Goal: Task Accomplishment & Management: Manage account settings

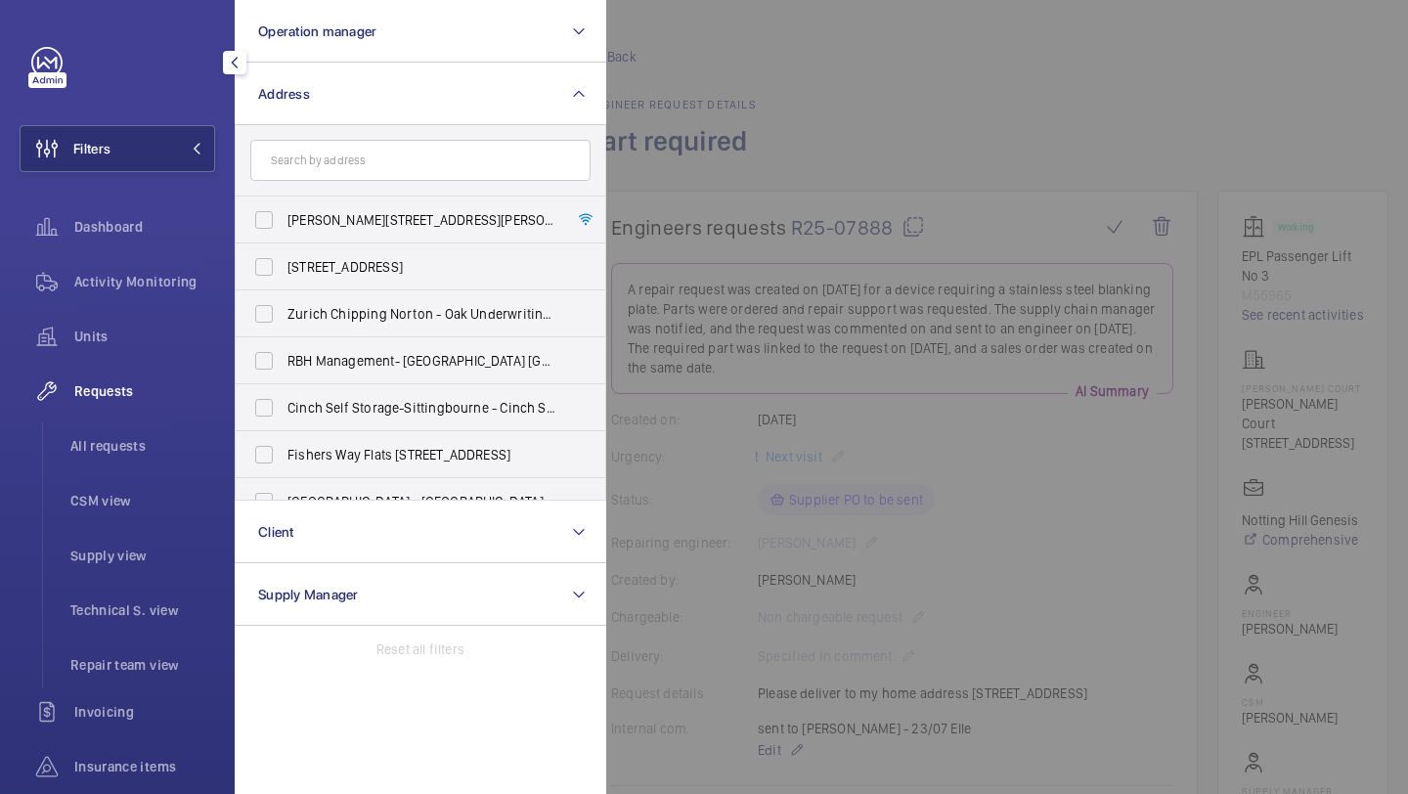
scroll to position [527, 0]
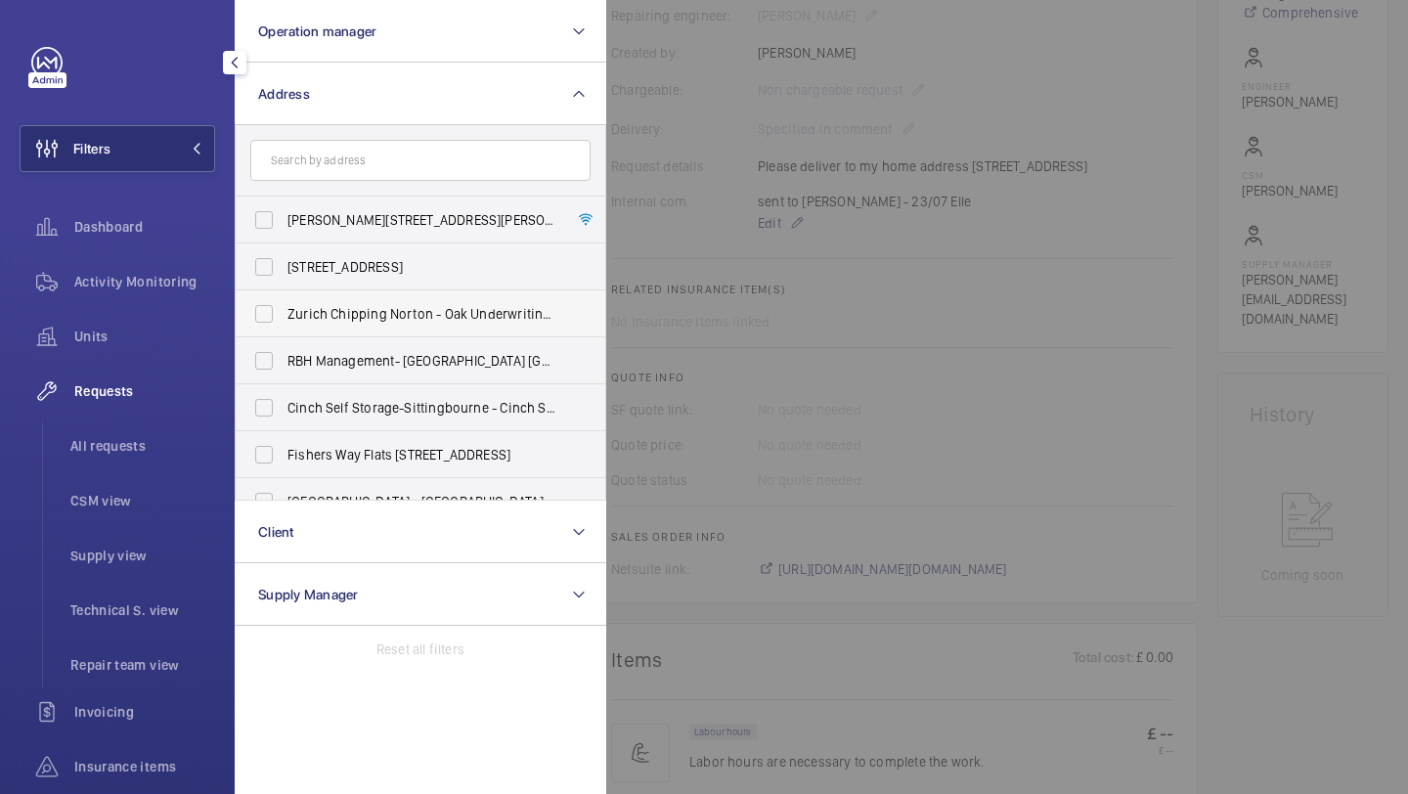
click at [159, 425] on li "All requests" at bounding box center [135, 445] width 160 height 47
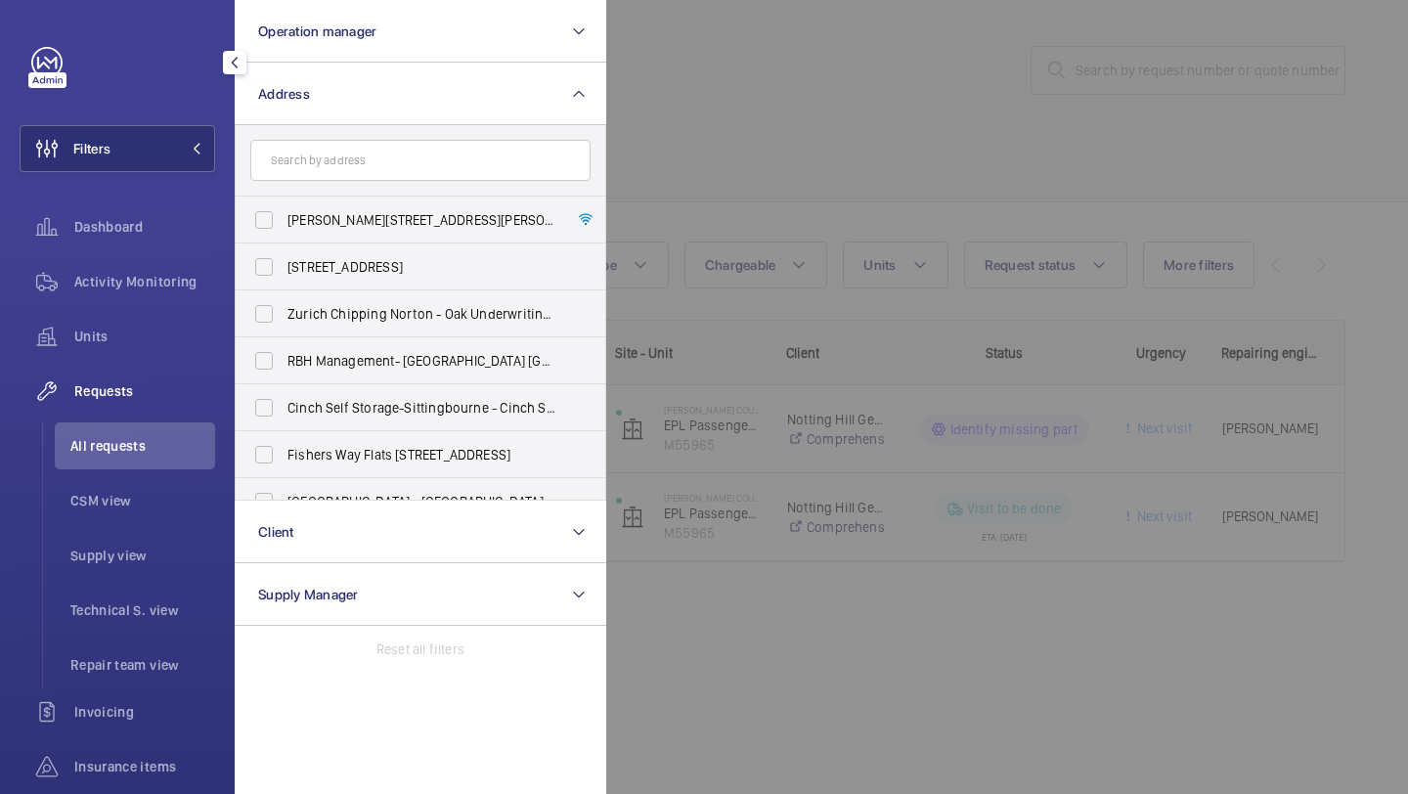
click at [863, 134] on div at bounding box center [1310, 397] width 1408 height 794
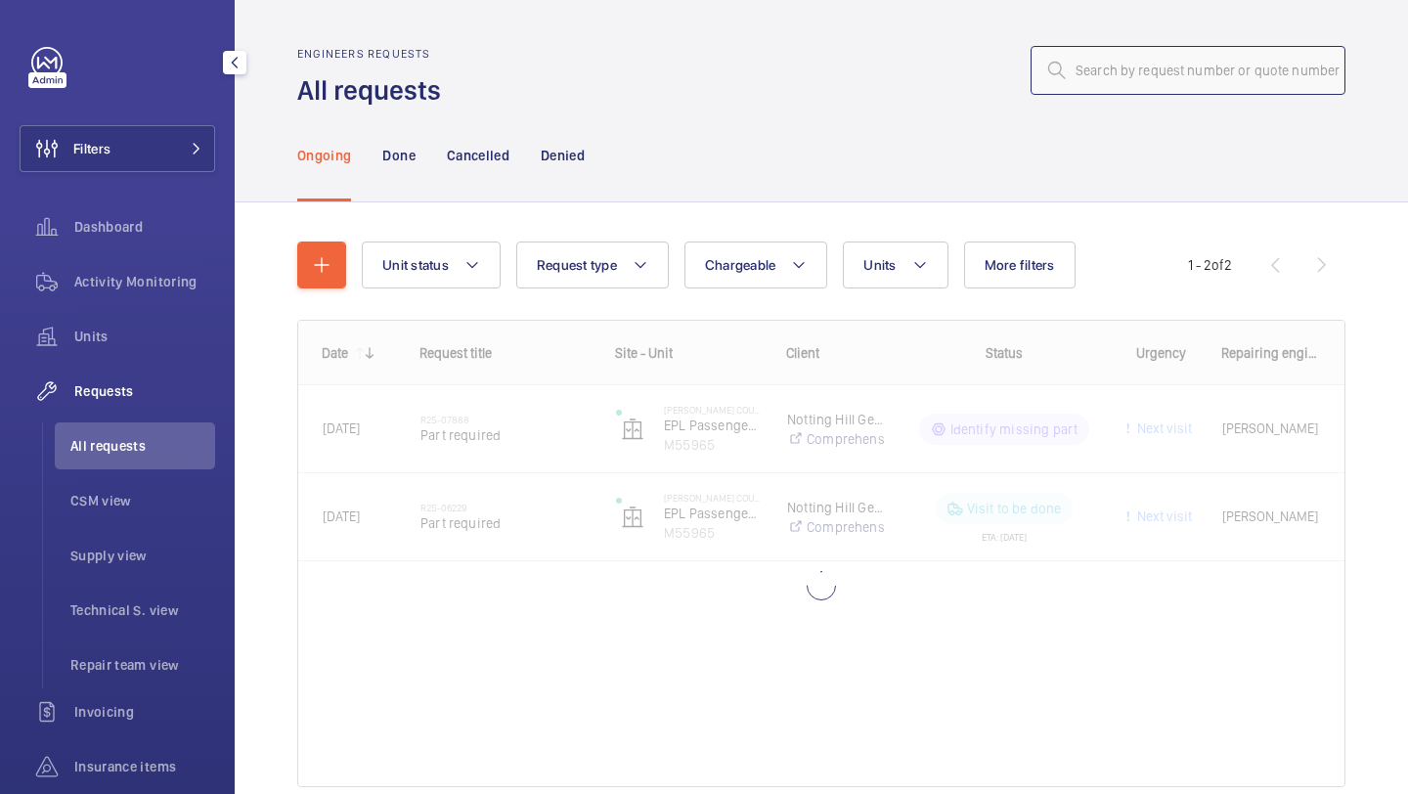
click at [1089, 90] on input "text" at bounding box center [1187, 70] width 315 height 49
paste input "R25-10859"
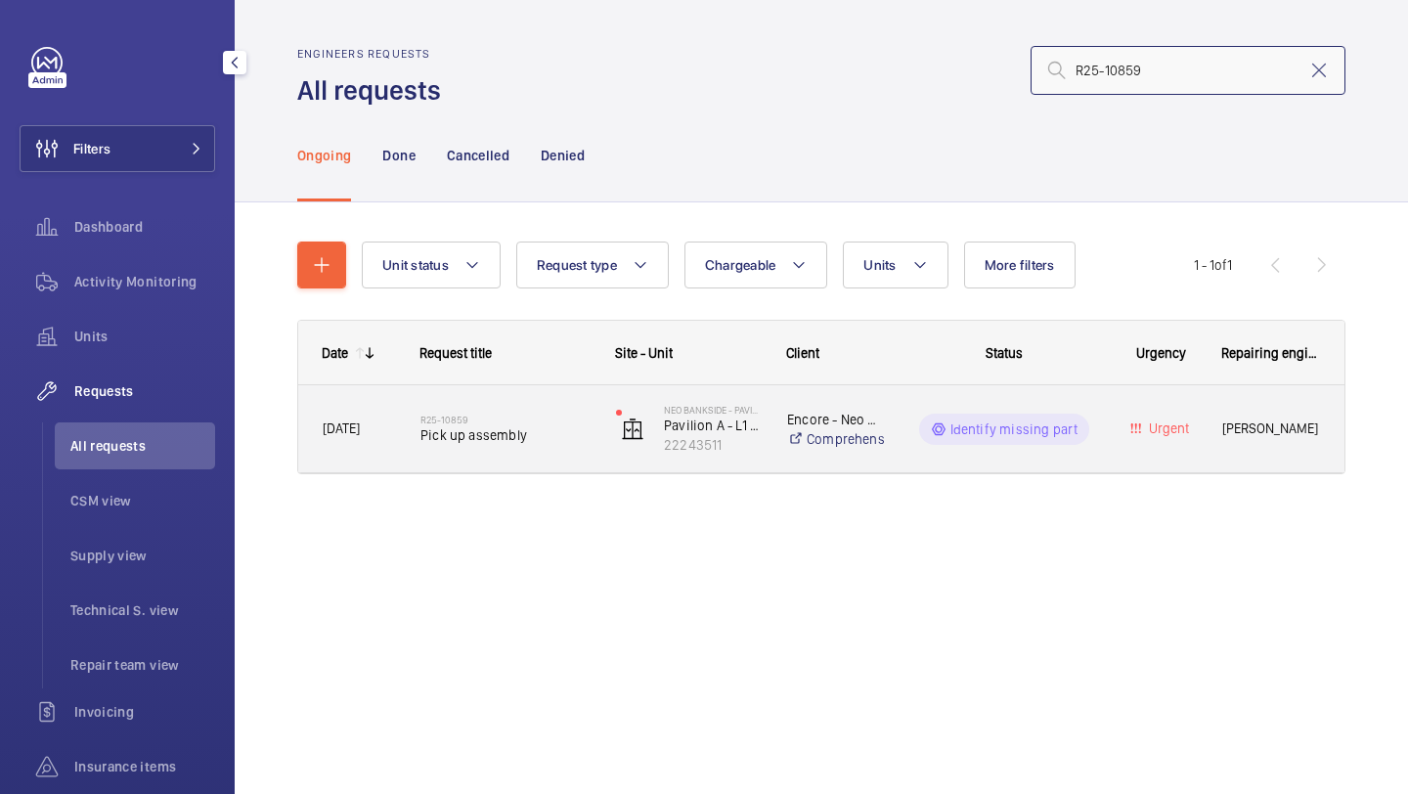
type input "R25-10859"
click at [581, 446] on div "R25-10859 Pick up assembly" at bounding box center [505, 429] width 170 height 57
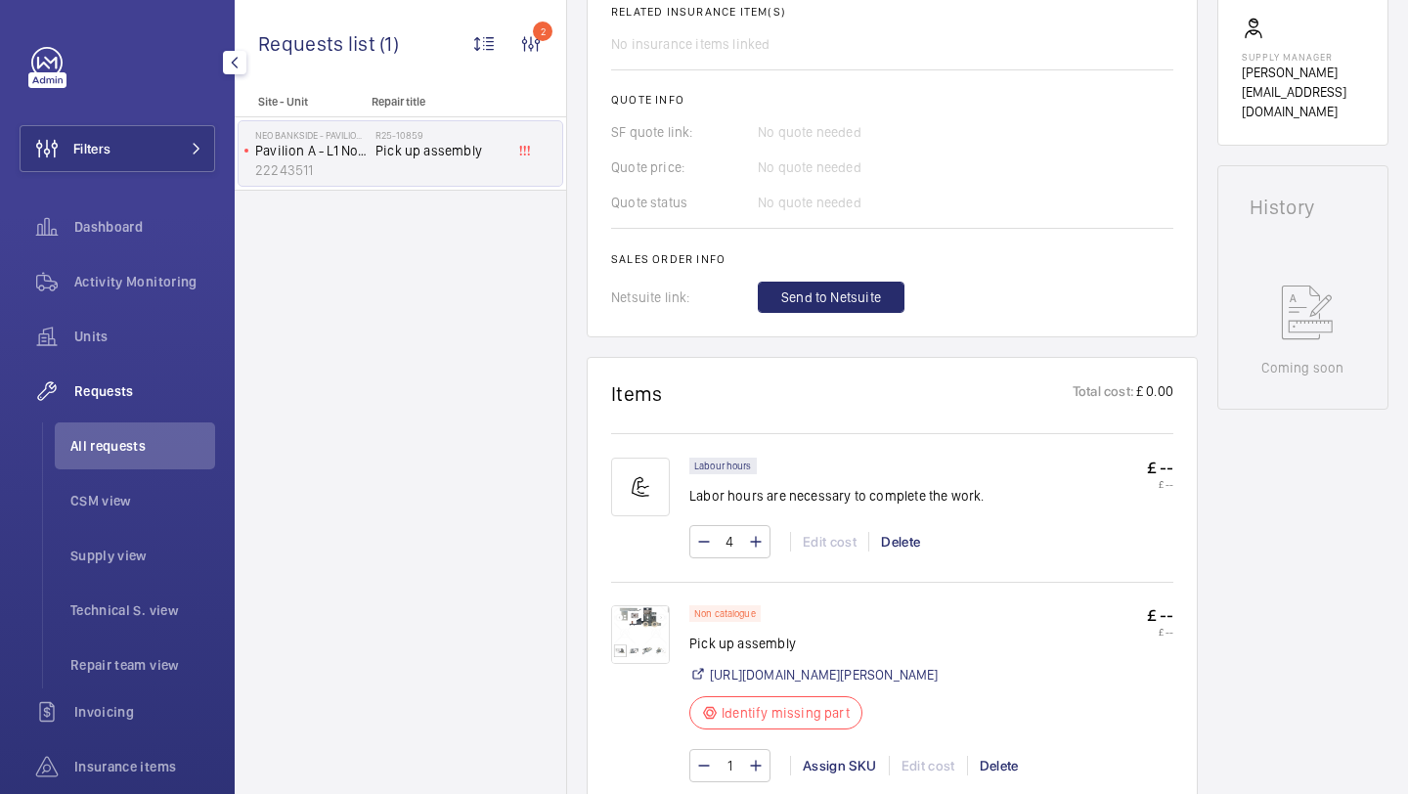
scroll to position [783, 0]
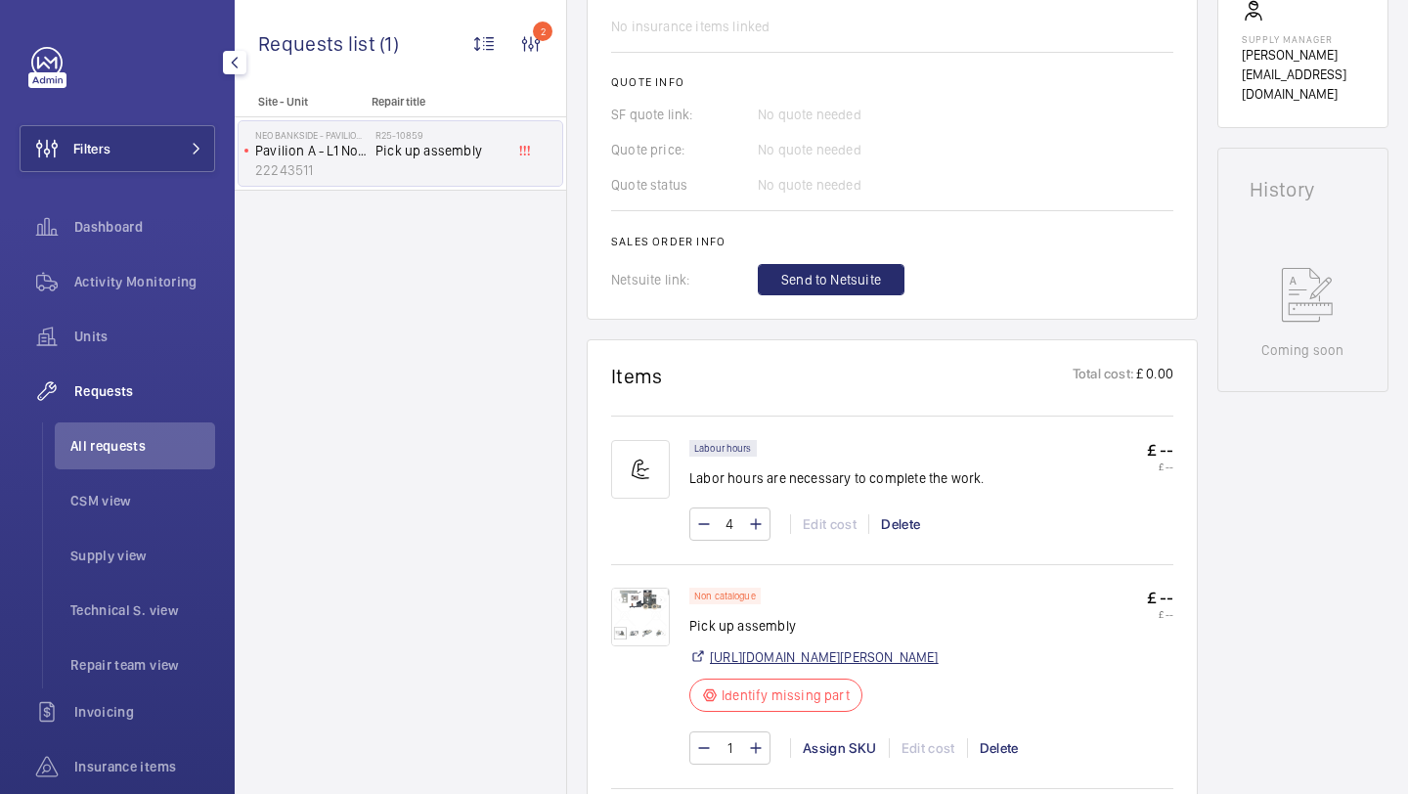
click at [820, 660] on link "https://www.reeley.co.uk/products/door-lock-left-hand-1" at bounding box center [824, 657] width 229 height 20
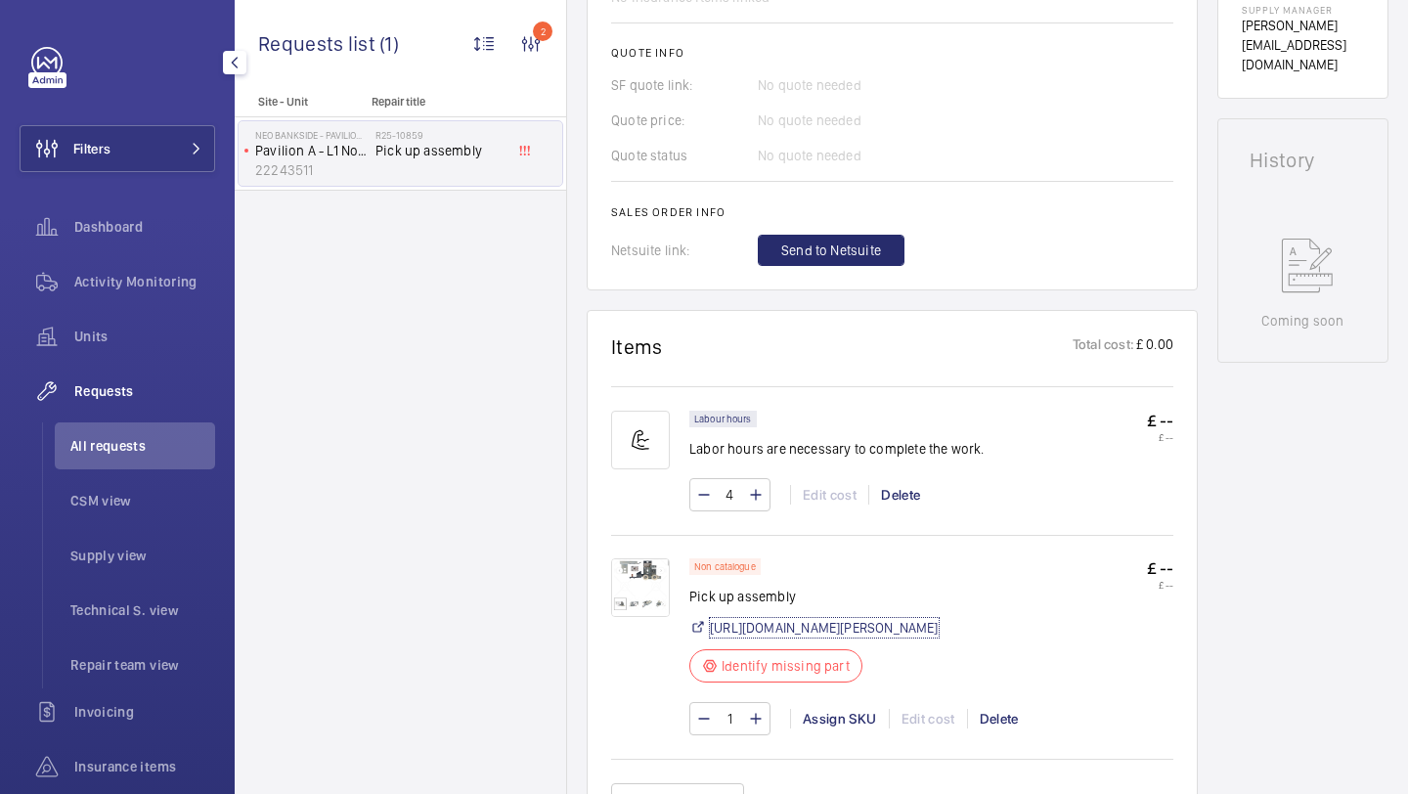
scroll to position [815, 0]
click at [853, 708] on div "Assign SKU" at bounding box center [839, 716] width 99 height 20
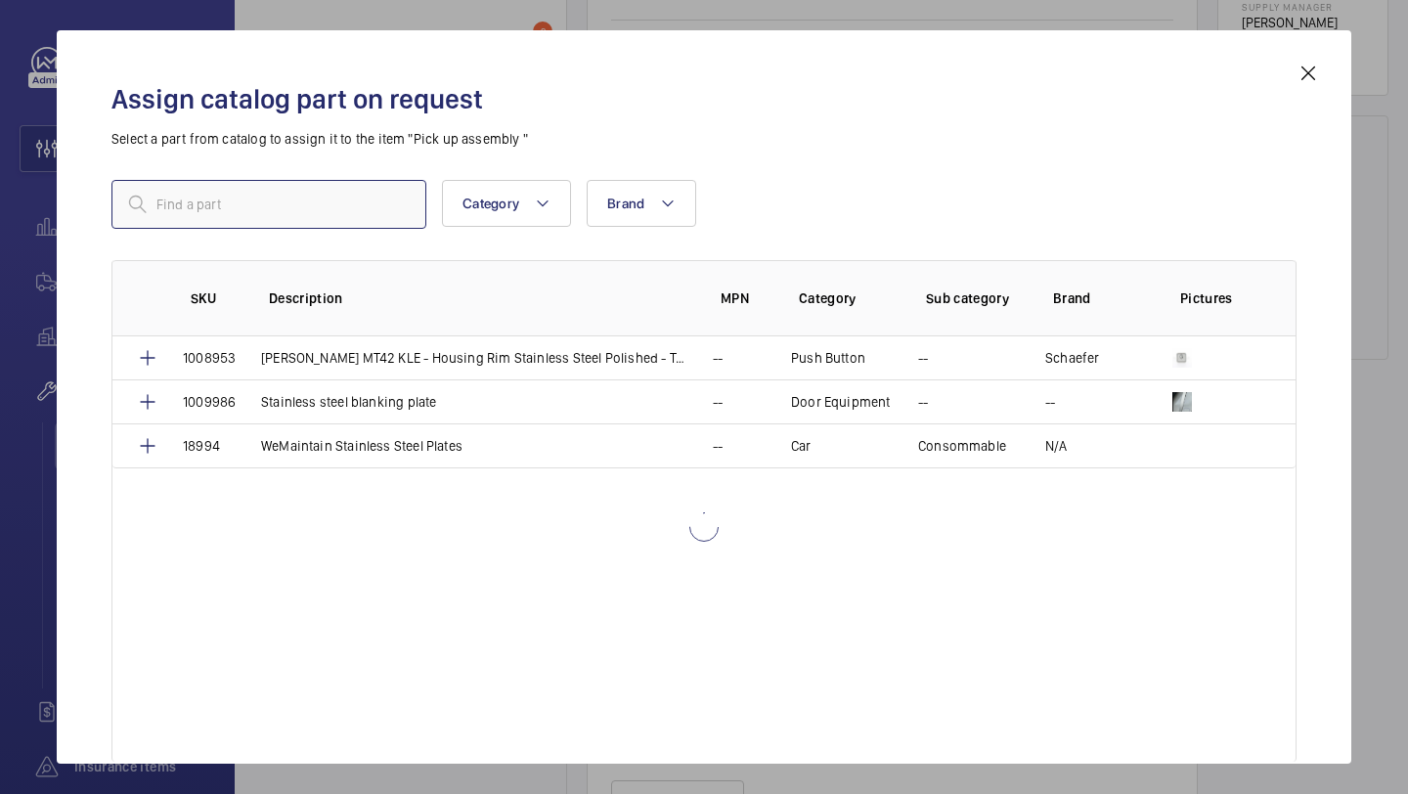
click at [309, 188] on input "text" at bounding box center [268, 204] width 315 height 49
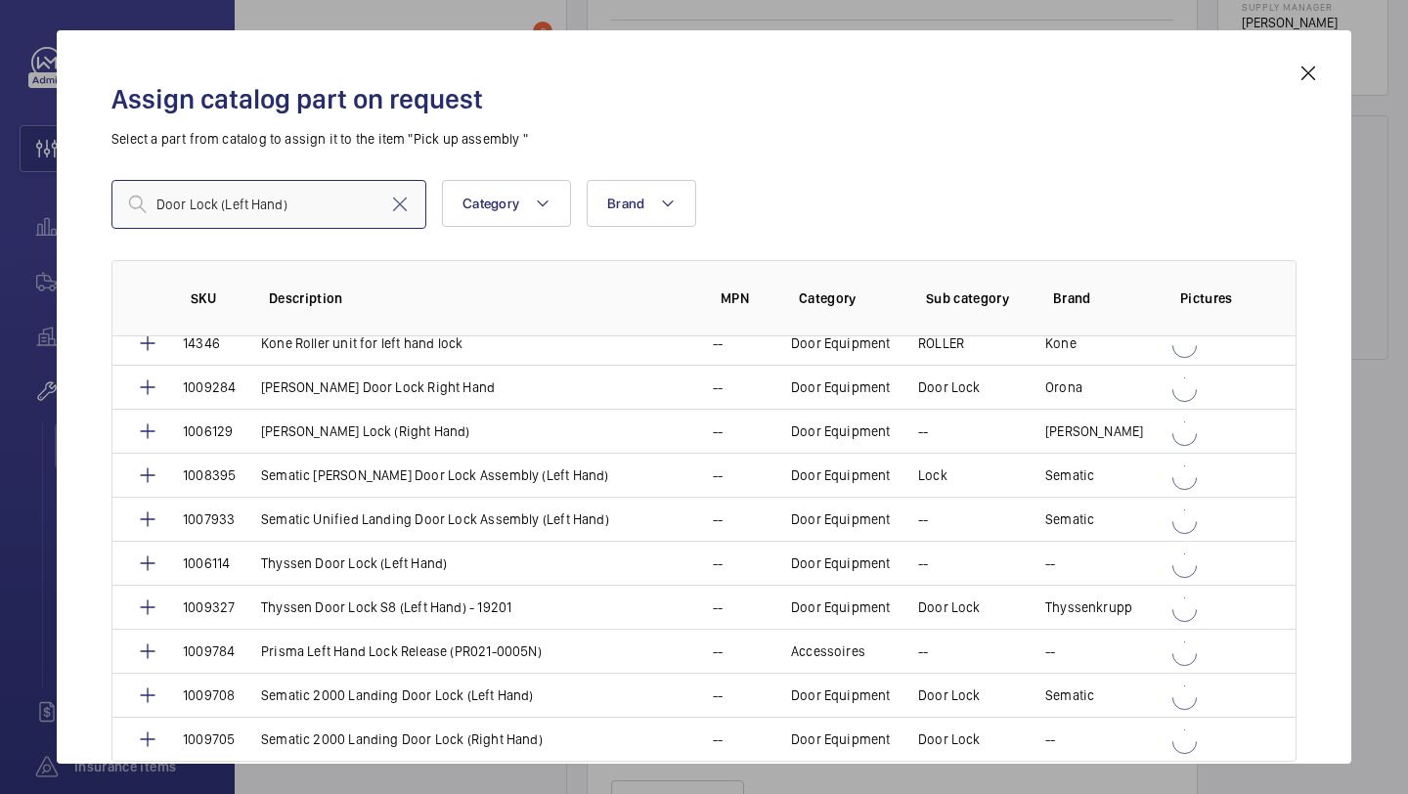
scroll to position [279, 0]
type input "Door Lock (Left Hand)"
click at [401, 204] on mat-icon at bounding box center [399, 204] width 23 height 23
paste input "Thyssen Door Lock (Left Hand)"
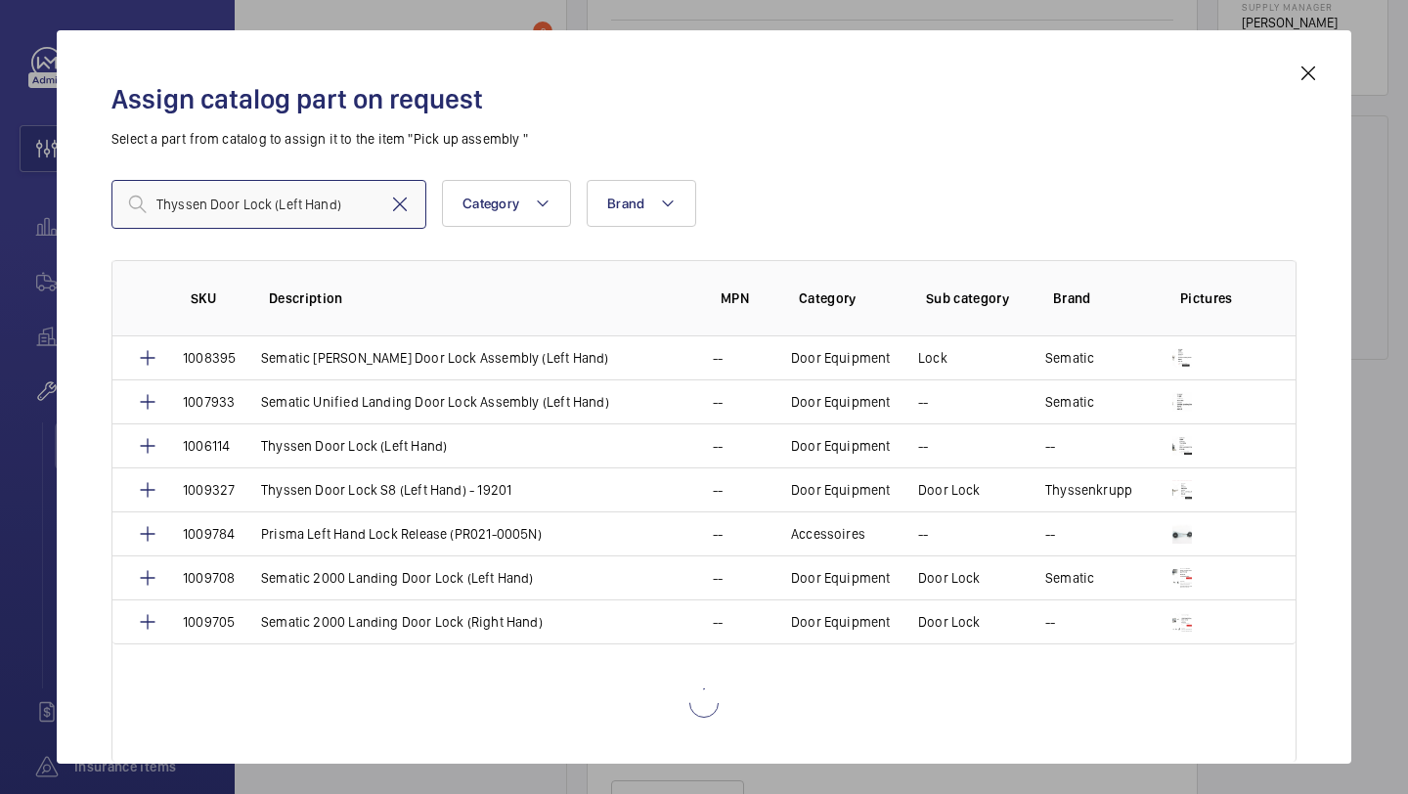
scroll to position [0, 0]
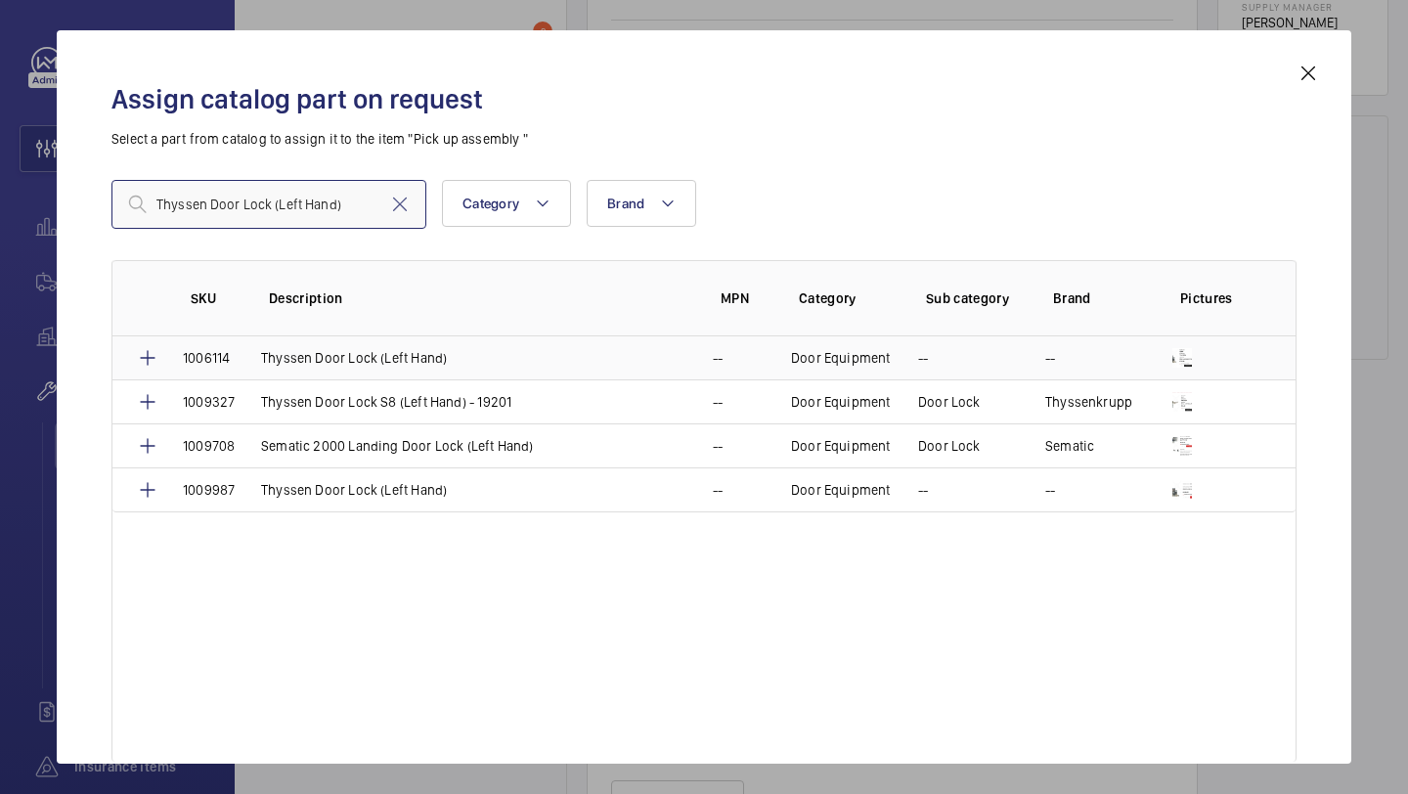
type input "Thyssen Door Lock (Left Hand)"
click at [278, 356] on p "Thyssen Door Lock (Left Hand)" at bounding box center [354, 358] width 186 height 20
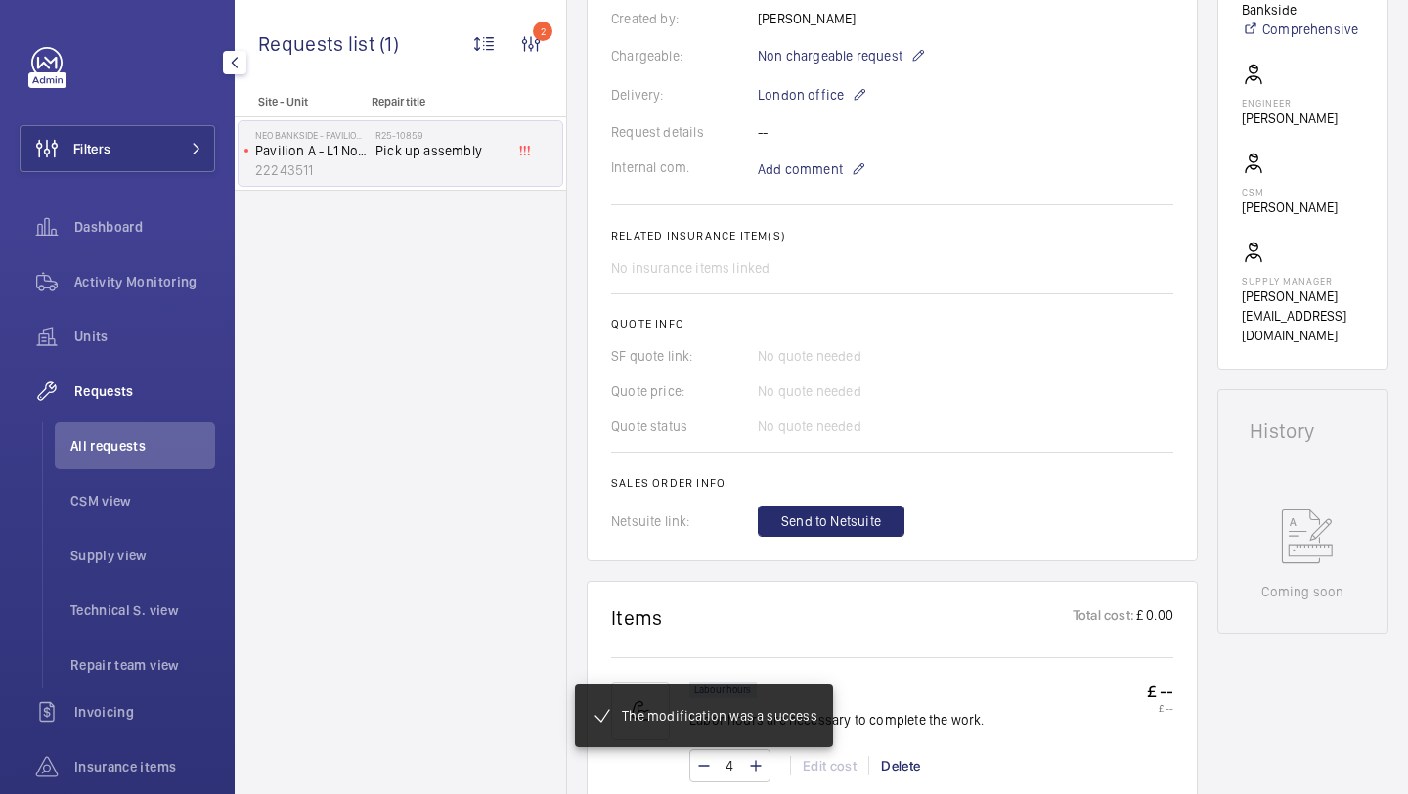
scroll to position [561, 0]
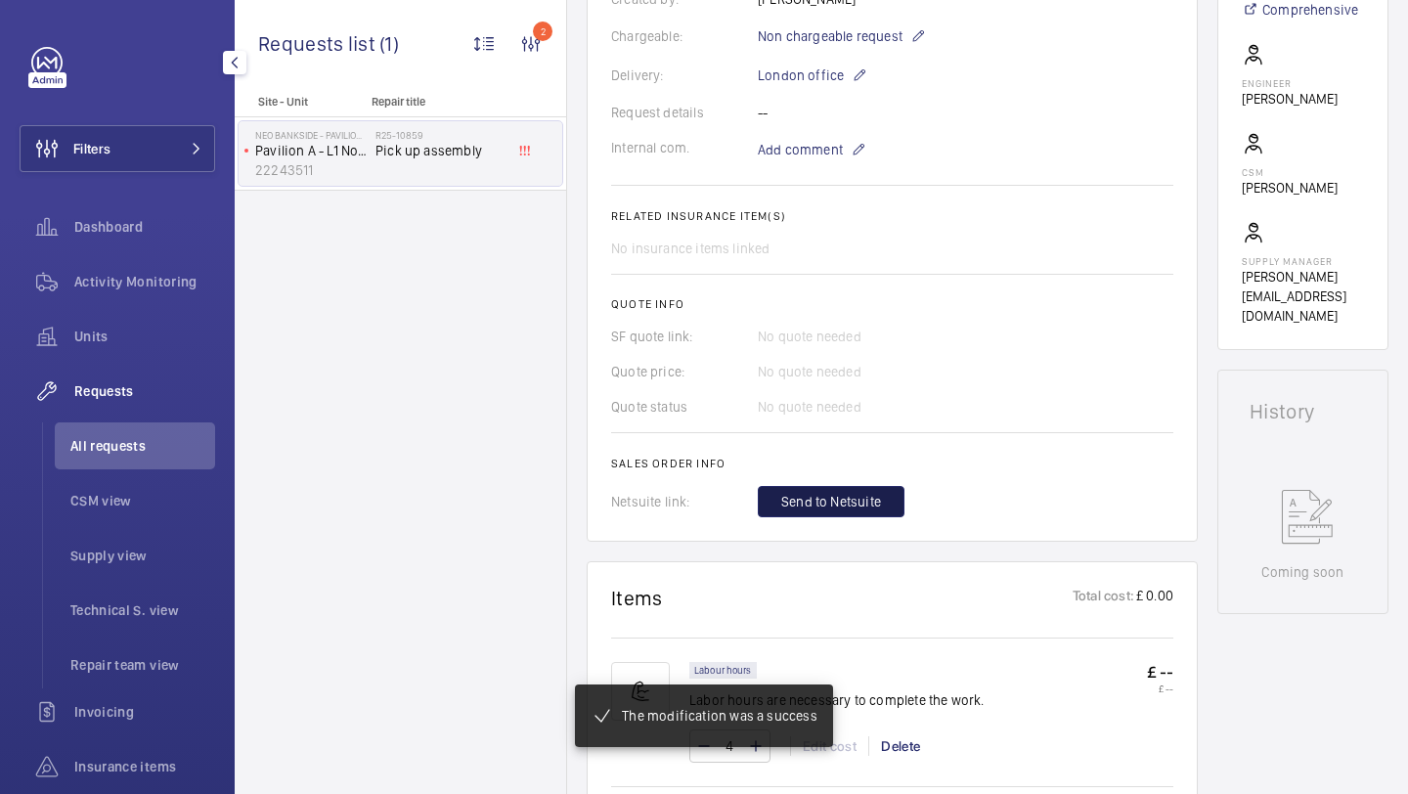
click at [796, 491] on button "Send to Netsuite" at bounding box center [831, 501] width 147 height 31
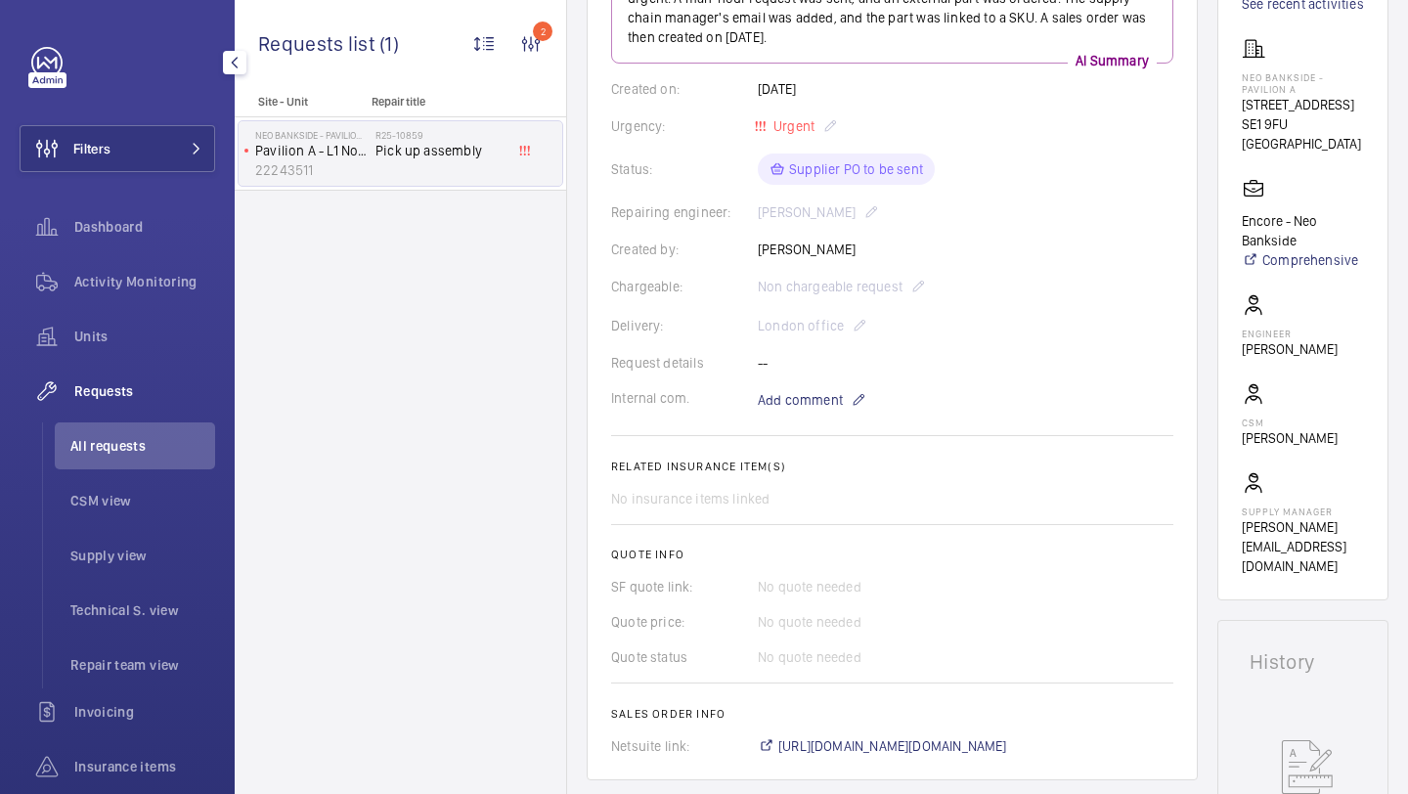
scroll to position [705, 0]
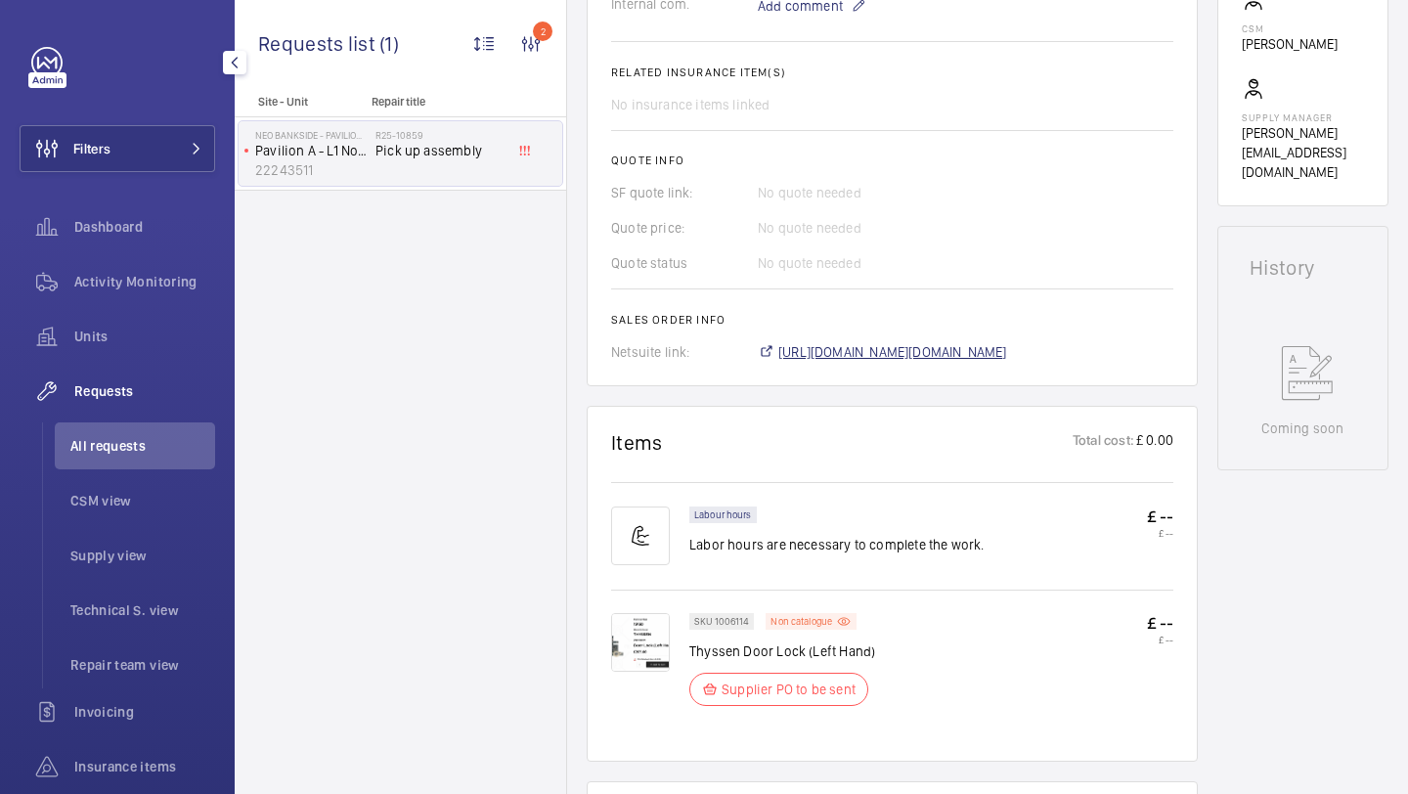
click at [822, 354] on span "https://6461500.app.netsuite.com/app/accounting/transactions/salesord.nl?id=291…" at bounding box center [892, 352] width 229 height 20
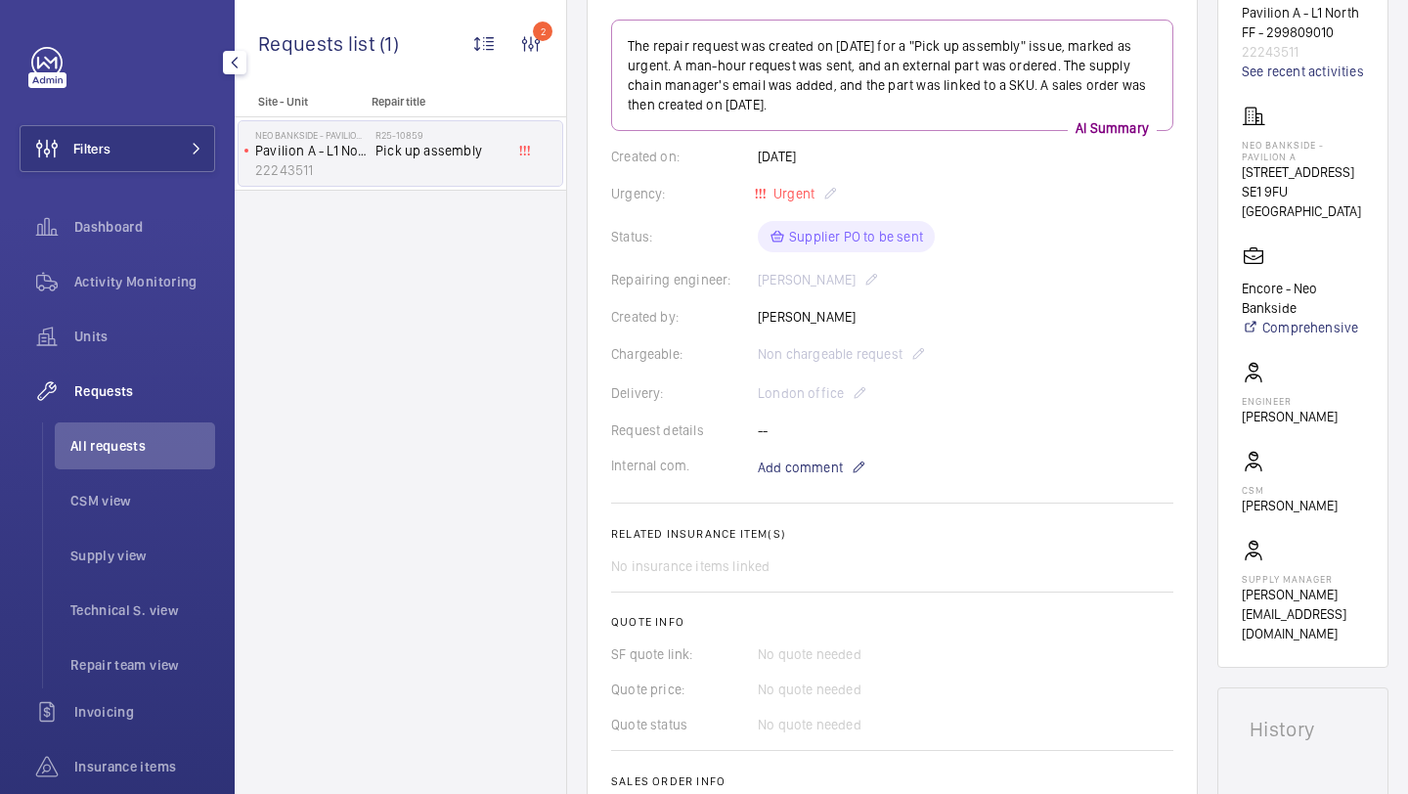
scroll to position [88, 0]
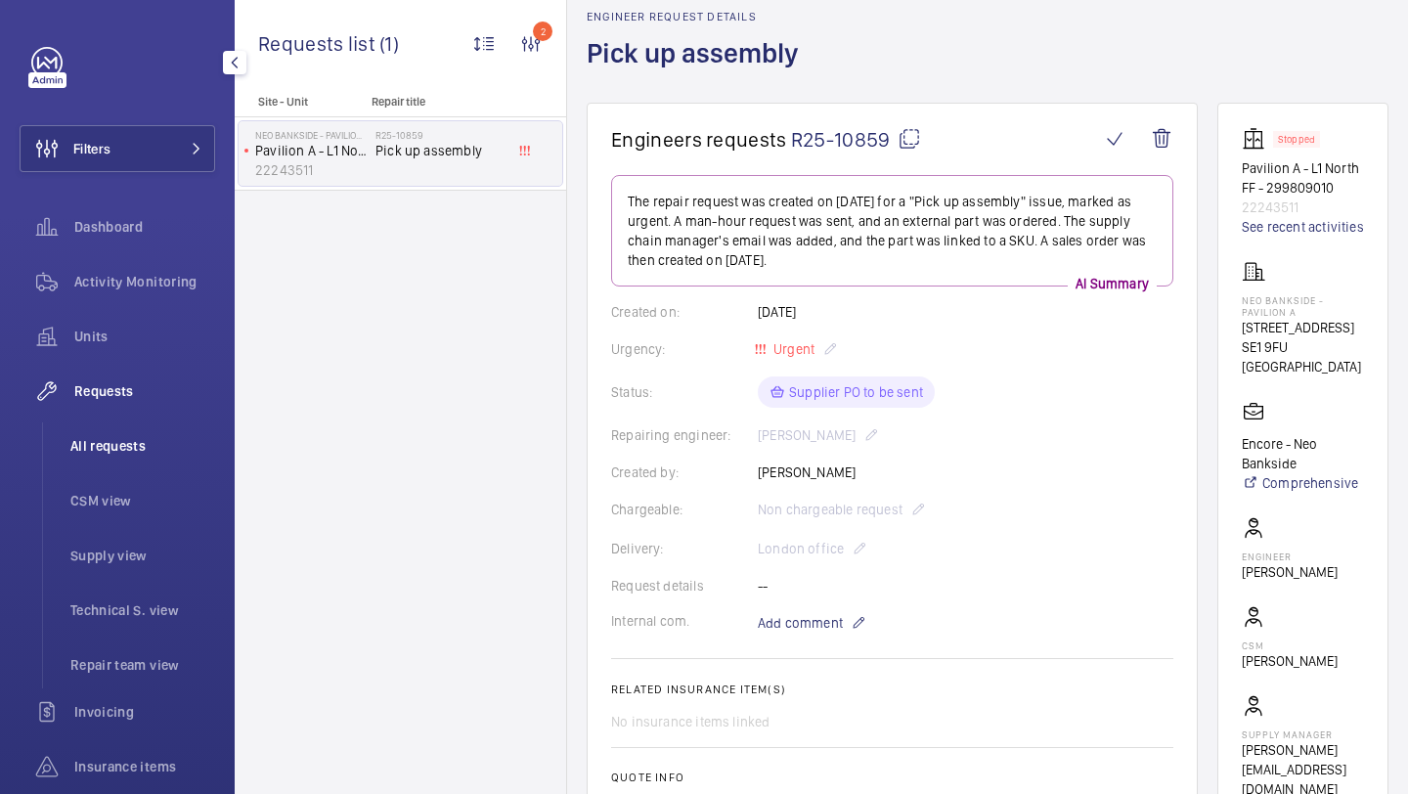
click at [129, 467] on li "All requests" at bounding box center [135, 445] width 160 height 47
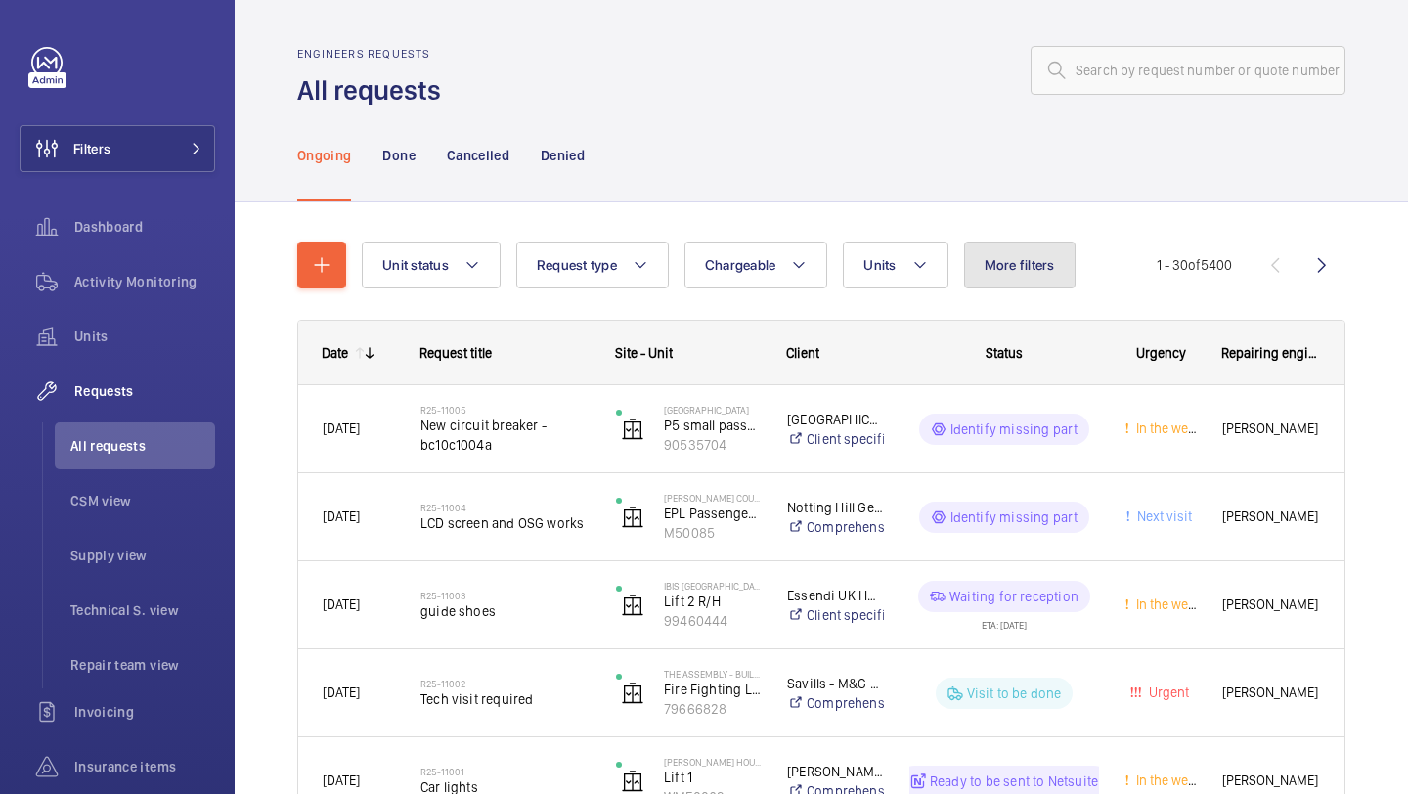
click at [986, 257] on span "More filters" at bounding box center [1020, 265] width 70 height 16
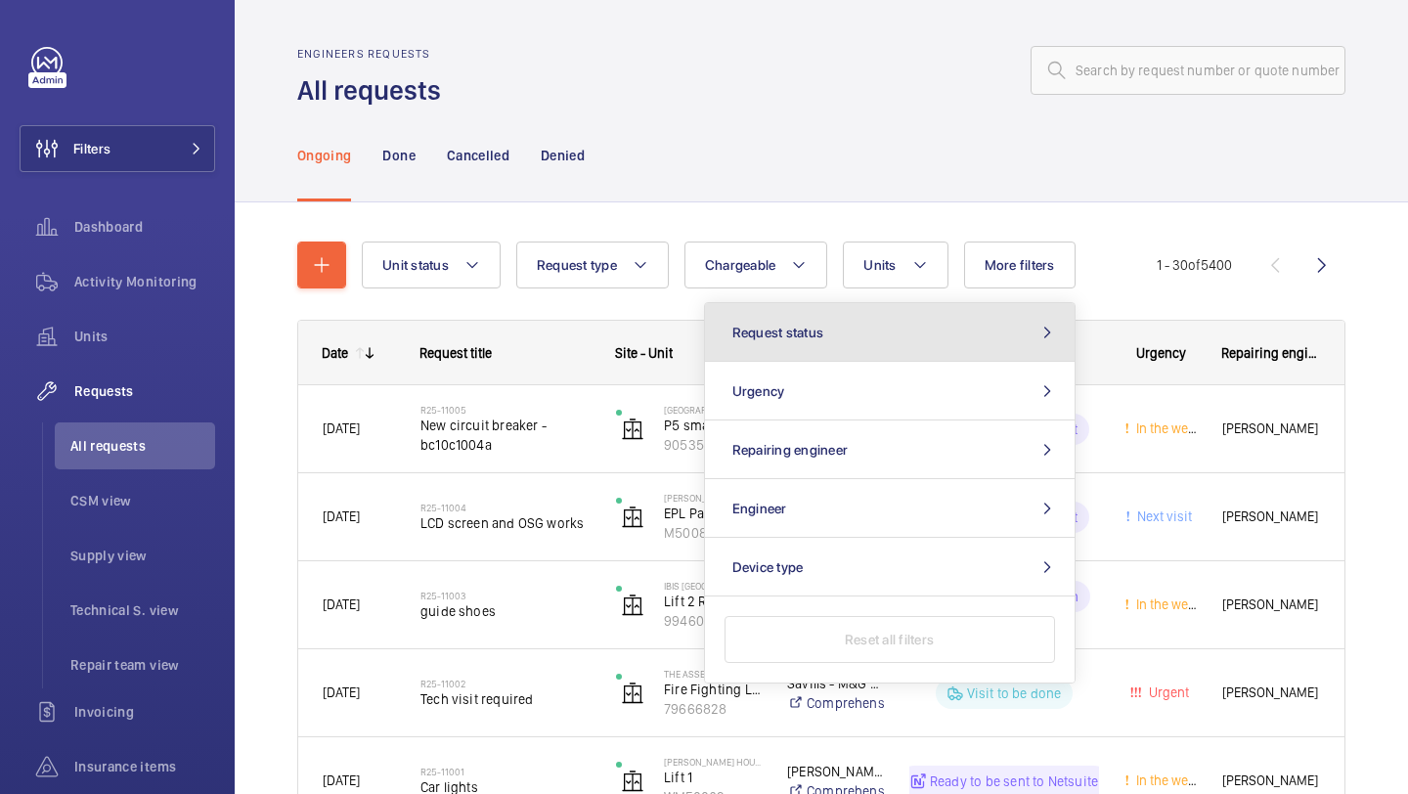
click at [880, 310] on button "Request status" at bounding box center [890, 332] width 370 height 59
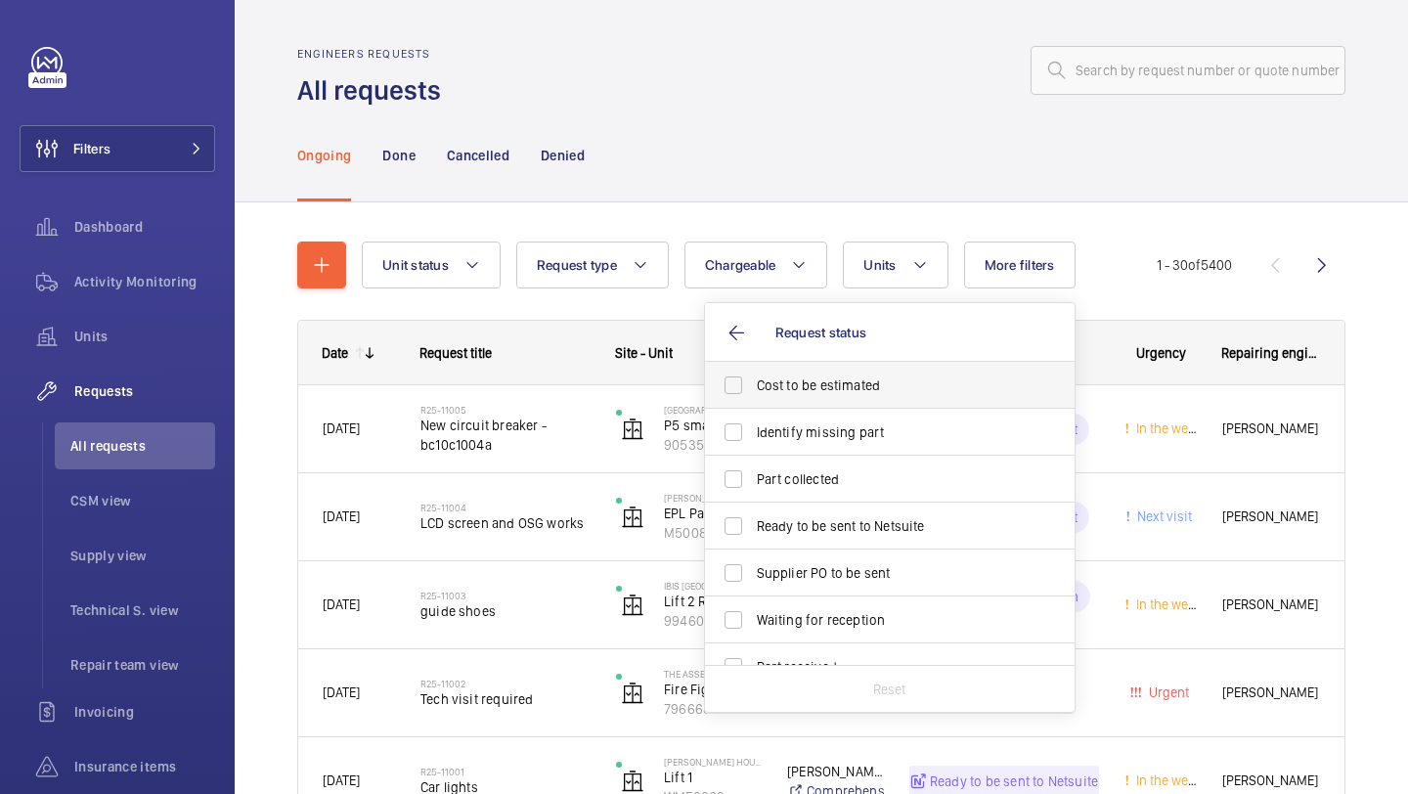
click at [831, 379] on span "Cost to be estimated" at bounding box center [891, 385] width 269 height 20
click at [753, 379] on input "Cost to be estimated" at bounding box center [733, 385] width 39 height 39
checkbox input "true"
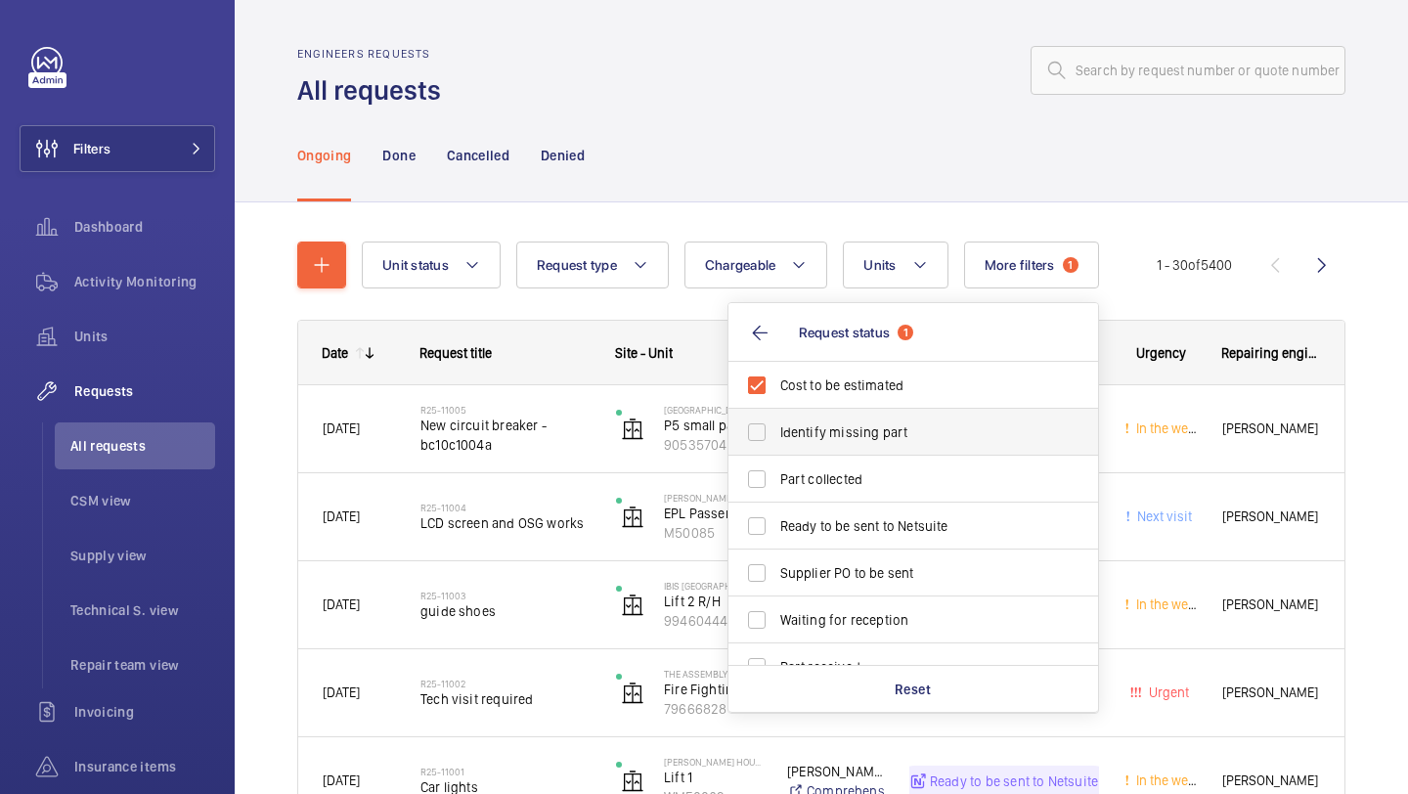
click at [828, 413] on label "Identify missing part" at bounding box center [898, 432] width 340 height 47
click at [776, 413] on input "Identify missing part" at bounding box center [756, 432] width 39 height 39
checkbox input "true"
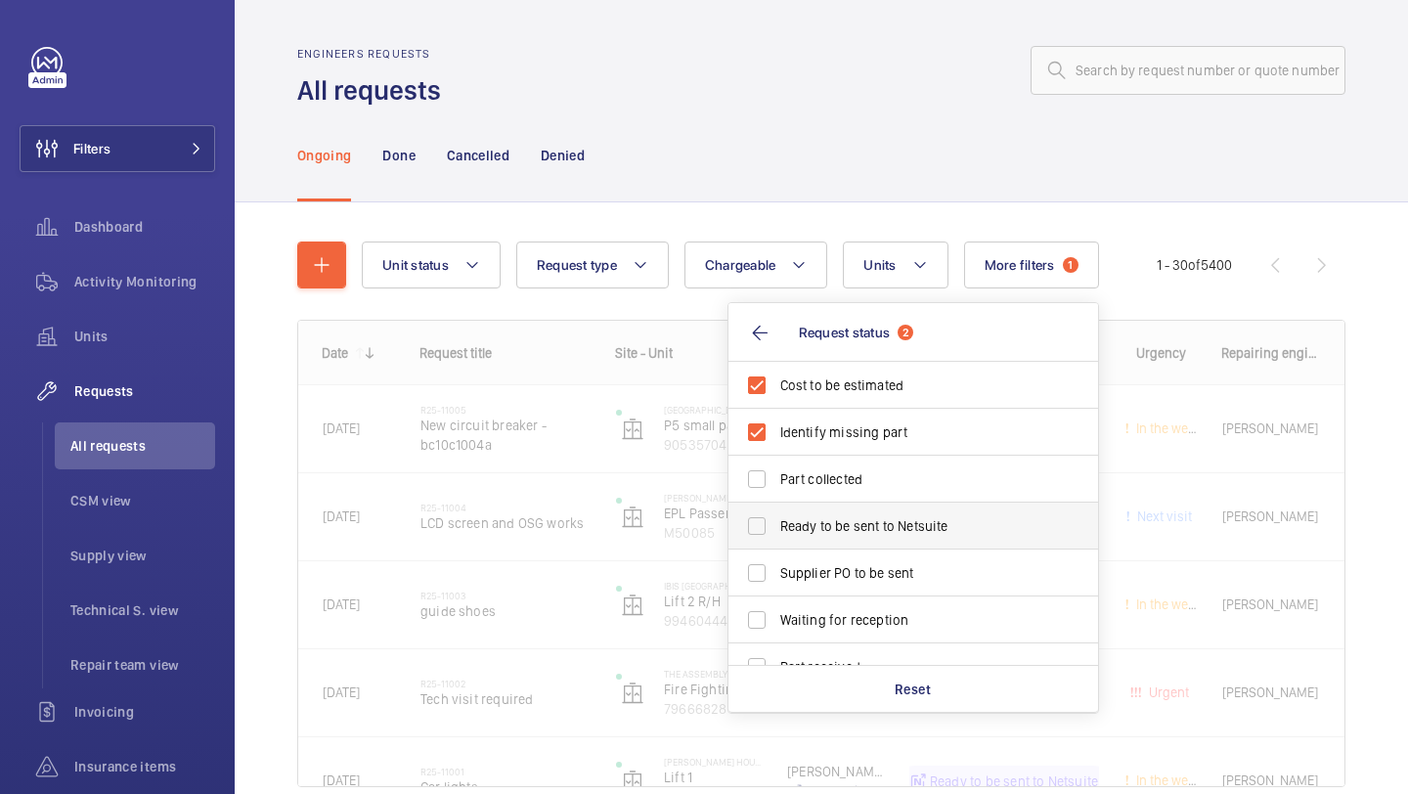
click at [809, 510] on label "Ready to be sent to Netsuite" at bounding box center [898, 526] width 340 height 47
click at [776, 510] on input "Ready to be sent to Netsuite" at bounding box center [756, 525] width 39 height 39
checkbox input "true"
click at [807, 577] on span "Supplier PO to be sent" at bounding box center [914, 573] width 269 height 20
click at [776, 577] on input "Supplier PO to be sent" at bounding box center [756, 572] width 39 height 39
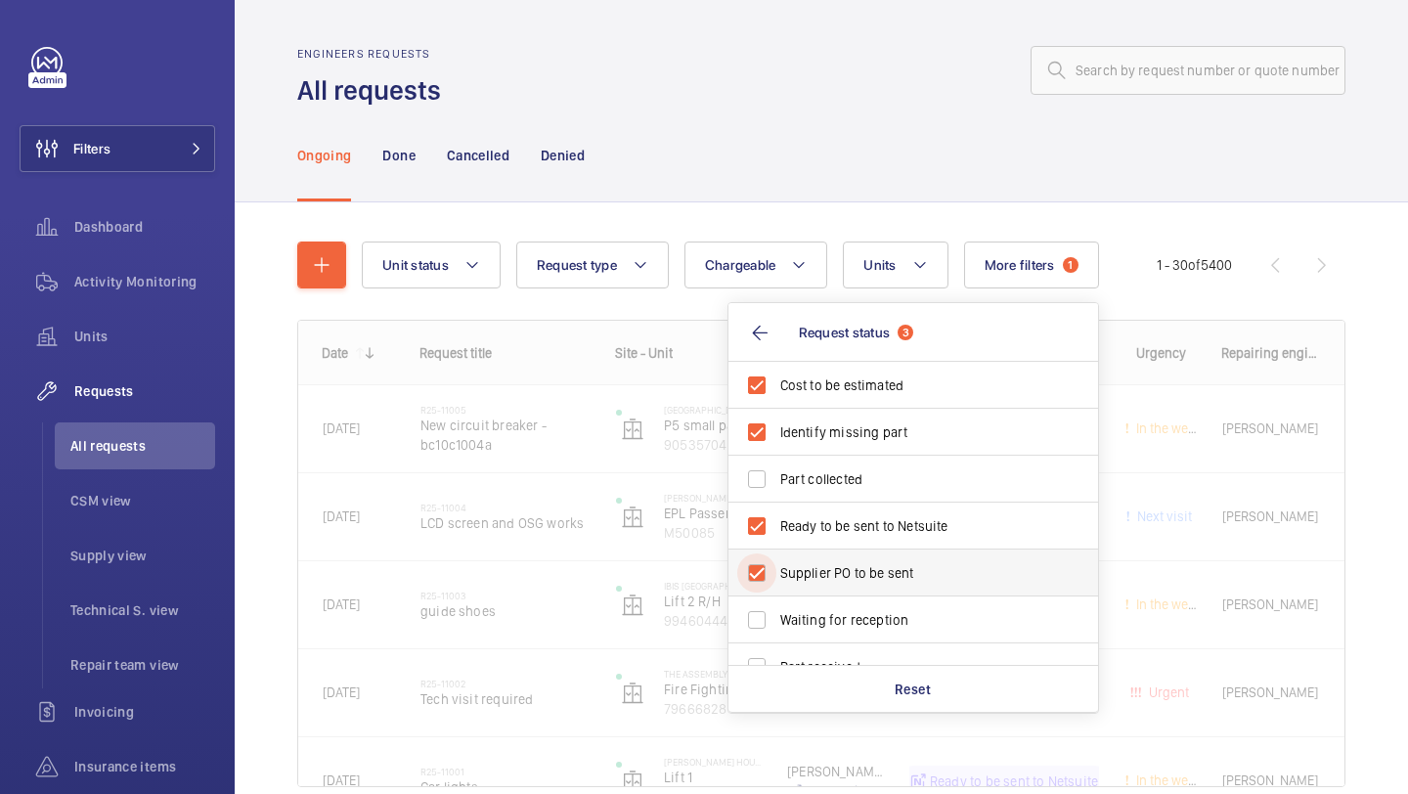
checkbox input "true"
click at [772, 192] on div "Ongoing Done Cancelled Denied" at bounding box center [821, 155] width 1048 height 93
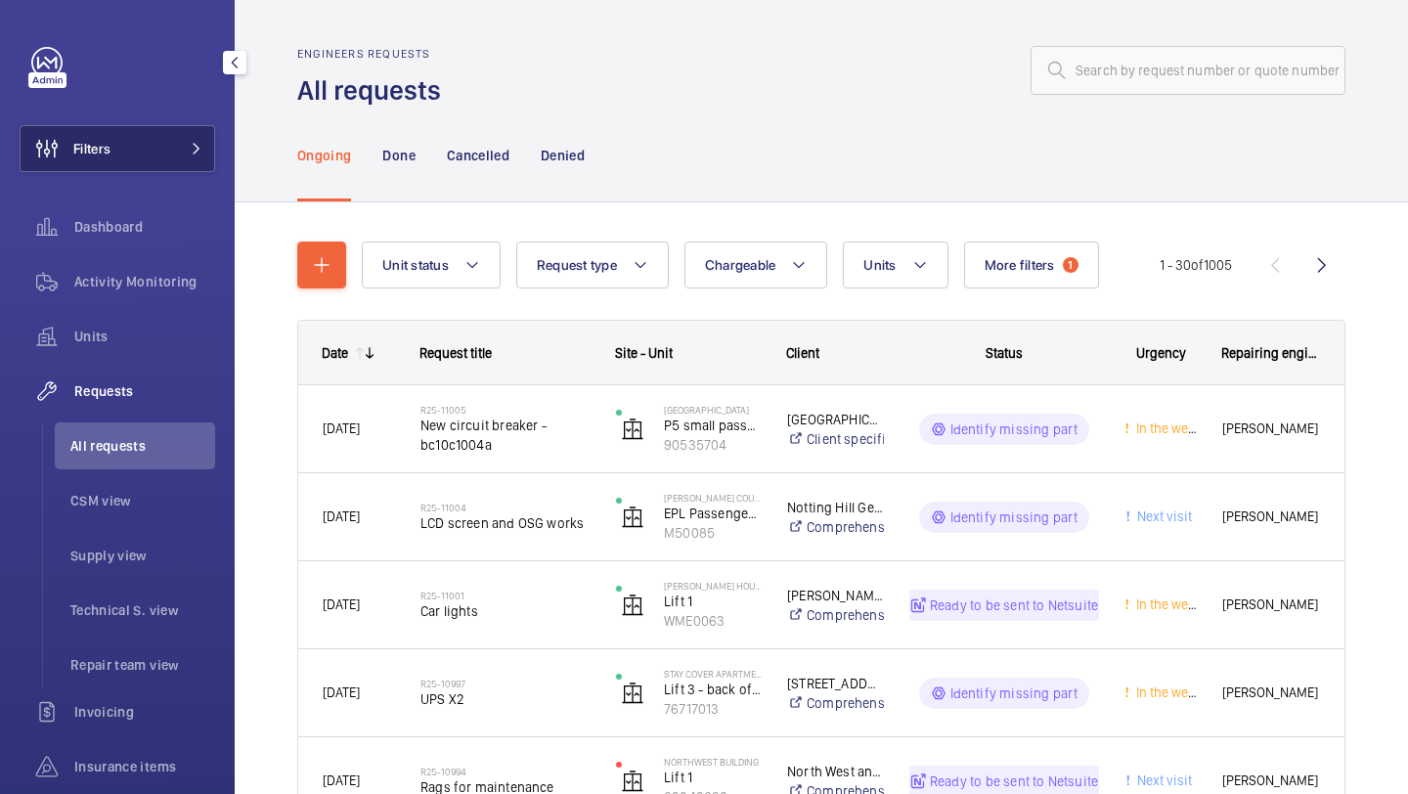
click at [138, 148] on button "Filters" at bounding box center [118, 148] width 196 height 47
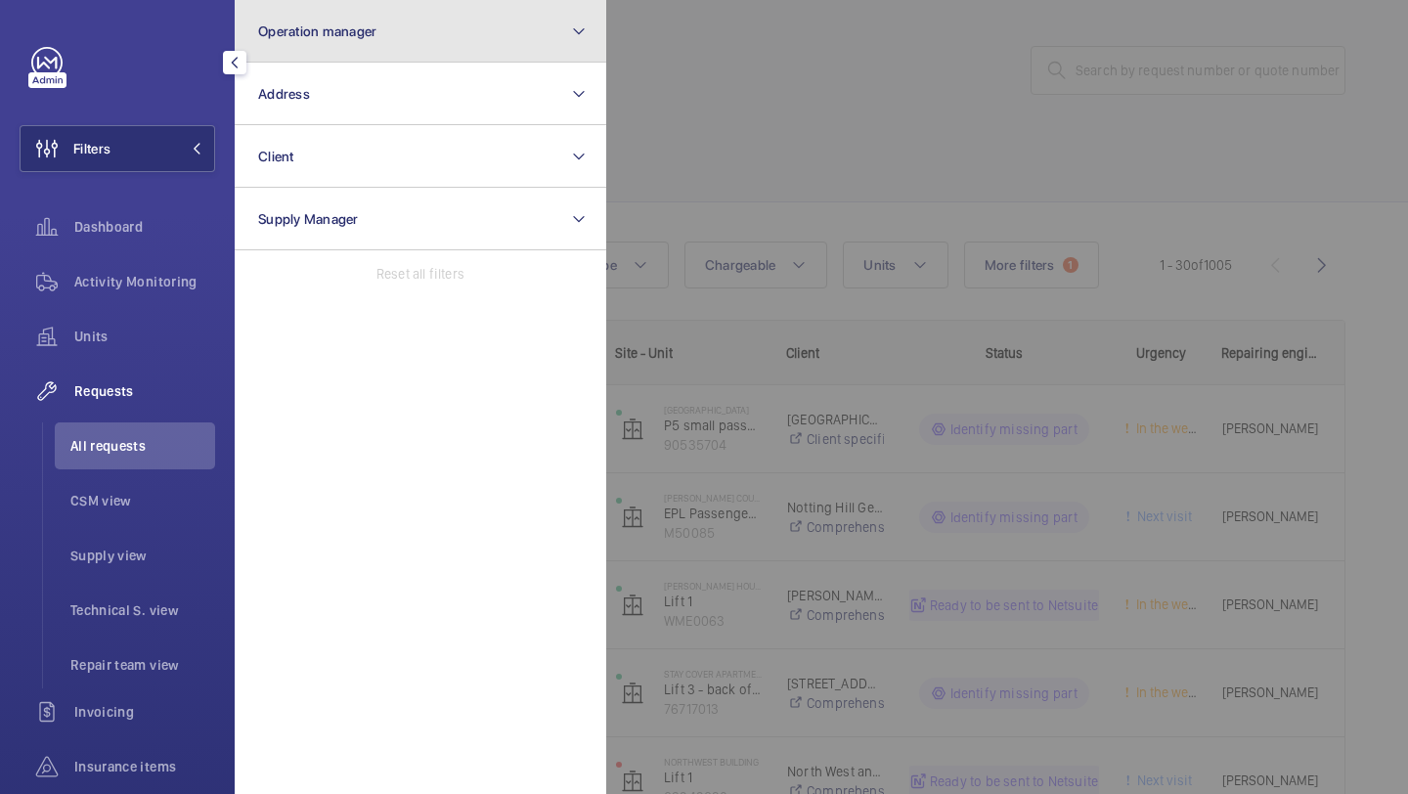
click at [347, 26] on span "Operation manager" at bounding box center [317, 31] width 118 height 16
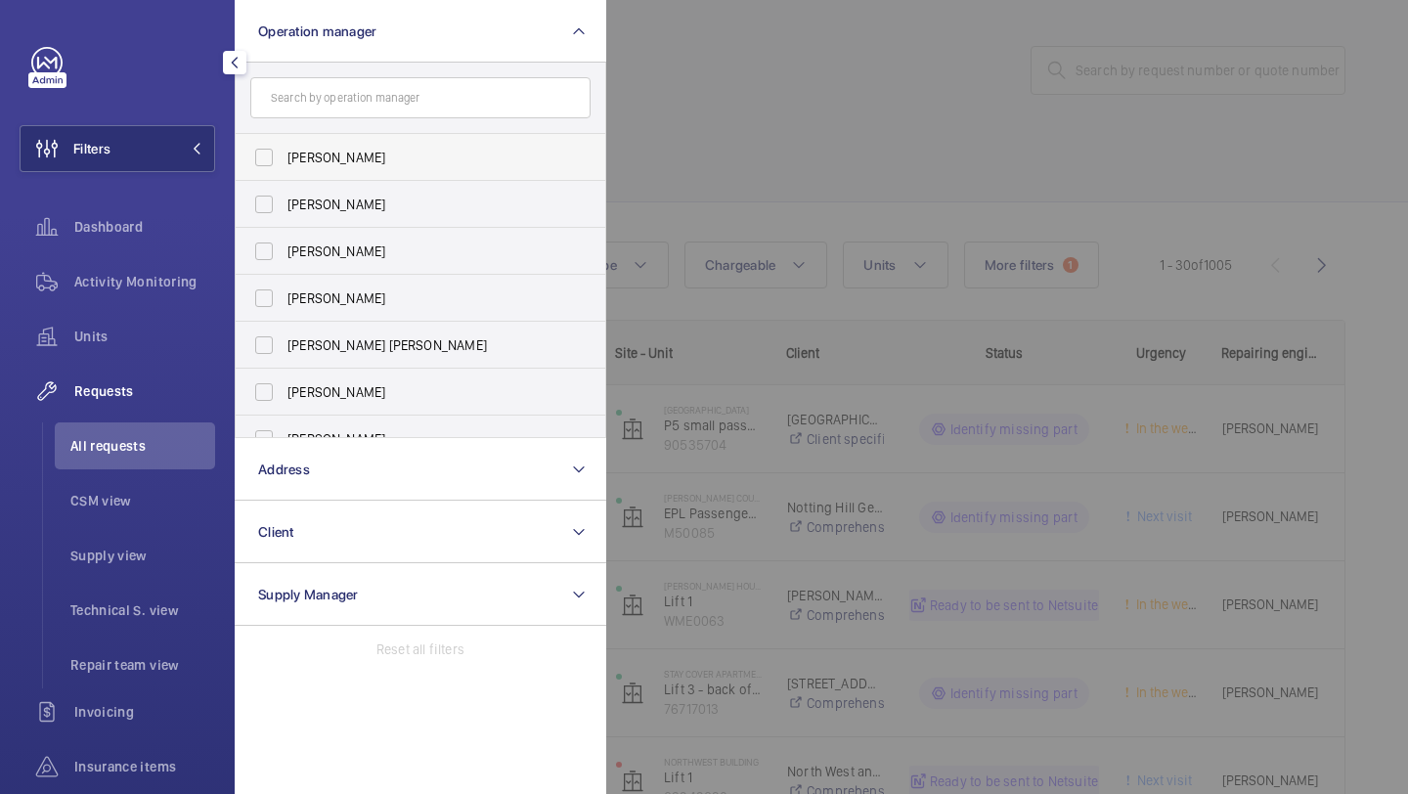
click at [341, 162] on span "Abby Archer" at bounding box center [421, 158] width 269 height 20
click at [284, 162] on input "Abby Archer" at bounding box center [263, 157] width 39 height 39
checkbox input "true"
click at [356, 295] on span "Sam Williams" at bounding box center [421, 298] width 269 height 20
click at [284, 295] on input "Sam Williams" at bounding box center [263, 298] width 39 height 39
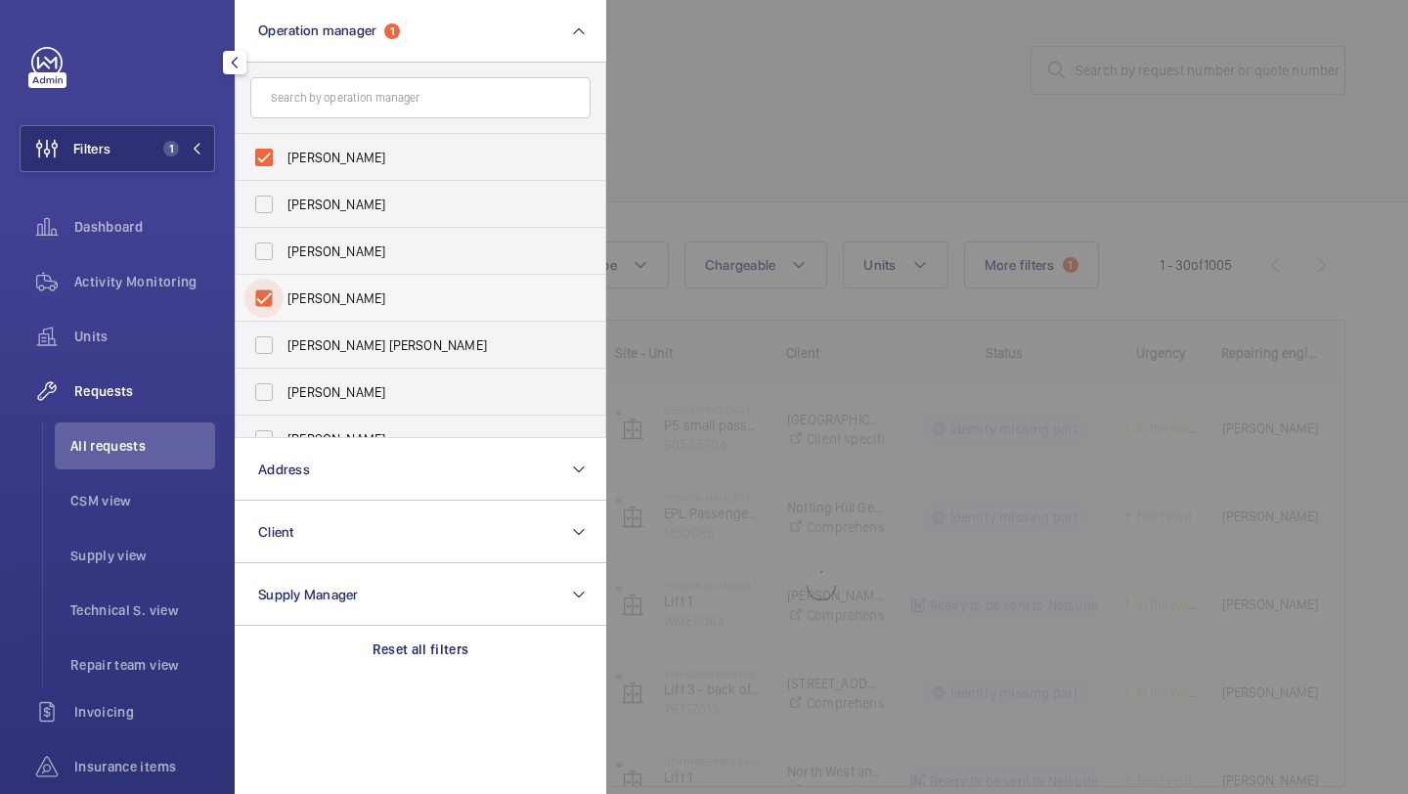
checkbox input "true"
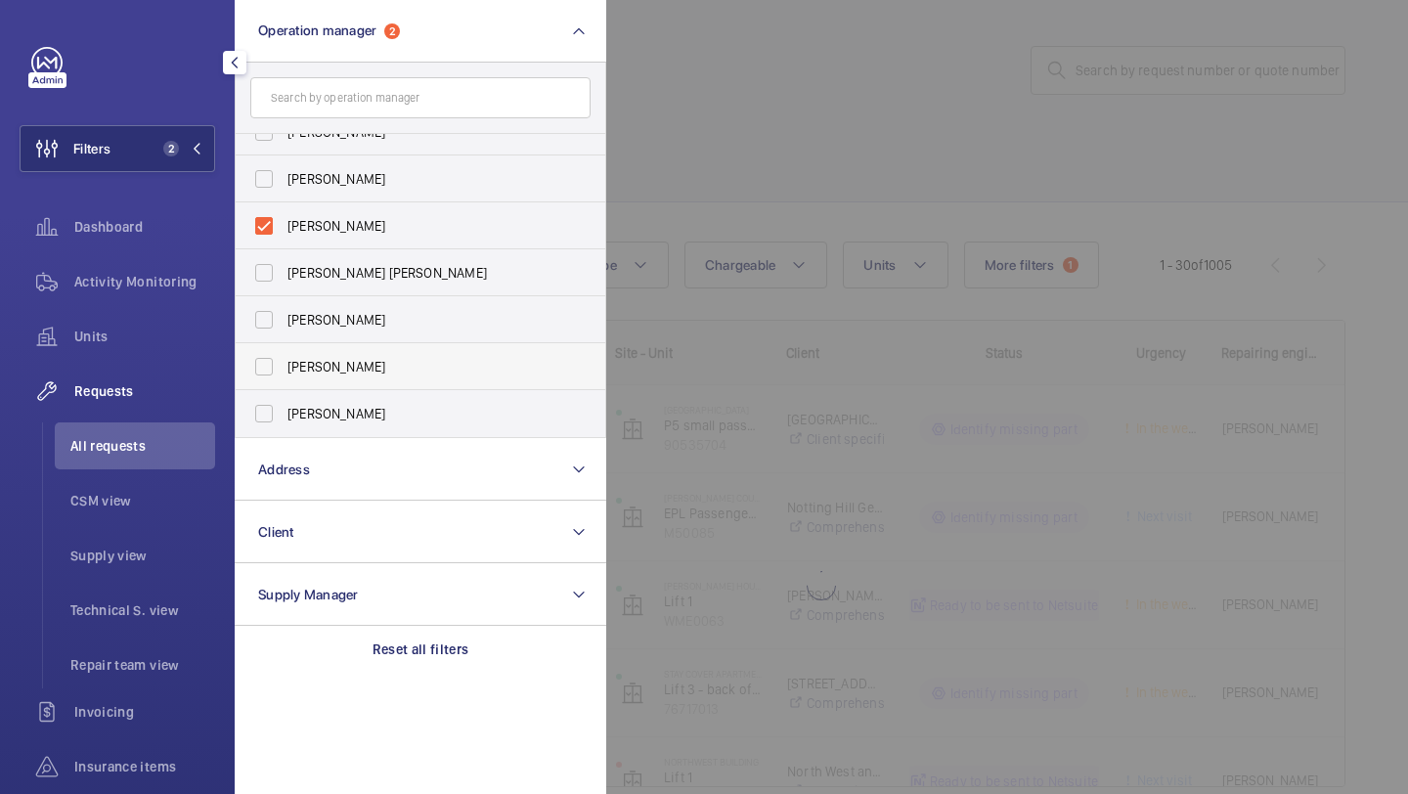
click at [354, 366] on span "[PERSON_NAME]" at bounding box center [421, 367] width 269 height 20
click at [284, 366] on input "[PERSON_NAME]" at bounding box center [263, 366] width 39 height 39
checkbox input "true"
click at [787, 163] on div at bounding box center [1310, 397] width 1408 height 794
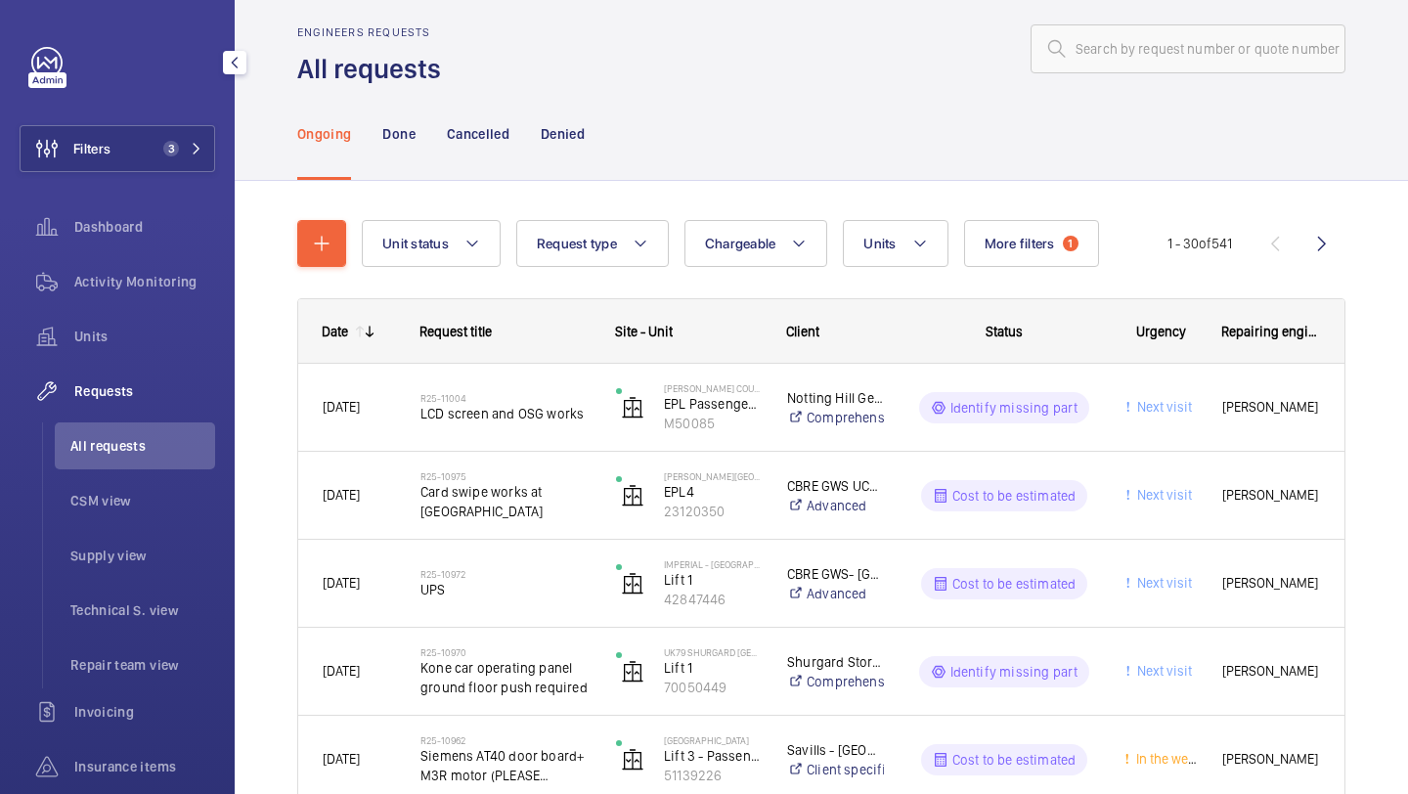
scroll to position [25, 0]
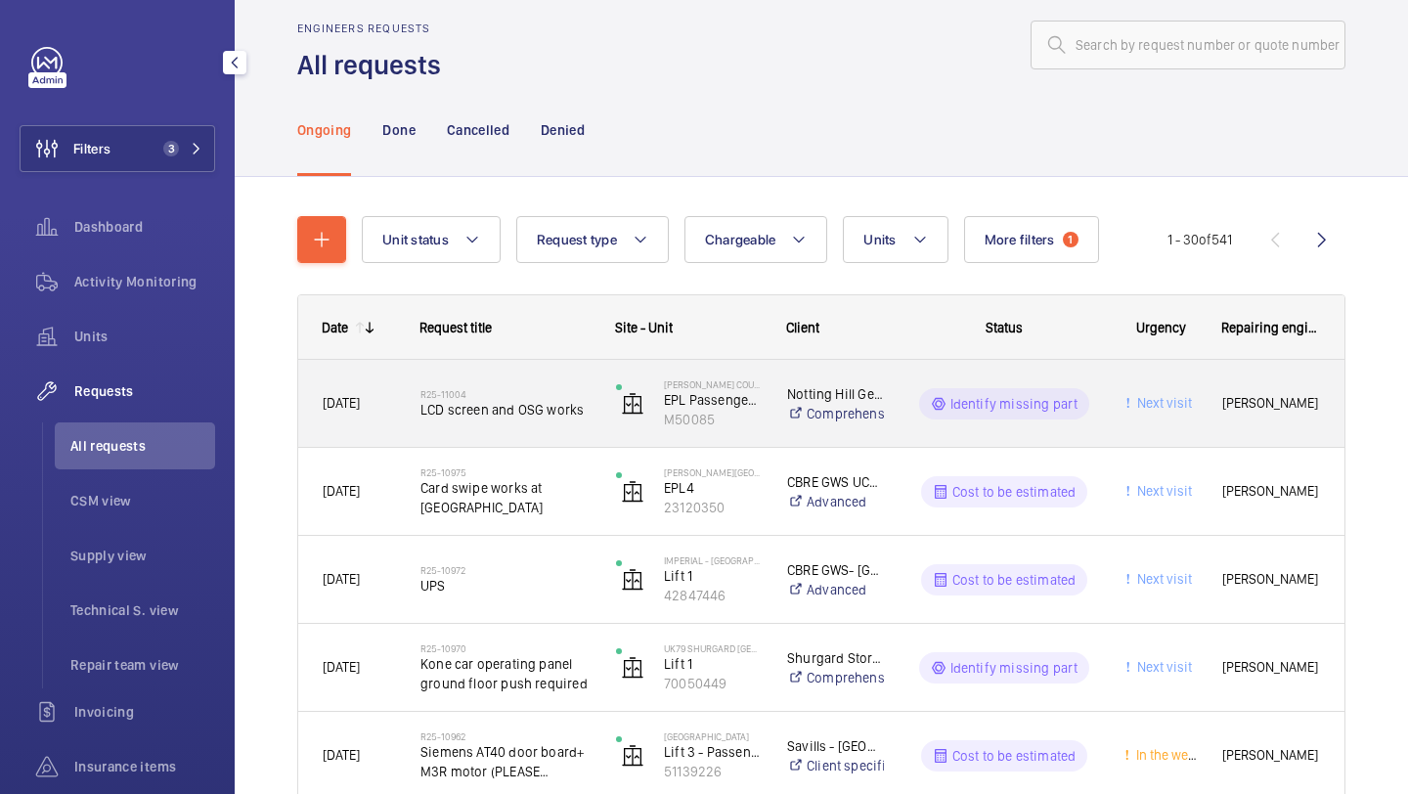
click at [543, 427] on div "R25-11004 LCD screen and OSG works" at bounding box center [505, 403] width 170 height 57
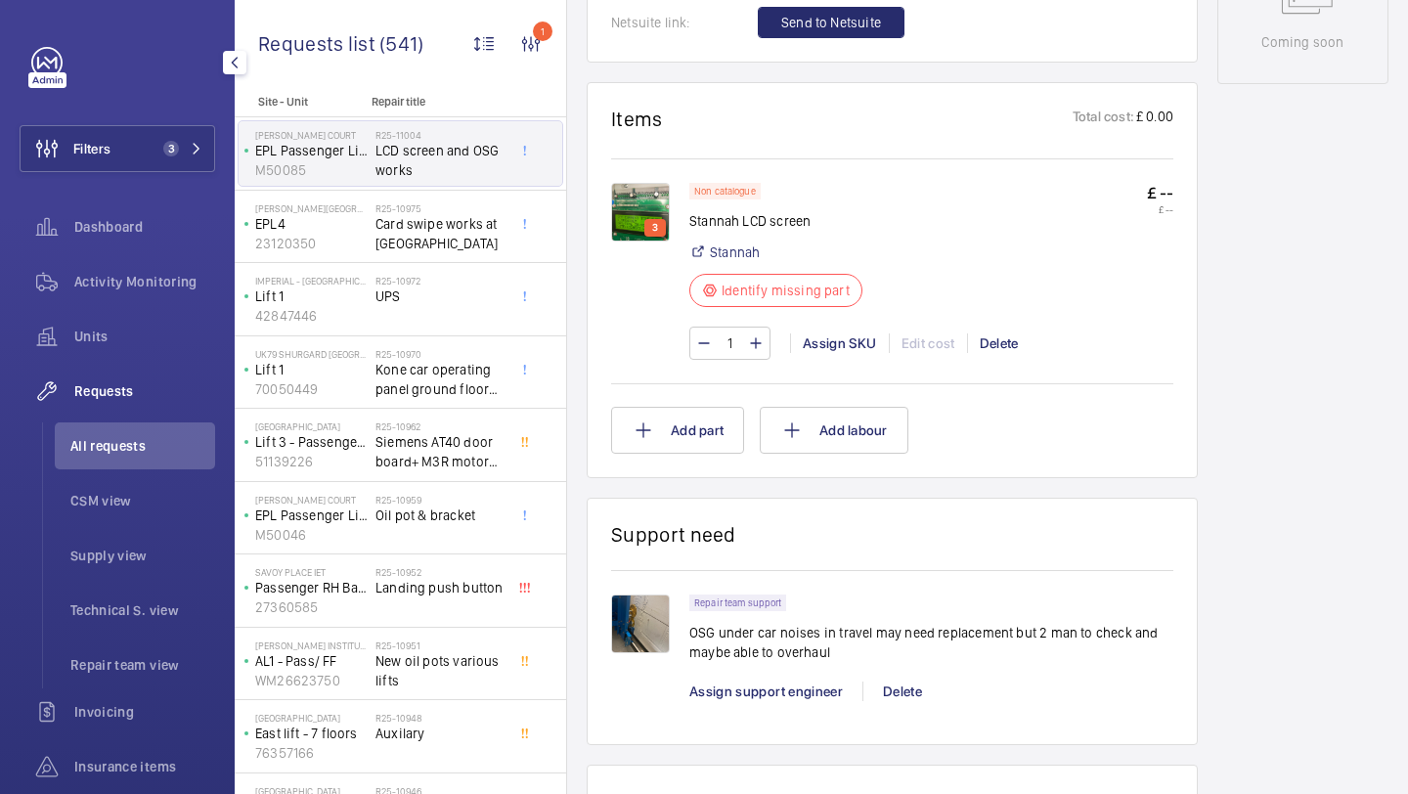
scroll to position [1279, 0]
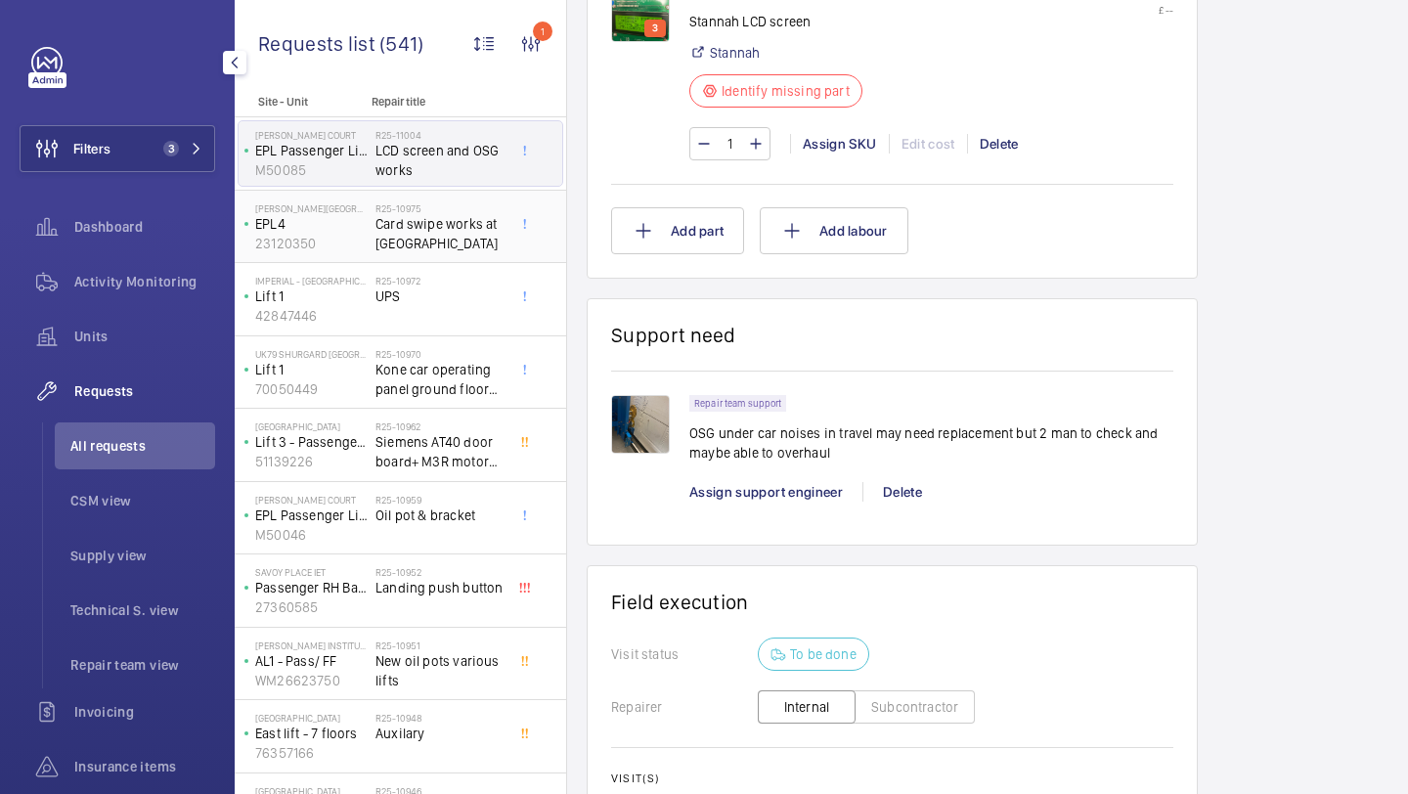
click at [458, 222] on span "Card swipe works at [GEOGRAPHIC_DATA]" at bounding box center [439, 233] width 129 height 39
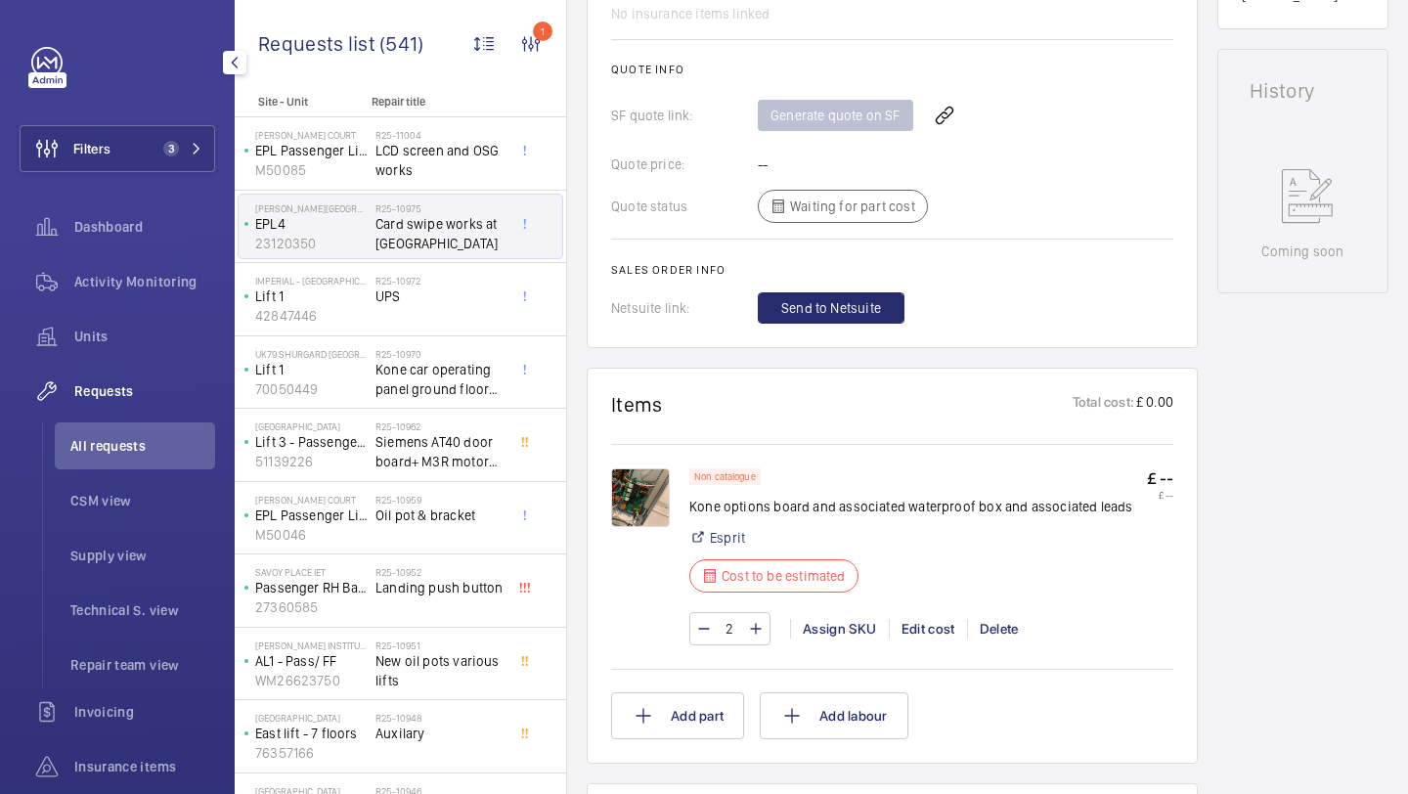
scroll to position [1020, 0]
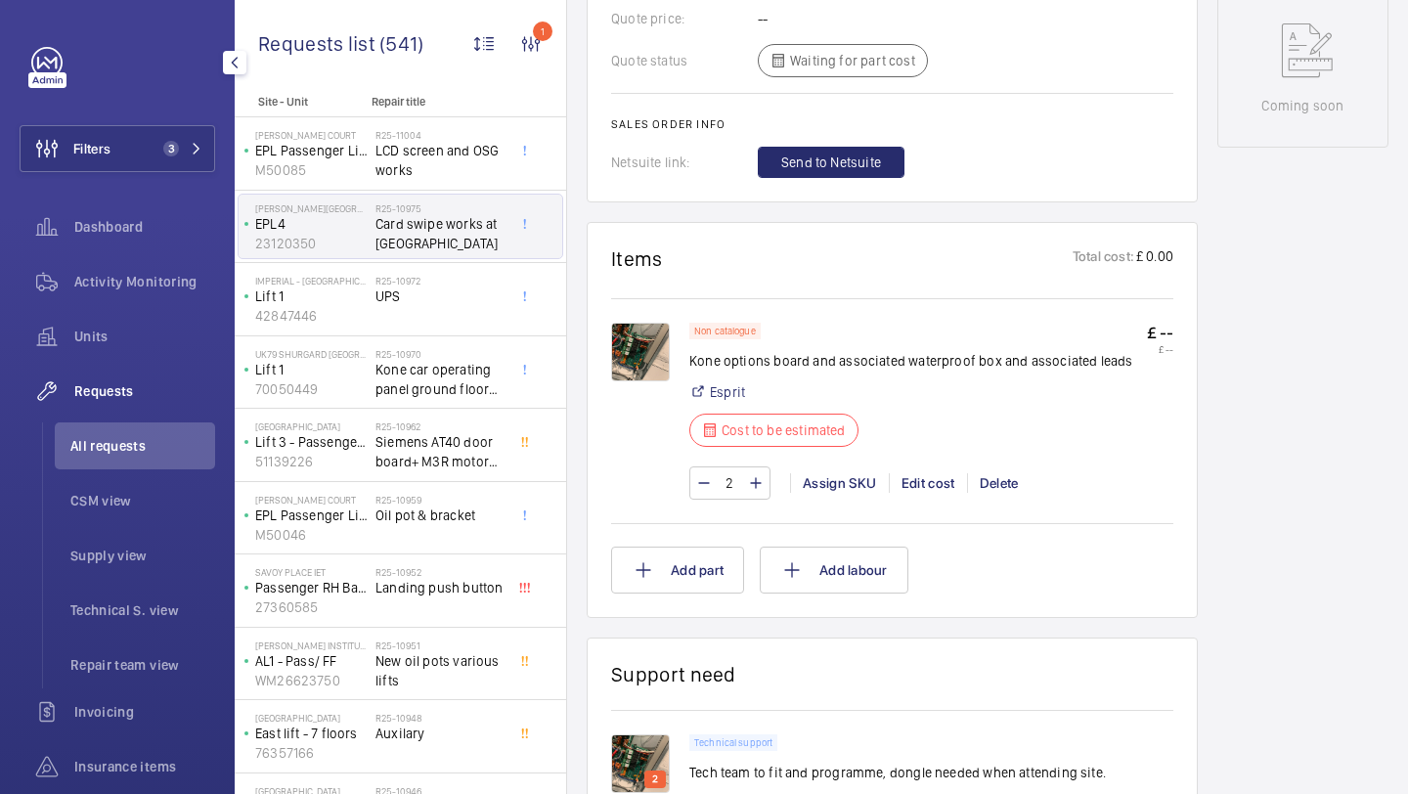
click at [642, 342] on img at bounding box center [640, 352] width 59 height 59
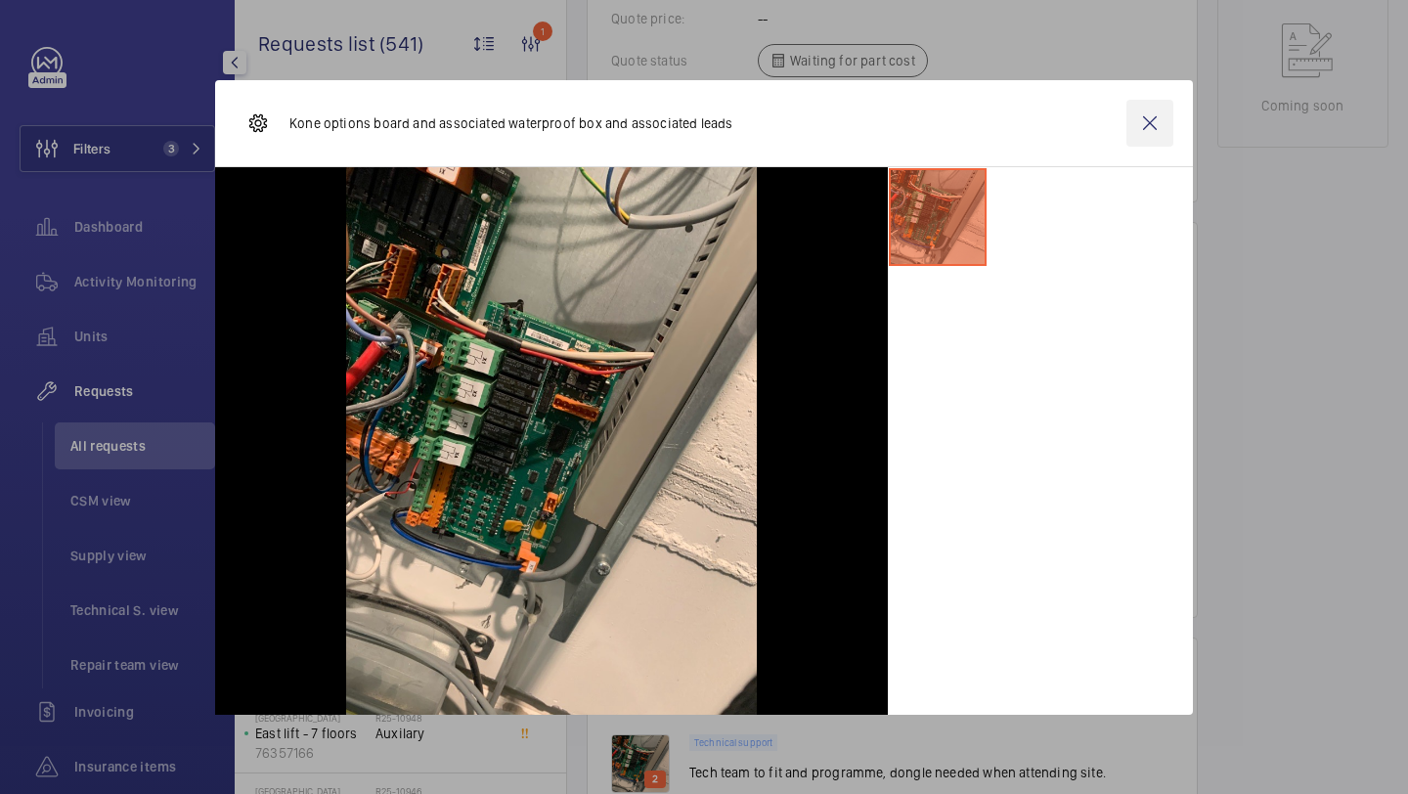
click at [1145, 124] on wm-front-icon-button at bounding box center [1149, 123] width 47 height 47
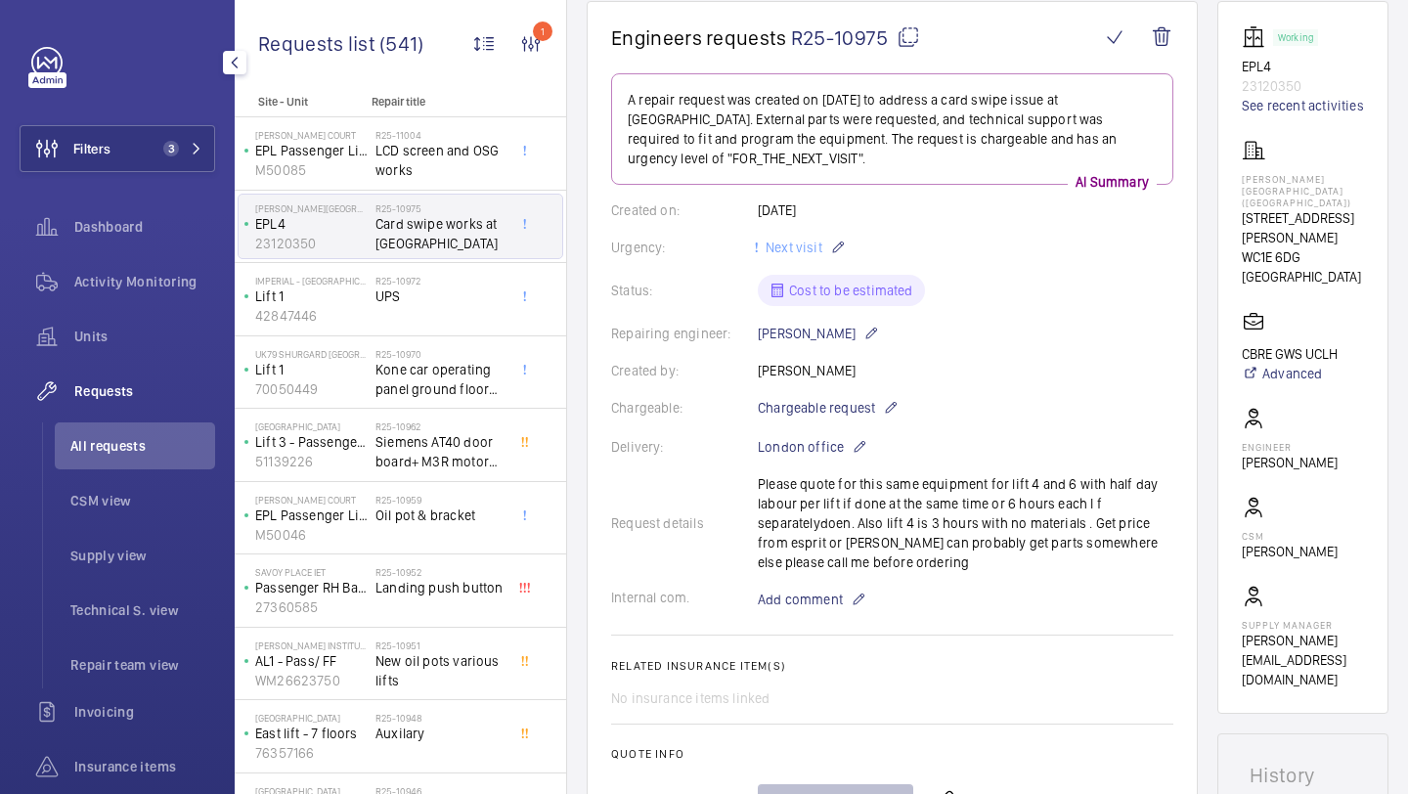
scroll to position [210, 0]
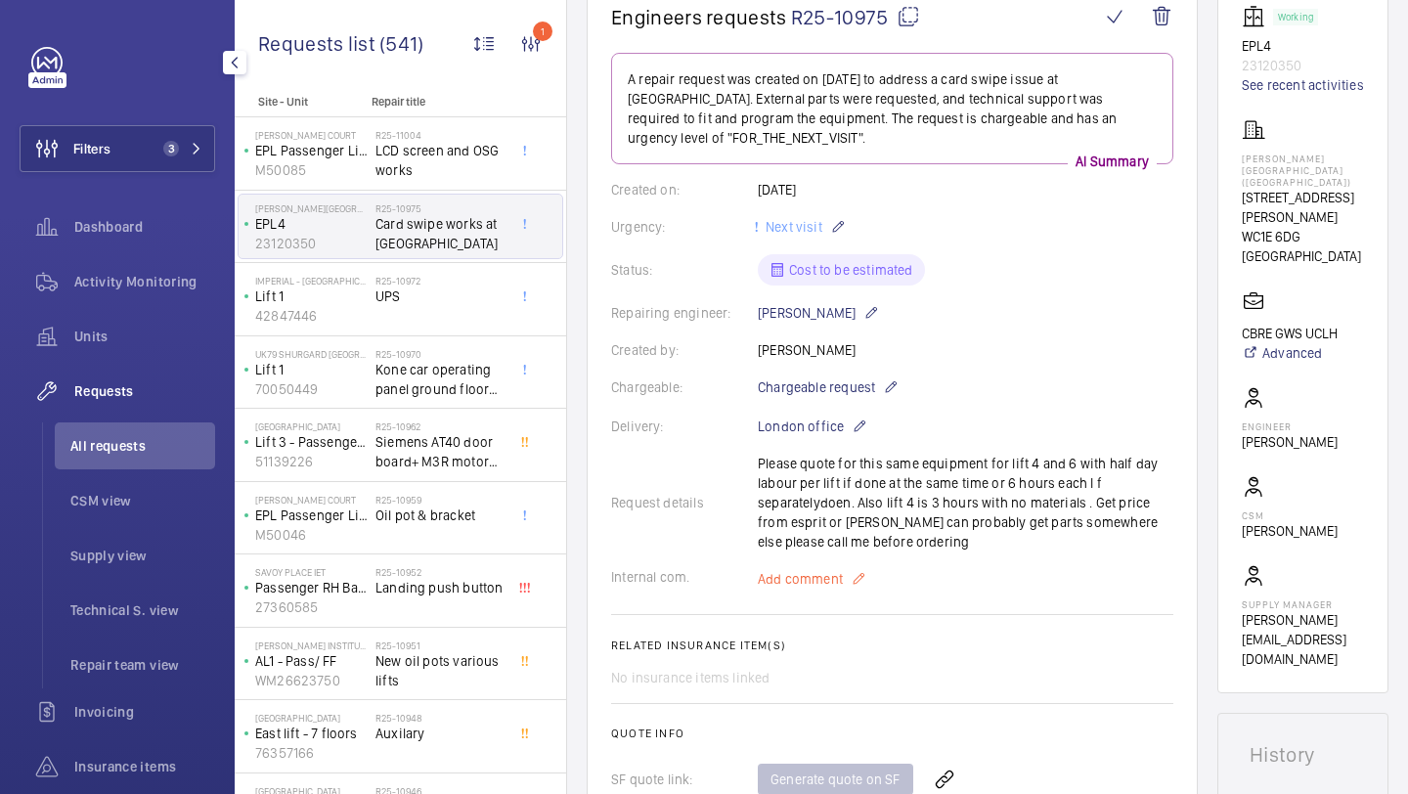
click at [832, 574] on span "Add comment" at bounding box center [800, 579] width 85 height 20
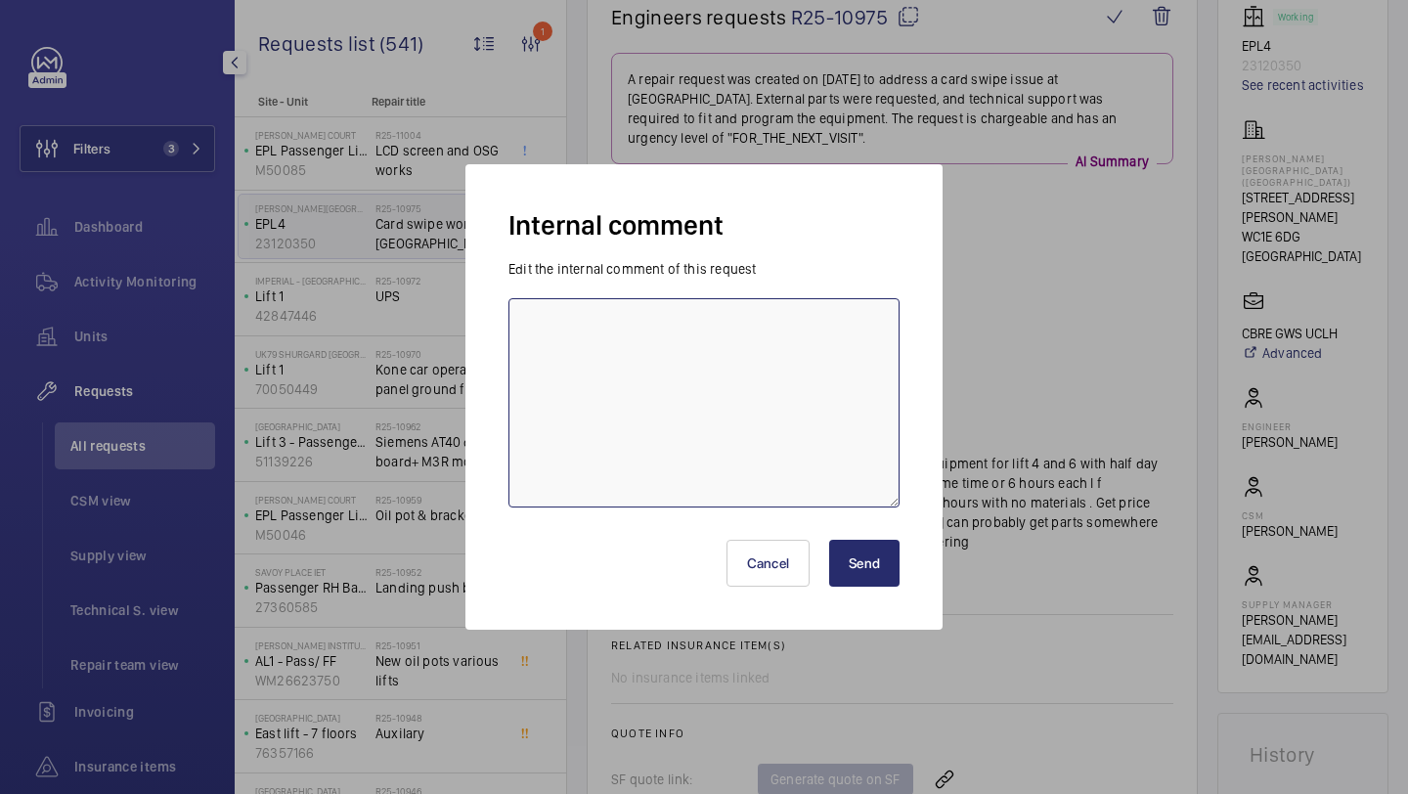
click at [768, 469] on textarea at bounding box center [703, 402] width 391 height 209
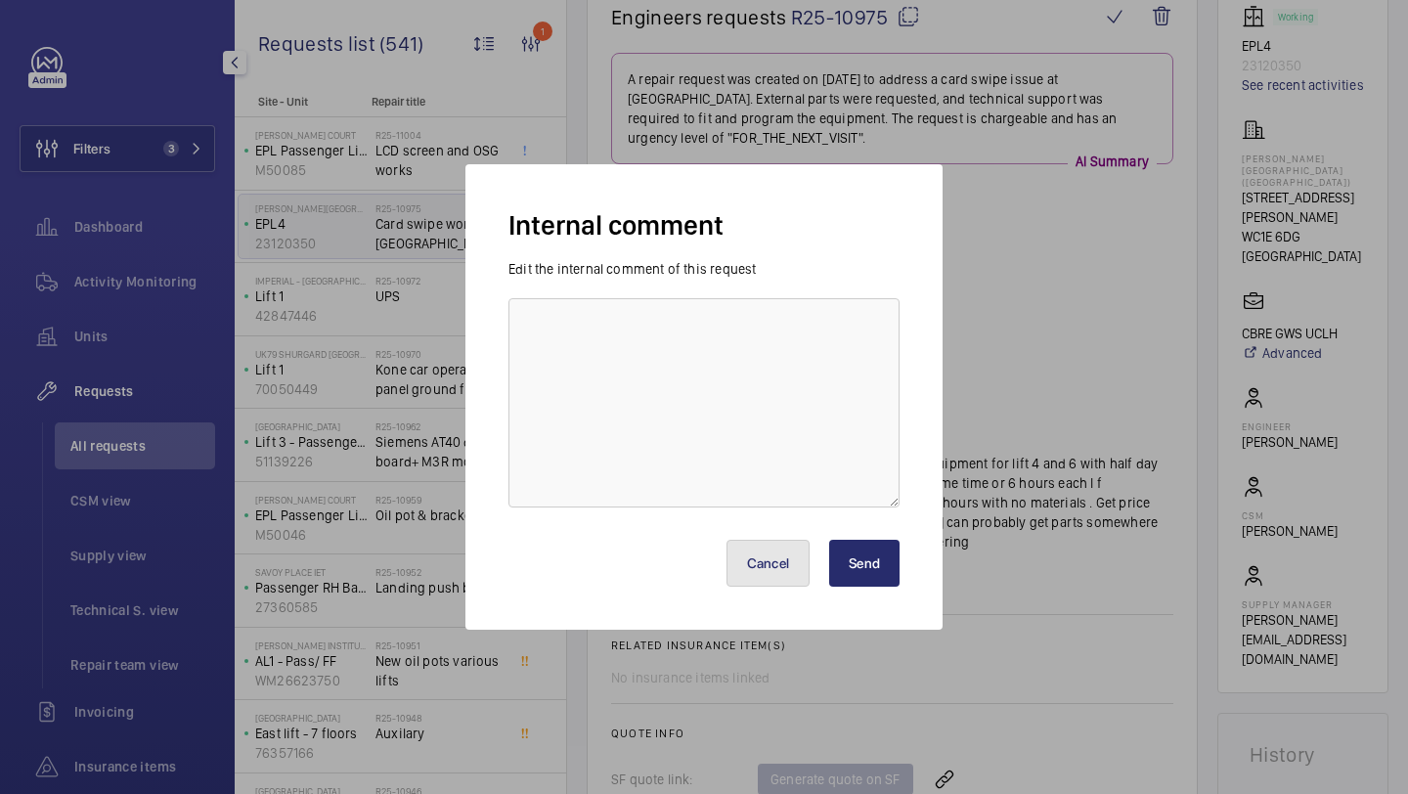
click at [768, 562] on button "Cancel" at bounding box center [768, 563] width 84 height 47
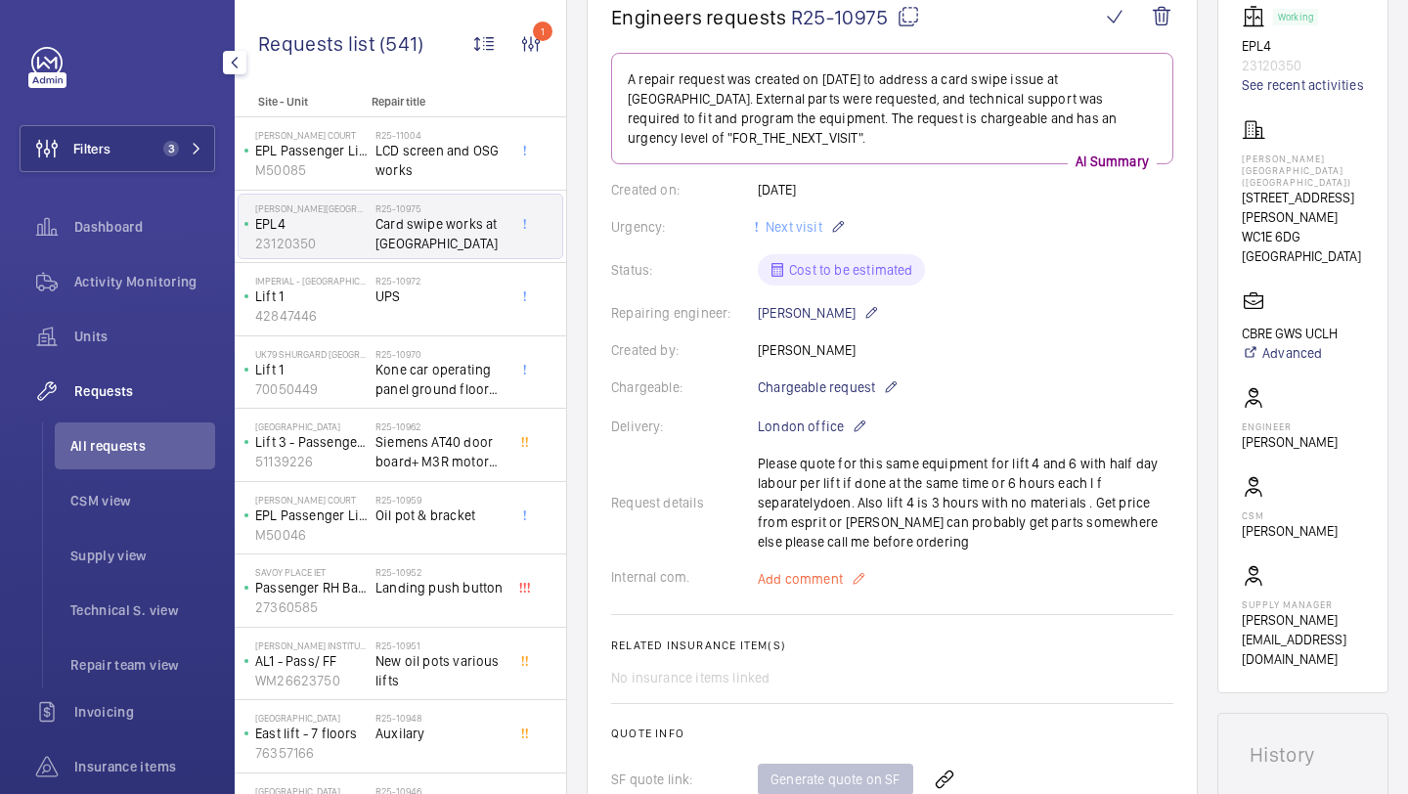
click at [804, 576] on span "Add comment" at bounding box center [800, 579] width 85 height 20
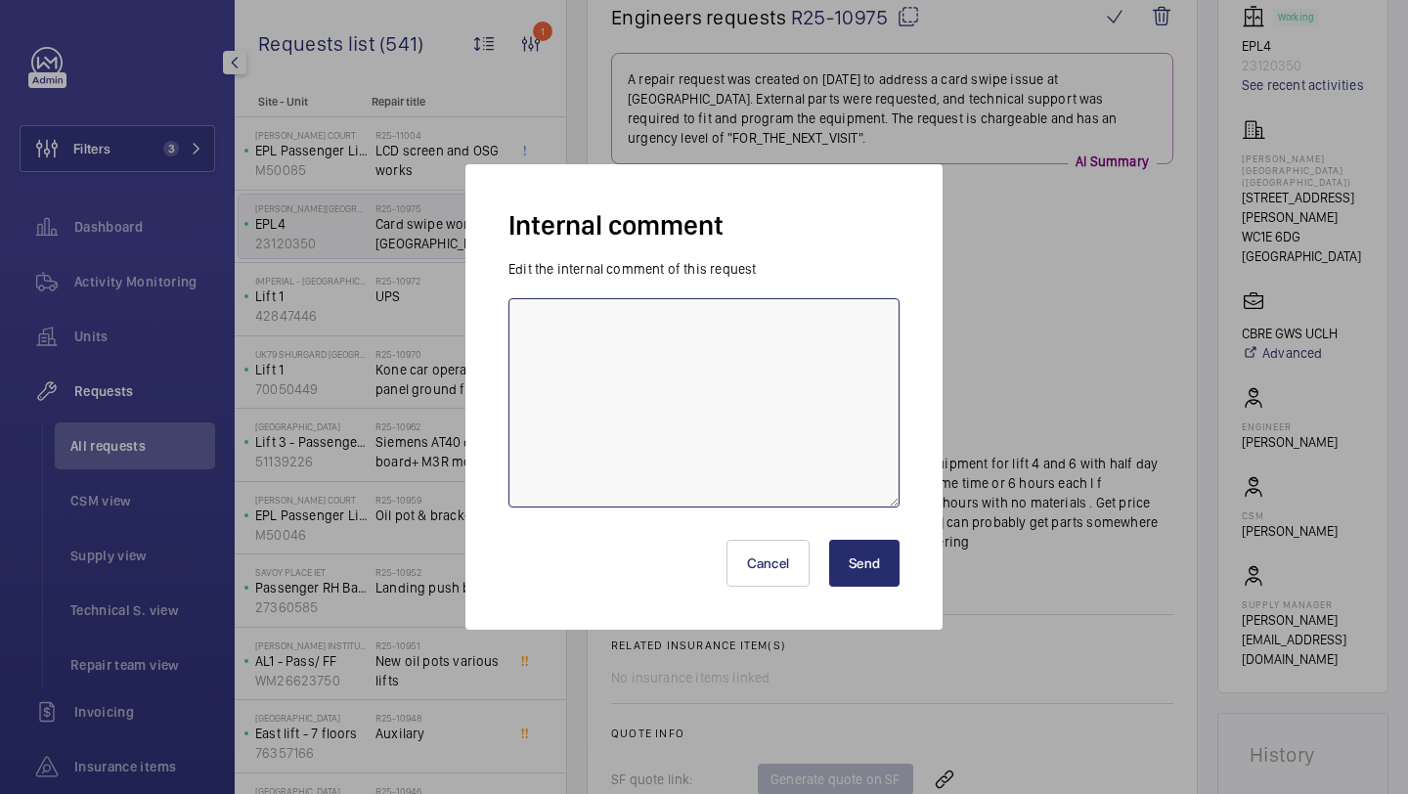
click at [766, 333] on textarea at bounding box center [703, 402] width 391 height 209
type textarea "s"
type textarea "e"
type textarea "sent to paul jupp - 15.08 Elle"
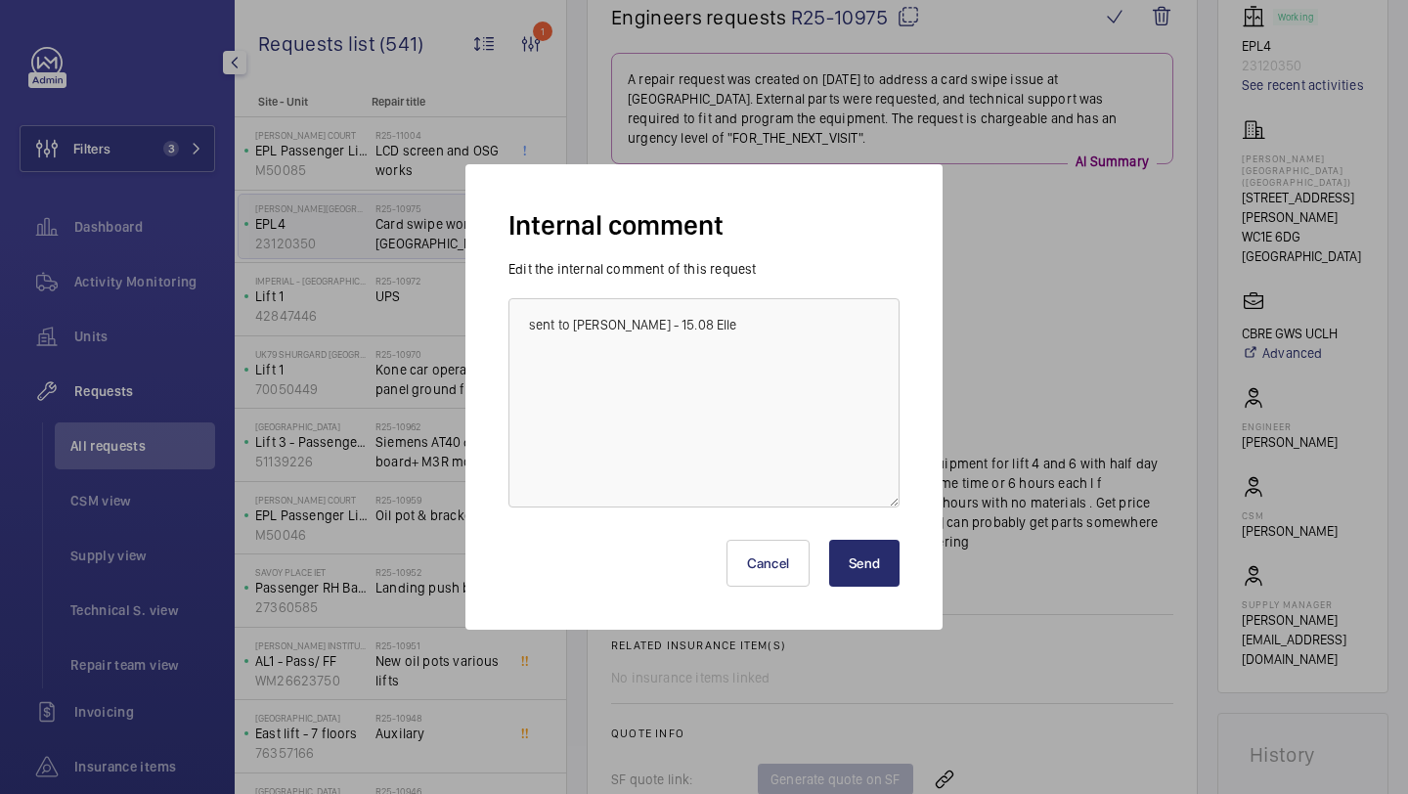
click at [871, 553] on button "Send" at bounding box center [864, 563] width 70 height 47
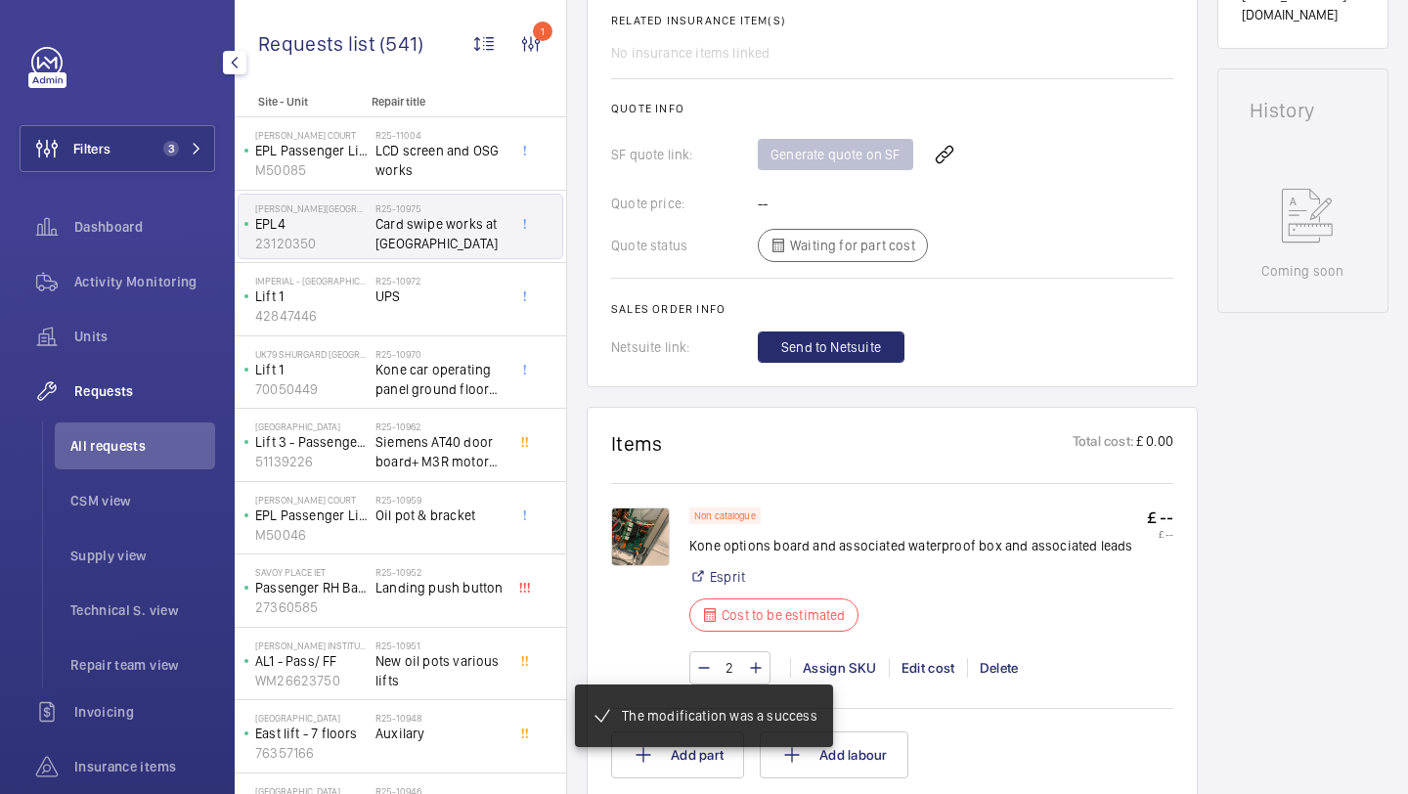
scroll to position [883, 0]
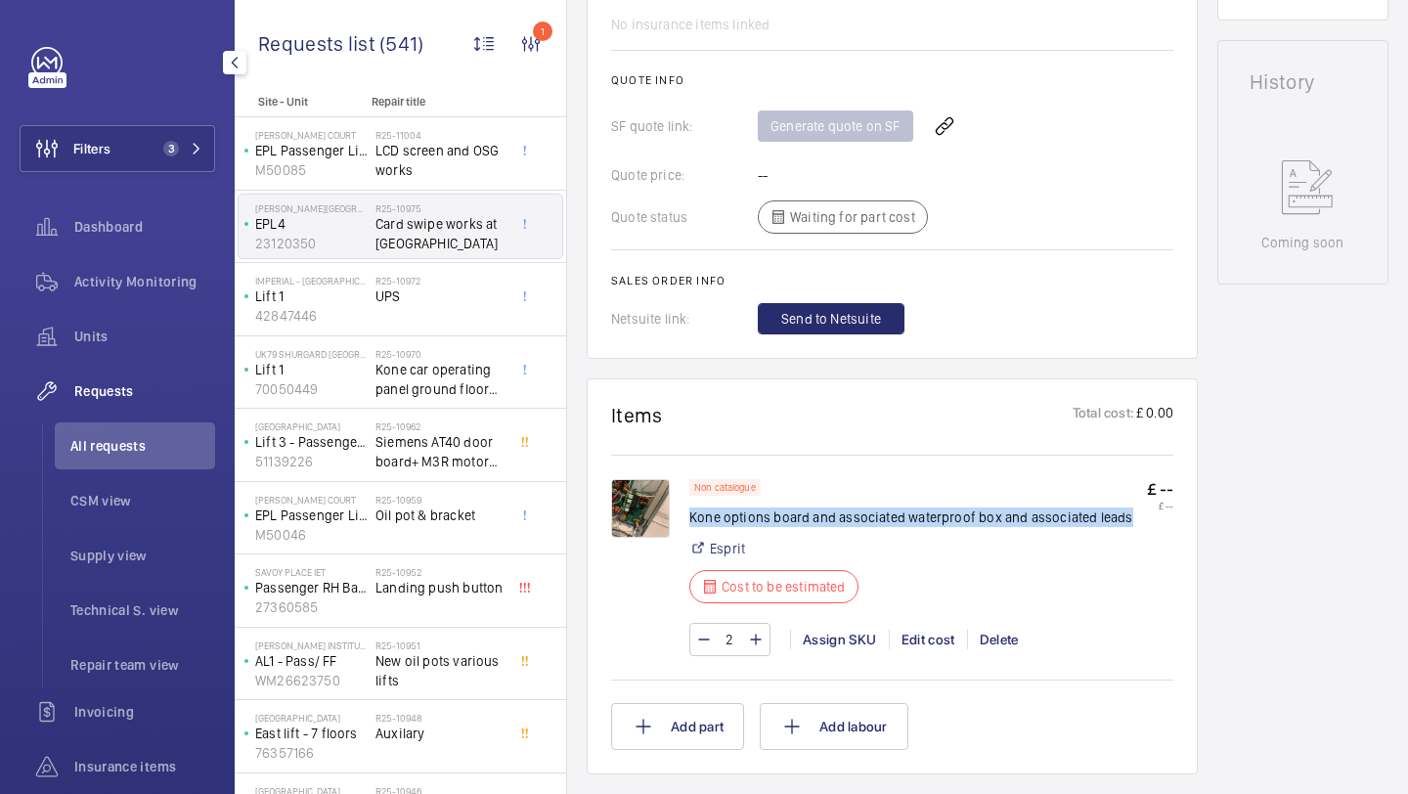
drag, startPoint x: 1126, startPoint y: 525, endPoint x: 690, endPoint y: 522, distance: 436.1
click at [690, 522] on div "Non catalogue Kone options board and associated waterproof box and associated l…" at bounding box center [931, 547] width 484 height 136
copy p "Kone options board and associated waterproof box and associated leads"
click at [447, 307] on div "R25-10972 UPS" at bounding box center [439, 303] width 129 height 57
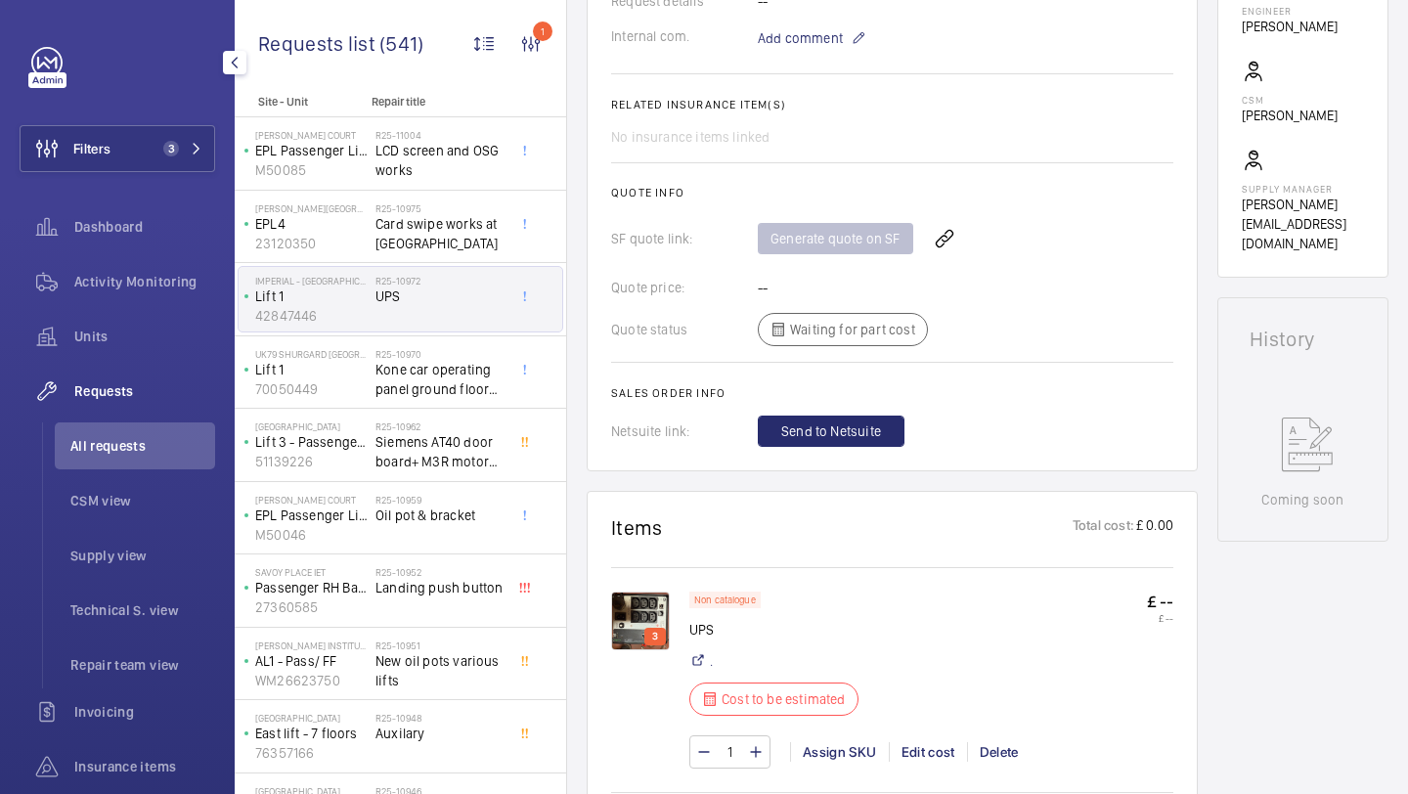
scroll to position [905, 0]
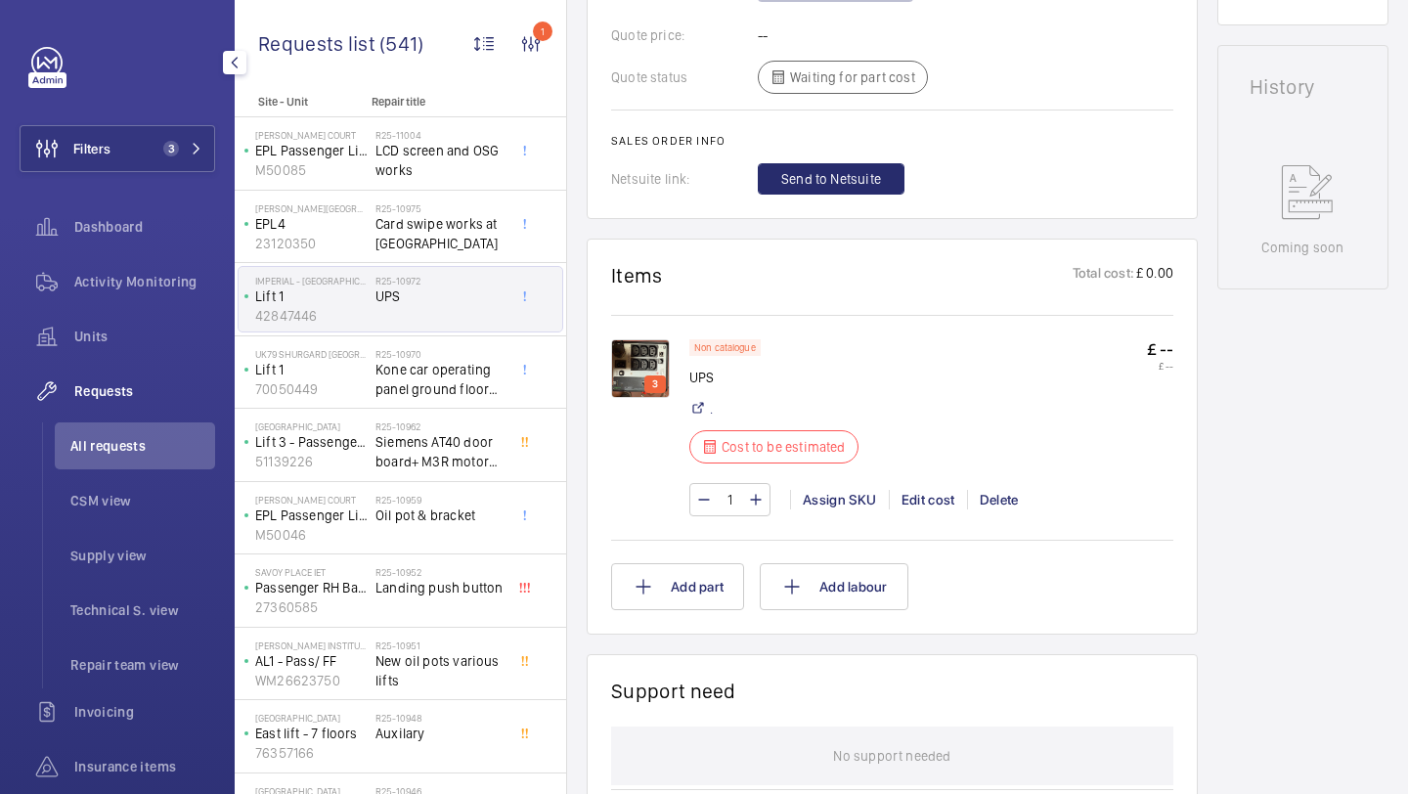
click at [661, 373] on img at bounding box center [640, 368] width 59 height 59
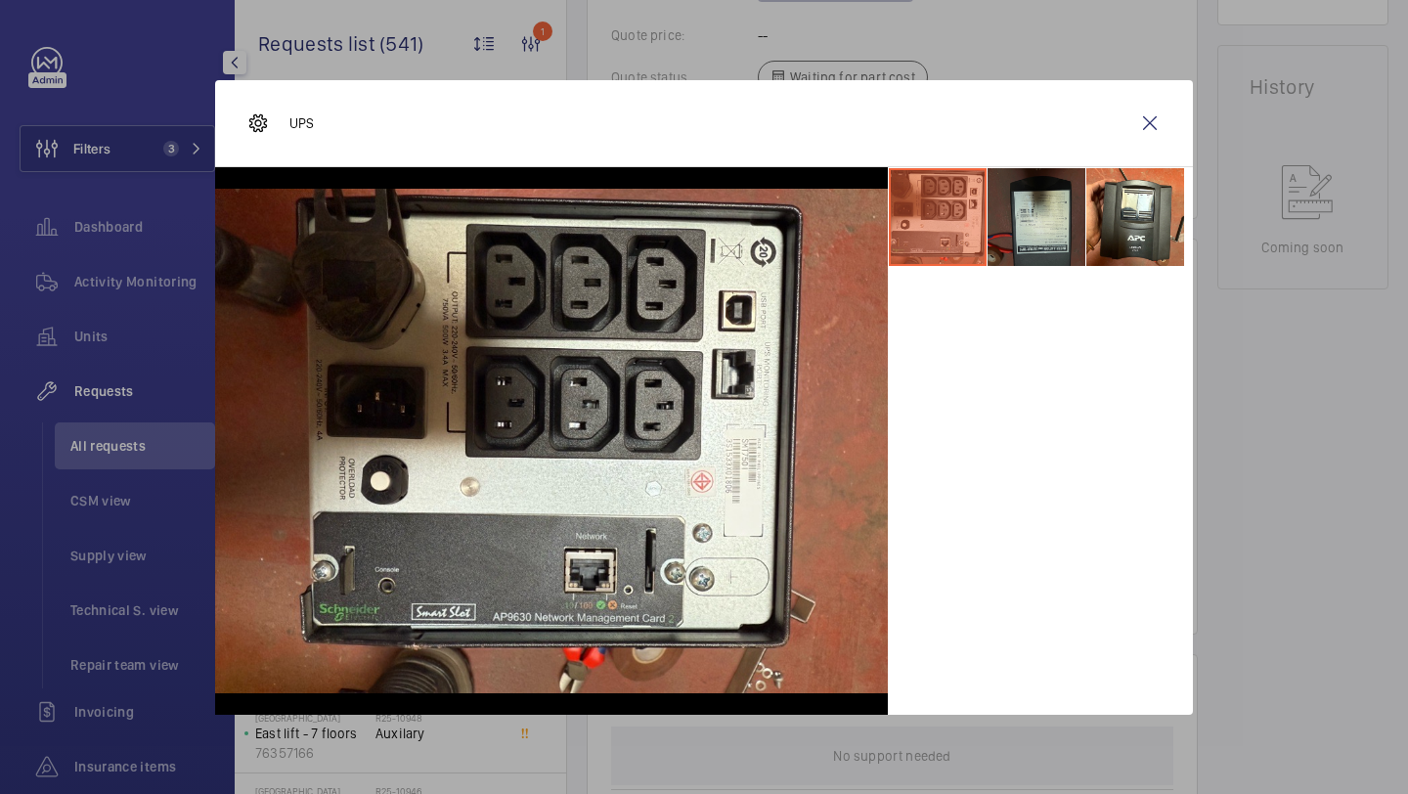
click at [1070, 224] on li at bounding box center [1036, 217] width 98 height 98
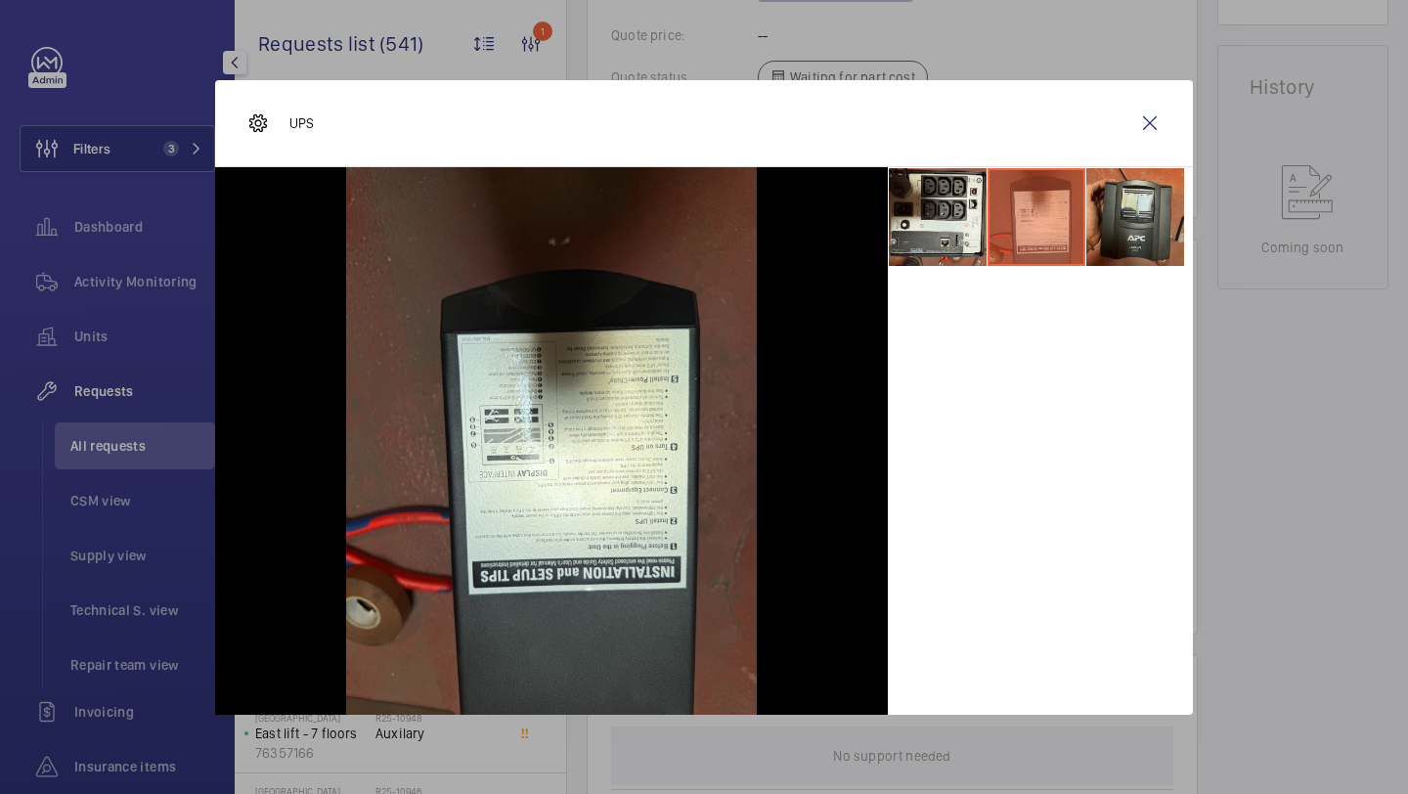
click at [1115, 213] on li at bounding box center [1135, 217] width 98 height 98
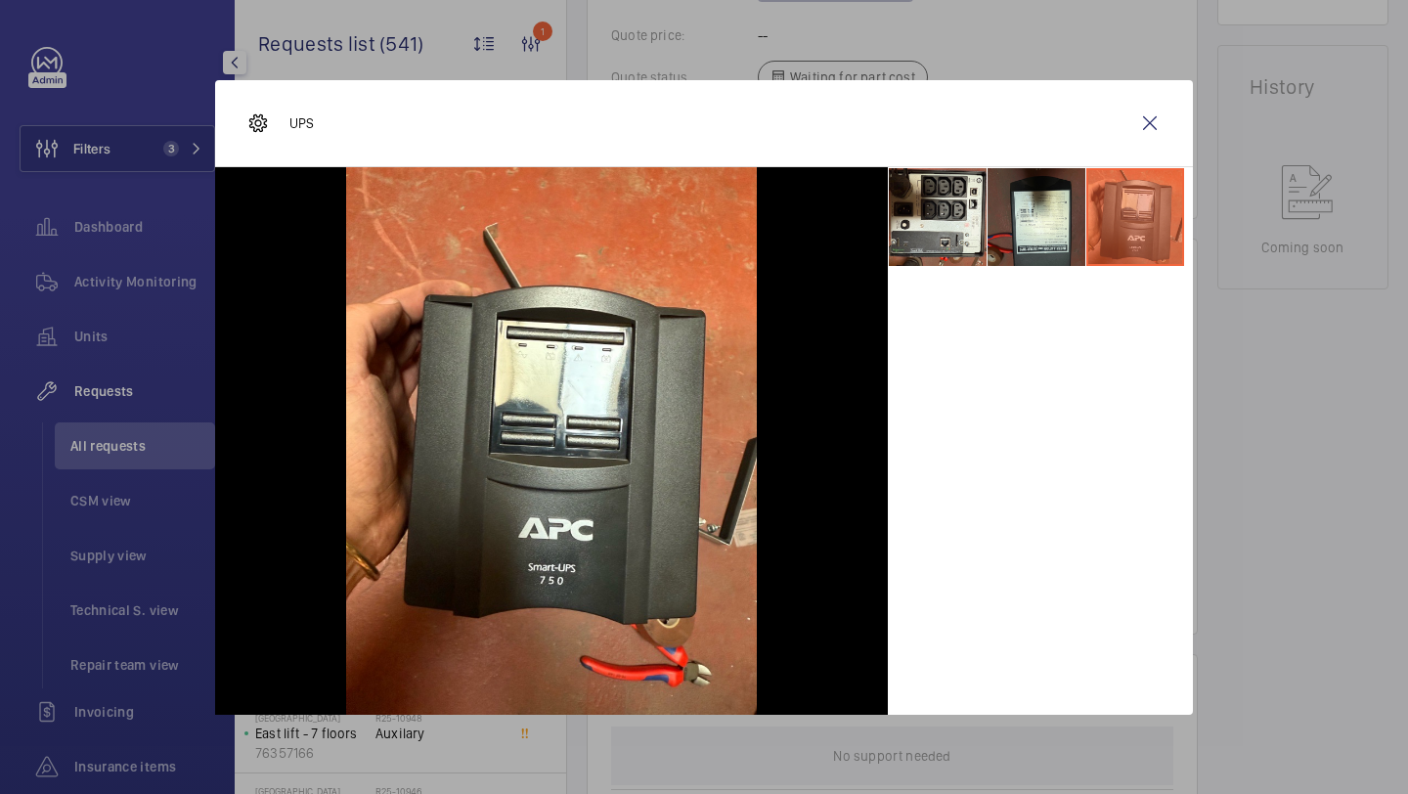
click at [1159, 86] on div "UPS" at bounding box center [704, 123] width 978 height 87
click at [1161, 120] on wm-front-icon-button at bounding box center [1149, 123] width 47 height 47
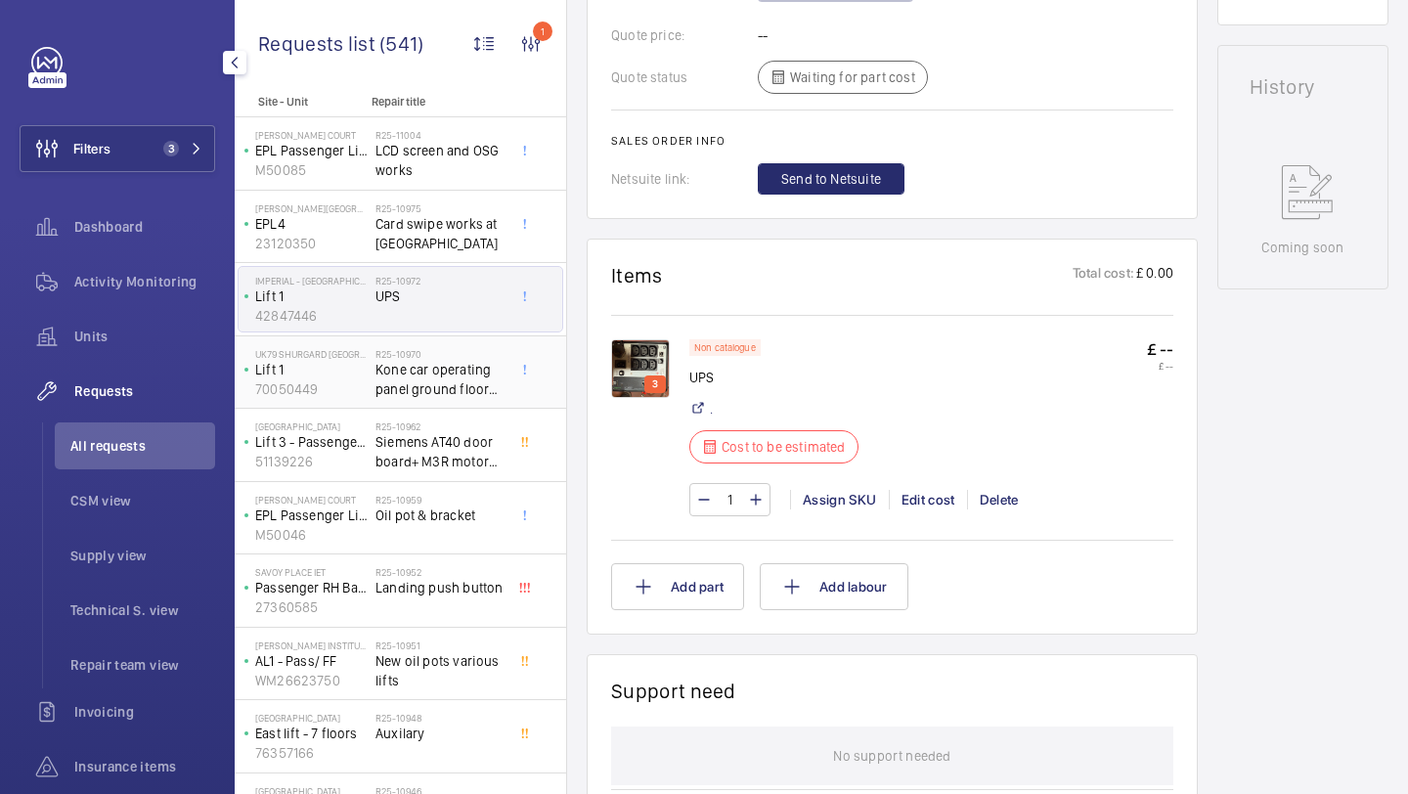
click at [460, 356] on h2 "R25-10970" at bounding box center [439, 354] width 129 height 12
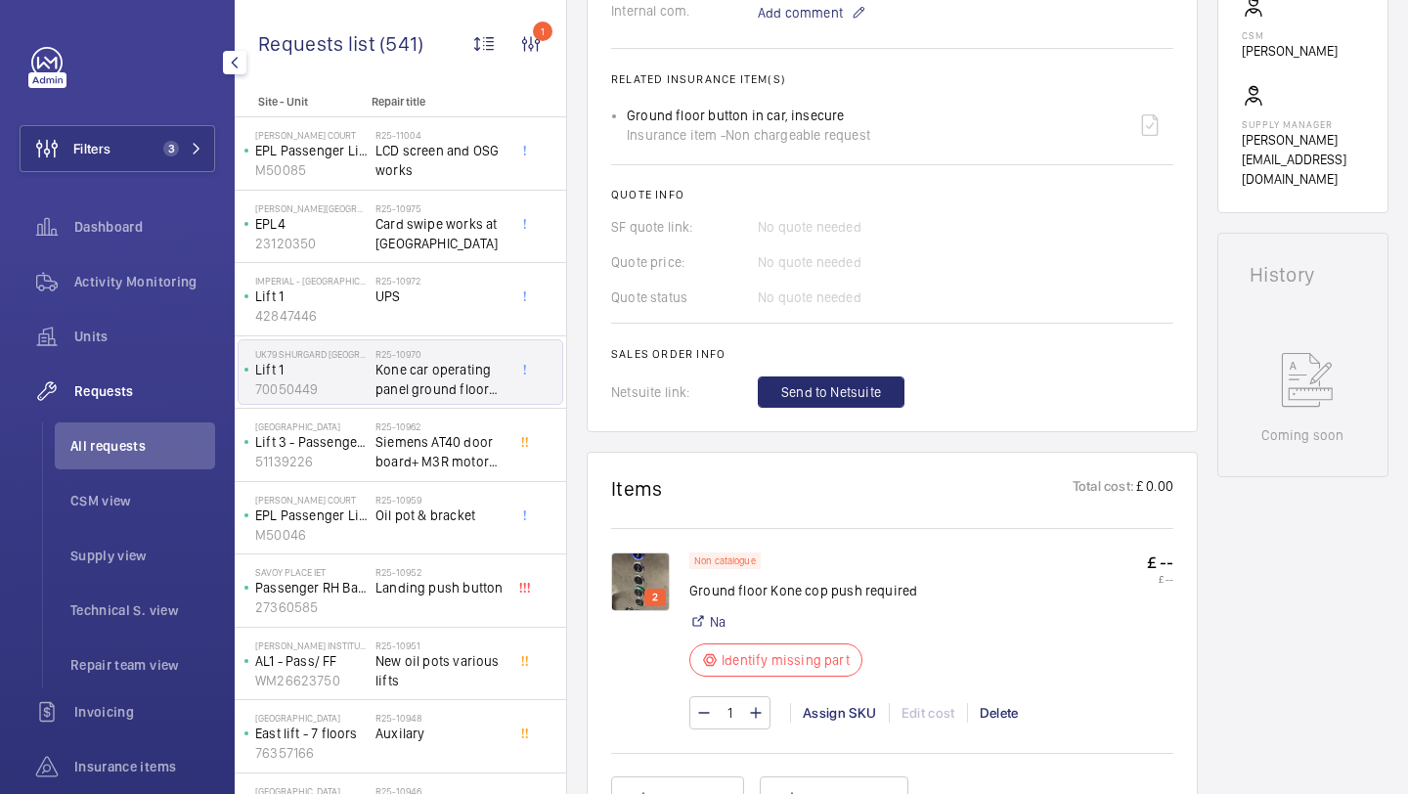
click at [641, 567] on img at bounding box center [640, 581] width 59 height 59
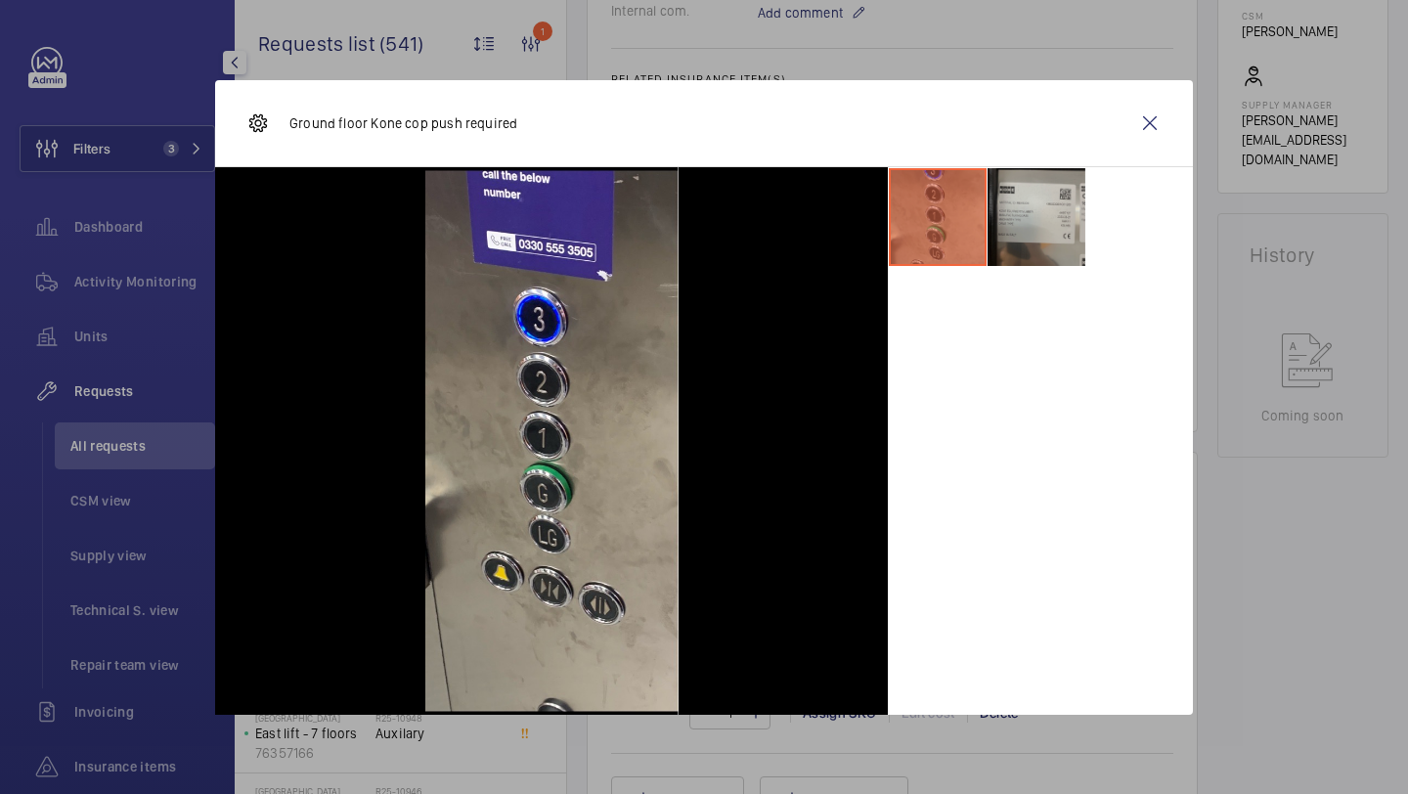
click at [1070, 232] on li at bounding box center [1036, 217] width 98 height 98
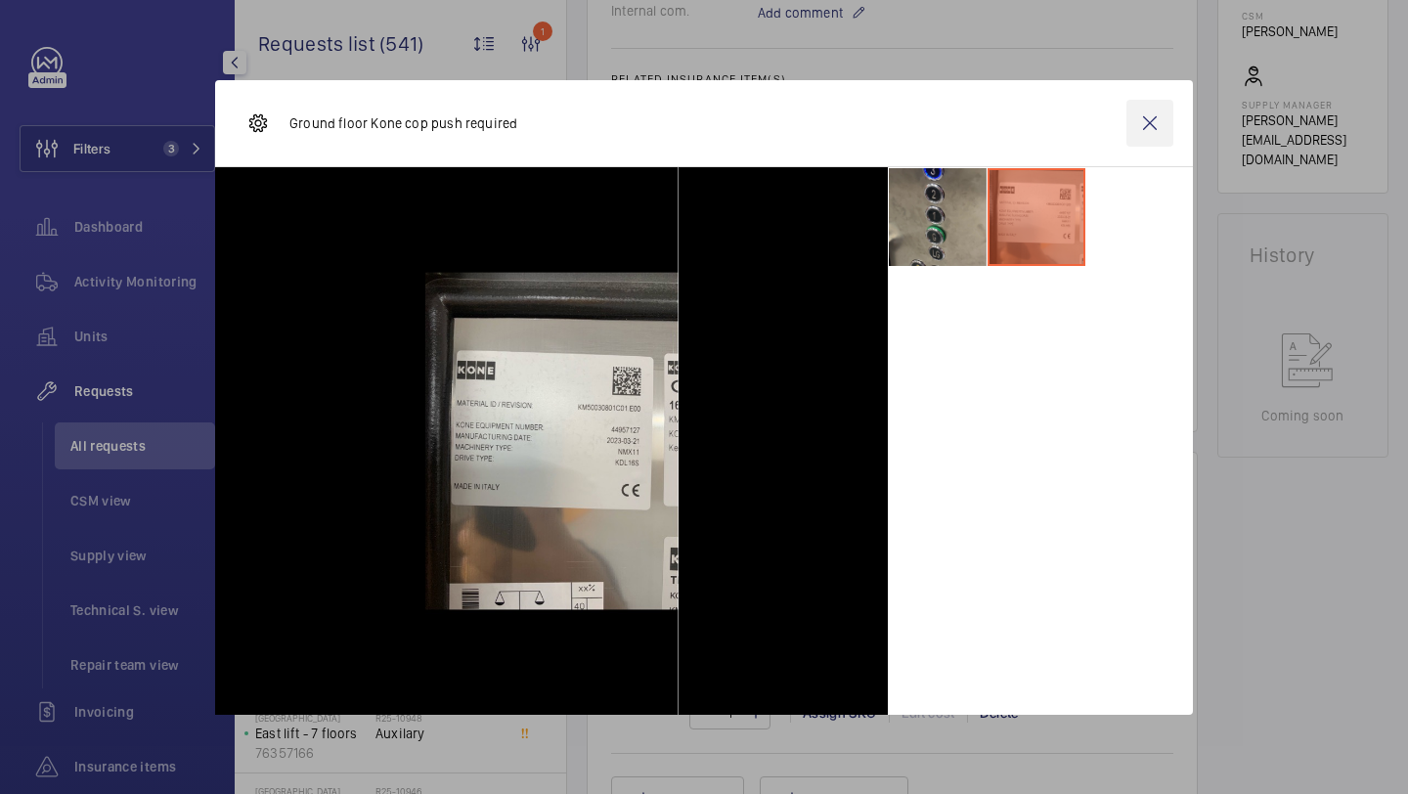
click at [1128, 121] on wm-front-icon-button at bounding box center [1149, 123] width 47 height 47
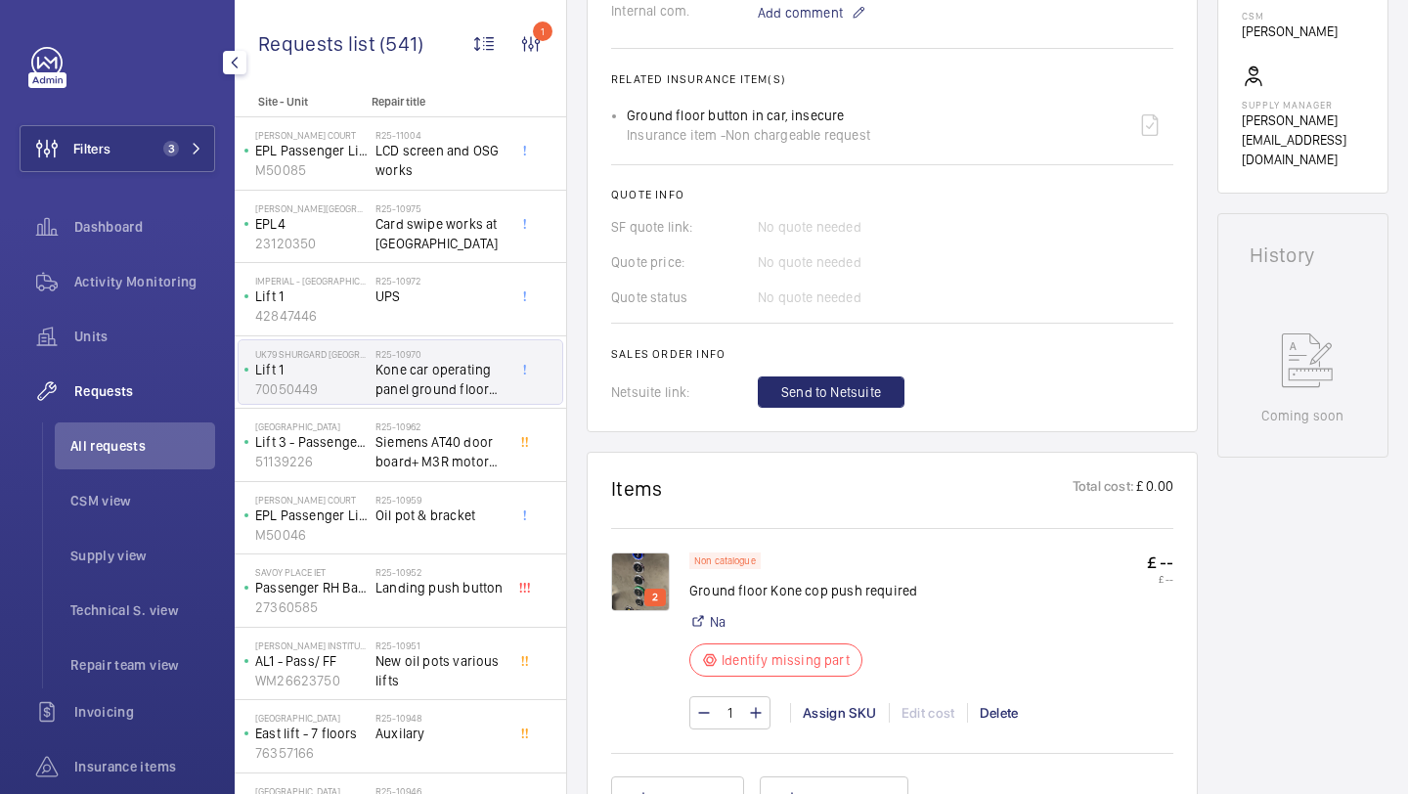
click at [653, 571] on img at bounding box center [640, 581] width 59 height 59
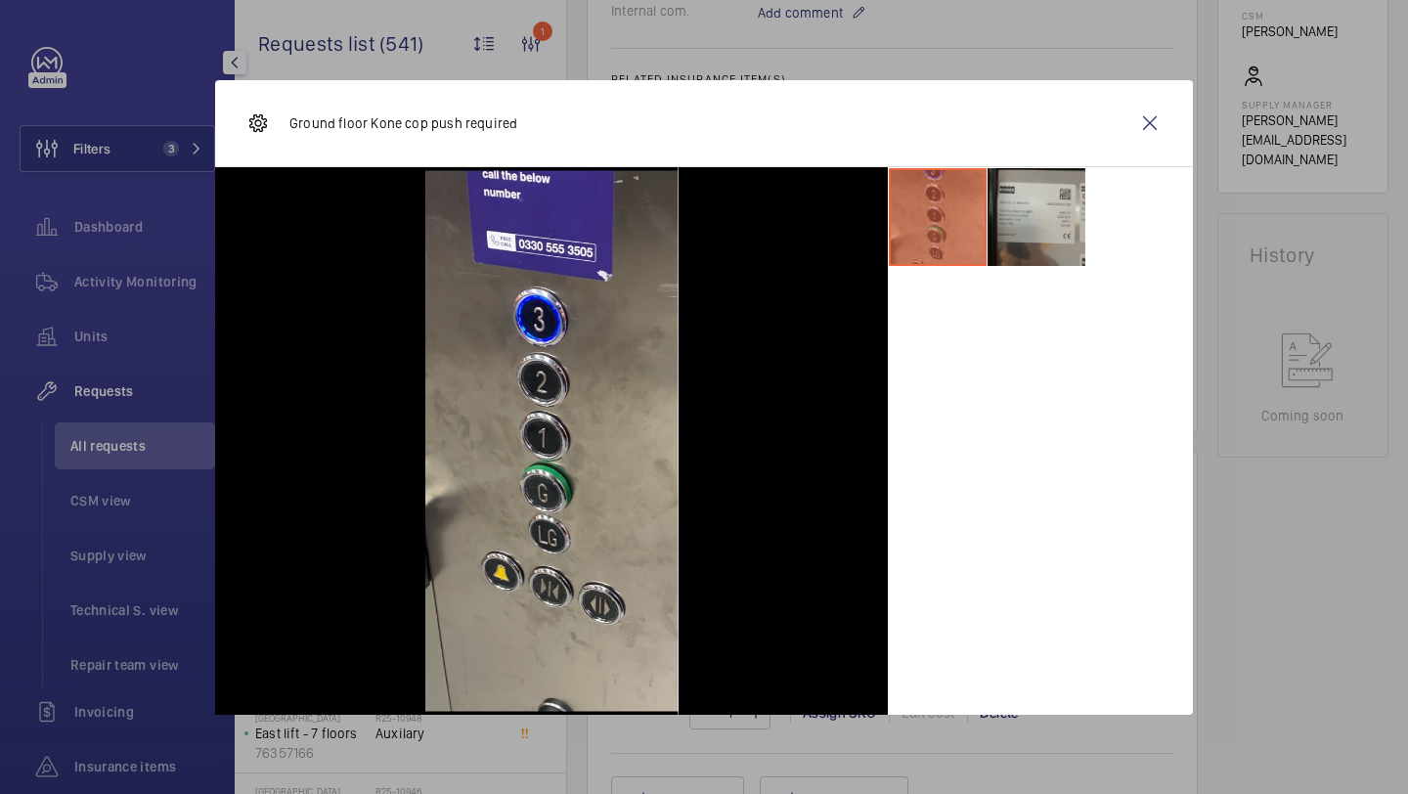
click at [1030, 228] on li at bounding box center [1036, 217] width 98 height 98
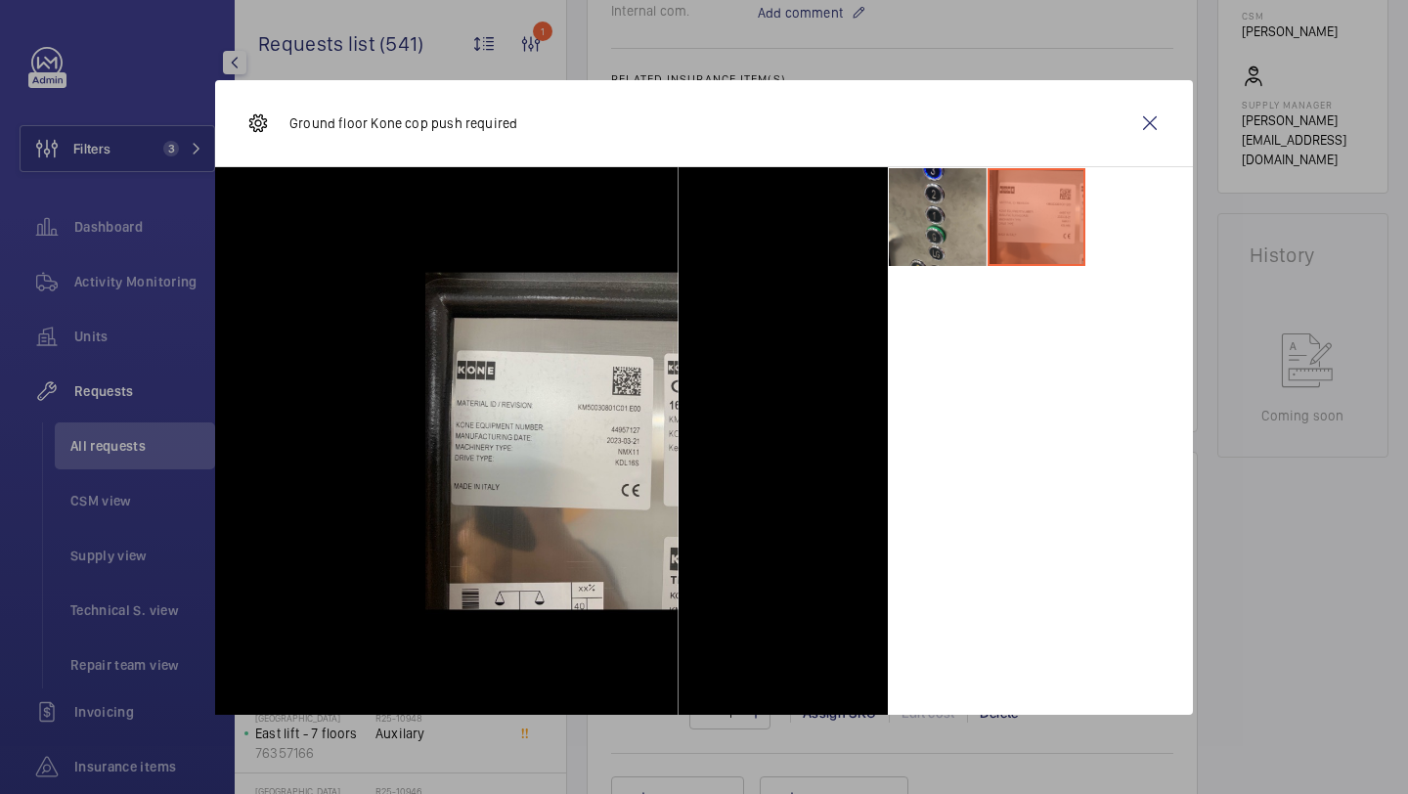
click at [1098, 140] on div "Ground floor Kone cop push required" at bounding box center [704, 123] width 978 height 87
click at [1126, 121] on wm-front-icon-button at bounding box center [1149, 123] width 47 height 47
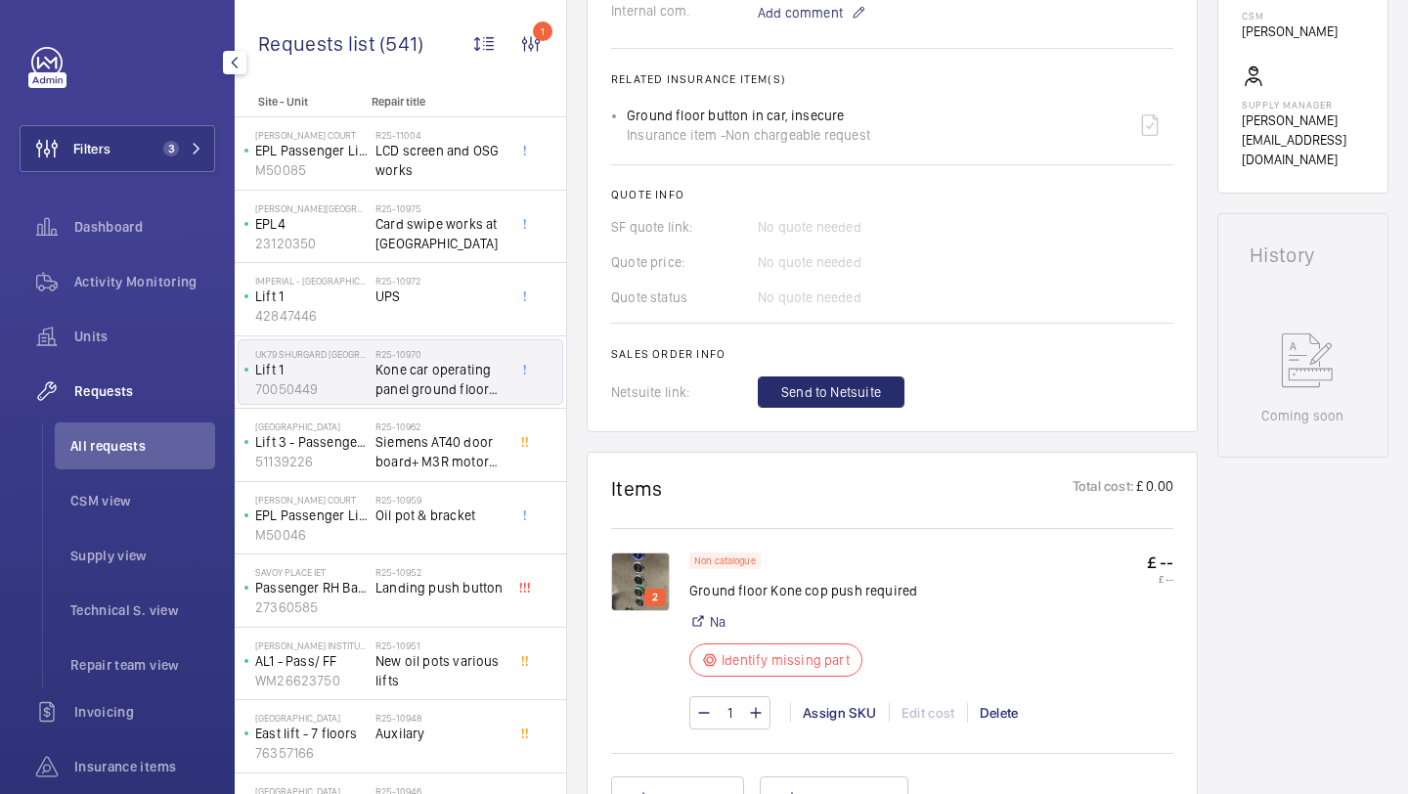
scroll to position [0, 0]
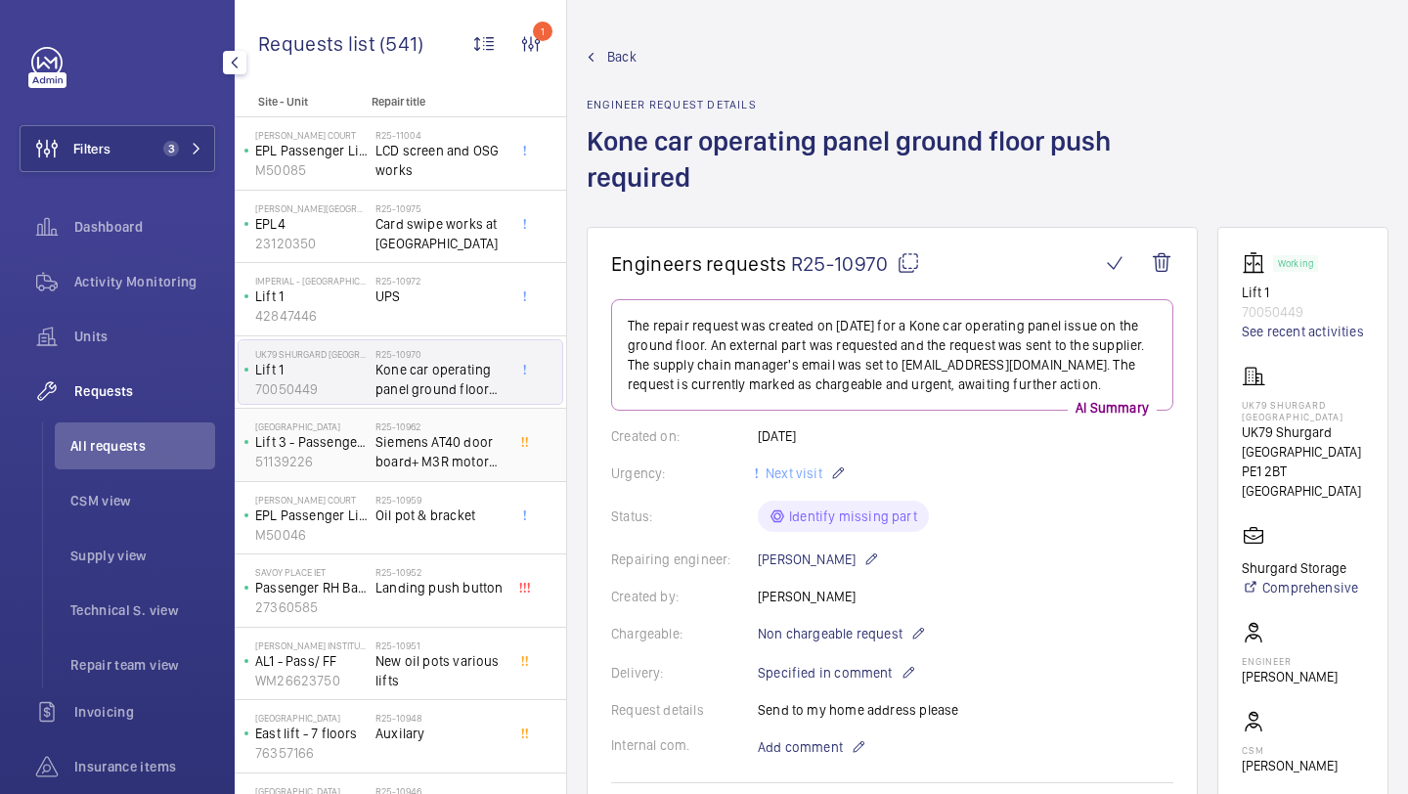
click at [485, 442] on span "Siemens AT40 door board+ M3R motor (PLEASE DELIVER TO SITE)" at bounding box center [439, 451] width 129 height 39
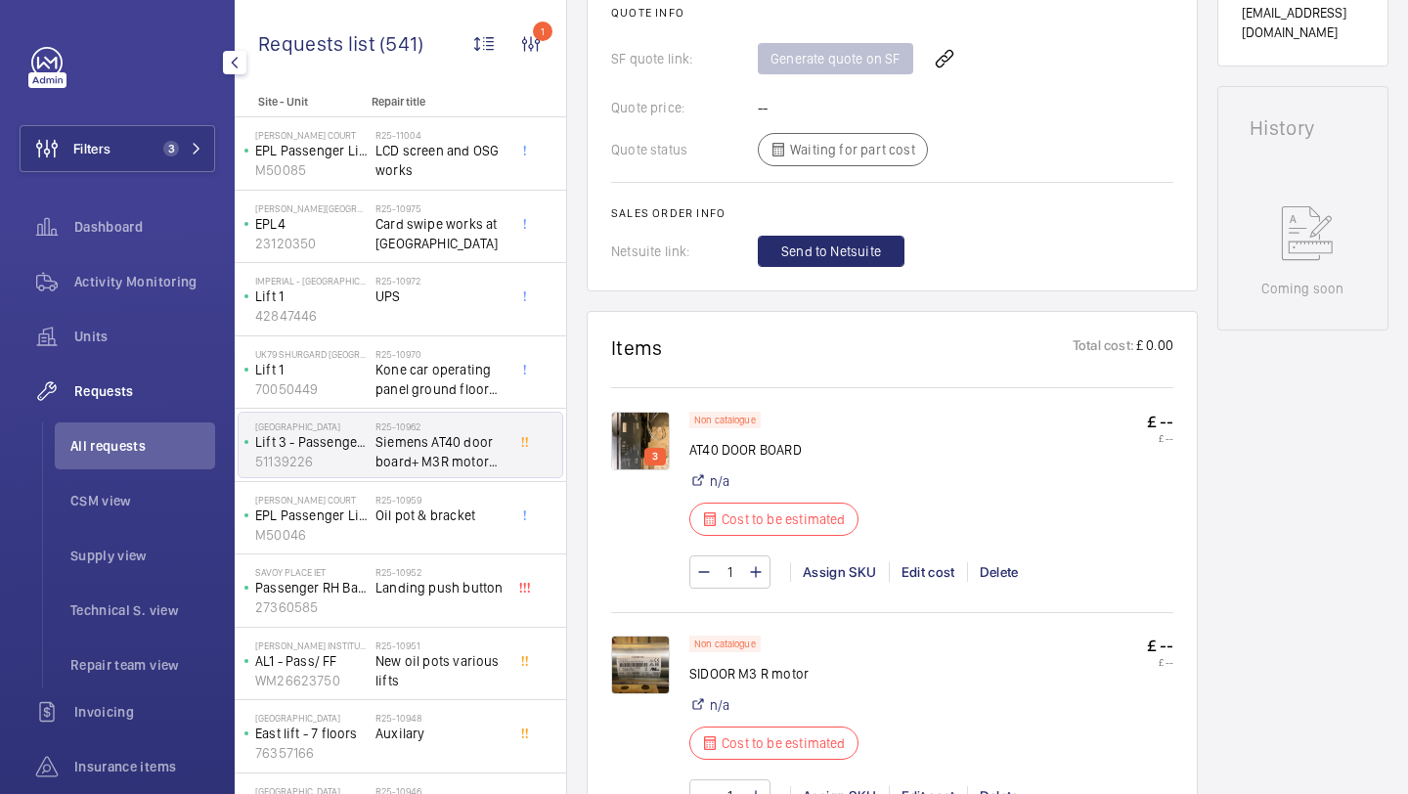
scroll to position [1058, 0]
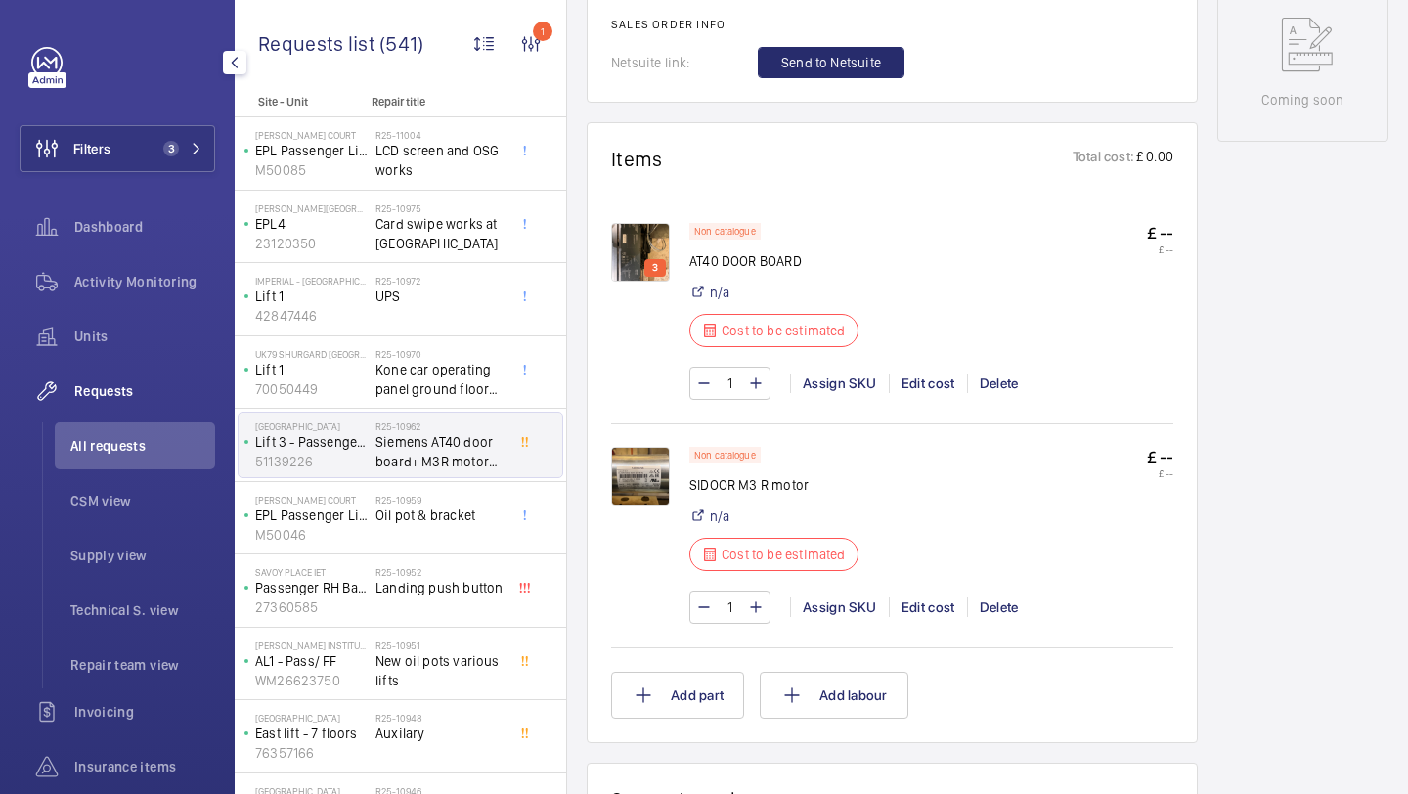
click at [622, 250] on img at bounding box center [640, 252] width 59 height 59
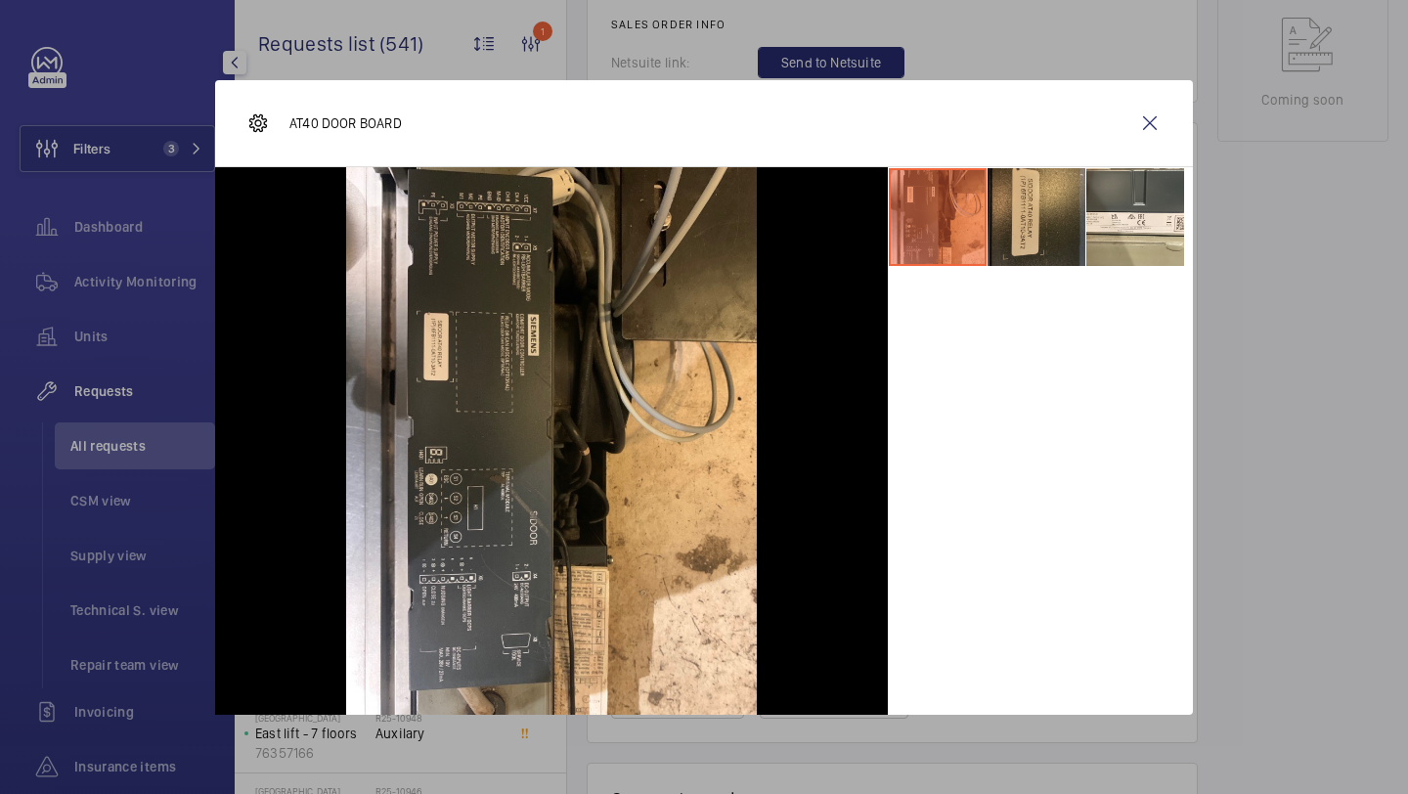
click at [1017, 257] on li at bounding box center [1036, 217] width 98 height 98
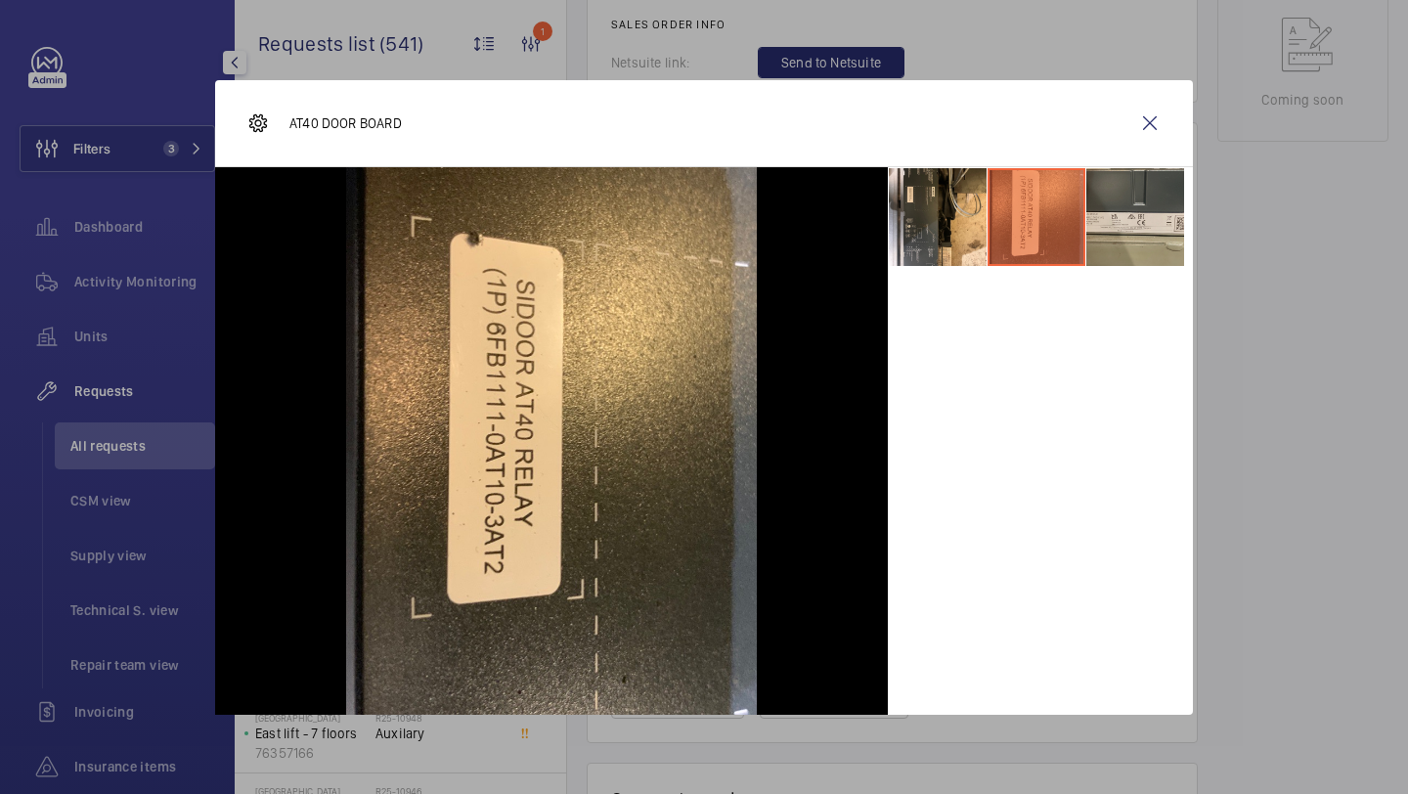
click at [1098, 204] on li at bounding box center [1135, 217] width 98 height 98
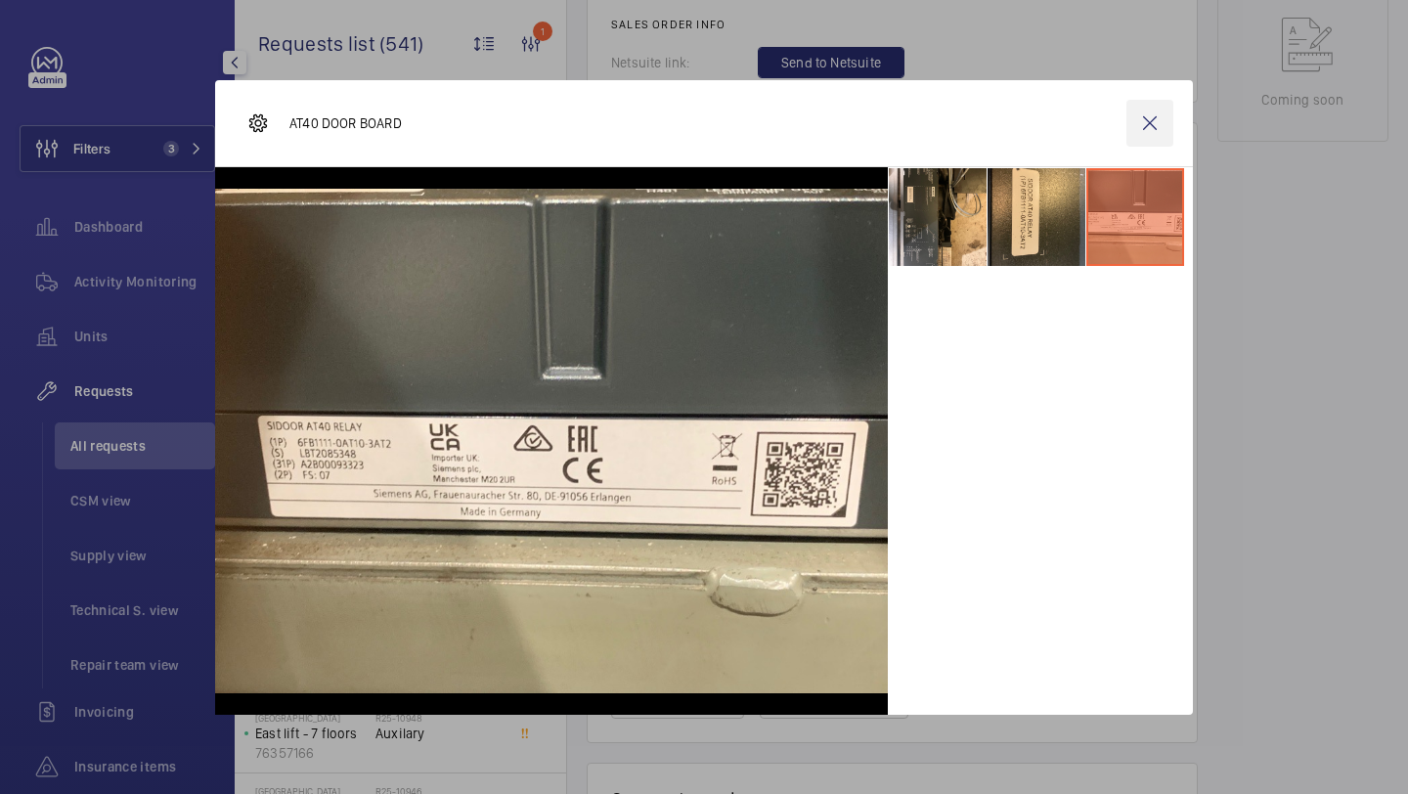
click at [1134, 135] on wm-front-icon-button at bounding box center [1149, 123] width 47 height 47
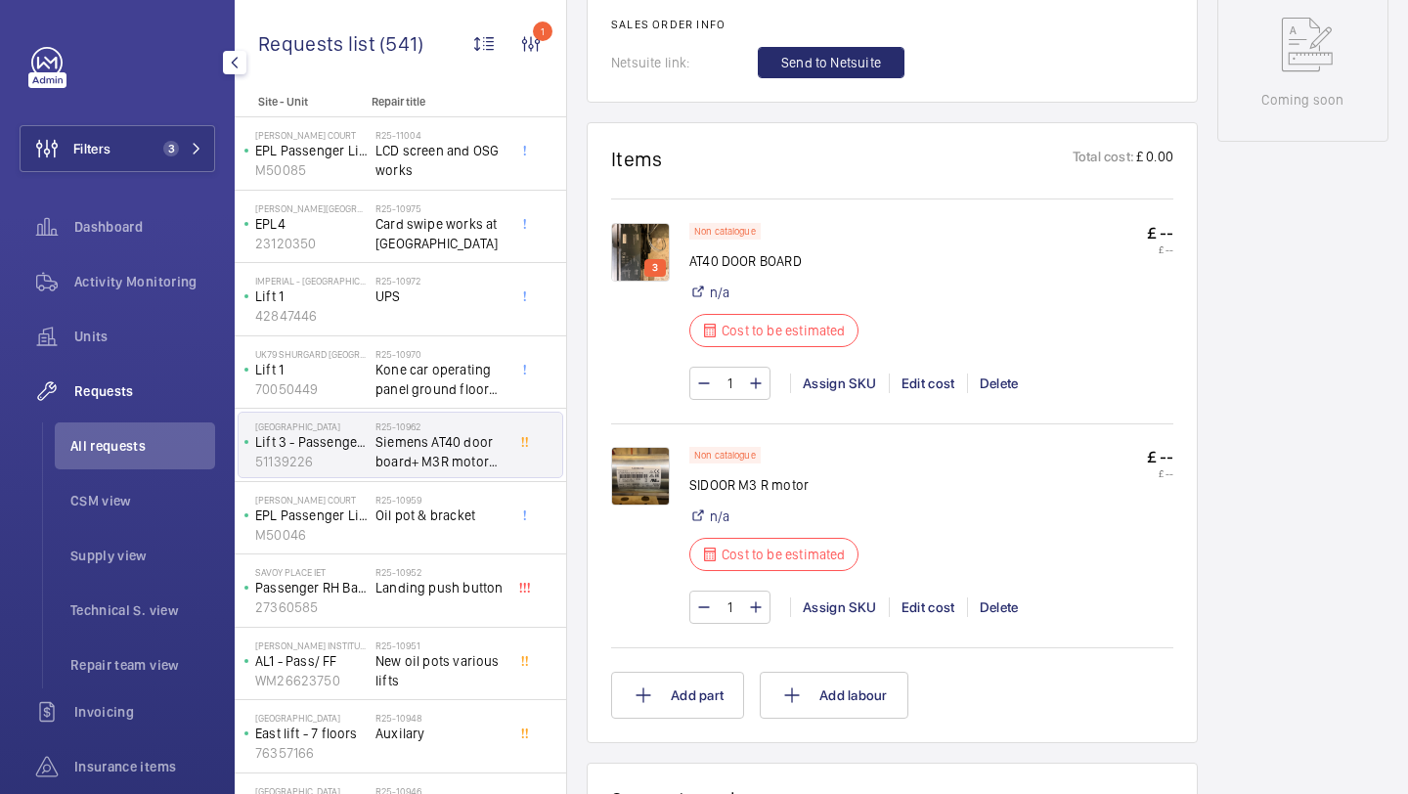
scroll to position [42, 0]
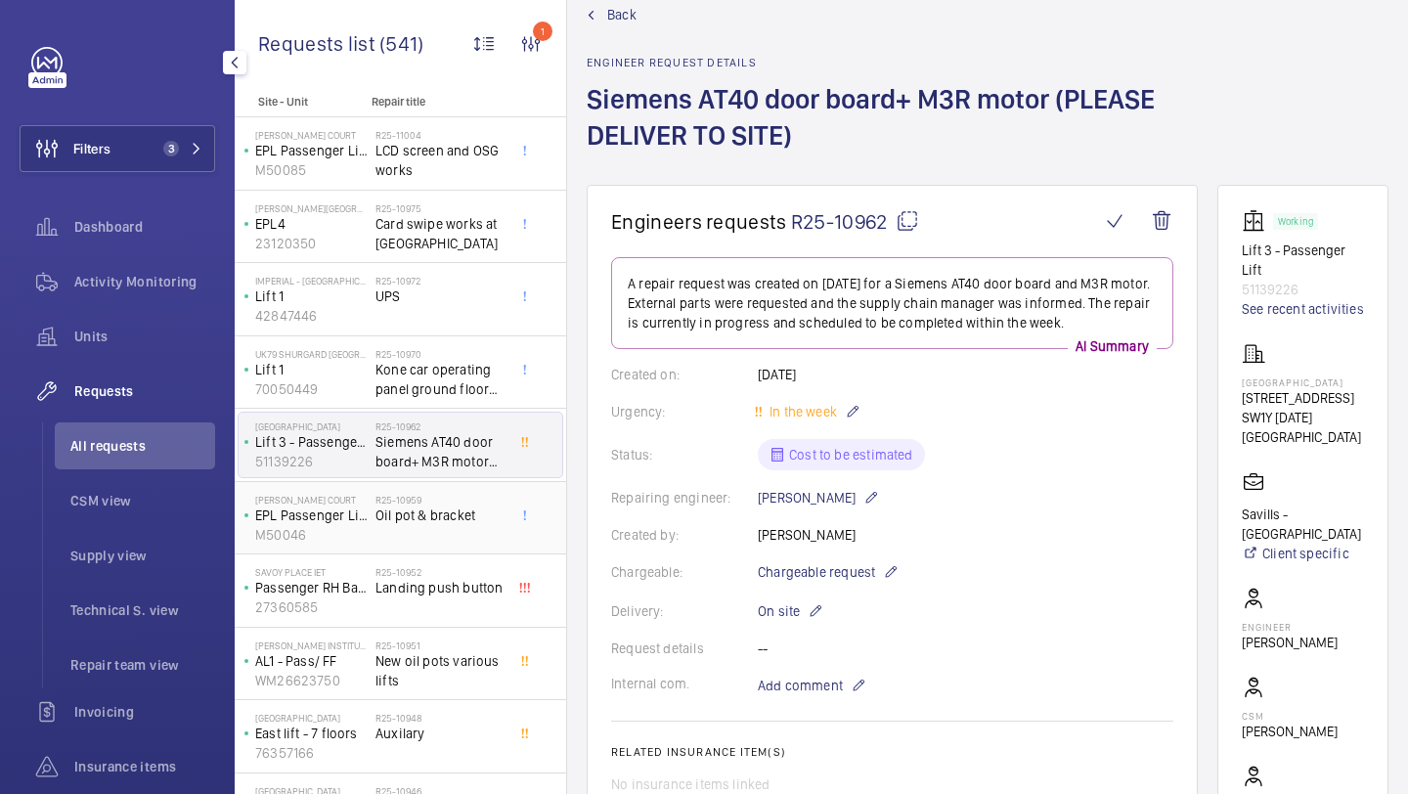
click at [460, 501] on h2 "R25-10959" at bounding box center [439, 500] width 129 height 12
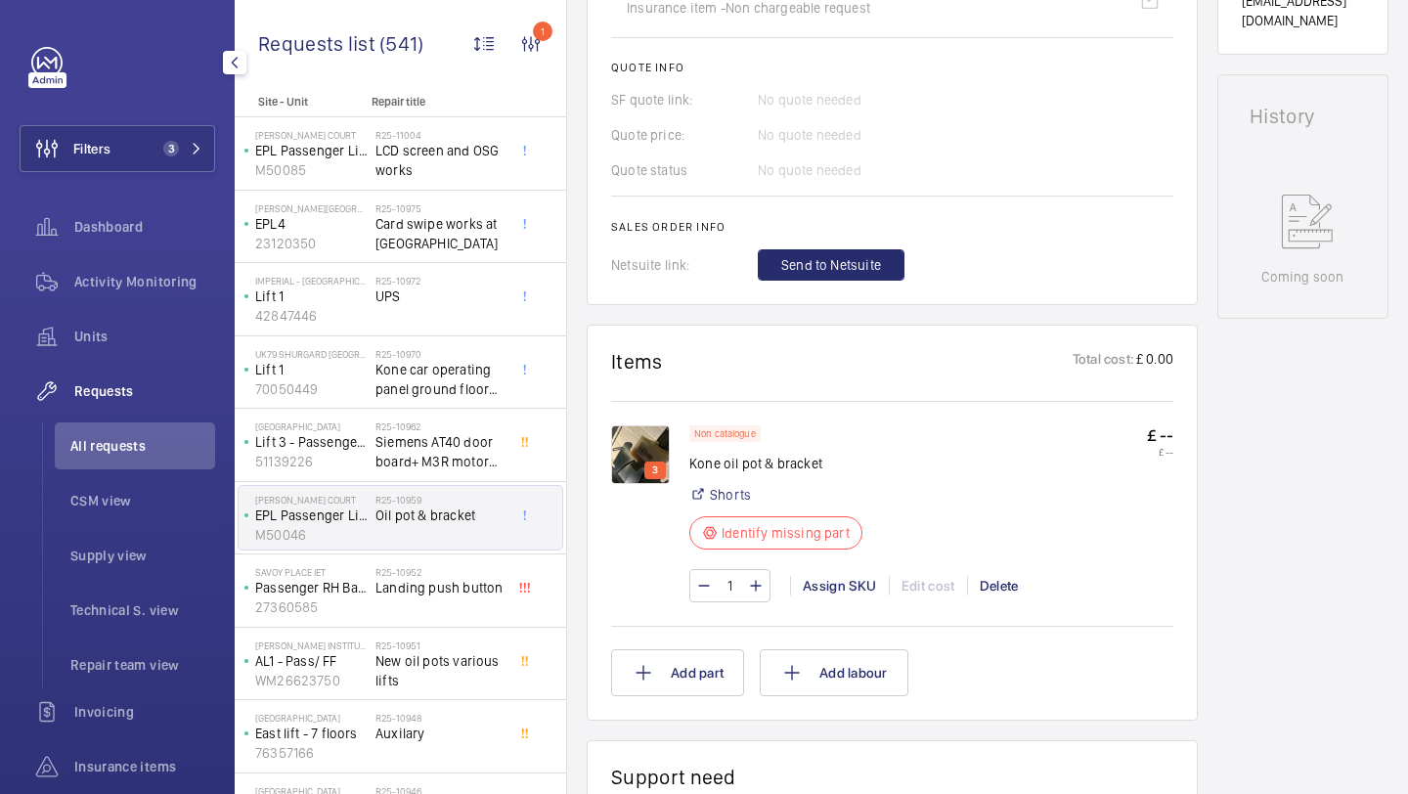
scroll to position [845, 0]
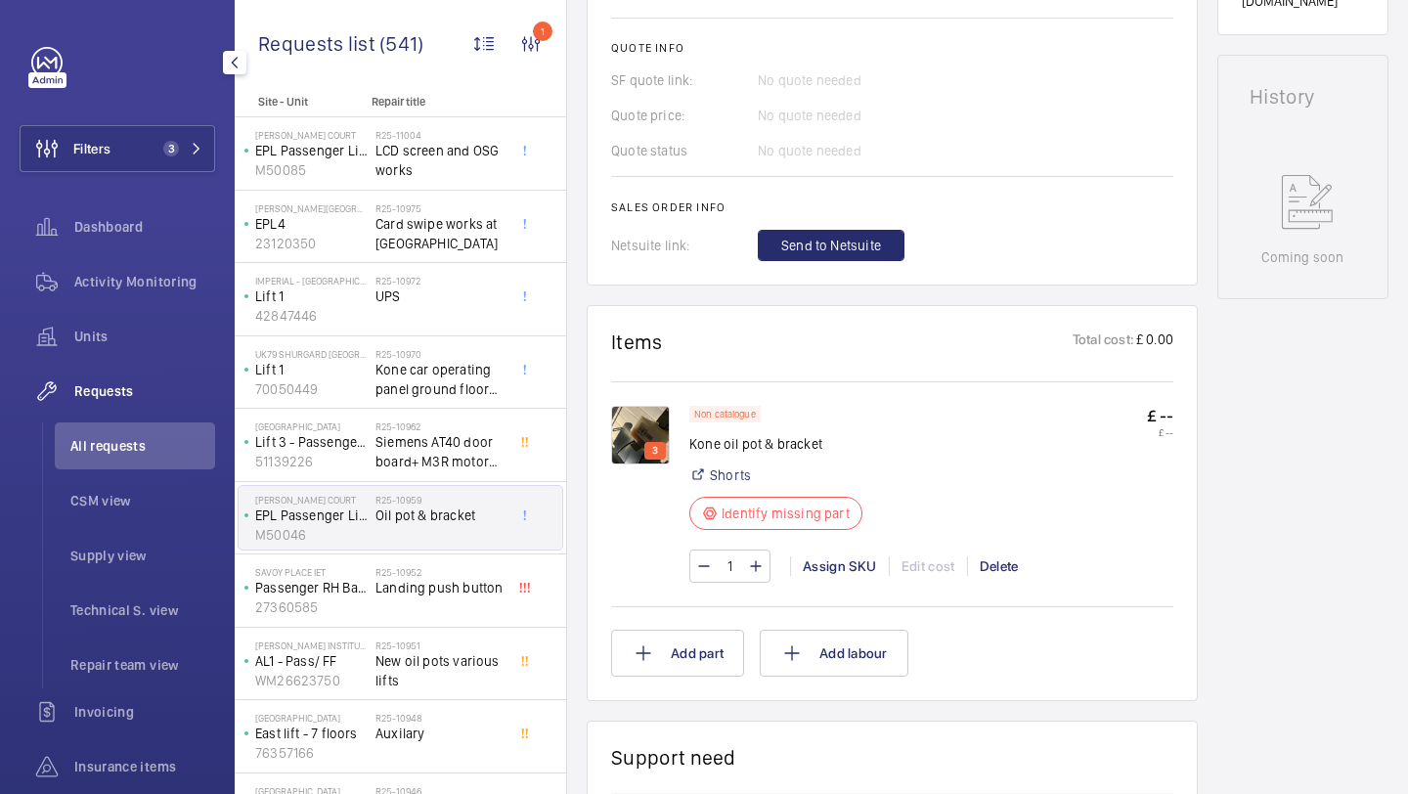
click at [661, 443] on img at bounding box center [640, 435] width 59 height 59
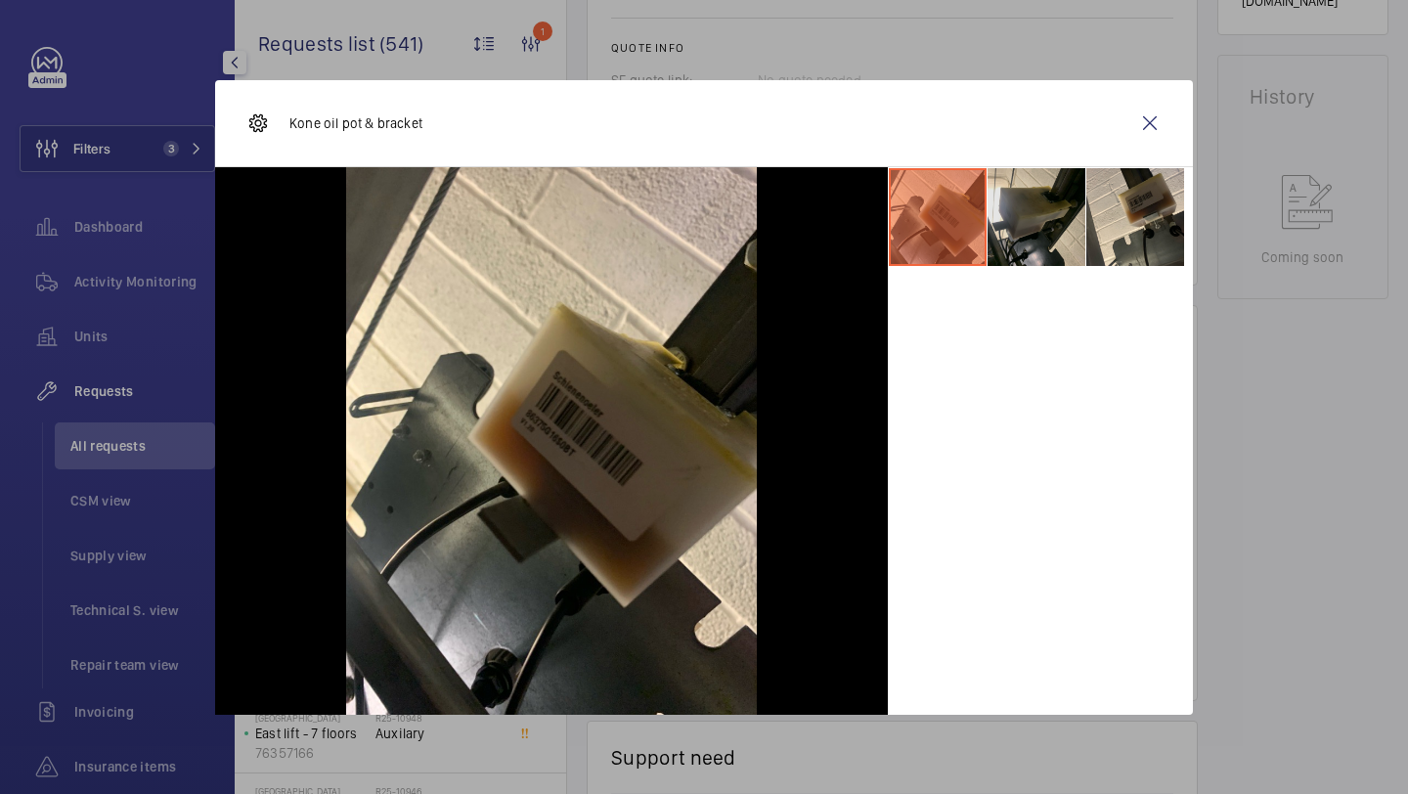
click at [1045, 218] on li at bounding box center [1036, 217] width 98 height 98
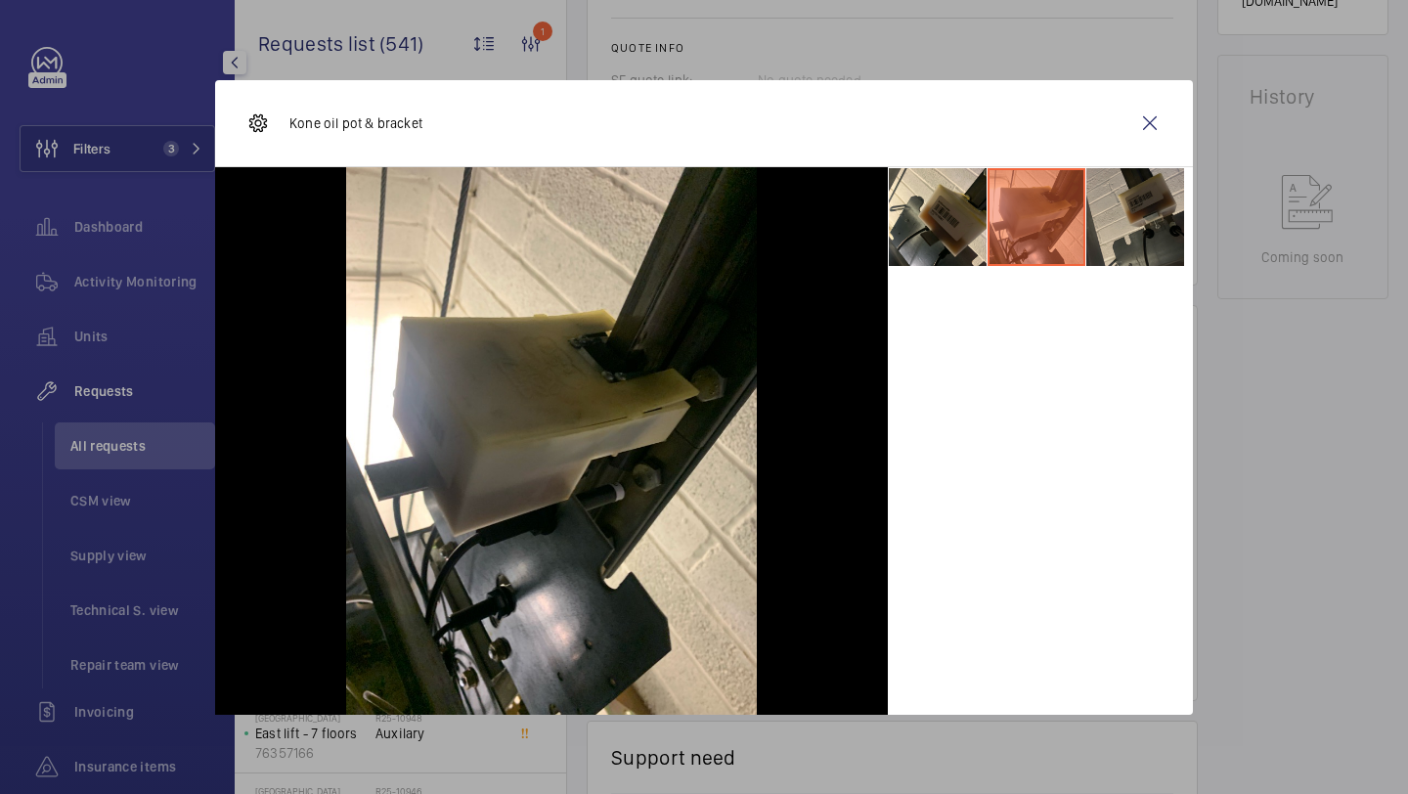
click at [1111, 221] on li at bounding box center [1135, 217] width 98 height 98
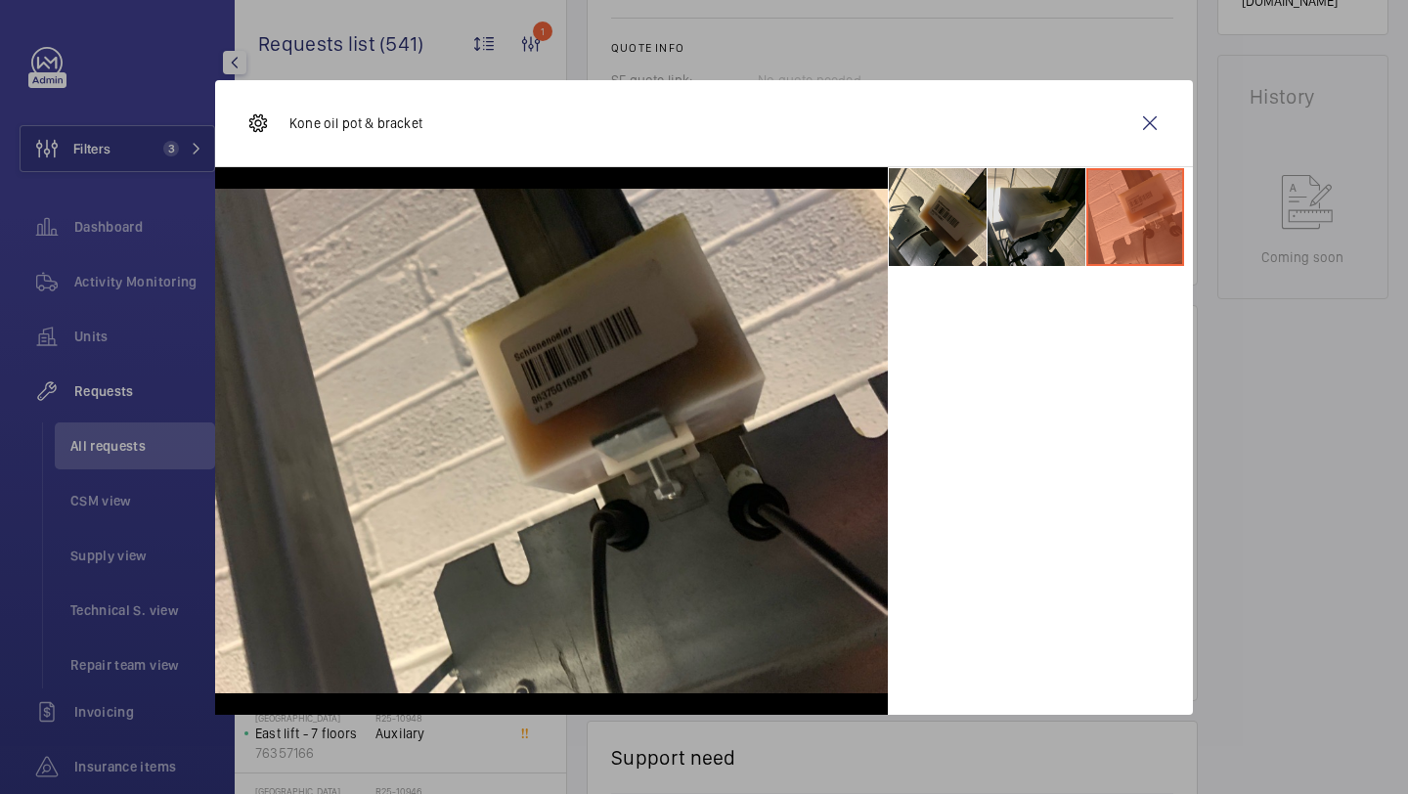
click at [1037, 228] on li at bounding box center [1036, 217] width 98 height 98
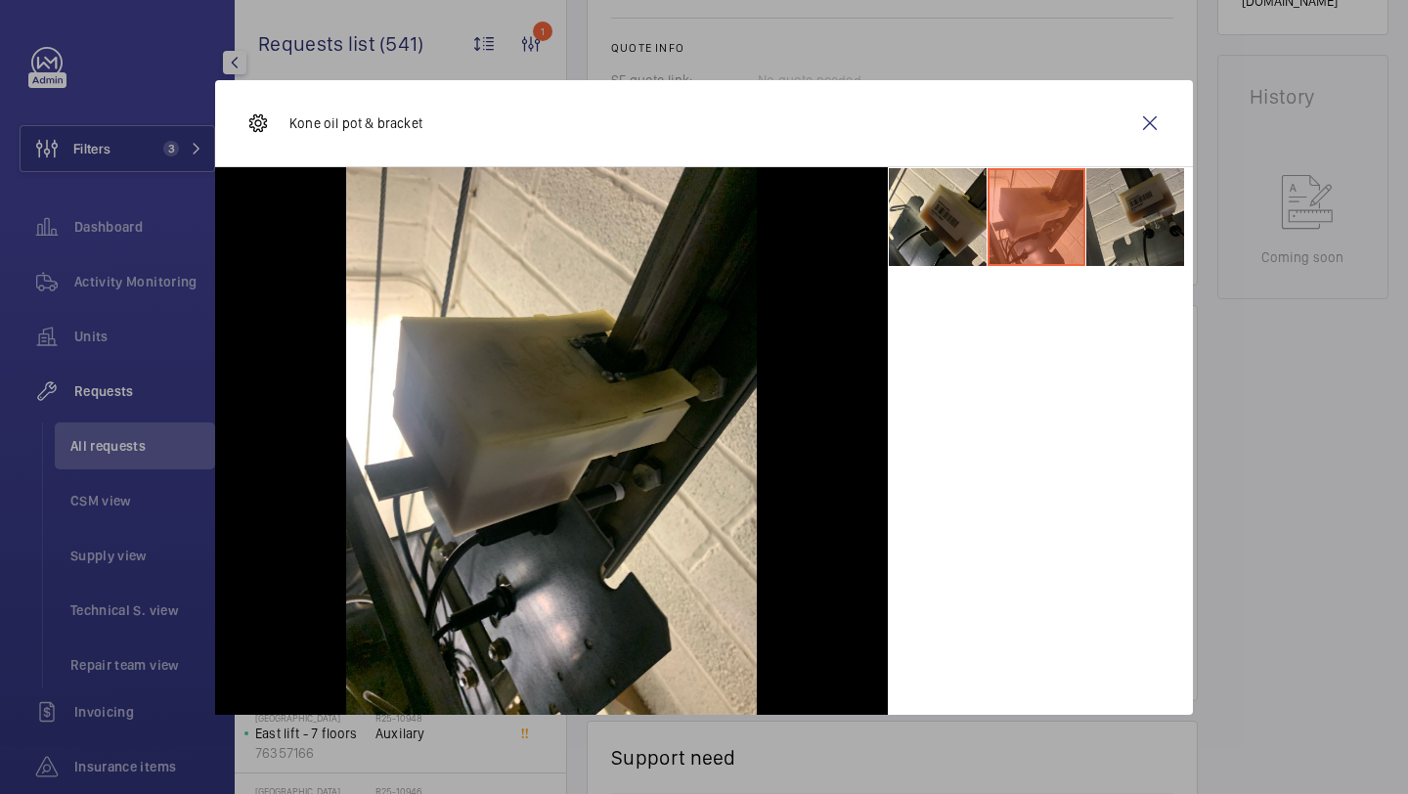
click at [1141, 226] on li at bounding box center [1135, 217] width 98 height 98
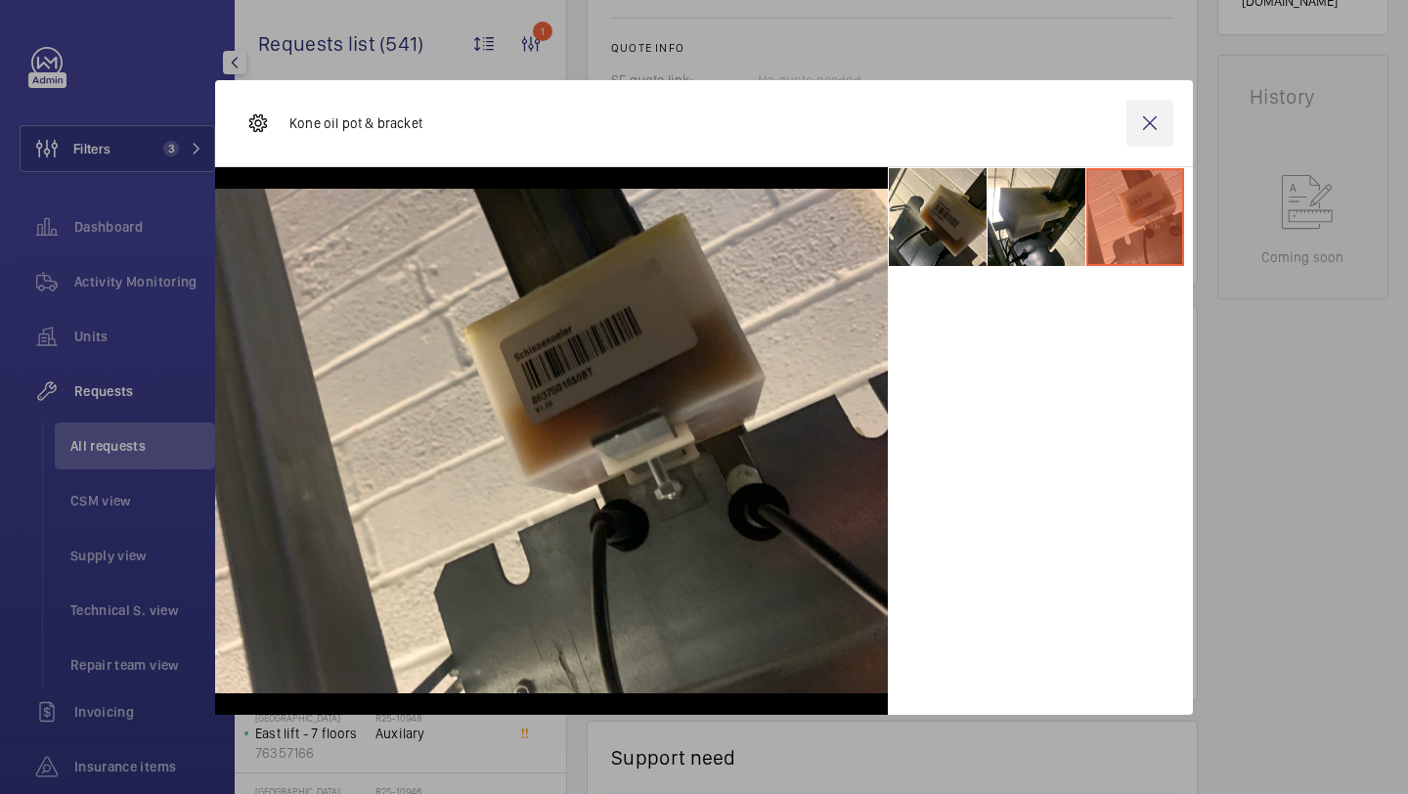
click at [1163, 107] on wm-front-icon-button at bounding box center [1149, 123] width 47 height 47
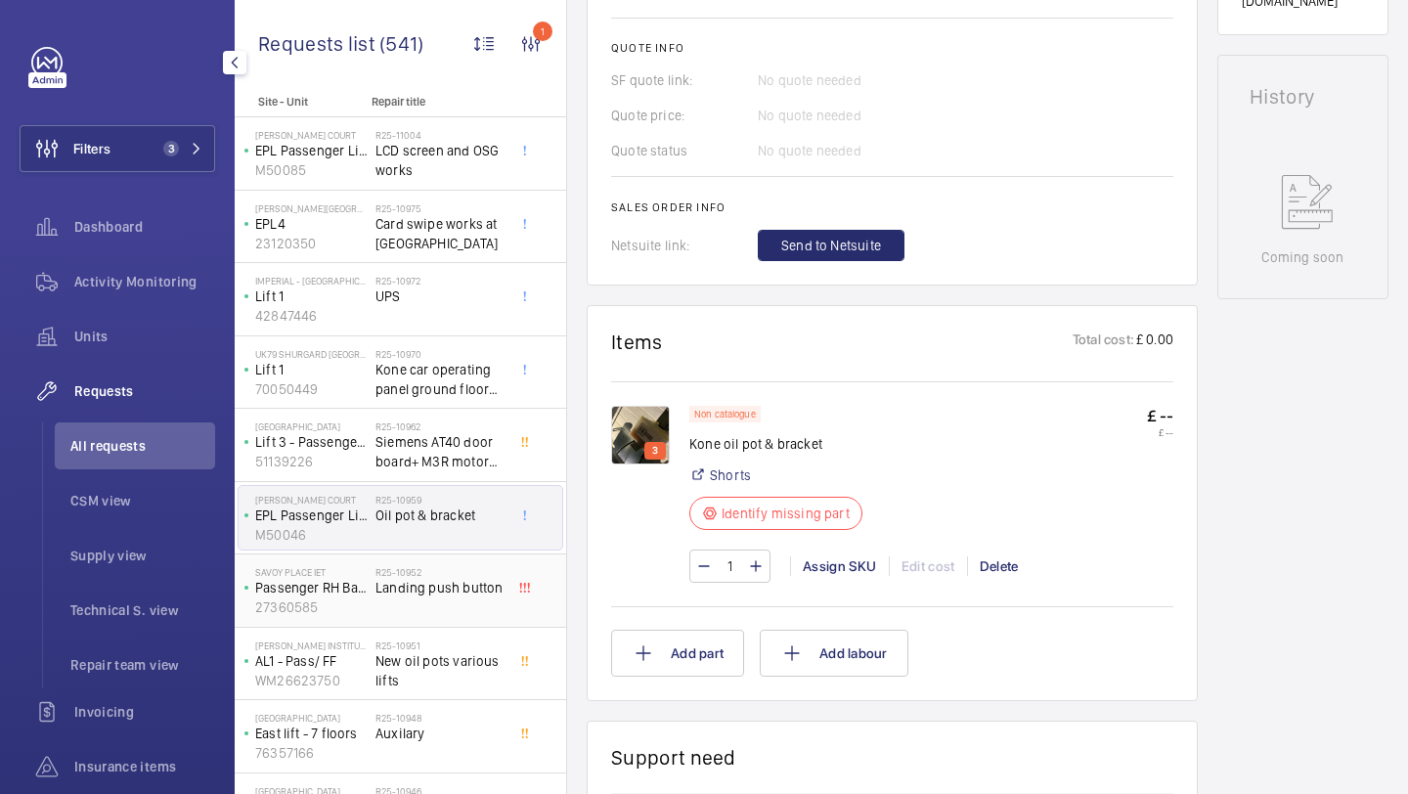
click at [463, 610] on div "R25-10952 Landing push button" at bounding box center [439, 594] width 129 height 57
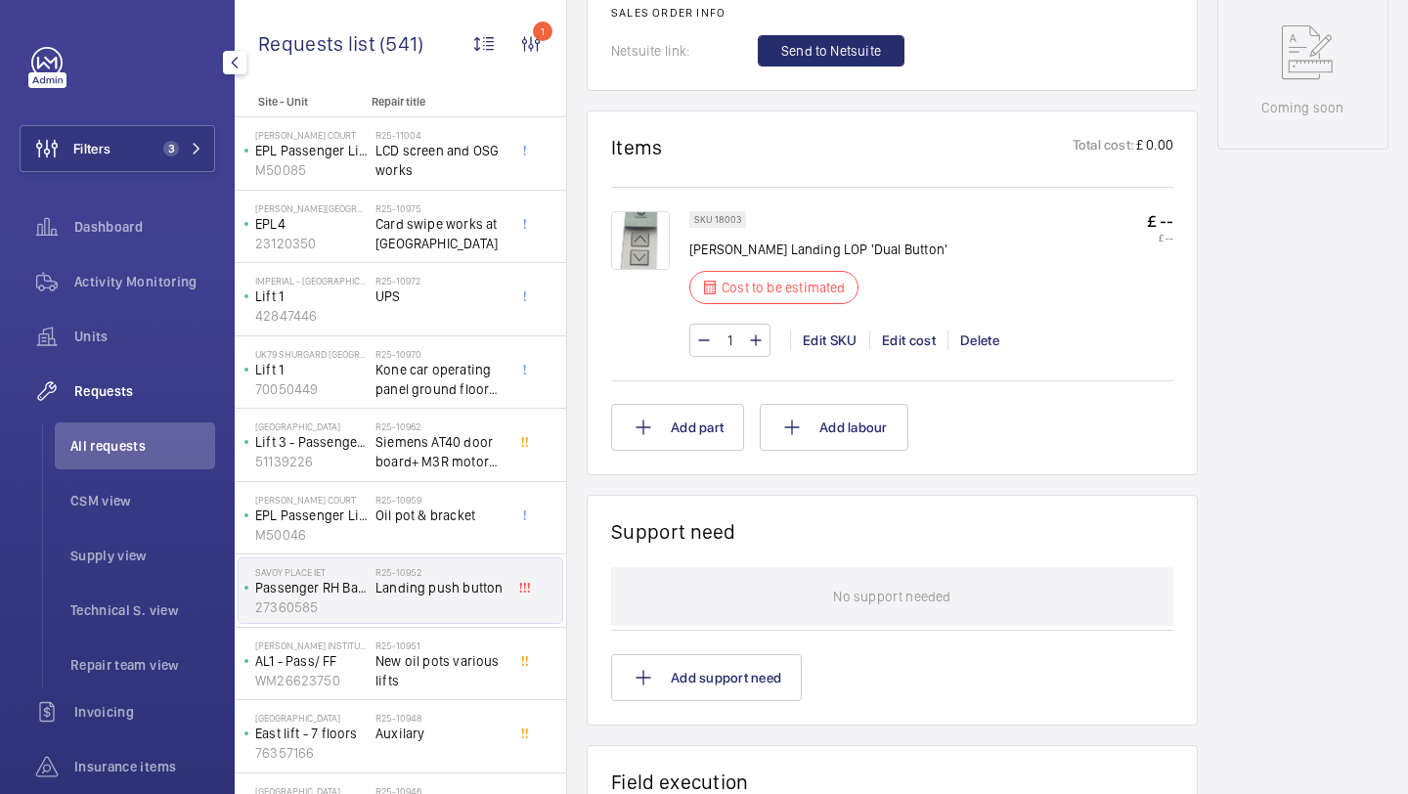
scroll to position [1033, 0]
drag, startPoint x: 913, startPoint y: 259, endPoint x: 692, endPoint y: 257, distance: 221.0
click at [692, 257] on div "SKU 18003 Schindler Landing LOP 'Dual Button' Cost to be estimated £ -- £ --" at bounding box center [931, 263] width 484 height 105
copy p "Schindler Landing LOP 'Dual Button'"
click at [927, 347] on div "Edit cost" at bounding box center [908, 340] width 78 height 20
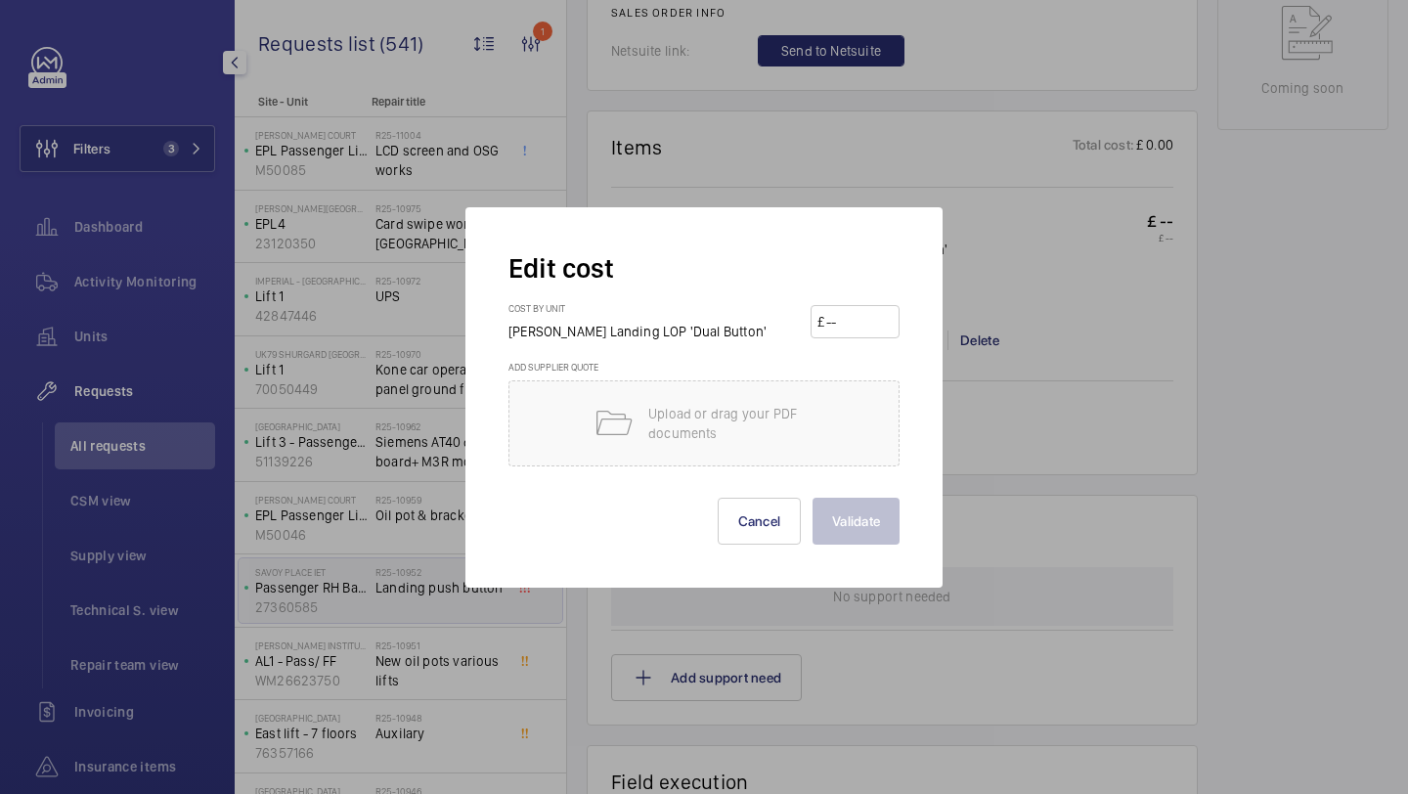
click at [859, 326] on input "number" at bounding box center [858, 321] width 68 height 31
type input "700"
click at [812, 498] on button "Validate" at bounding box center [855, 521] width 87 height 47
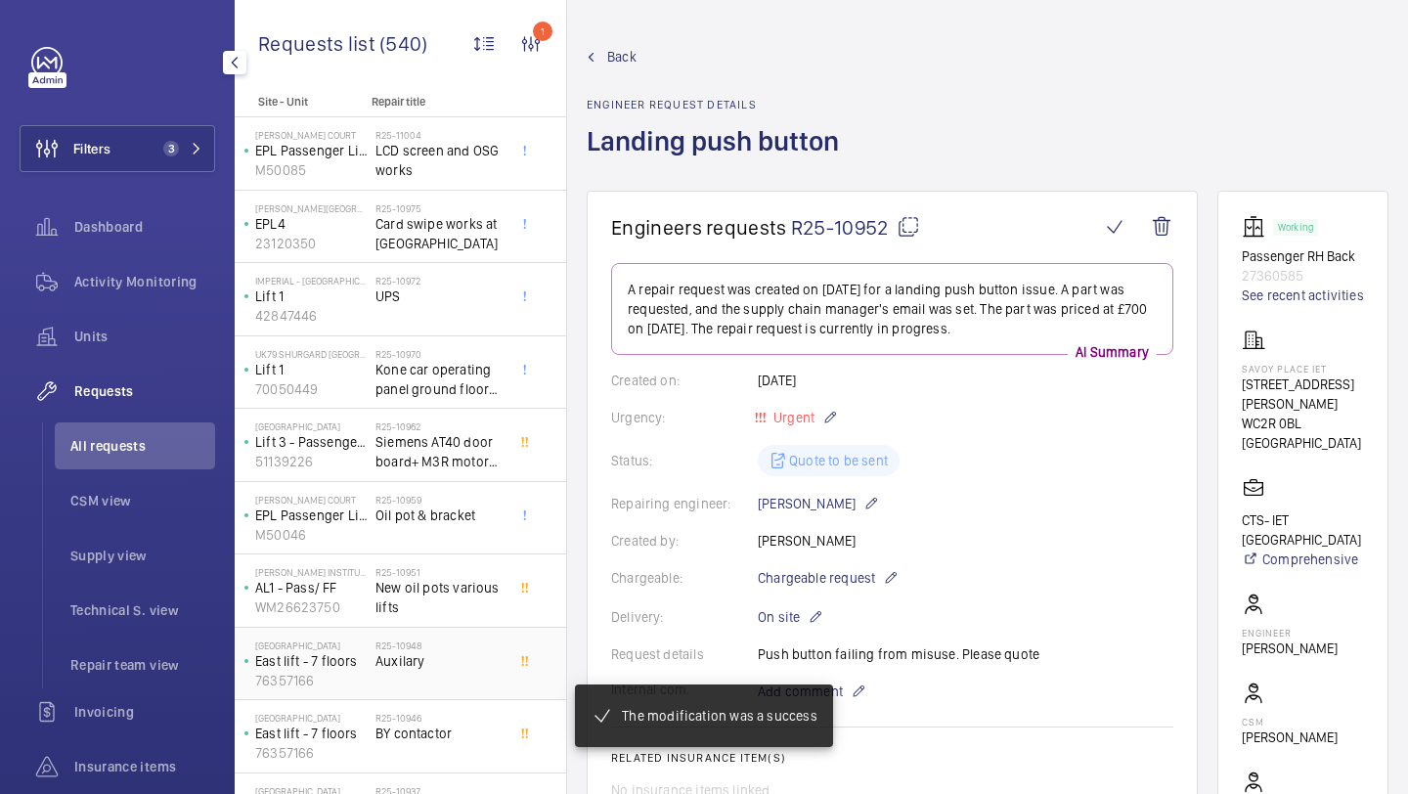
click at [460, 659] on span "Auxilary" at bounding box center [439, 661] width 129 height 20
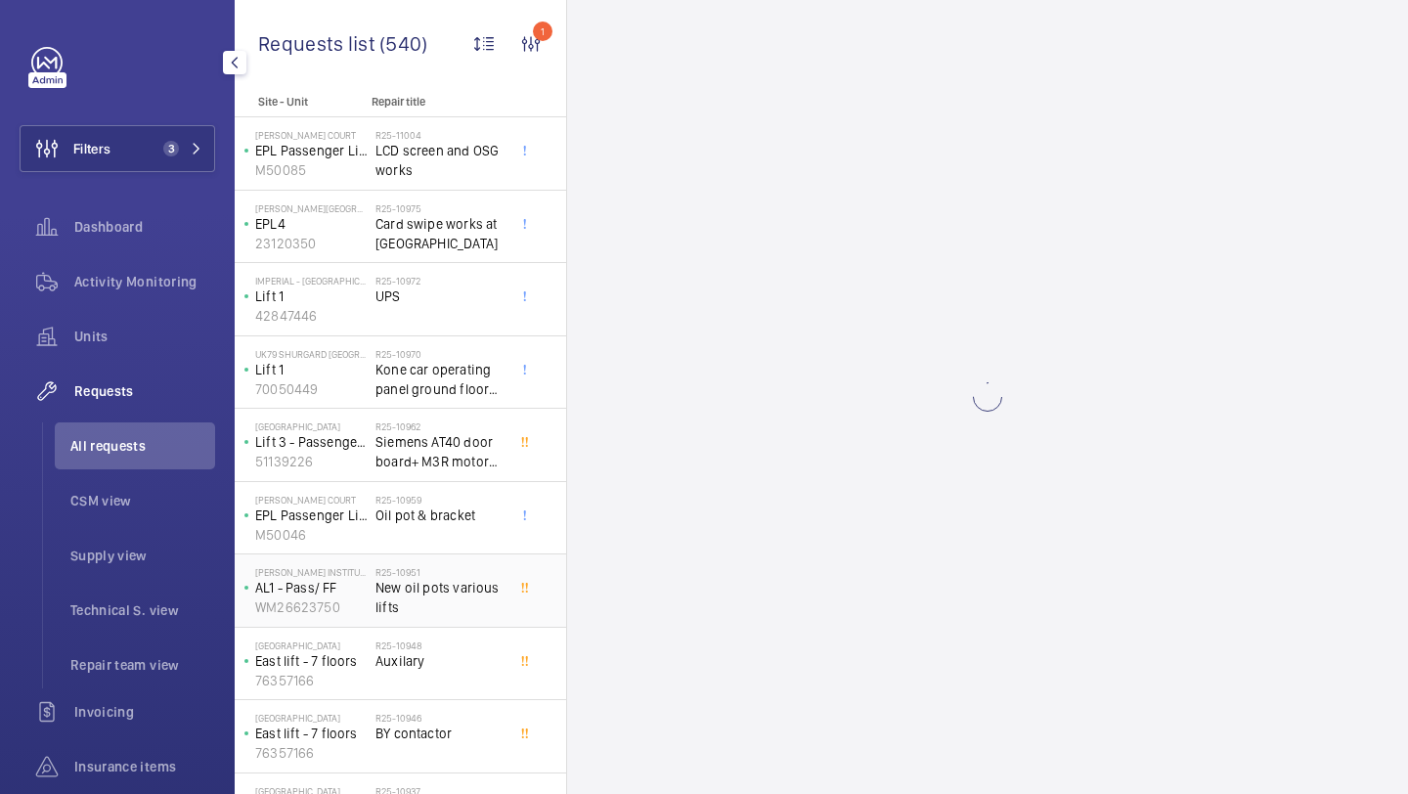
click at [455, 615] on span "New oil pots various lifts" at bounding box center [439, 597] width 129 height 39
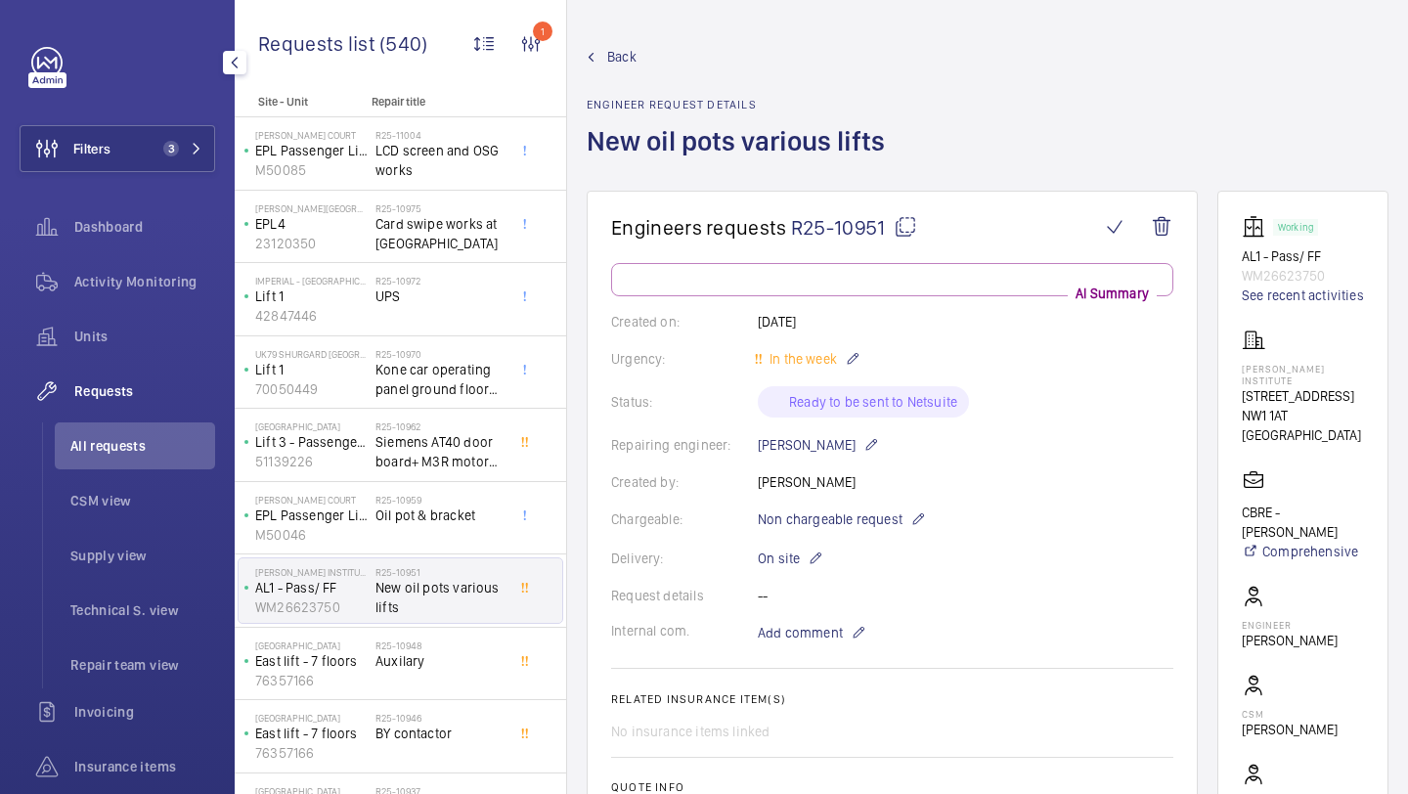
scroll to position [633, 0]
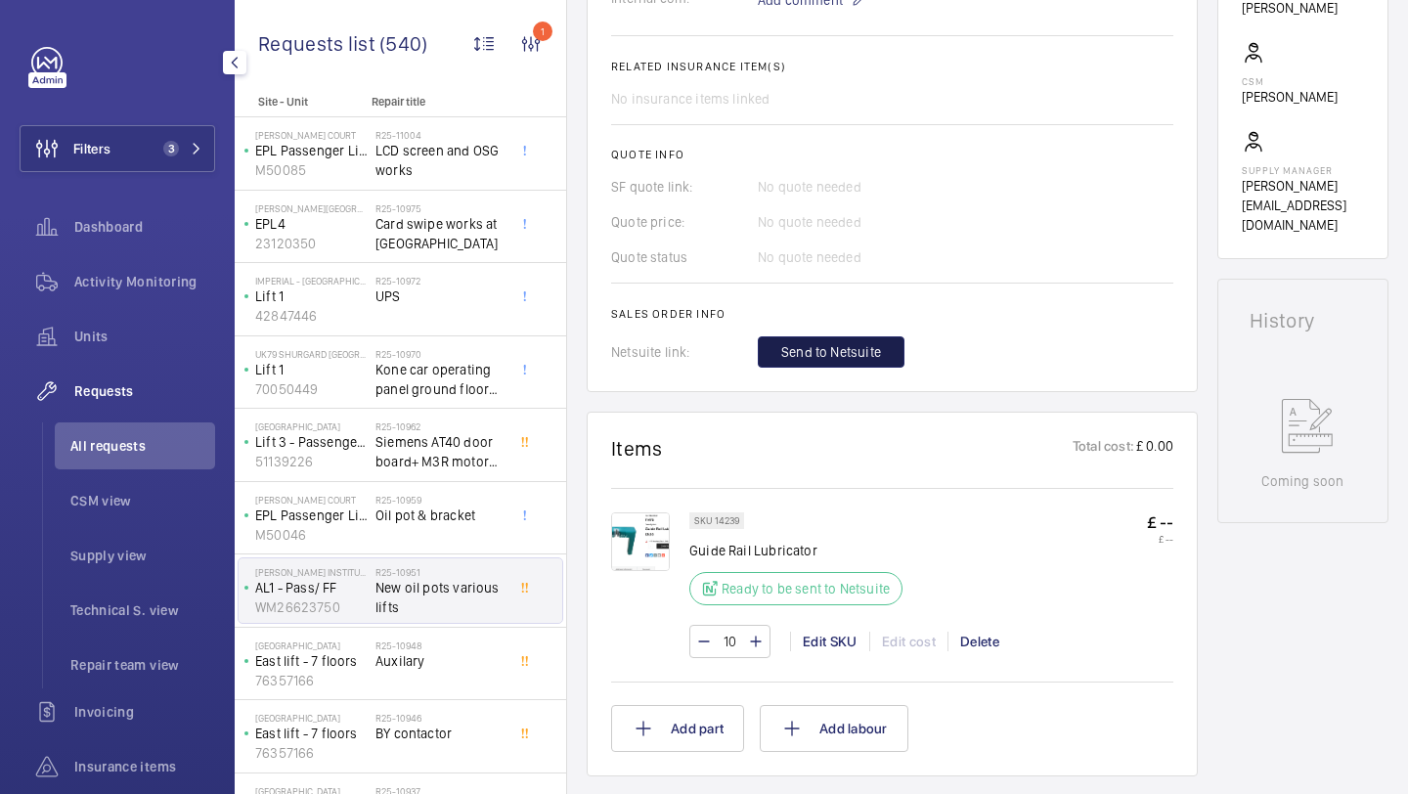
click at [817, 353] on span "Send to Netsuite" at bounding box center [831, 352] width 100 height 20
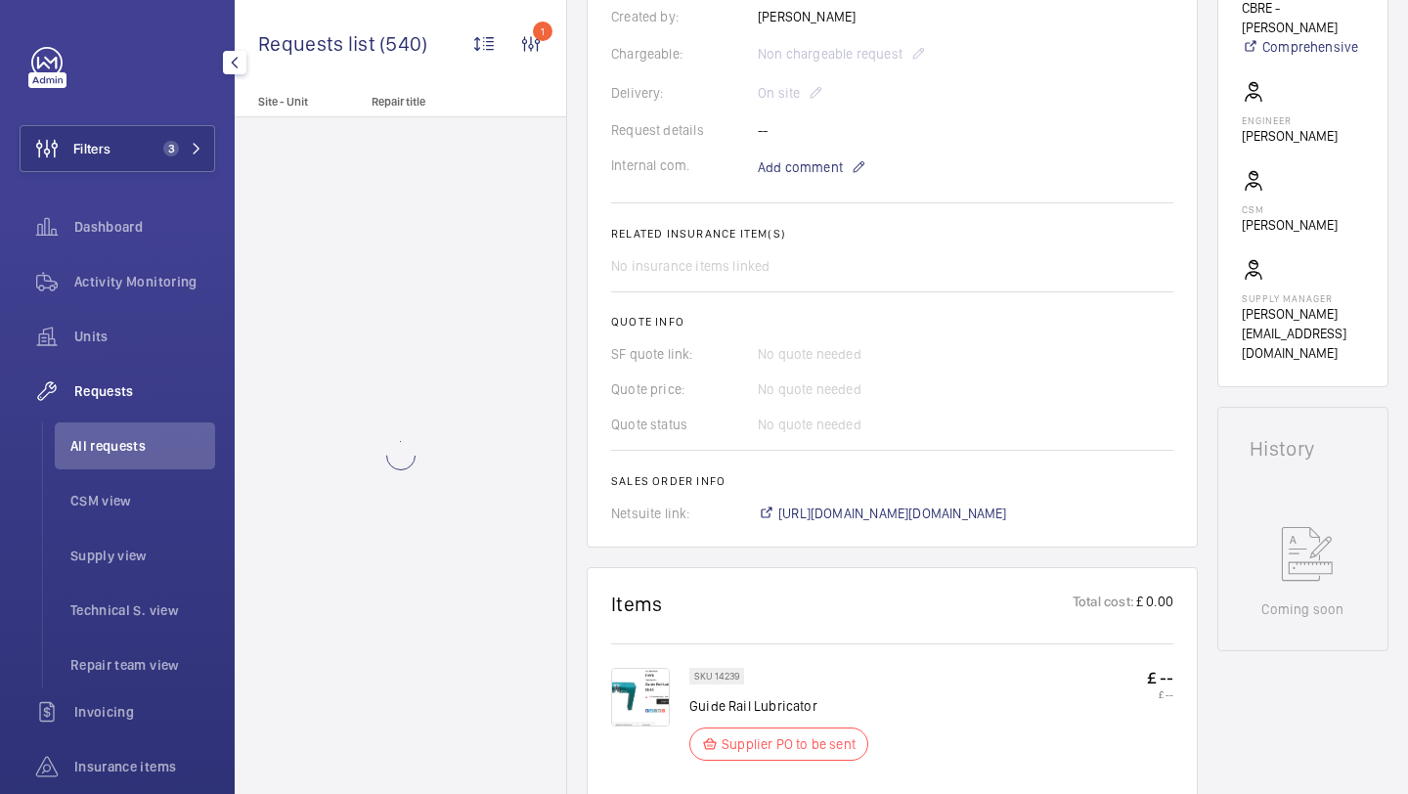
scroll to position [615, 0]
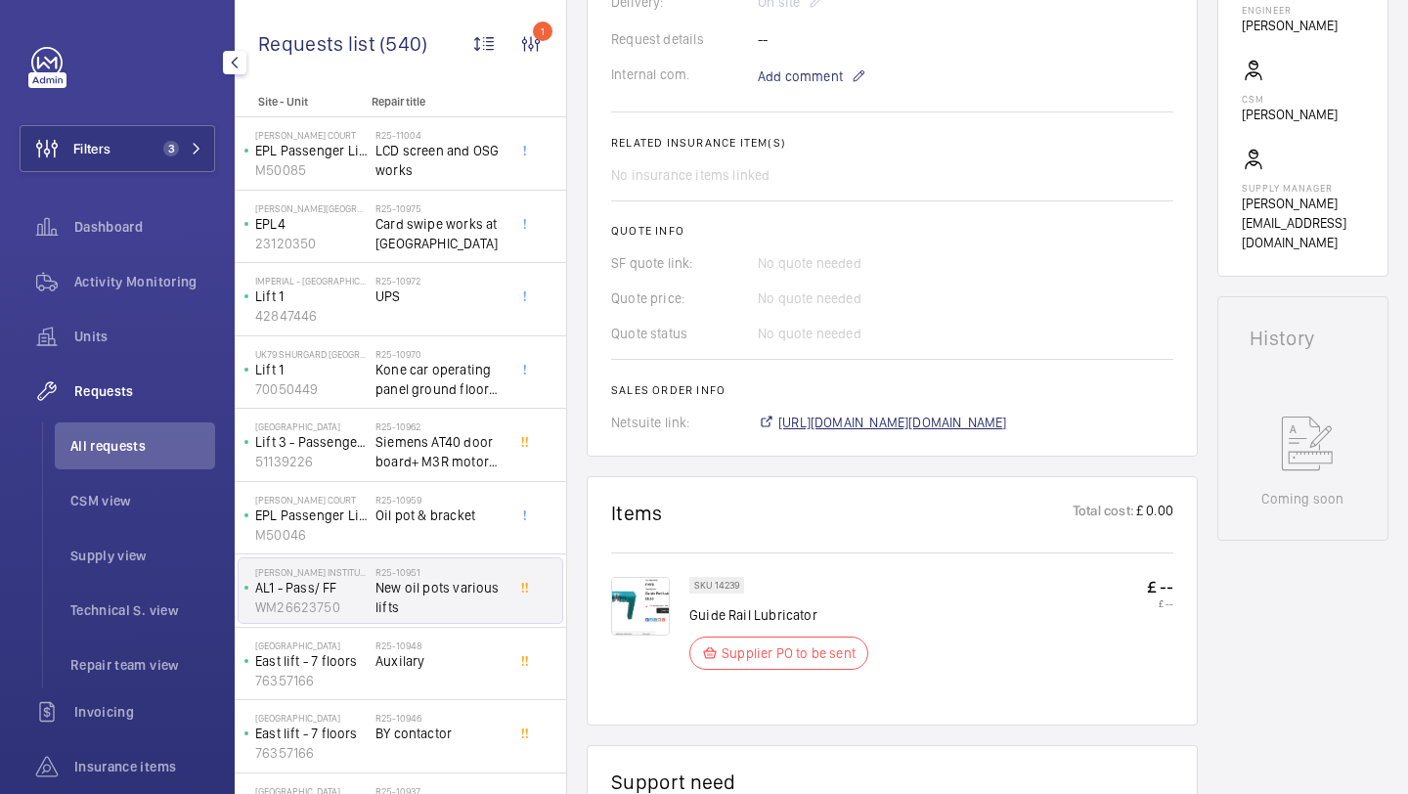
click at [845, 420] on span "https://6461500.app.netsuite.com/app/accounting/transactions/salesord.nl?id=291…" at bounding box center [892, 423] width 229 height 20
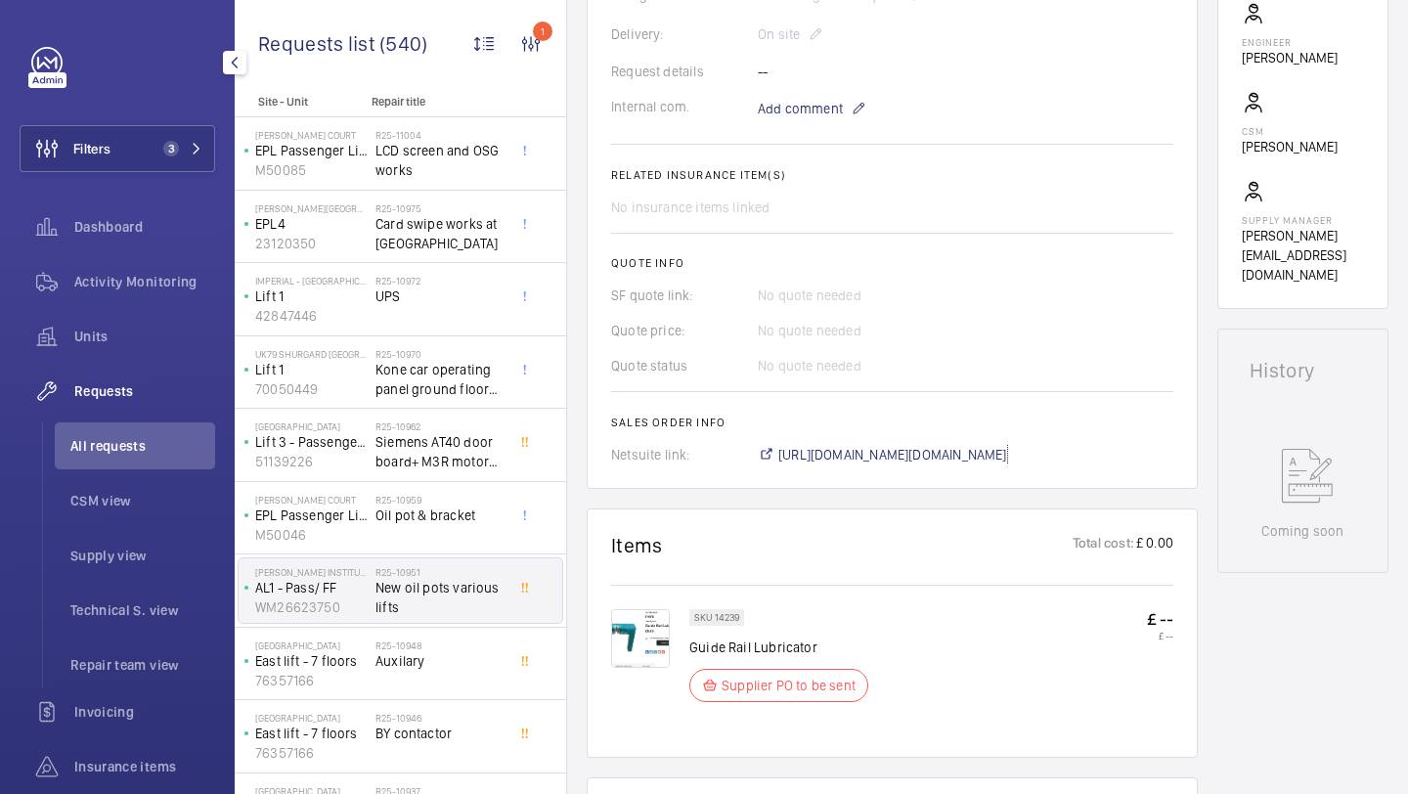
scroll to position [634, 0]
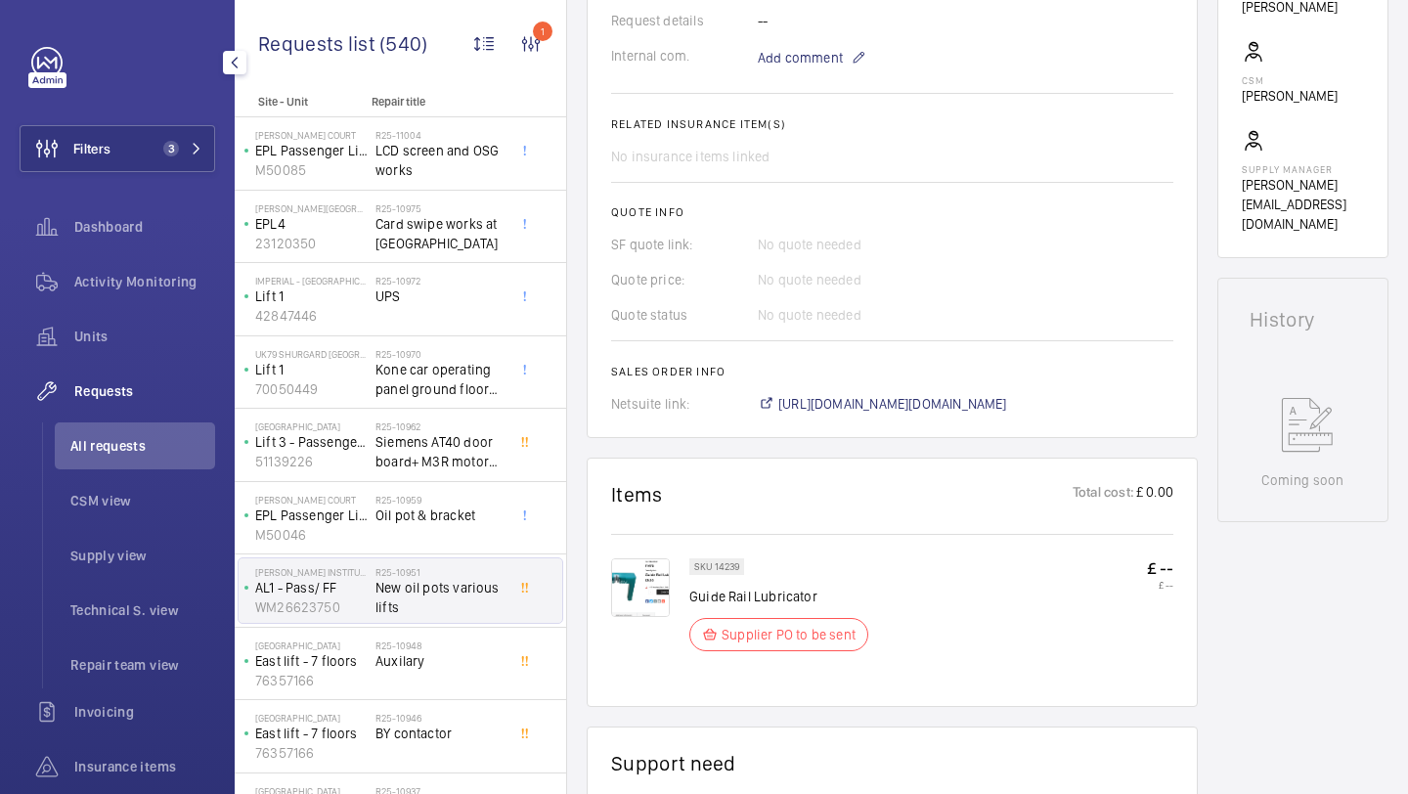
click at [628, 588] on img at bounding box center [640, 587] width 59 height 59
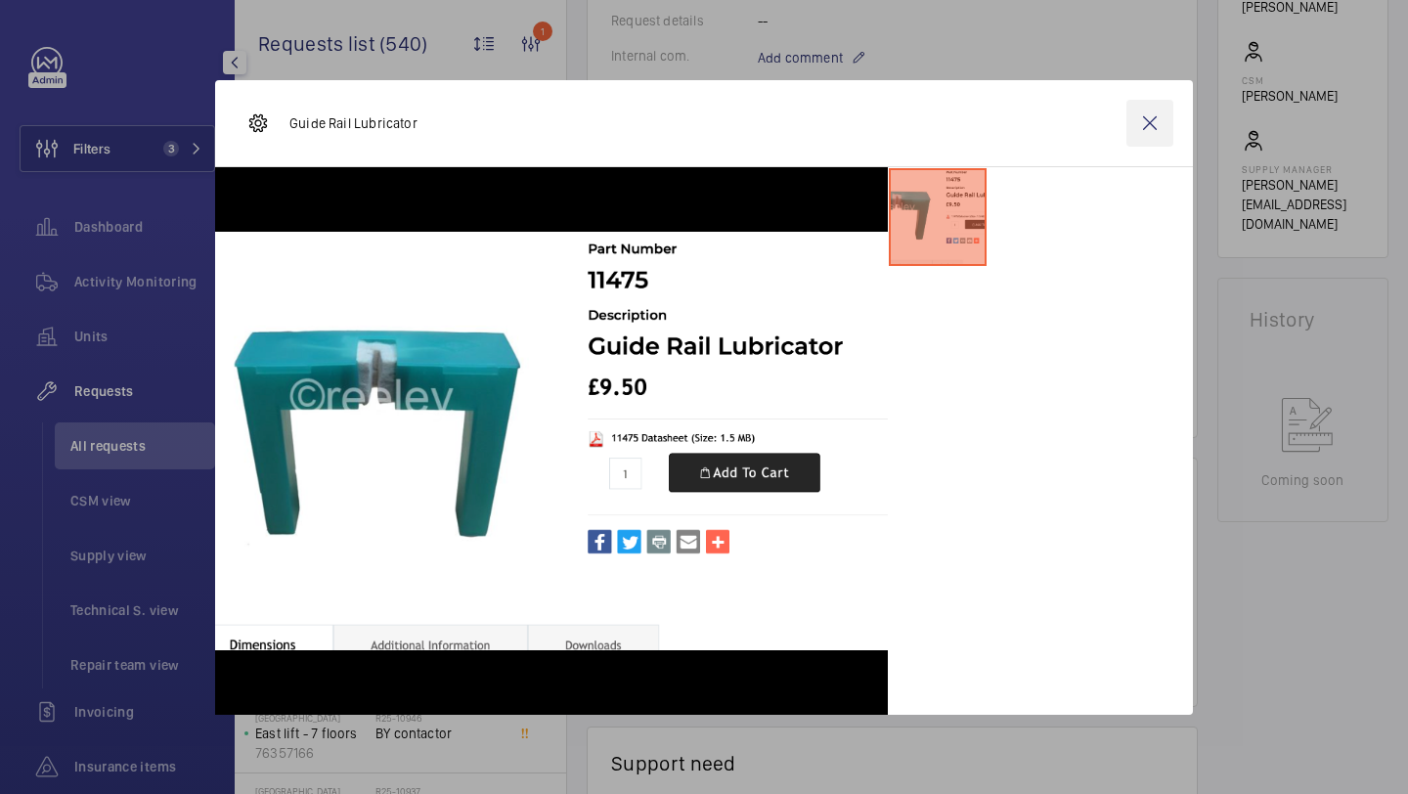
click at [1164, 121] on wm-front-icon-button at bounding box center [1149, 123] width 47 height 47
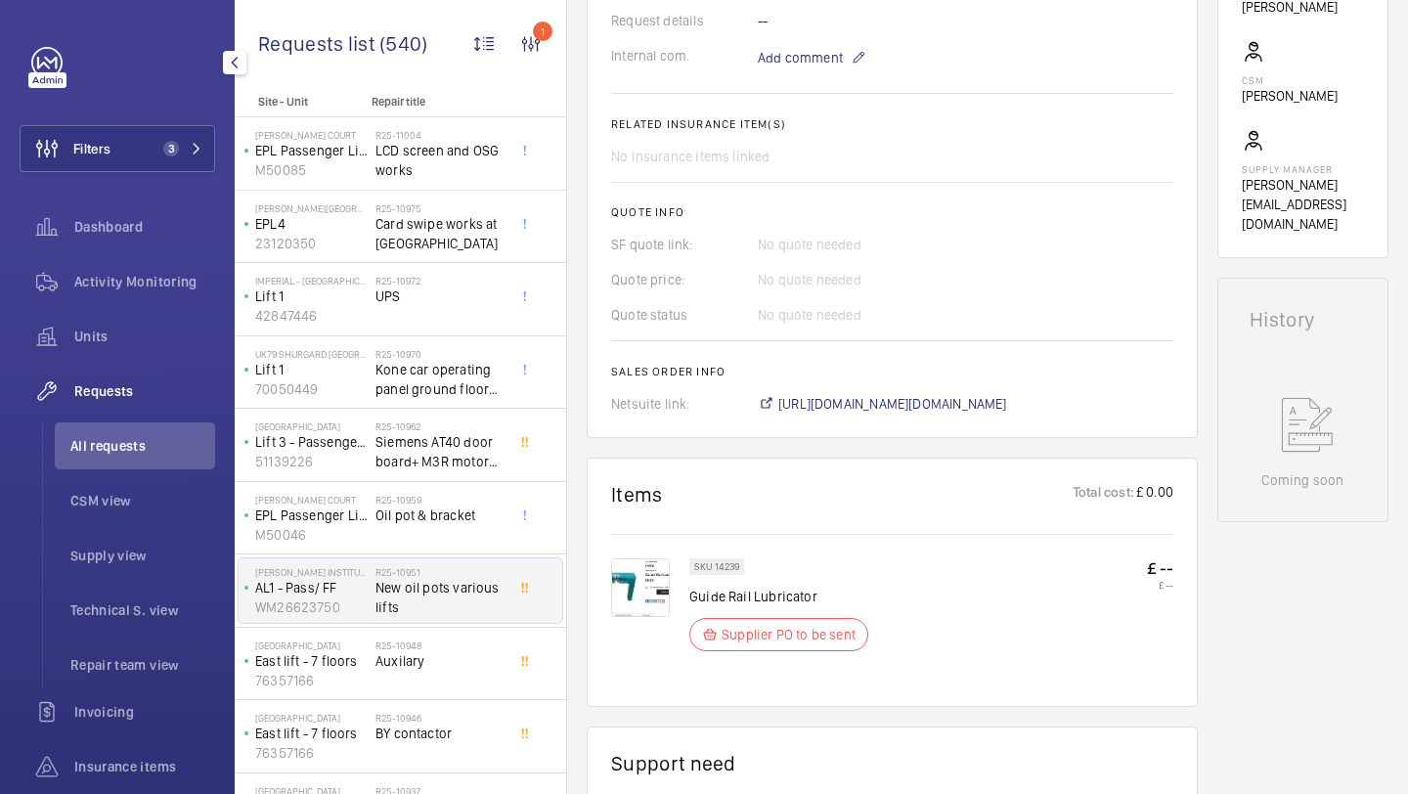
scroll to position [245, 0]
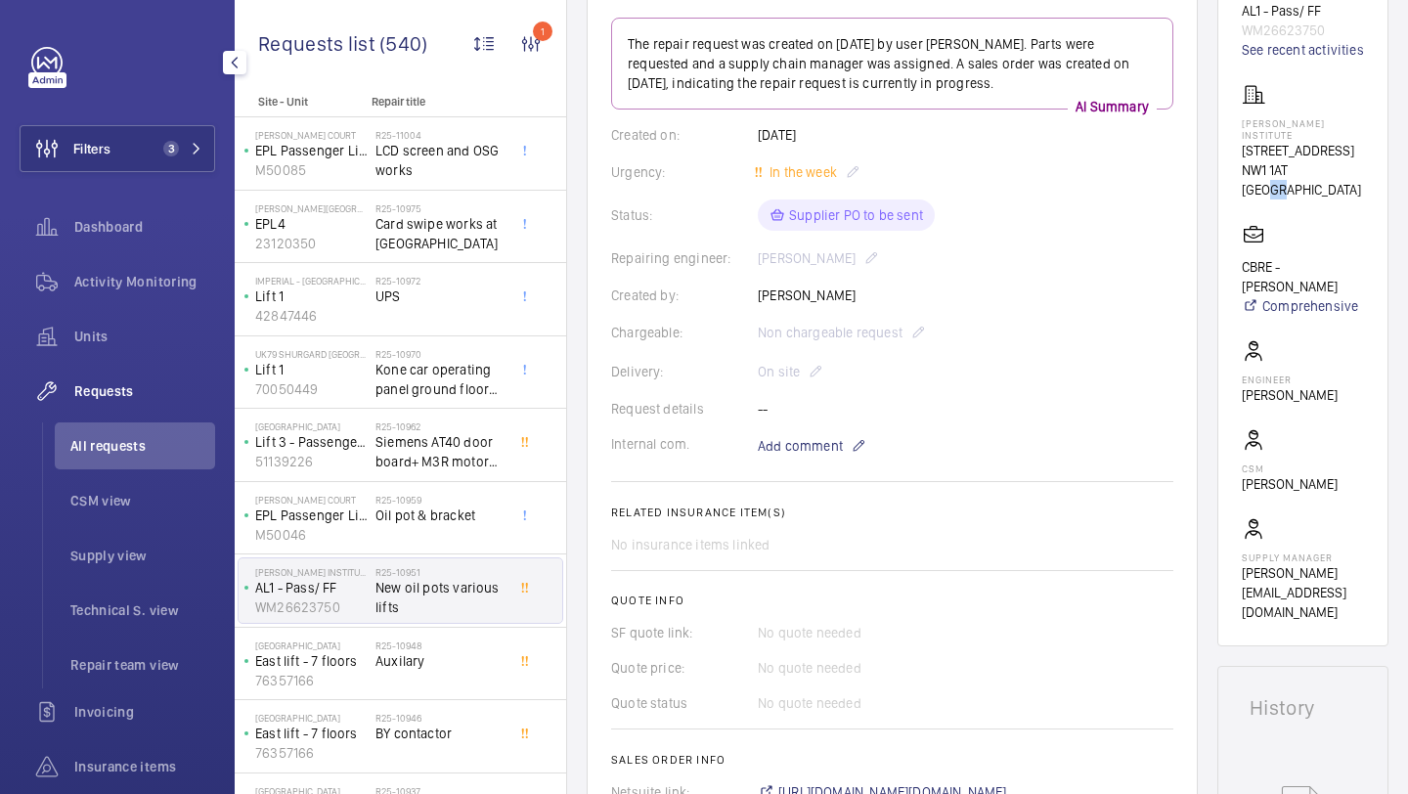
drag, startPoint x: 1339, startPoint y: 195, endPoint x: 1320, endPoint y: 195, distance: 19.6
click at [1323, 195] on p "NW1 1AT LONDON" at bounding box center [1303, 179] width 122 height 39
drag, startPoint x: 1342, startPoint y: 192, endPoint x: 1232, endPoint y: 144, distance: 120.4
click at [1232, 144] on wm-front-card "Working AL1 - Pass/ FF WM26623750 See recent activities Francis Crick Institute…" at bounding box center [1302, 295] width 171 height 701
copy div "Francis Crick Institute 1 Midland Road NW1 1AT LONDON"
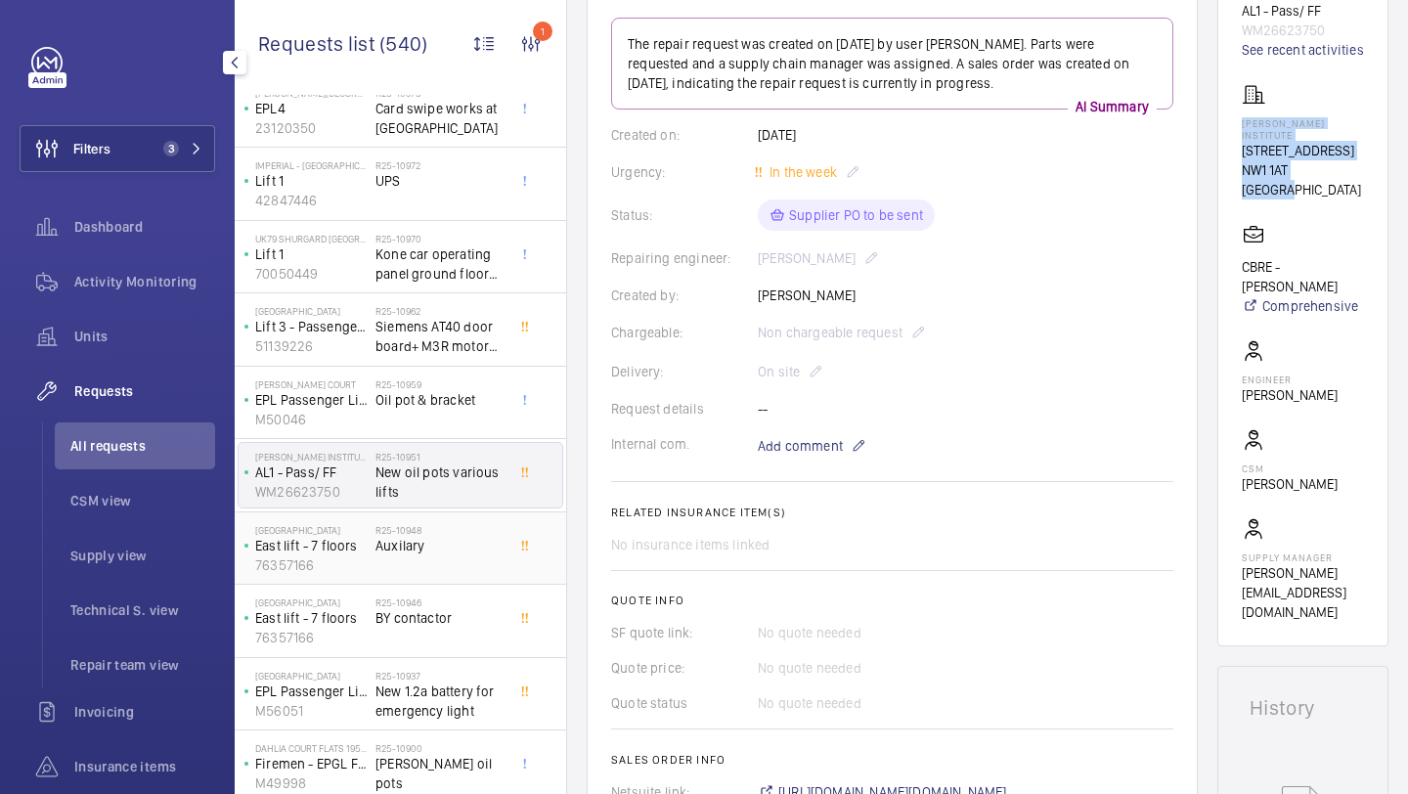
scroll to position [139, 0]
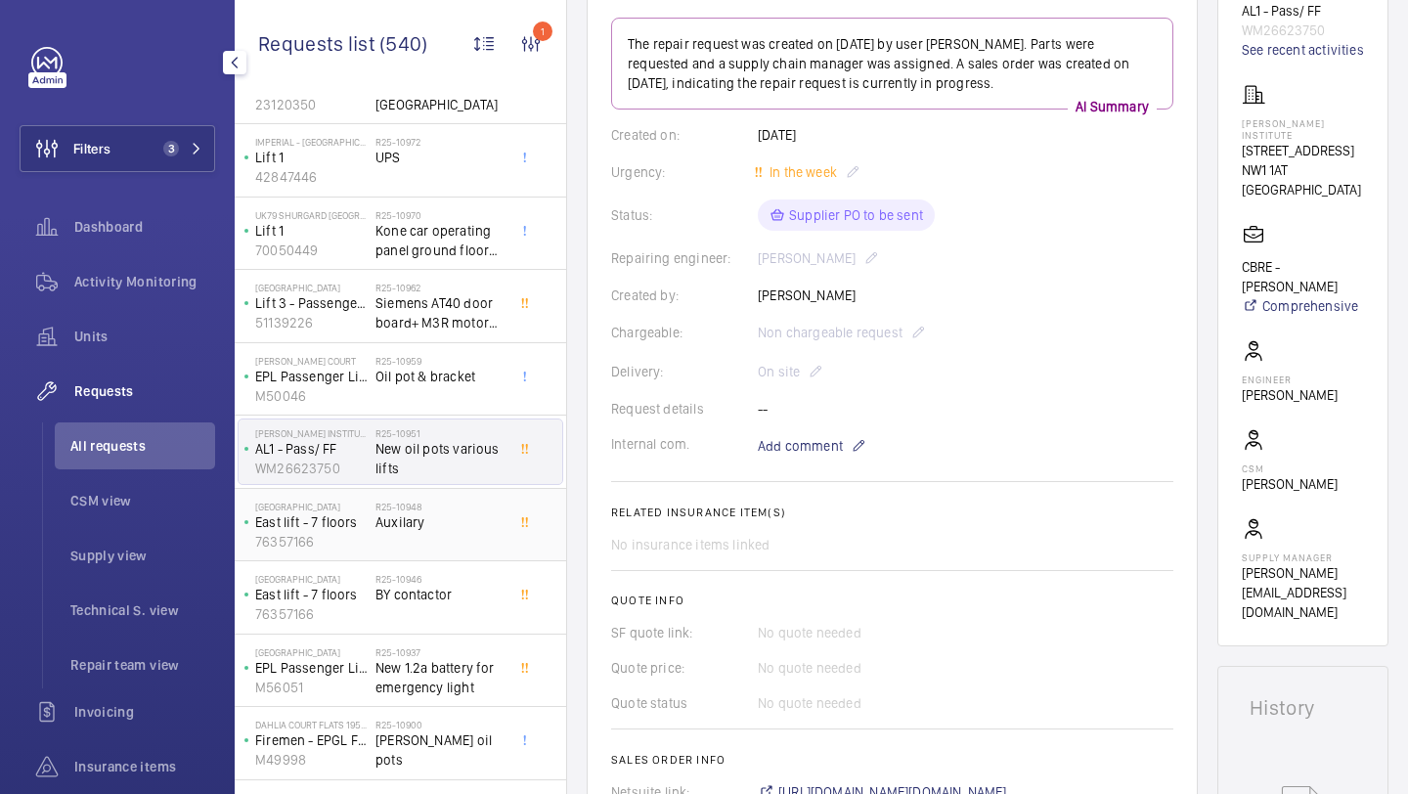
click at [467, 556] on div "R25-10948 Auxilary" at bounding box center [439, 529] width 129 height 57
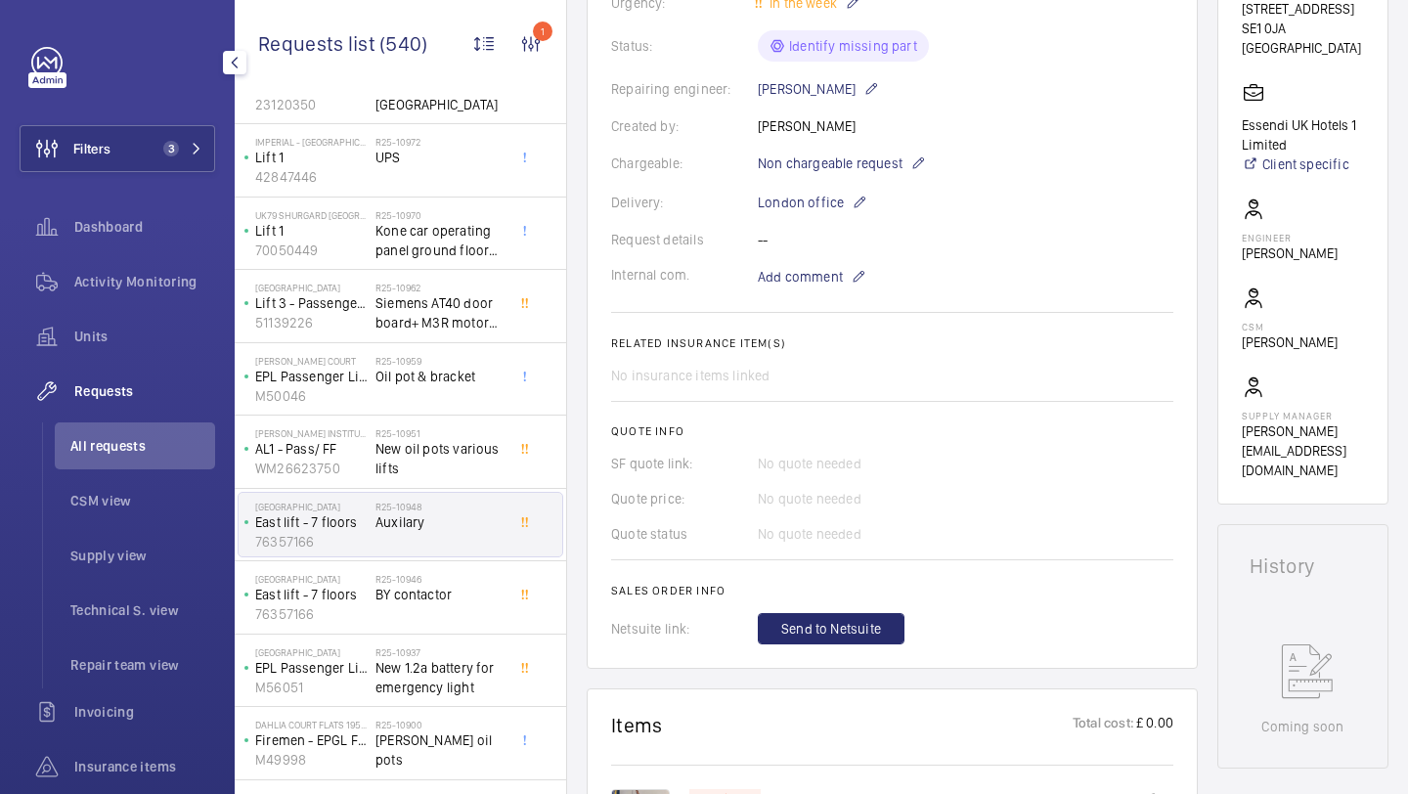
scroll to position [980, 0]
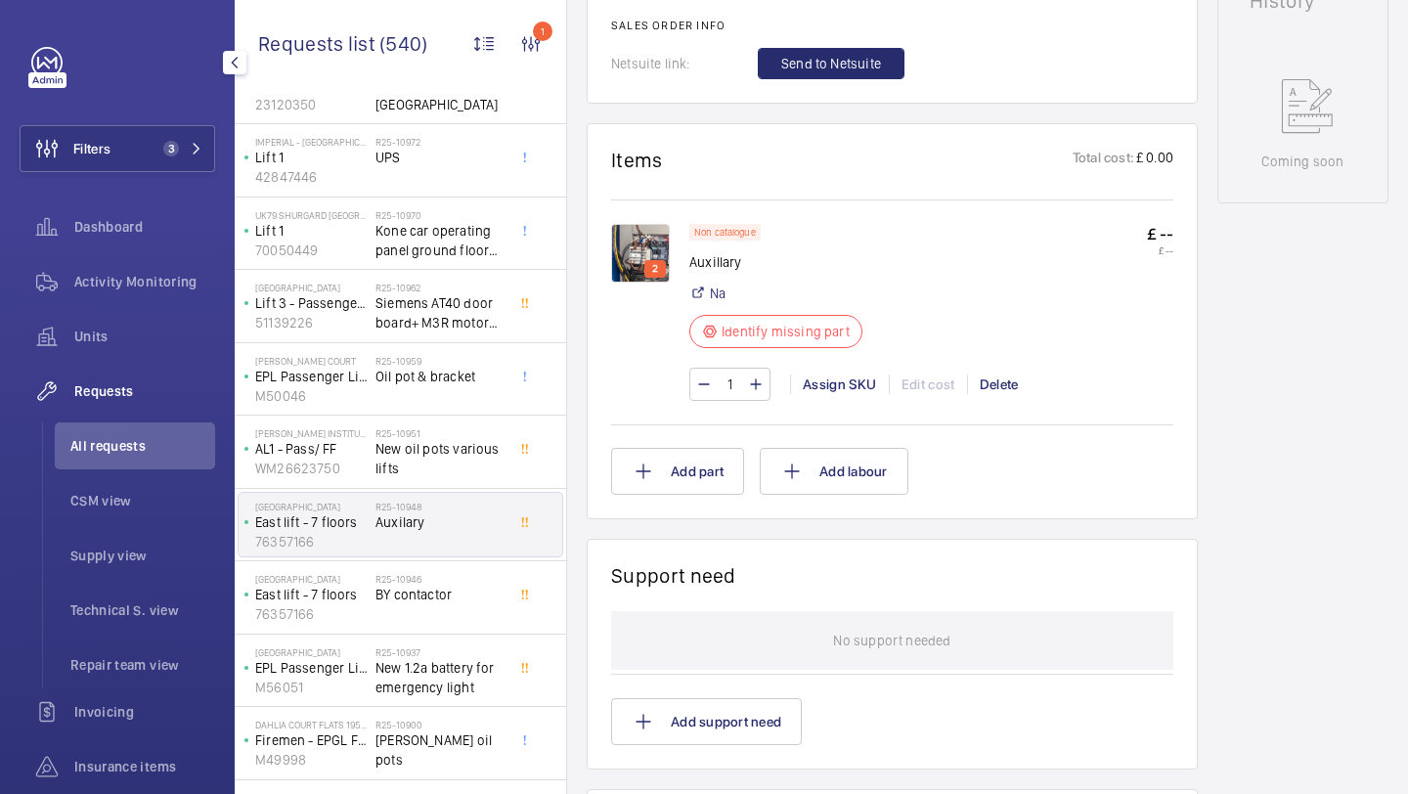
click at [631, 254] on img at bounding box center [640, 253] width 59 height 59
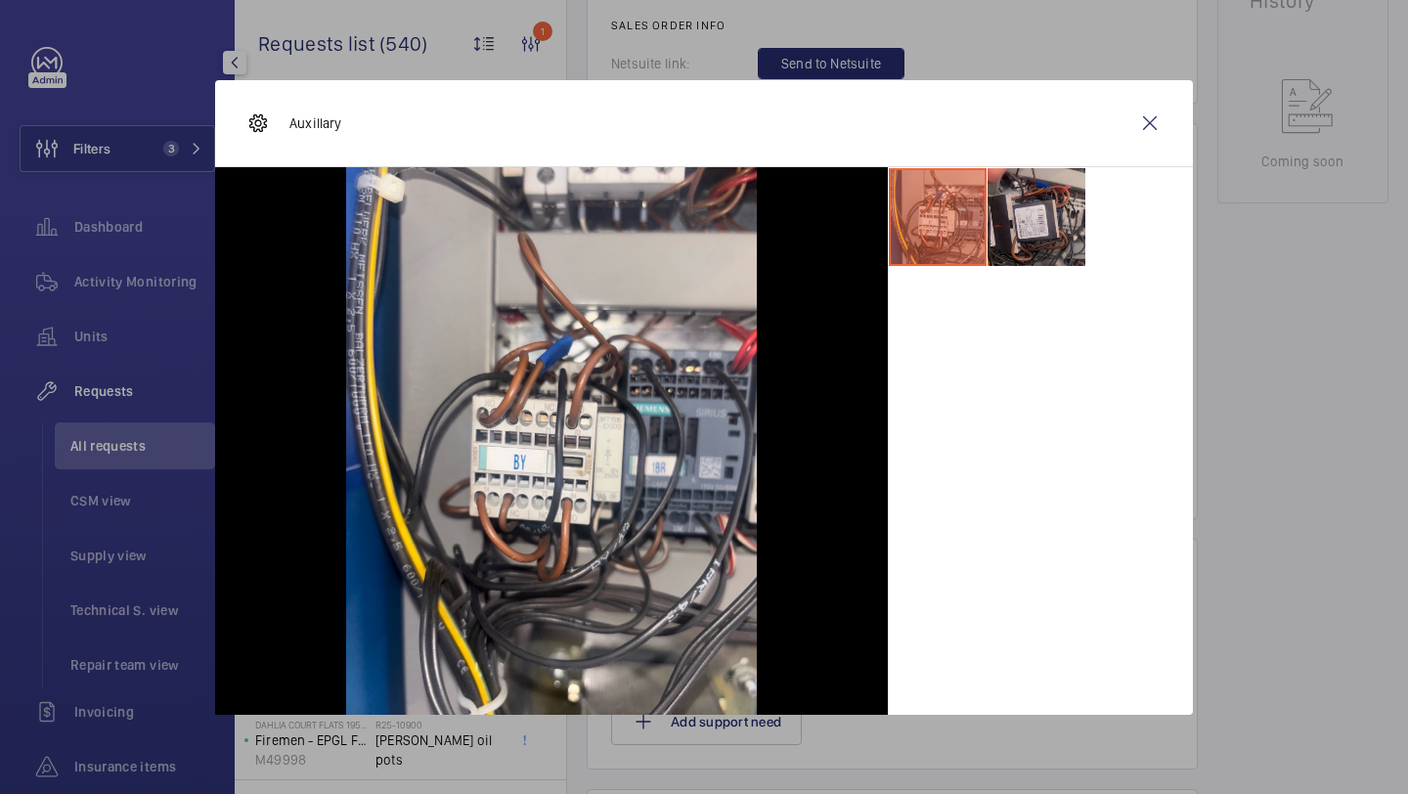
click at [1057, 206] on li at bounding box center [1036, 217] width 98 height 98
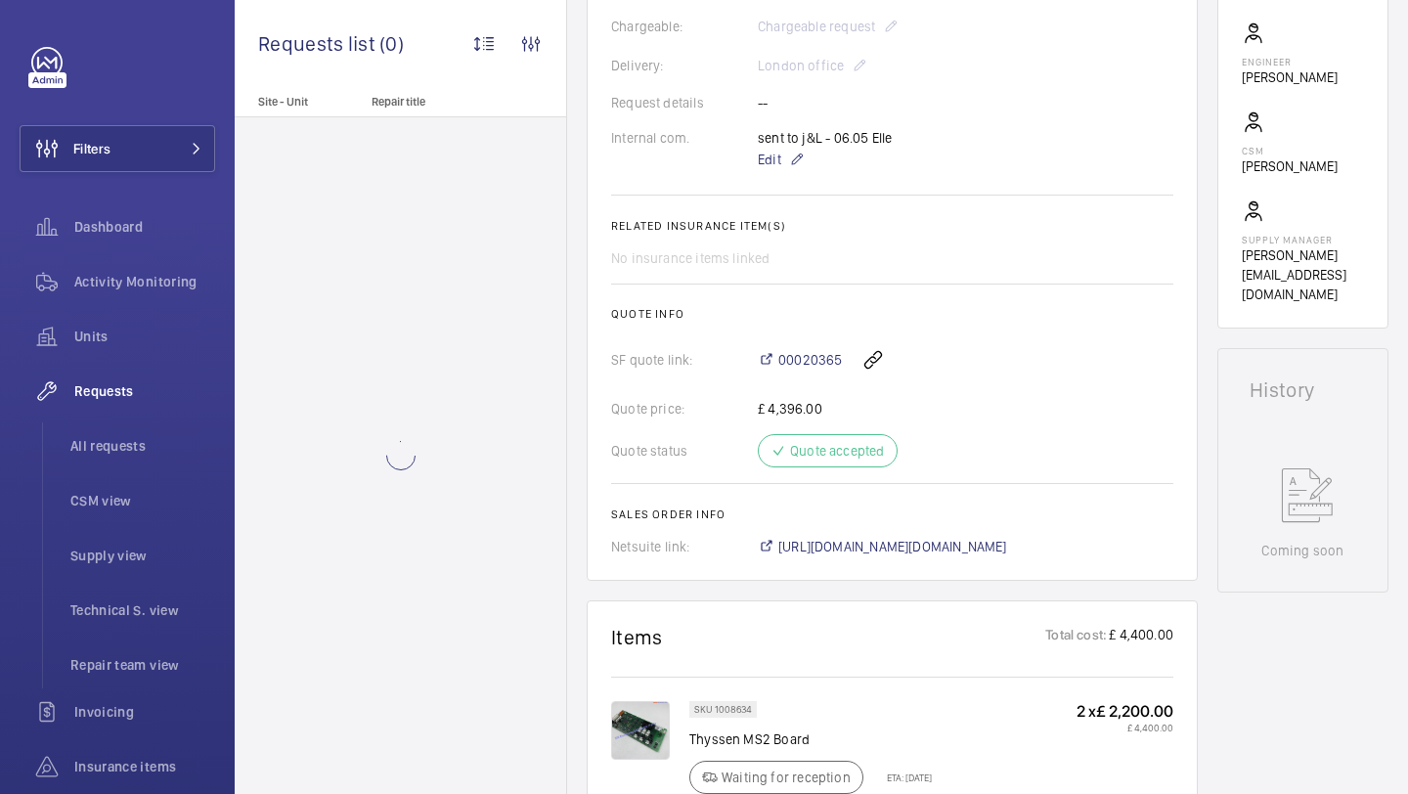
scroll to position [675, 0]
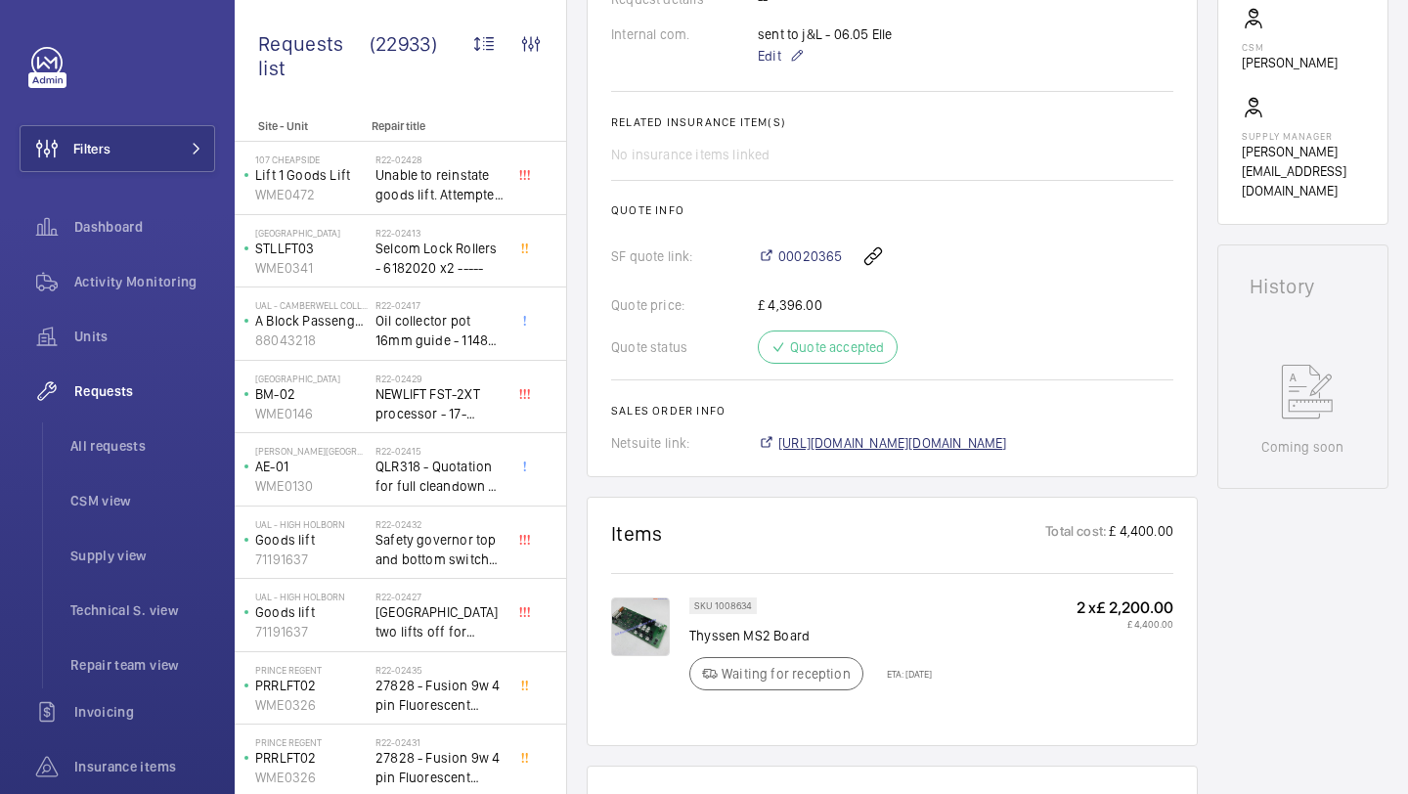
click at [902, 445] on span "https://6461500.app.netsuite.com/app/accounting/transactions/salesord.nl?id=289…" at bounding box center [892, 443] width 229 height 20
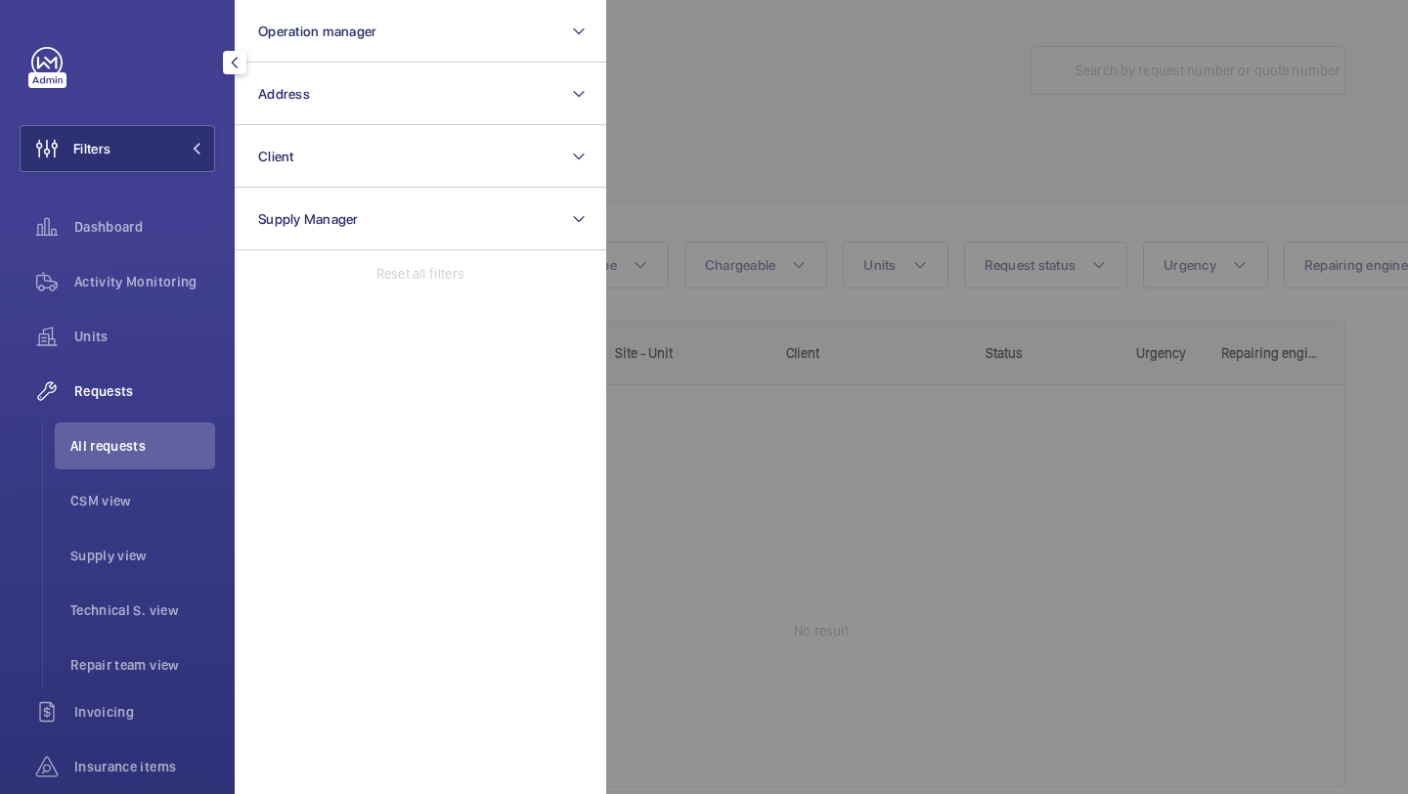
click at [757, 170] on div at bounding box center [1310, 397] width 1408 height 794
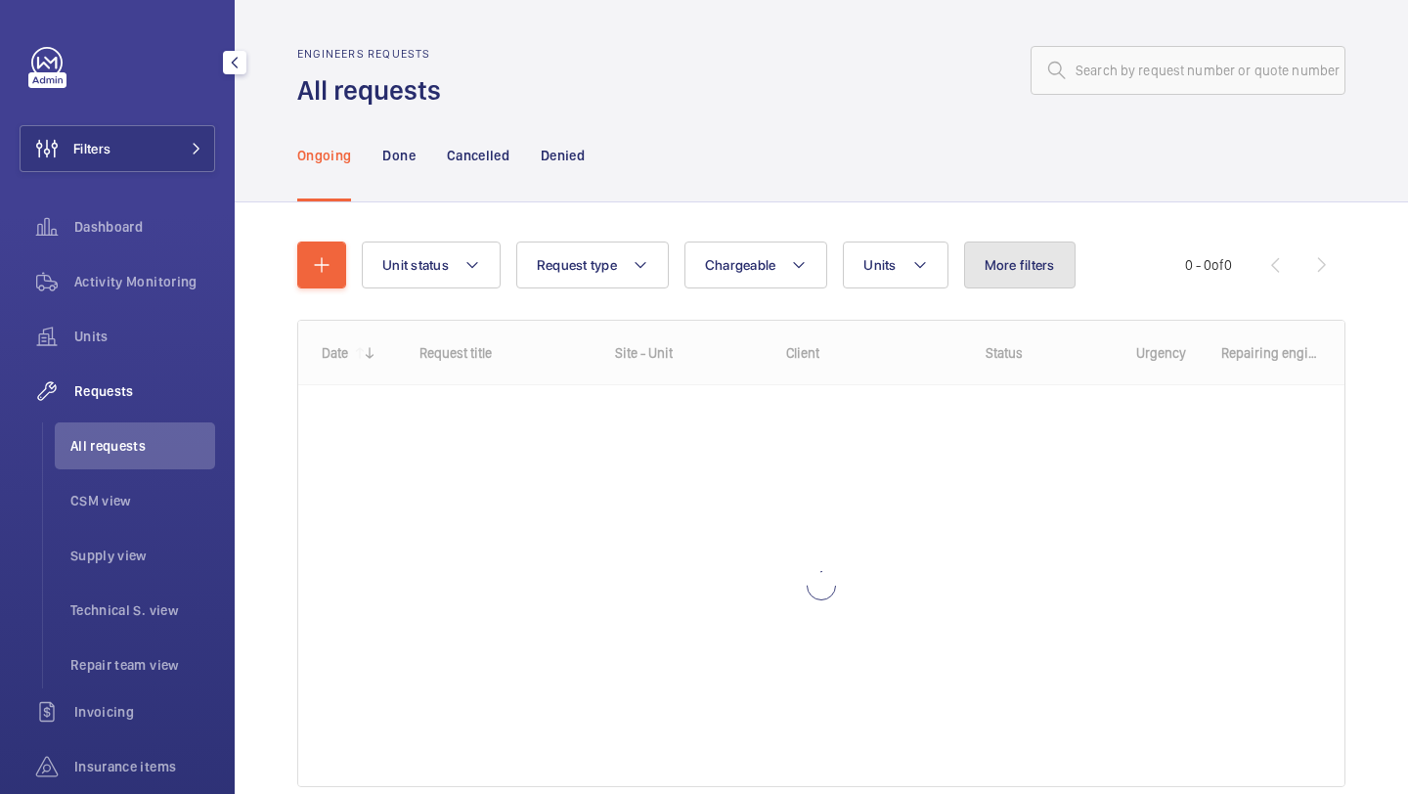
click at [1051, 246] on button "More filters" at bounding box center [1019, 264] width 111 height 47
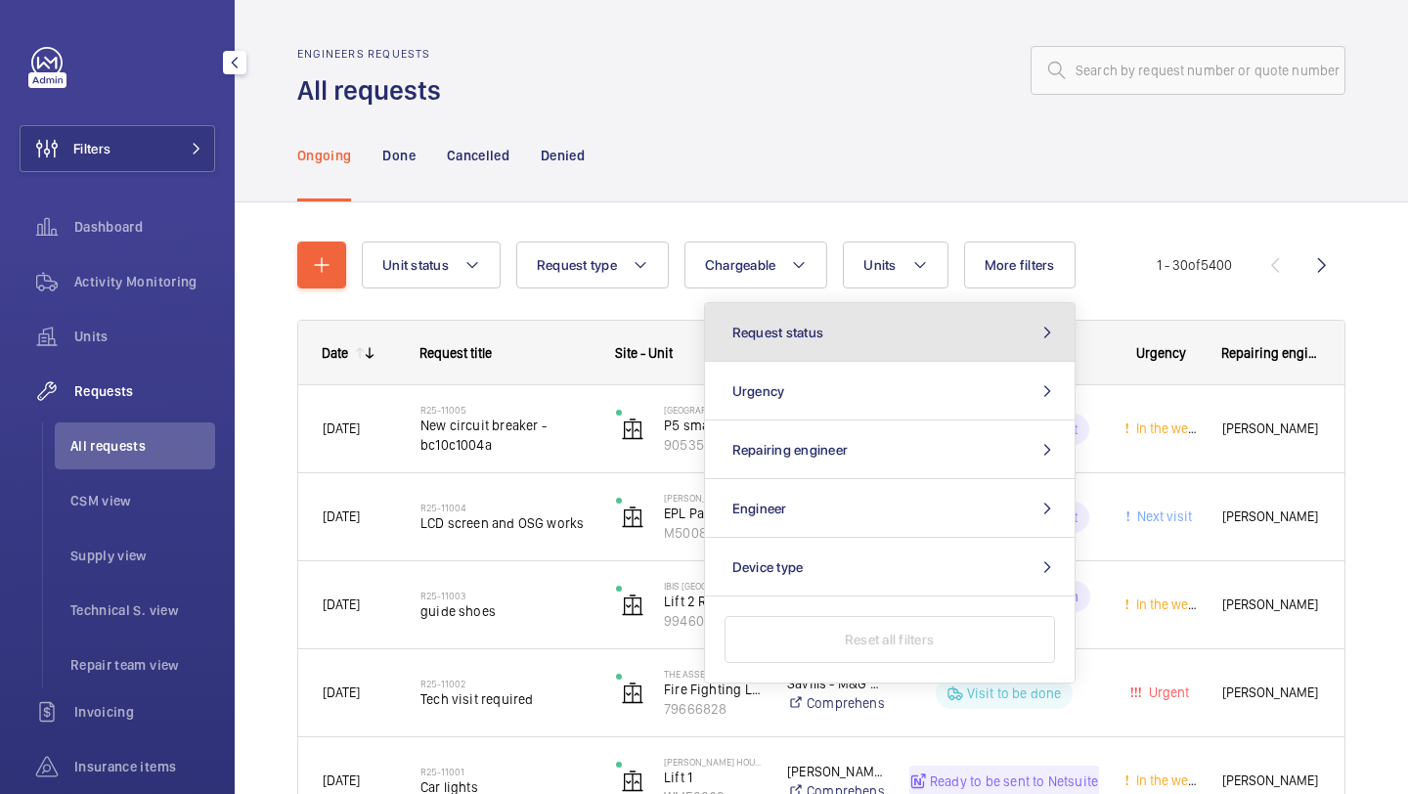
click at [1000, 329] on button "Request status" at bounding box center [890, 332] width 370 height 59
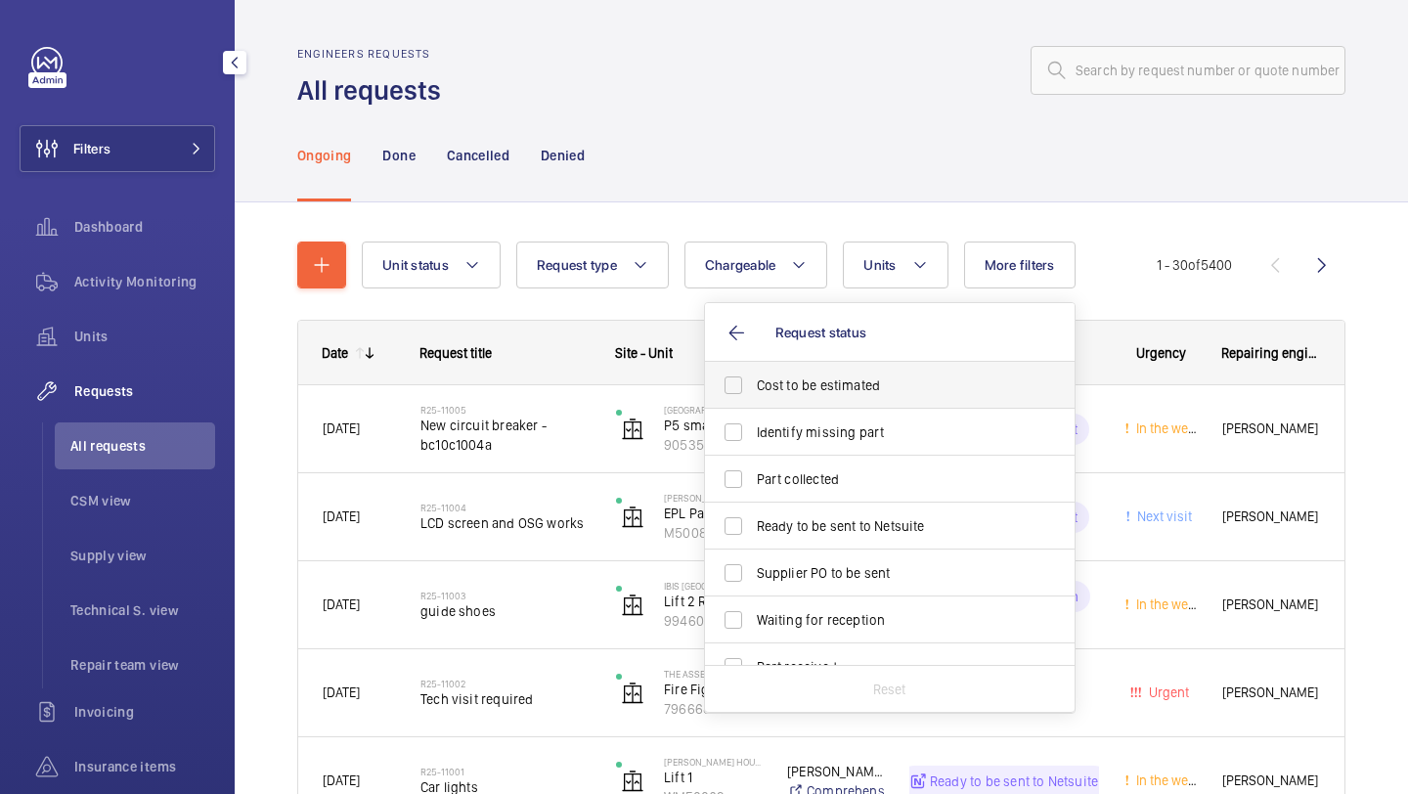
click at [943, 366] on label "Cost to be estimated" at bounding box center [875, 385] width 340 height 47
click at [753, 366] on input "Cost to be estimated" at bounding box center [733, 385] width 39 height 39
checkbox input "true"
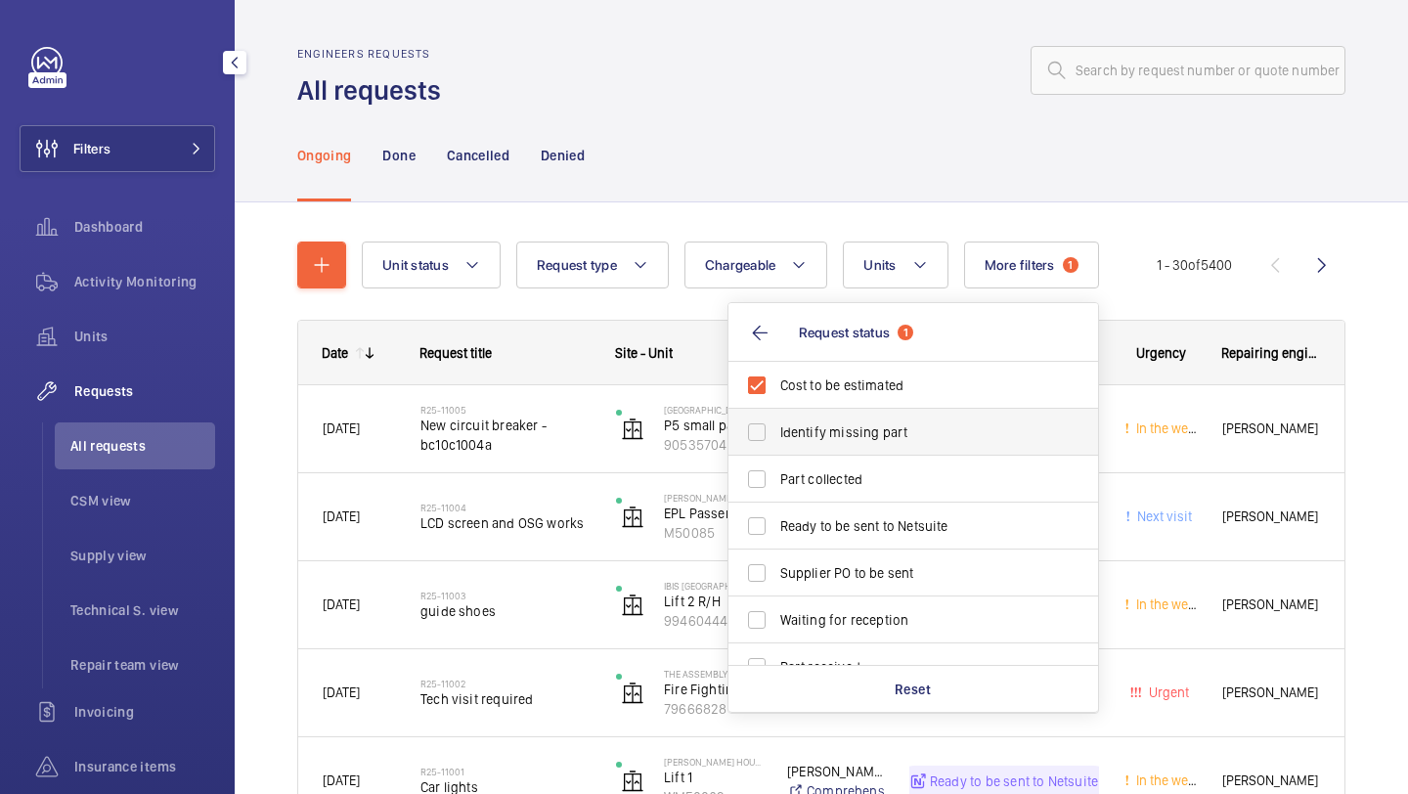
click at [919, 416] on label "Identify missing part" at bounding box center [898, 432] width 340 height 47
click at [776, 416] on input "Identify missing part" at bounding box center [756, 432] width 39 height 39
checkbox input "true"
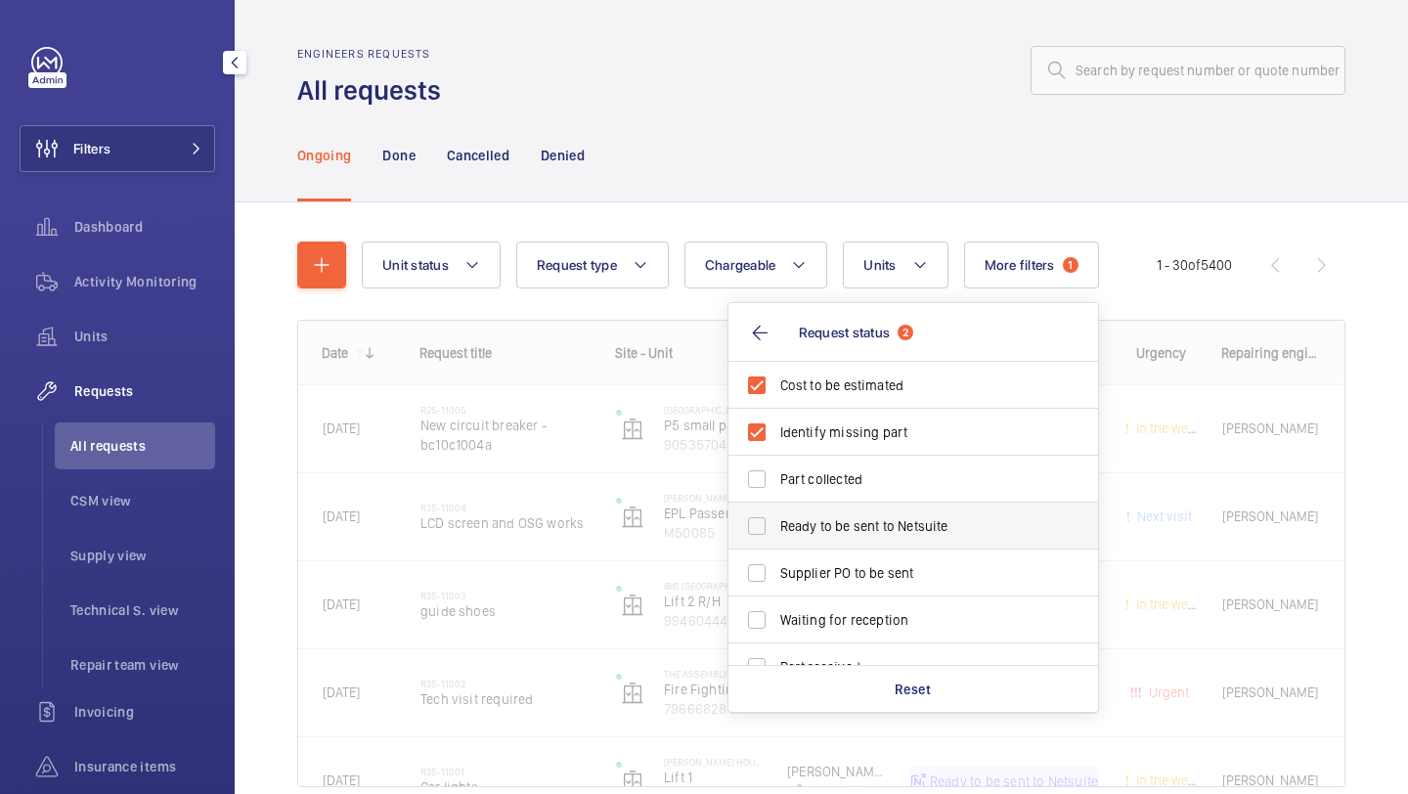
click at [881, 516] on span "Ready to be sent to Netsuite" at bounding box center [914, 526] width 269 height 20
click at [776, 516] on input "Ready to be sent to Netsuite" at bounding box center [756, 525] width 39 height 39
checkbox input "true"
click at [879, 551] on label "Supplier PO to be sent" at bounding box center [898, 572] width 340 height 47
click at [776, 553] on input "Supplier PO to be sent" at bounding box center [756, 572] width 39 height 39
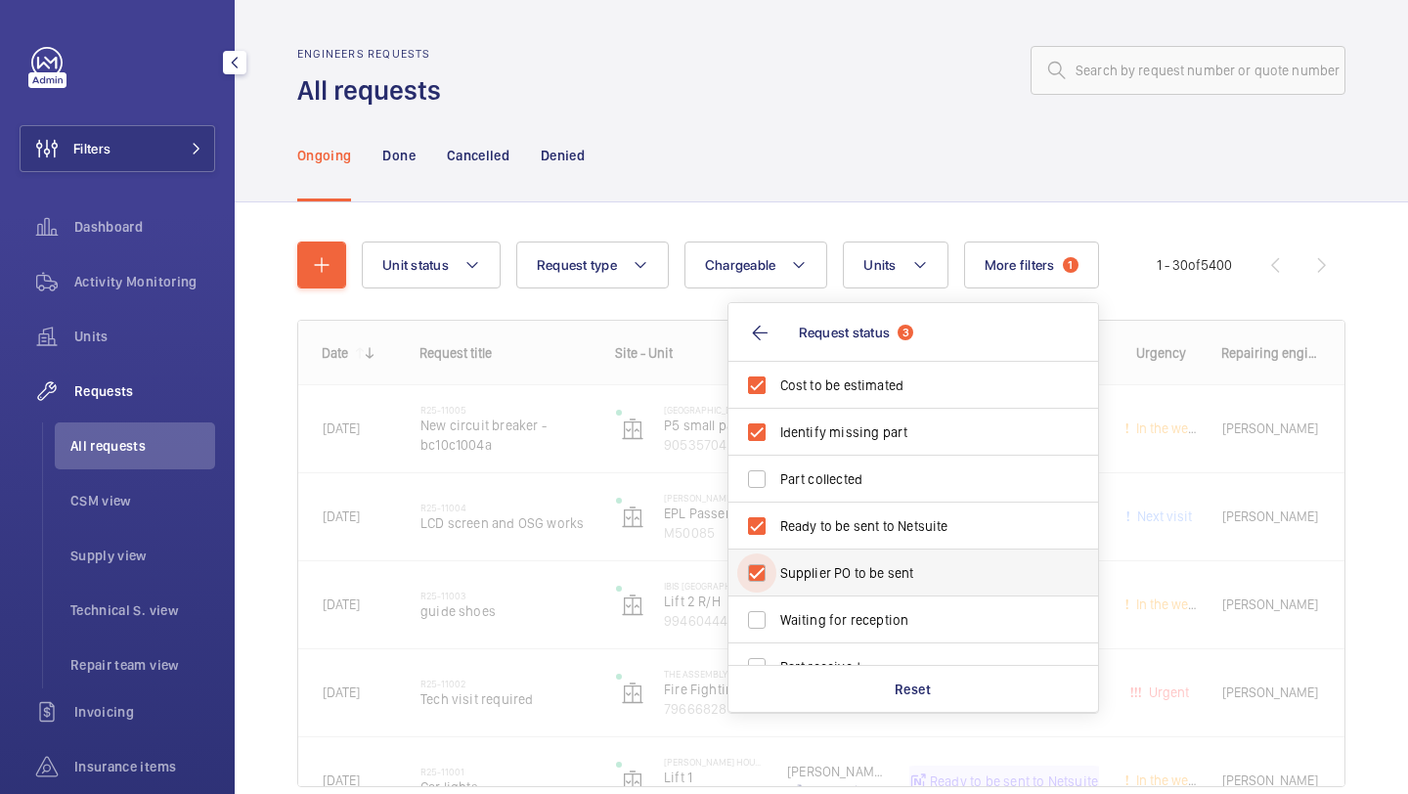
checkbox input "true"
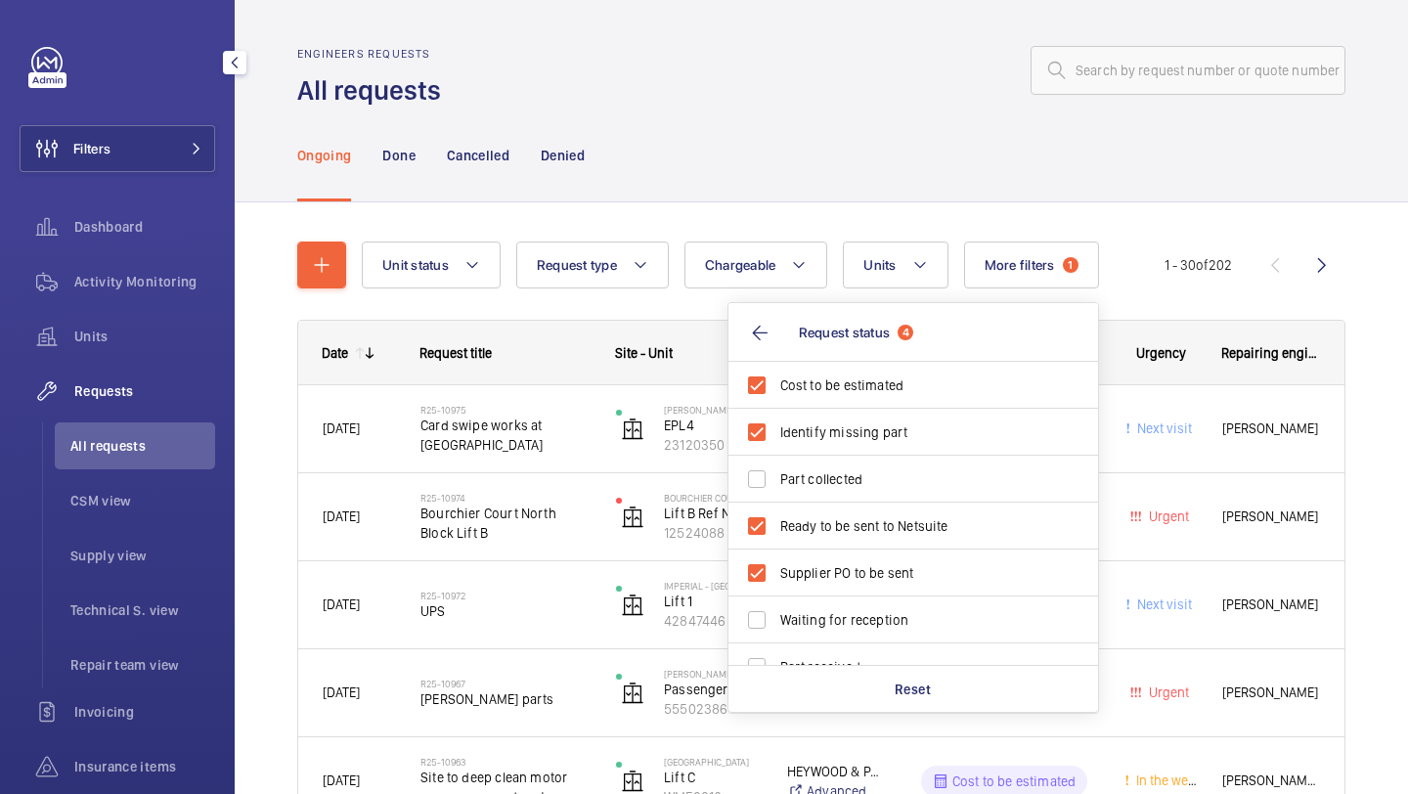
click at [898, 181] on div "Ongoing Done Cancelled Denied" at bounding box center [821, 155] width 1048 height 93
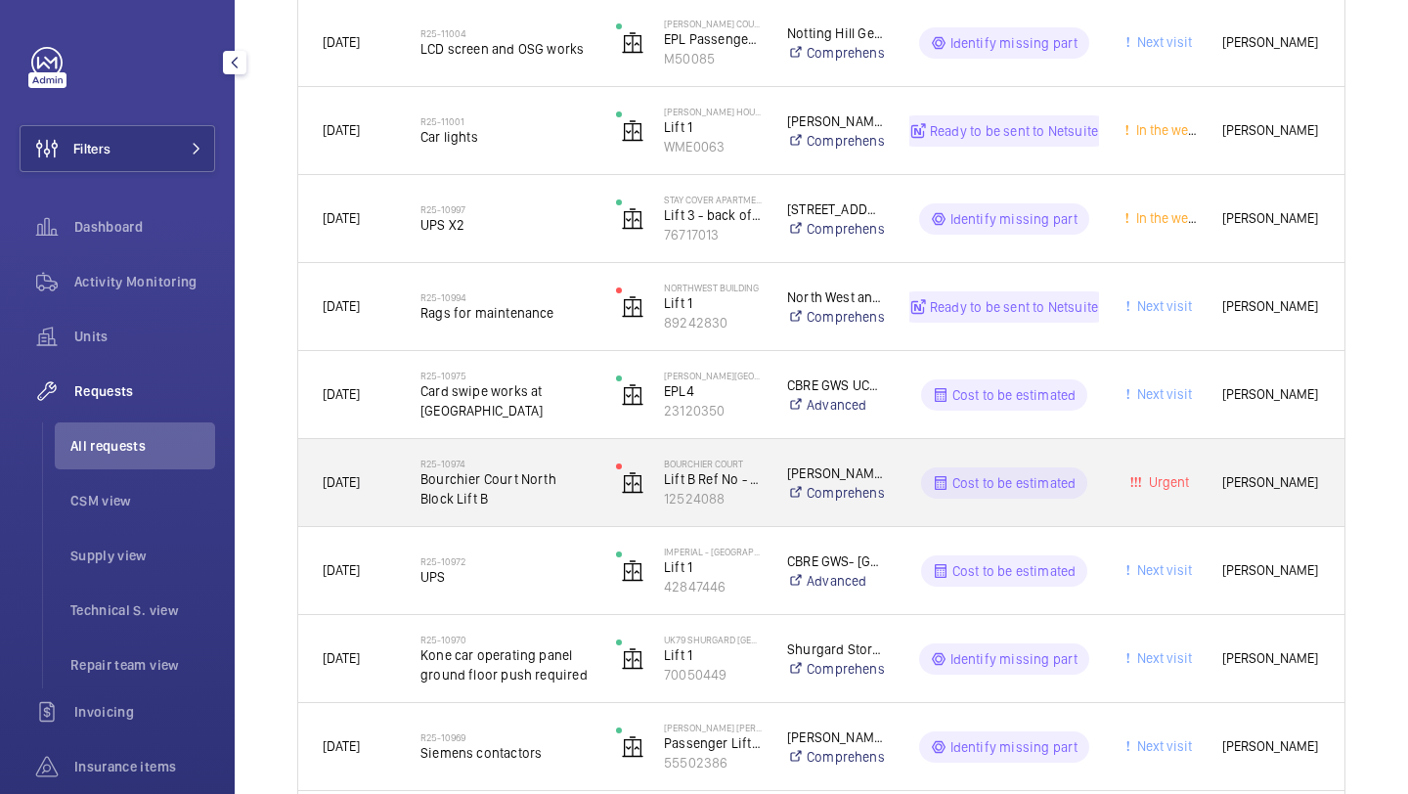
scroll to position [504, 0]
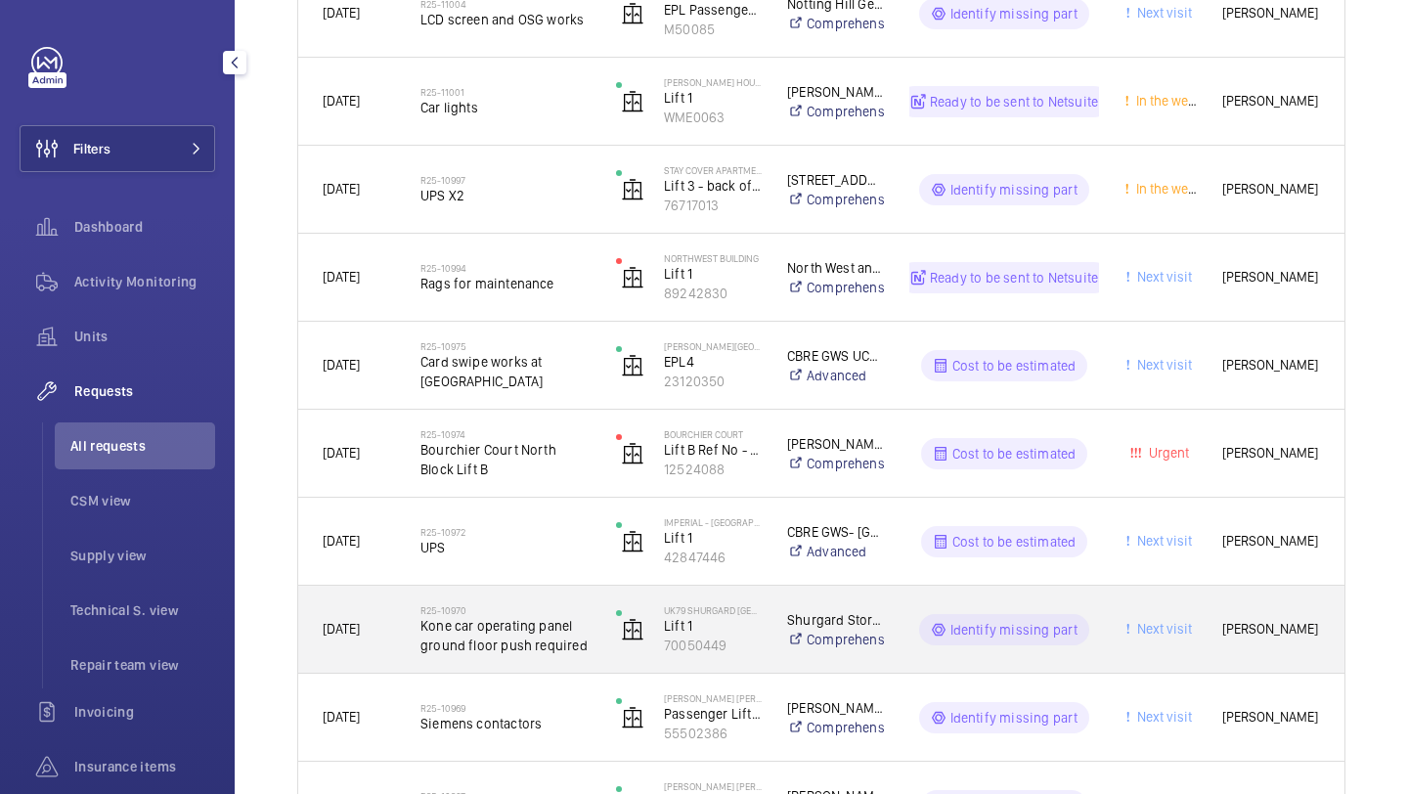
click at [560, 601] on div "R25-10970 Kone car operating panel ground floor push required" at bounding box center [505, 629] width 170 height 57
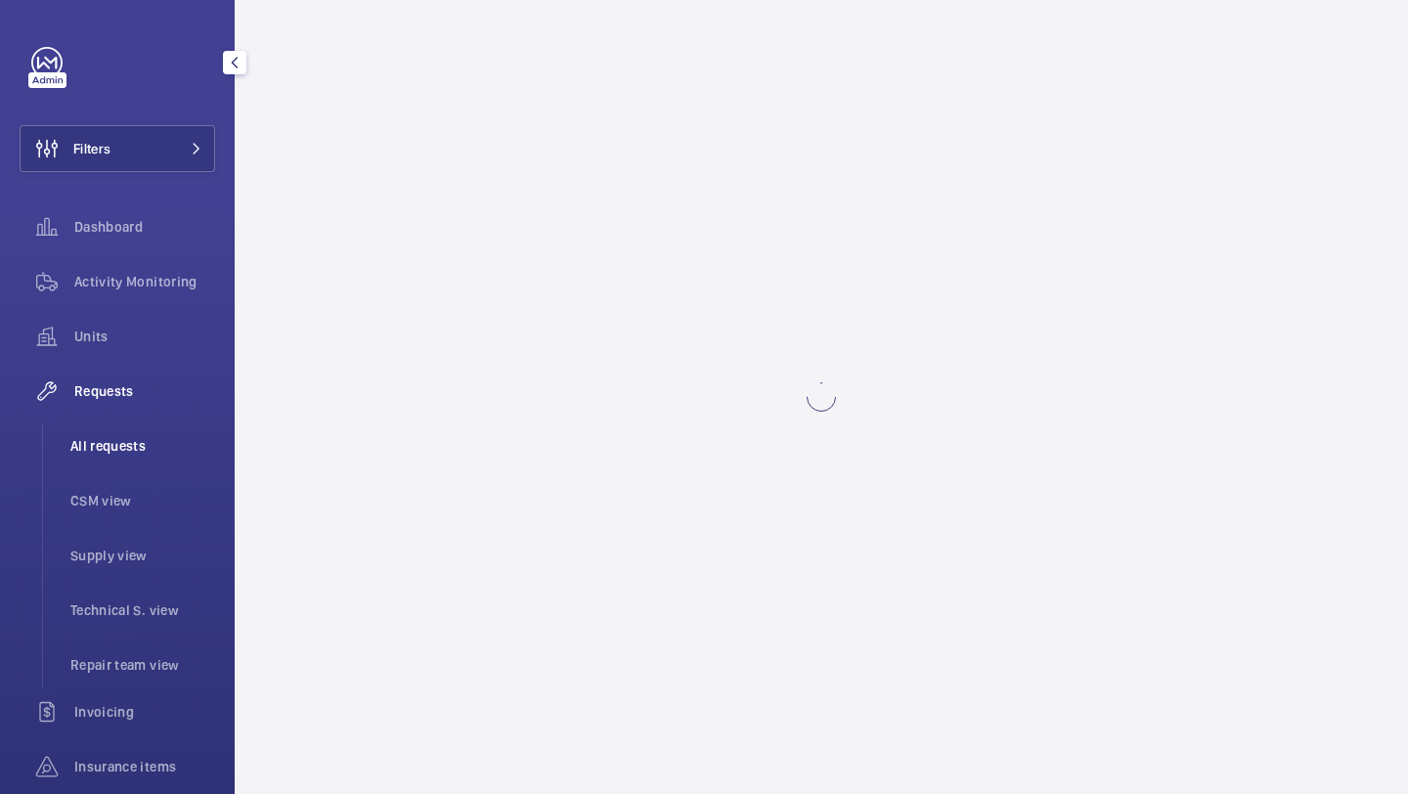
click at [171, 428] on li "All requests" at bounding box center [135, 445] width 160 height 47
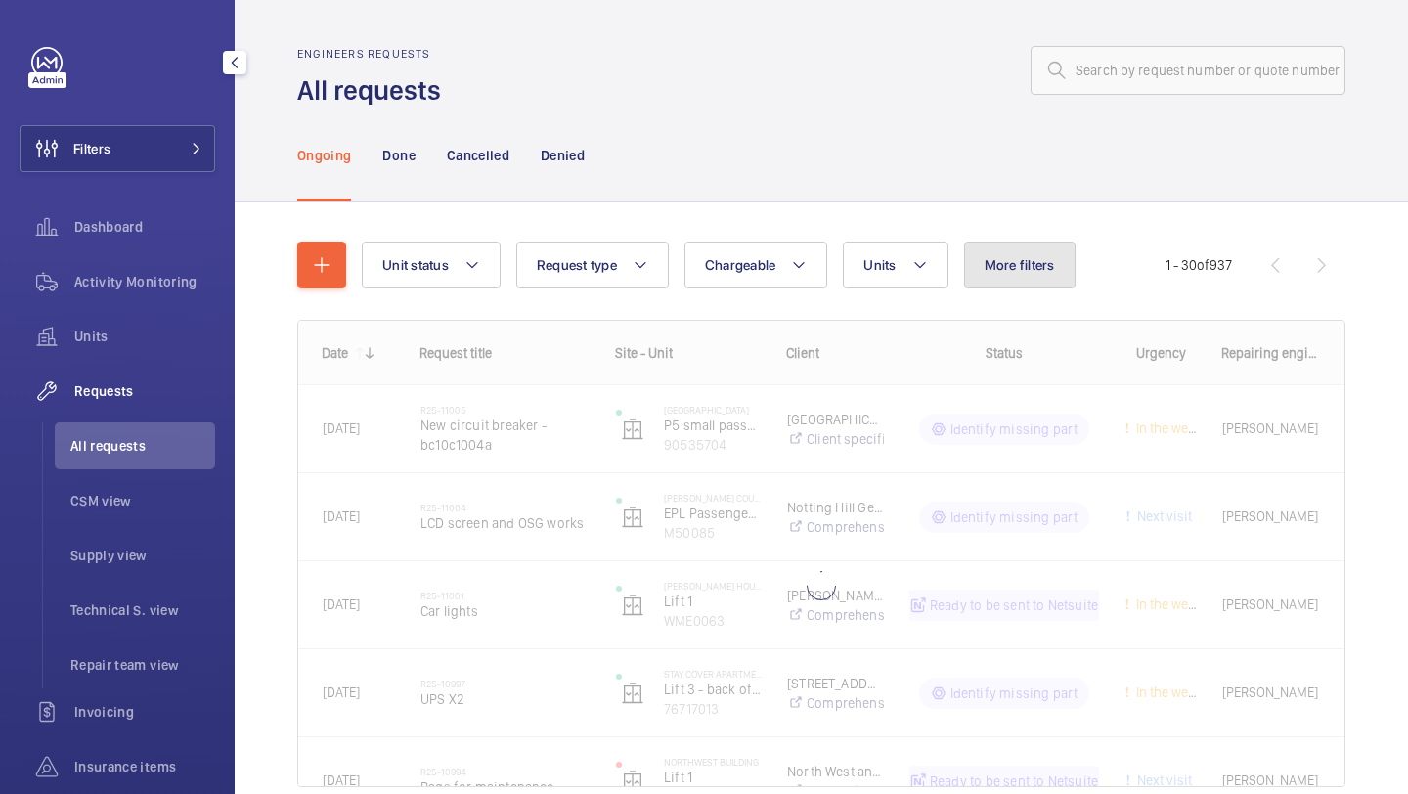
click at [1020, 258] on span "More filters" at bounding box center [1020, 265] width 70 height 16
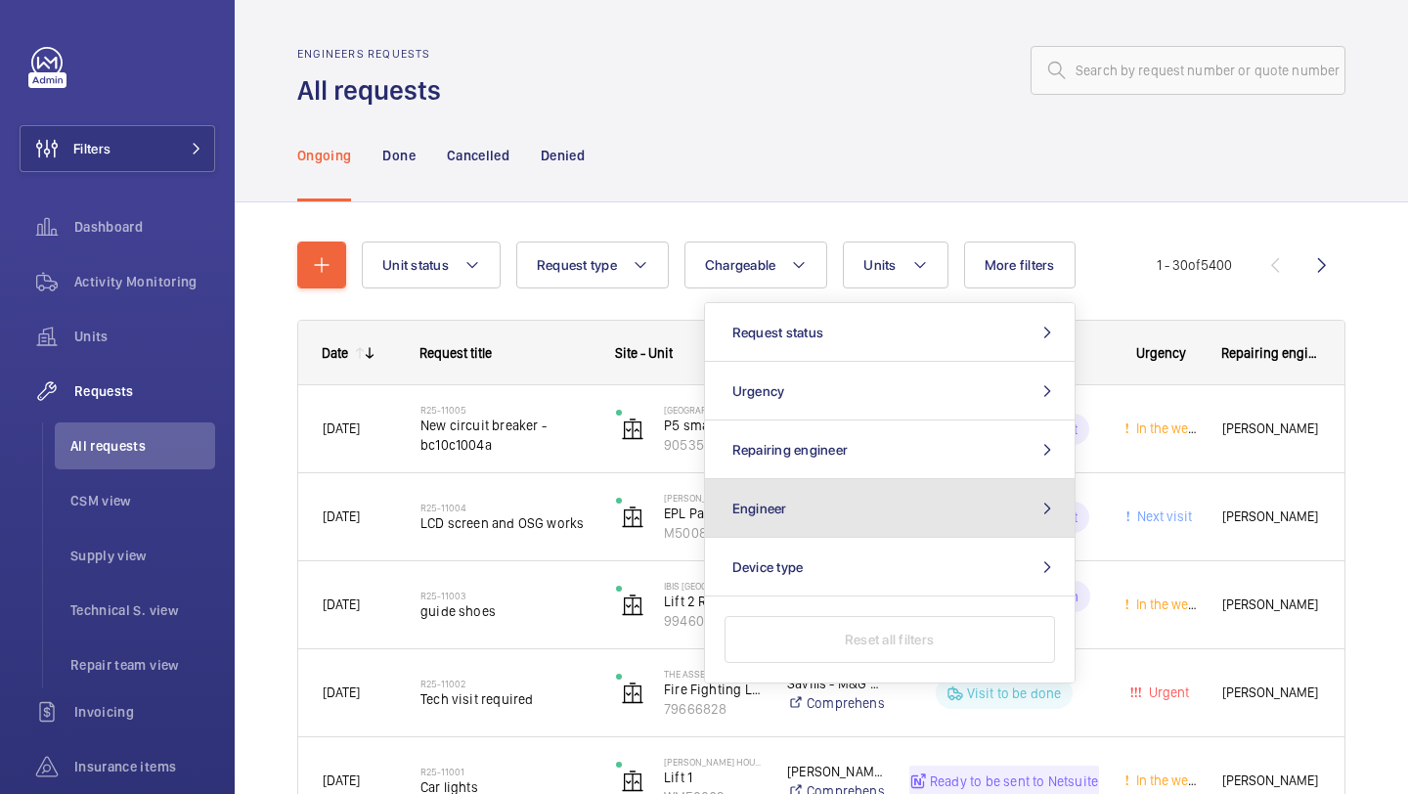
click at [867, 499] on button "Engineer" at bounding box center [890, 508] width 370 height 59
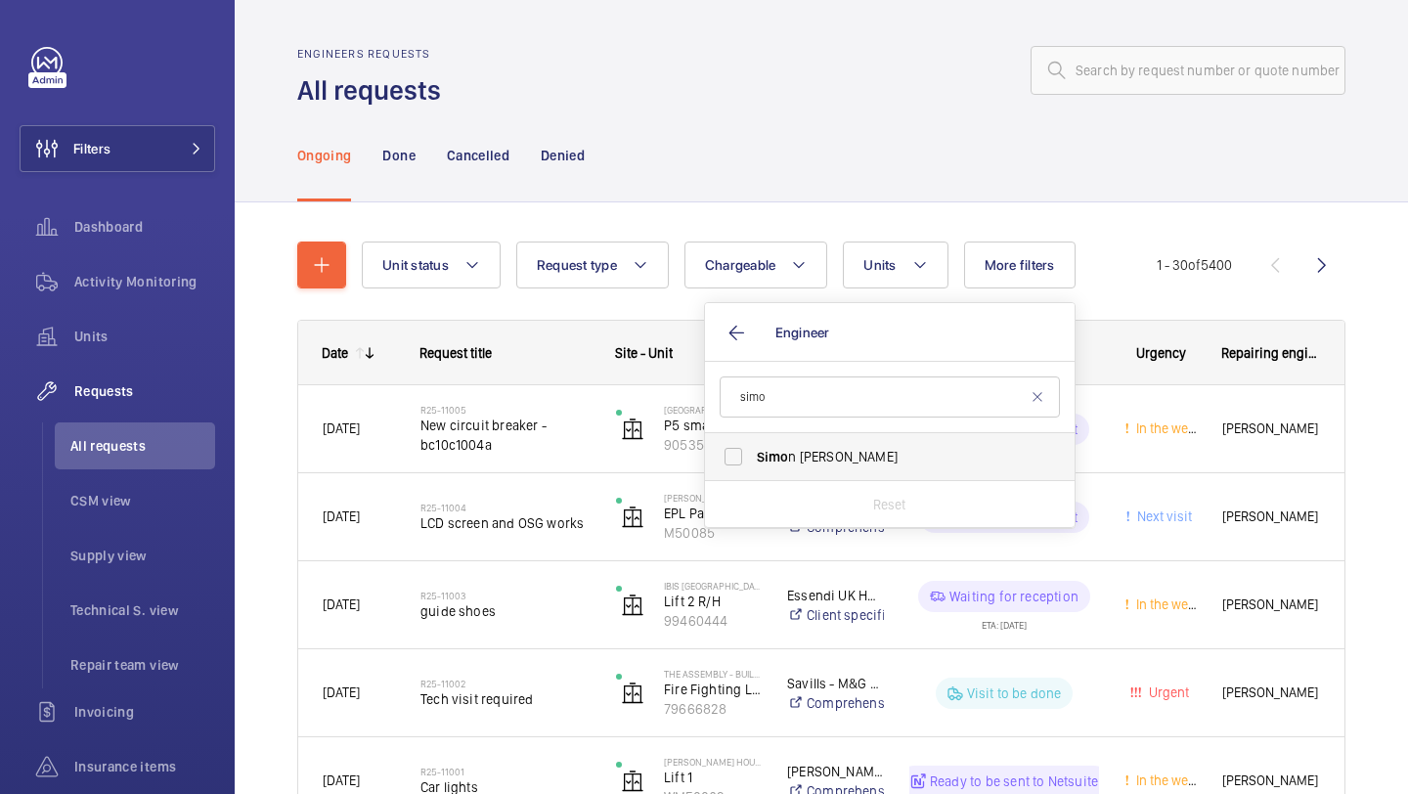
type input "simo"
click at [862, 467] on label "Simo n Raymond" at bounding box center [875, 456] width 340 height 47
click at [753, 467] on input "Simo n Raymond" at bounding box center [733, 456] width 39 height 39
checkbox input "true"
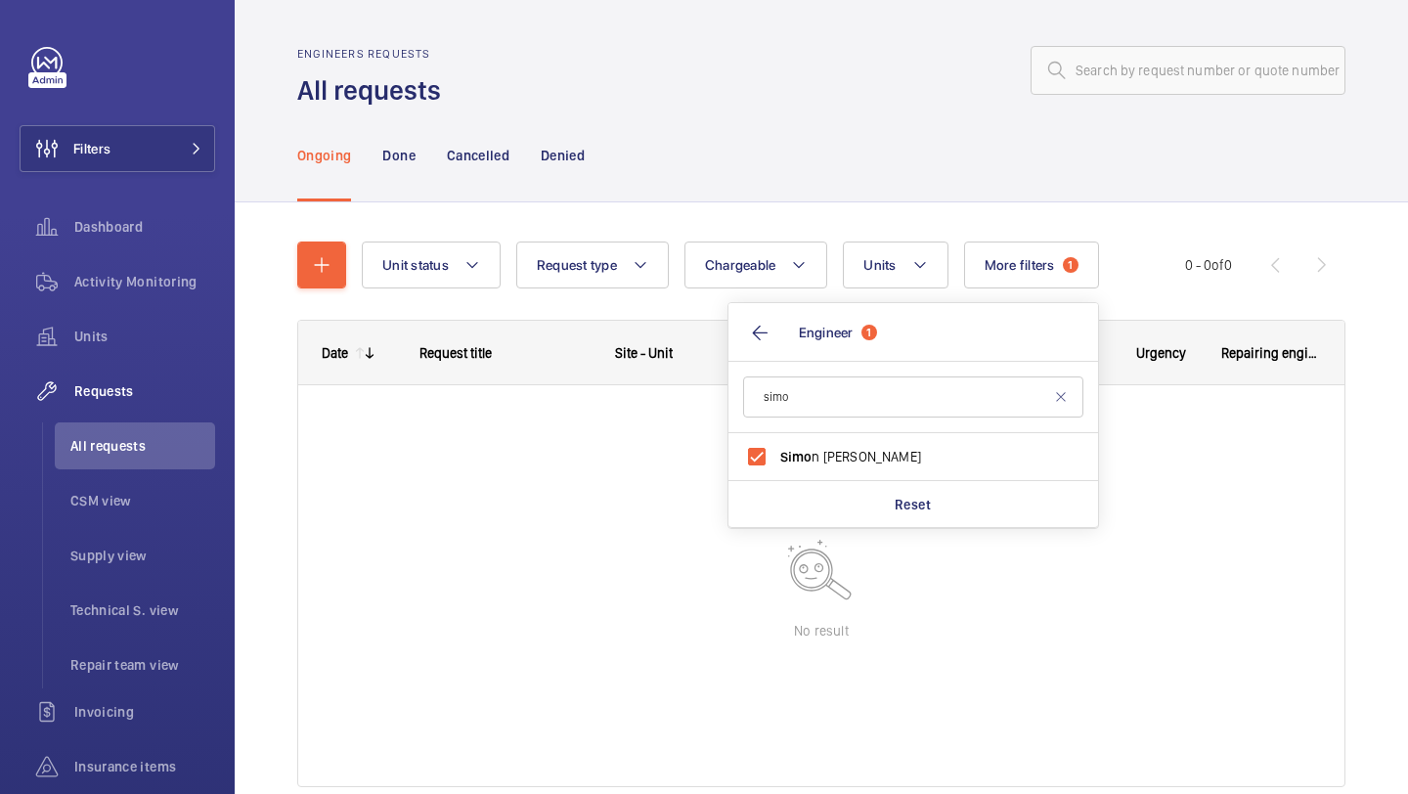
click at [815, 97] on div "Engineers requests All requests" at bounding box center [821, 78] width 1048 height 62
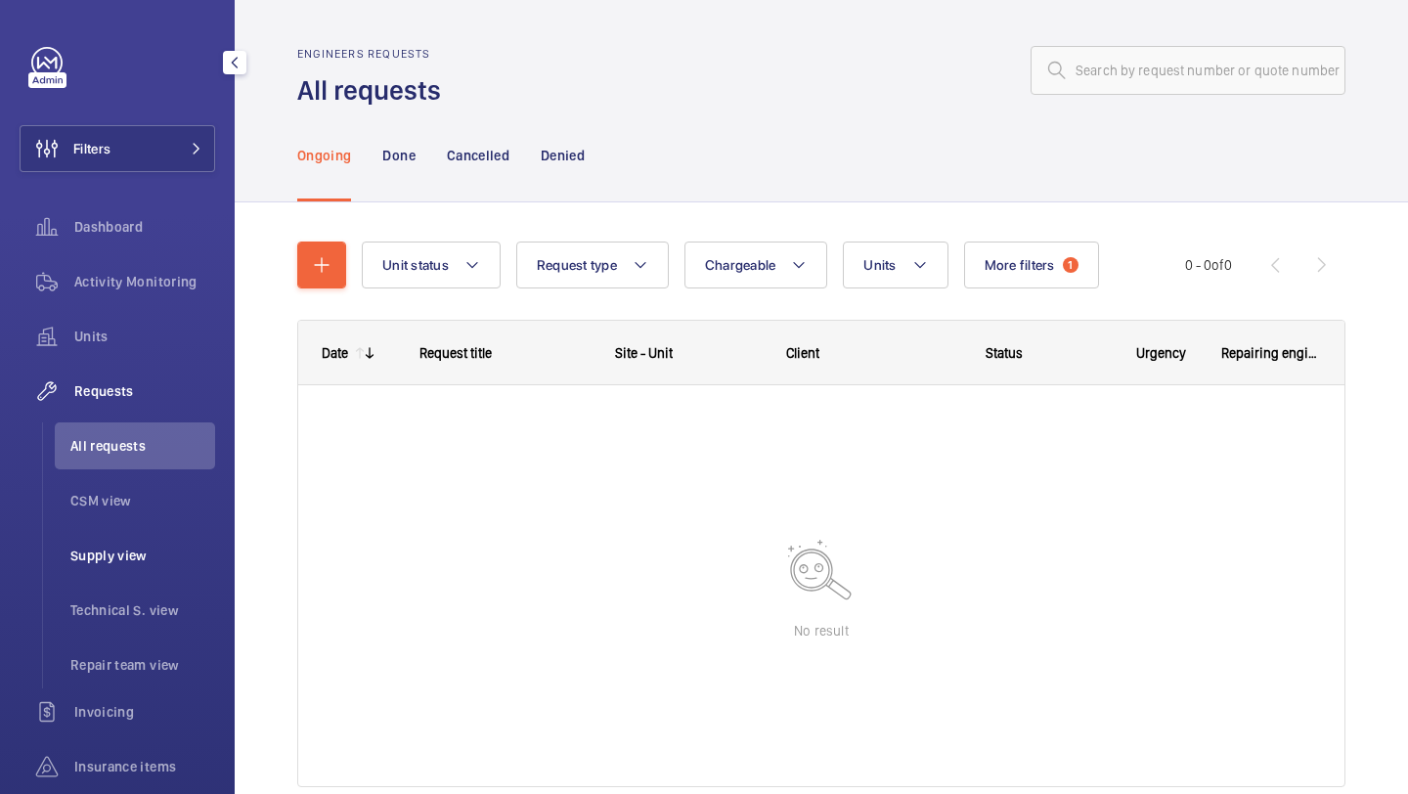
click at [141, 537] on li "Supply view" at bounding box center [135, 555] width 160 height 47
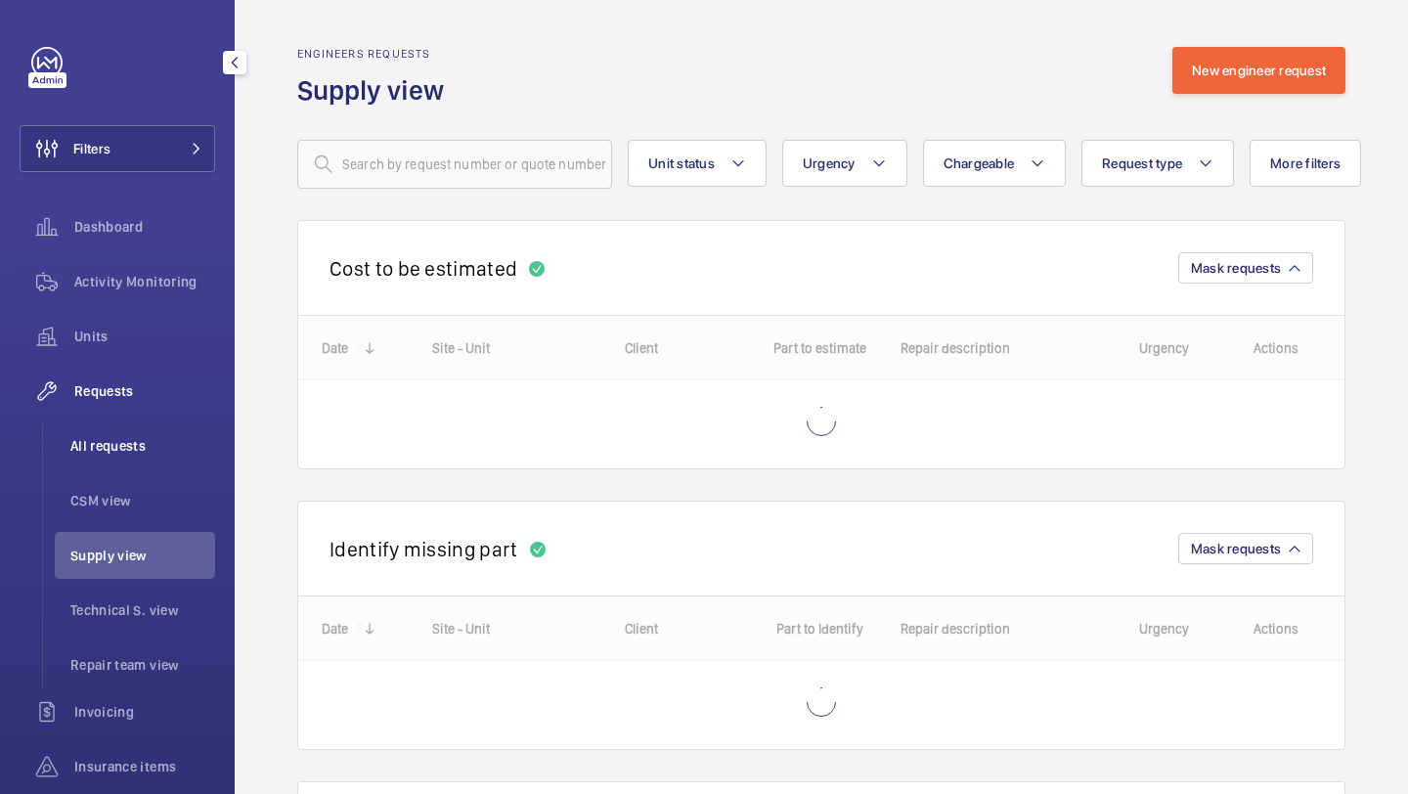
click at [156, 465] on li "All requests" at bounding box center [135, 445] width 160 height 47
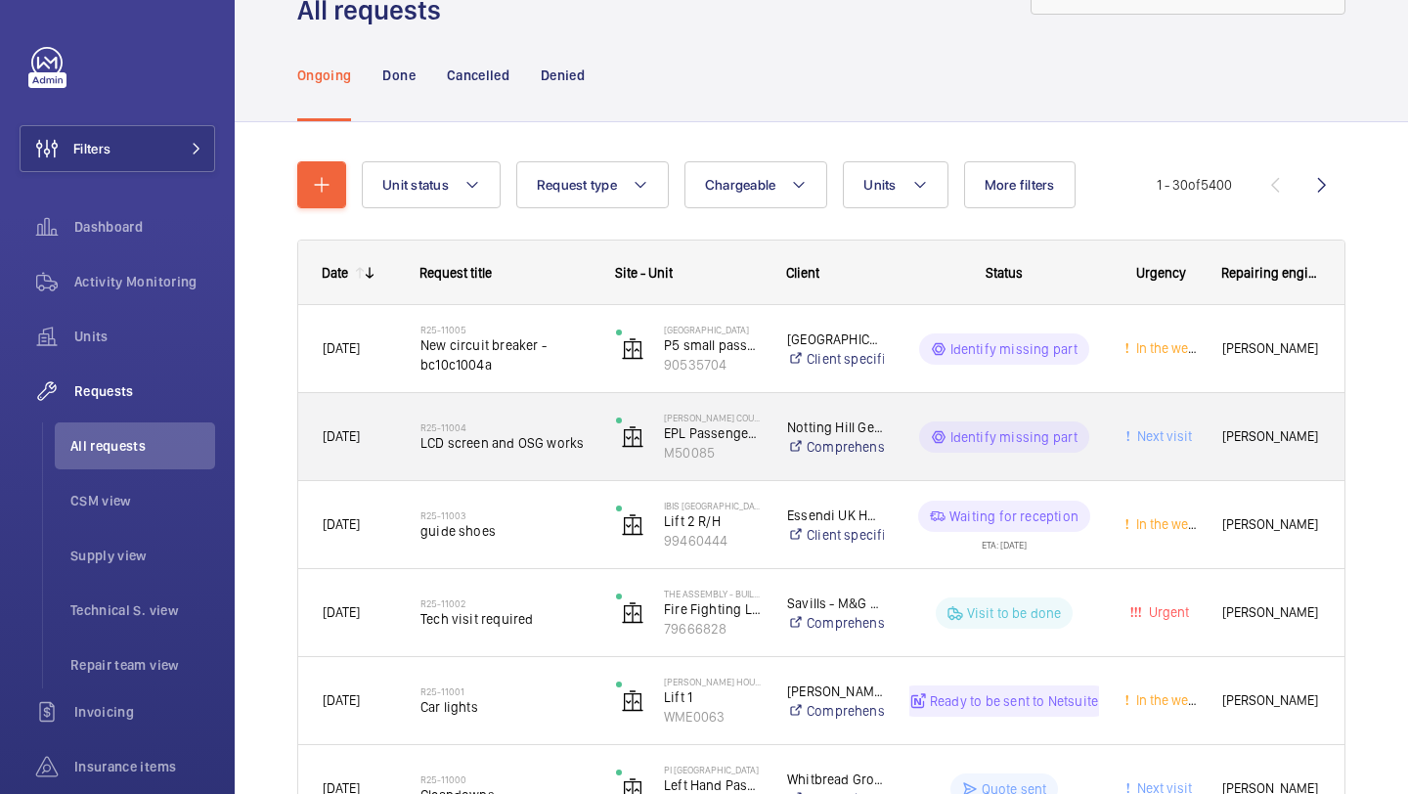
scroll to position [86, 0]
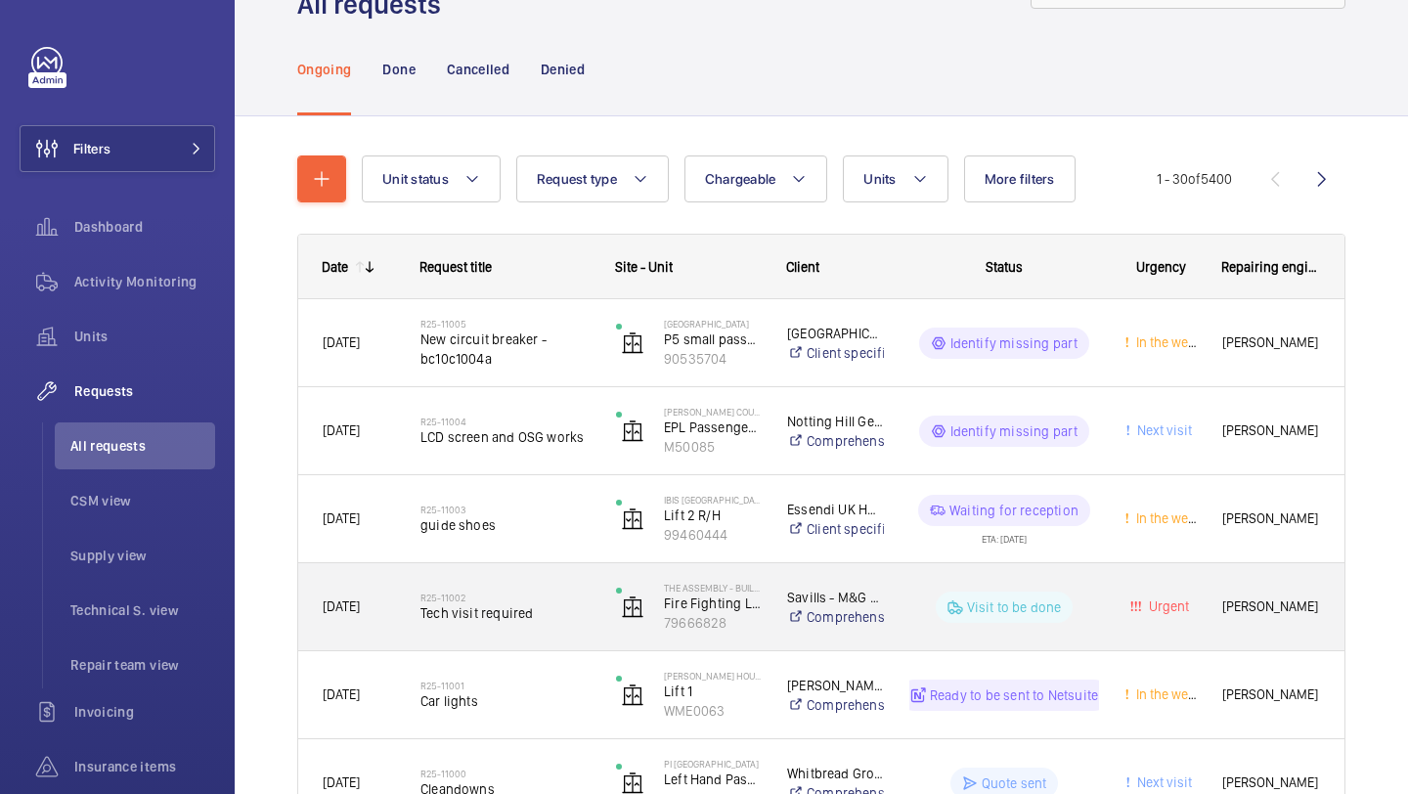
click at [504, 599] on h2 "R25-11002" at bounding box center [505, 598] width 170 height 12
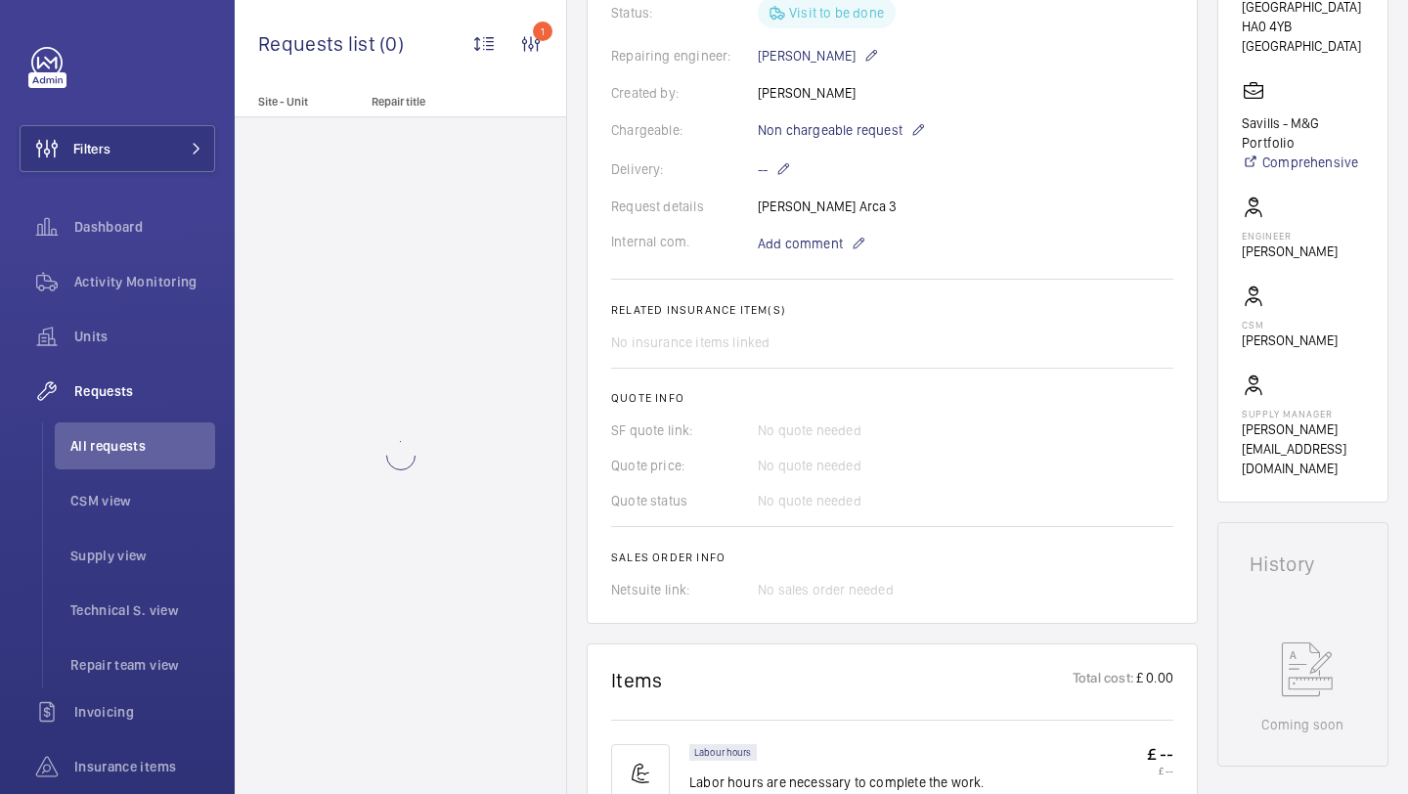
scroll to position [1137, 0]
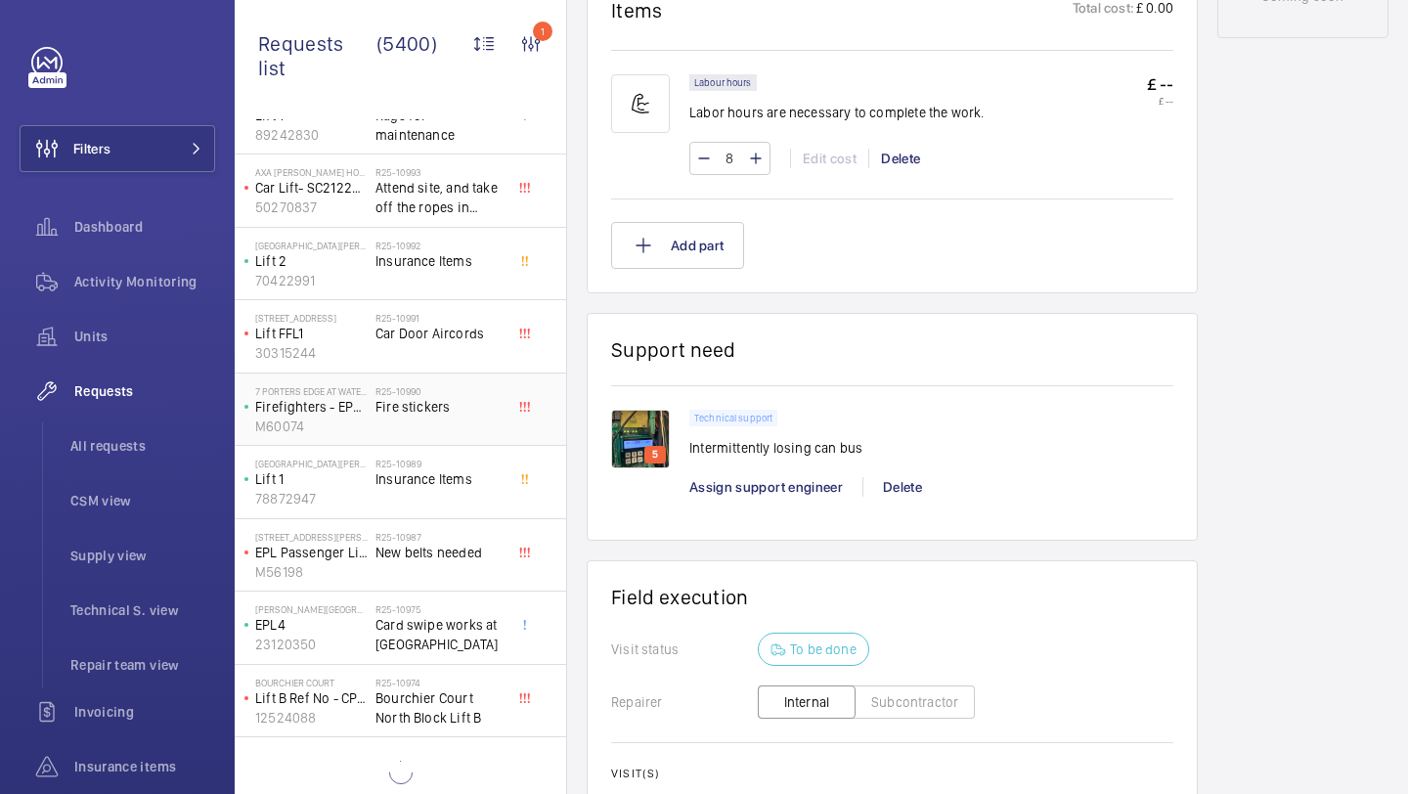
scroll to position [876, 0]
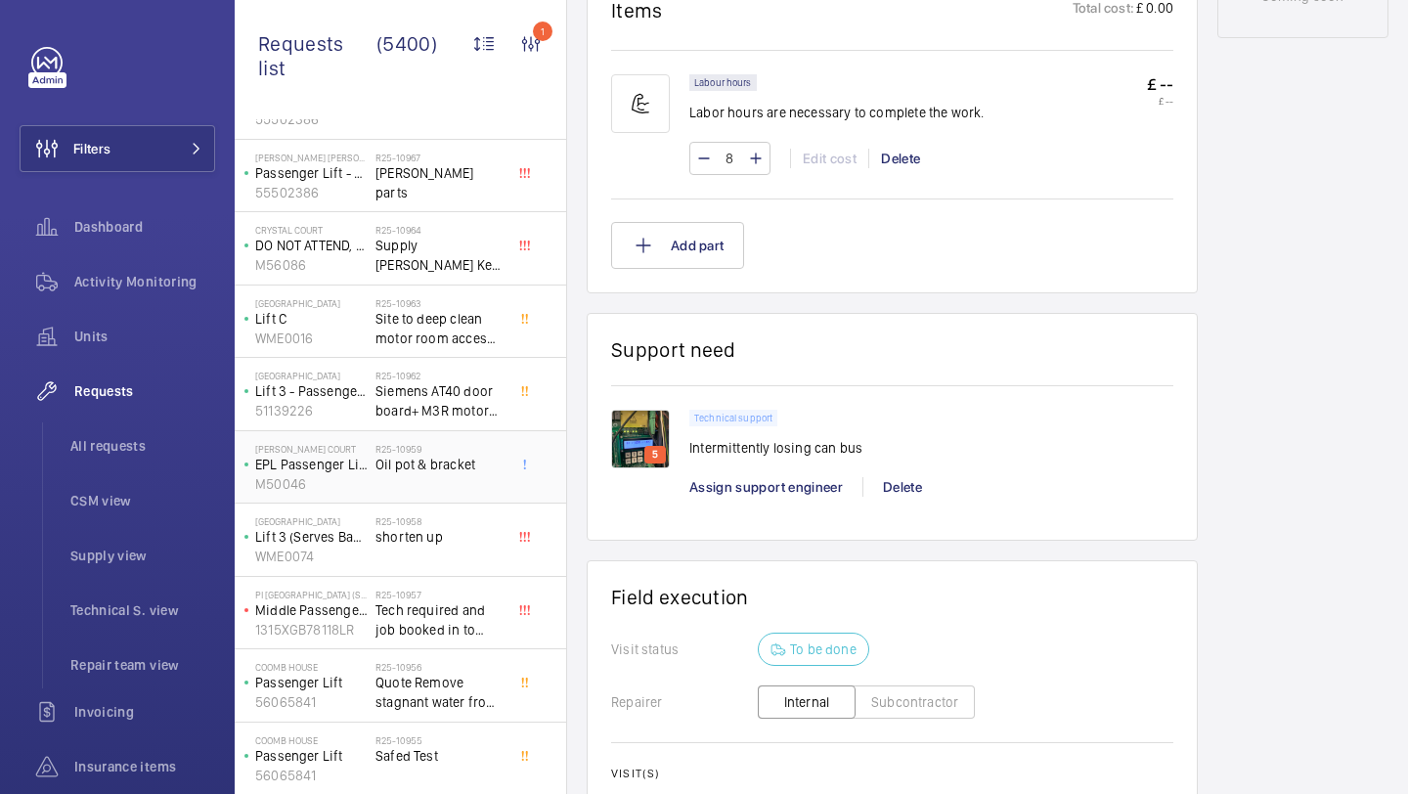
scroll to position [1835, 0]
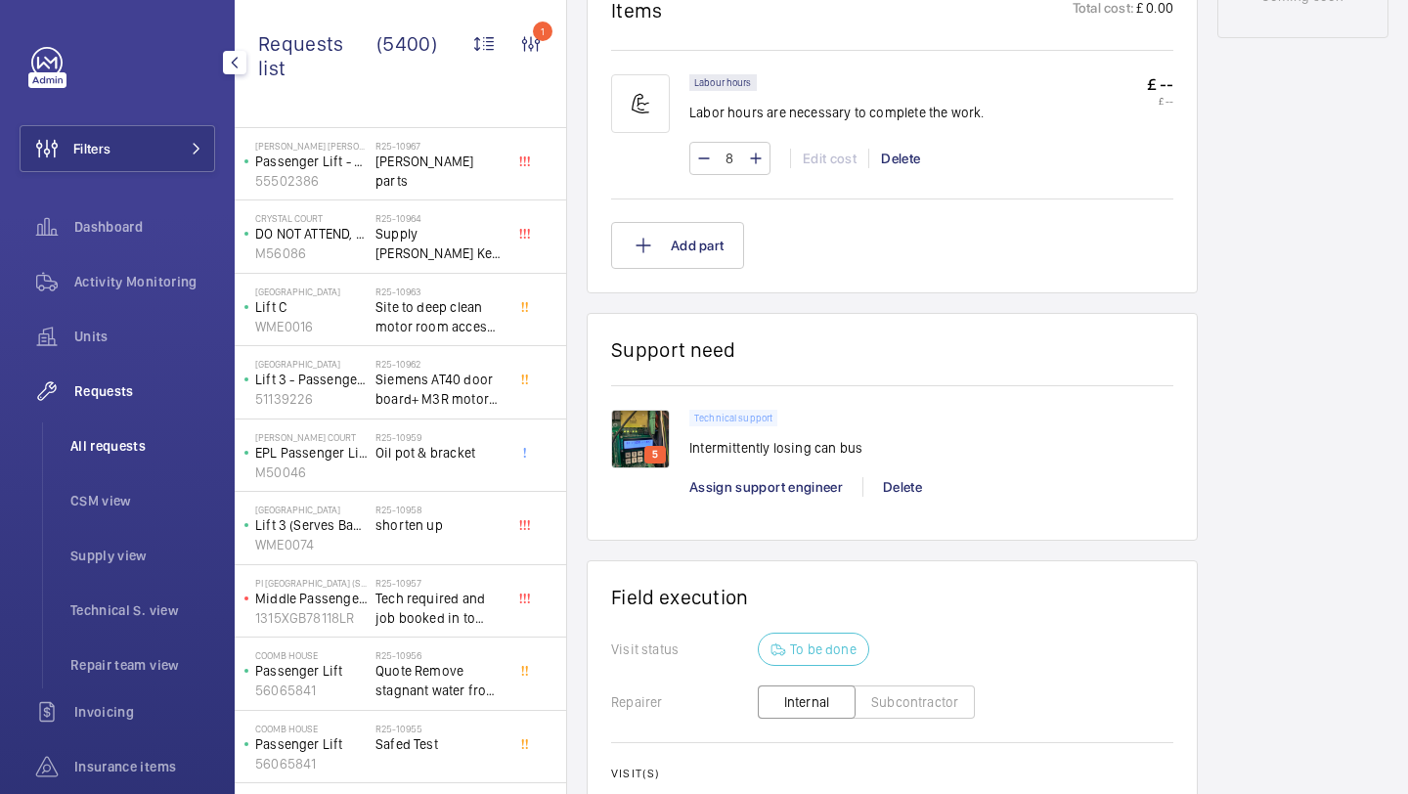
click at [131, 425] on li "All requests" at bounding box center [135, 445] width 160 height 47
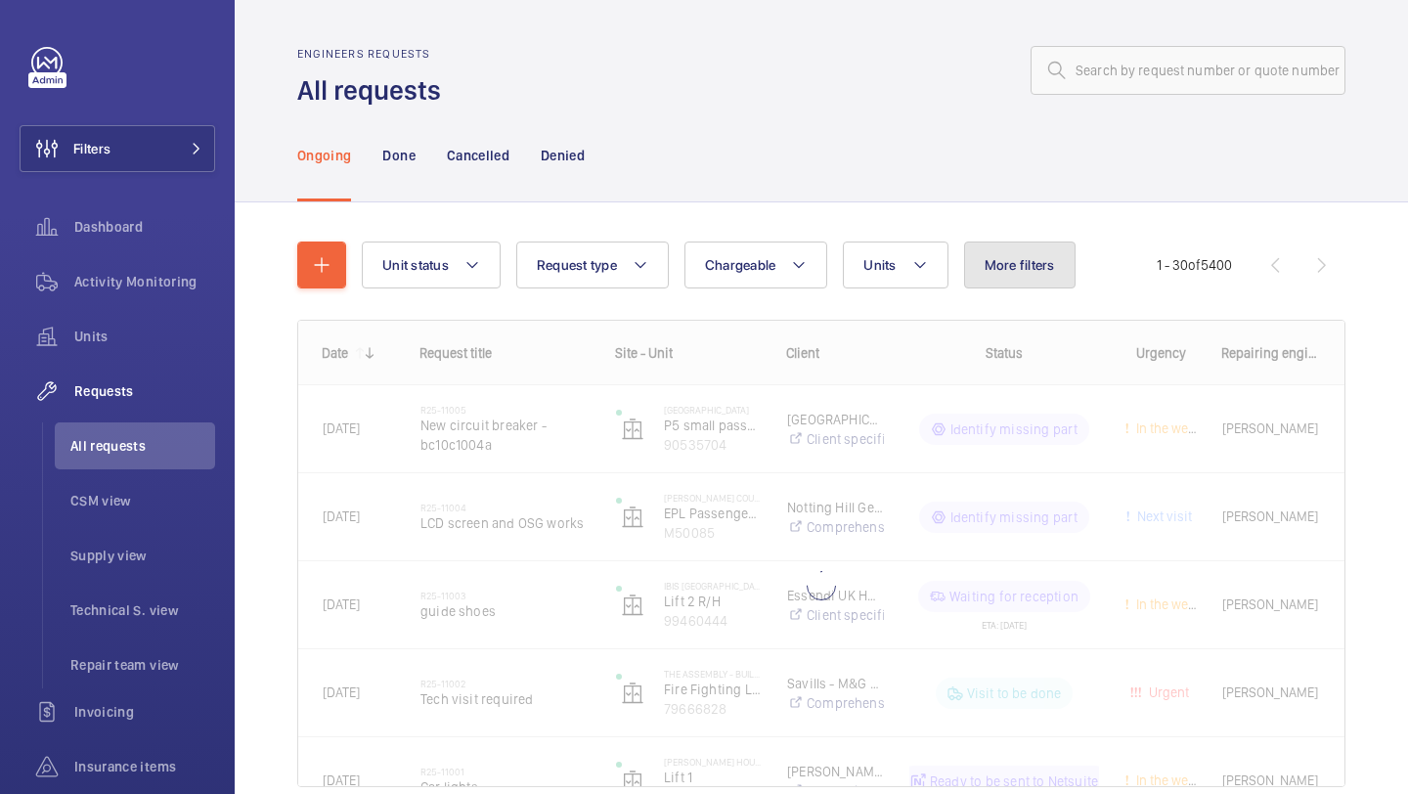
click at [1031, 282] on button "More filters" at bounding box center [1019, 264] width 111 height 47
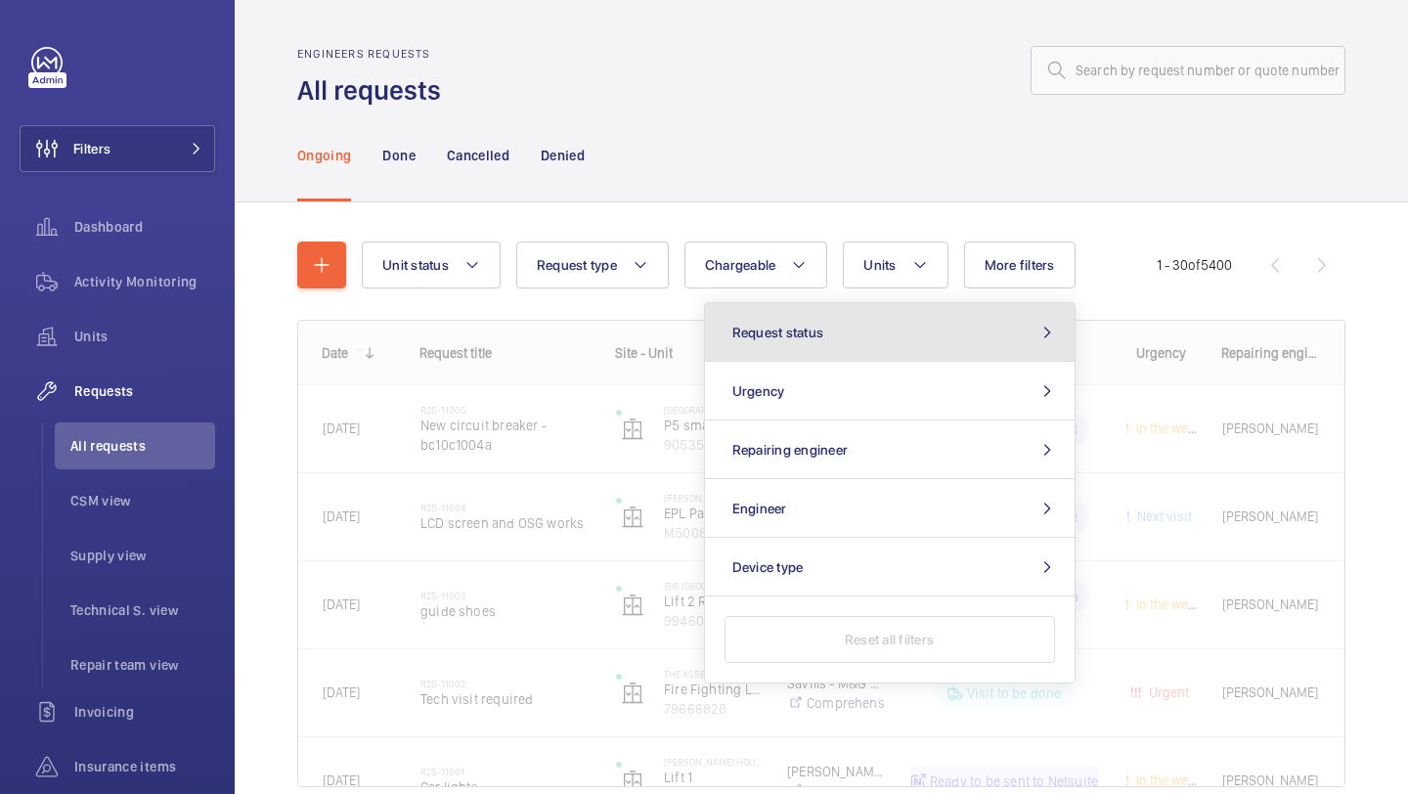
click at [897, 361] on button "Request status" at bounding box center [890, 332] width 370 height 59
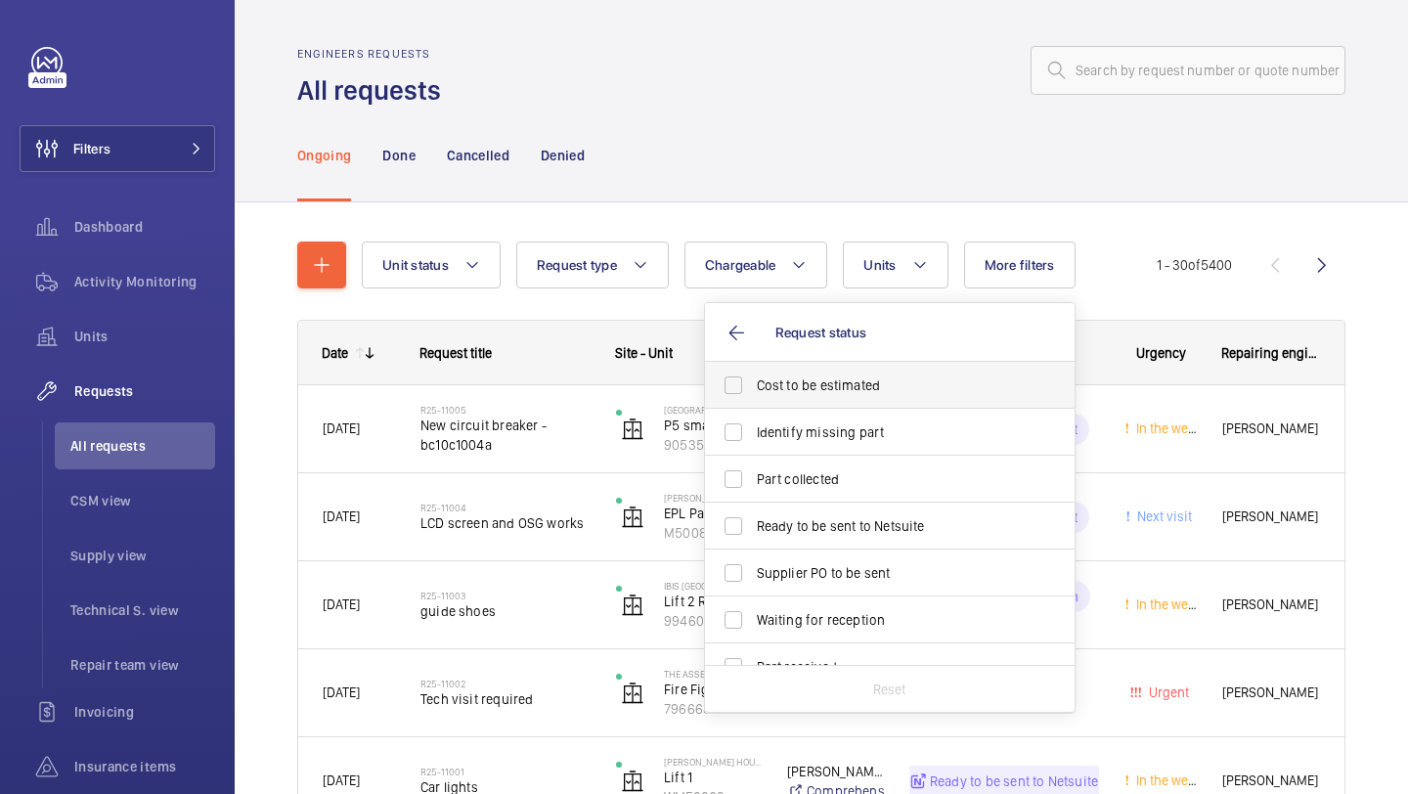
click at [868, 399] on label "Cost to be estimated" at bounding box center [875, 385] width 340 height 47
click at [753, 399] on input "Cost to be estimated" at bounding box center [733, 385] width 39 height 39
checkbox input "true"
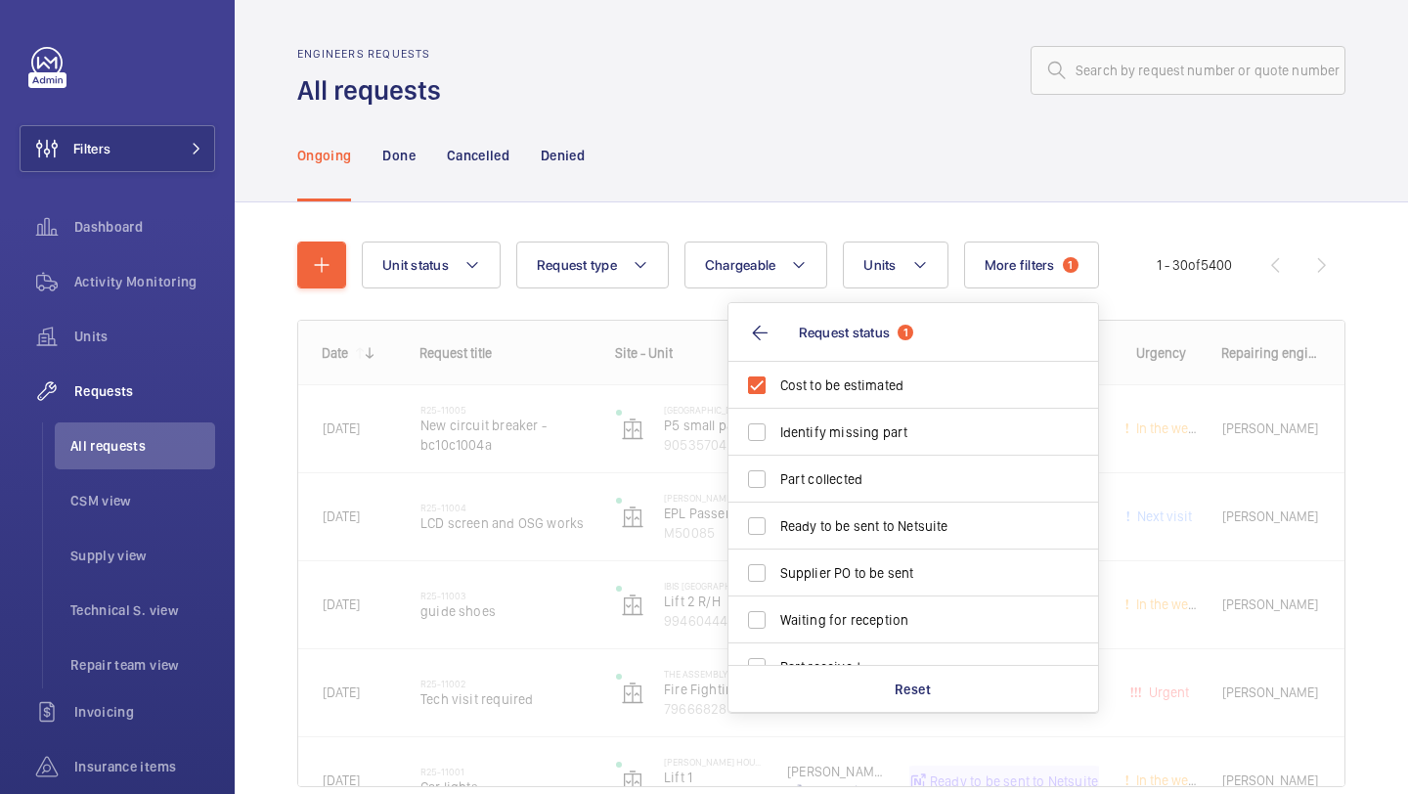
click at [834, 55] on div at bounding box center [899, 70] width 893 height 47
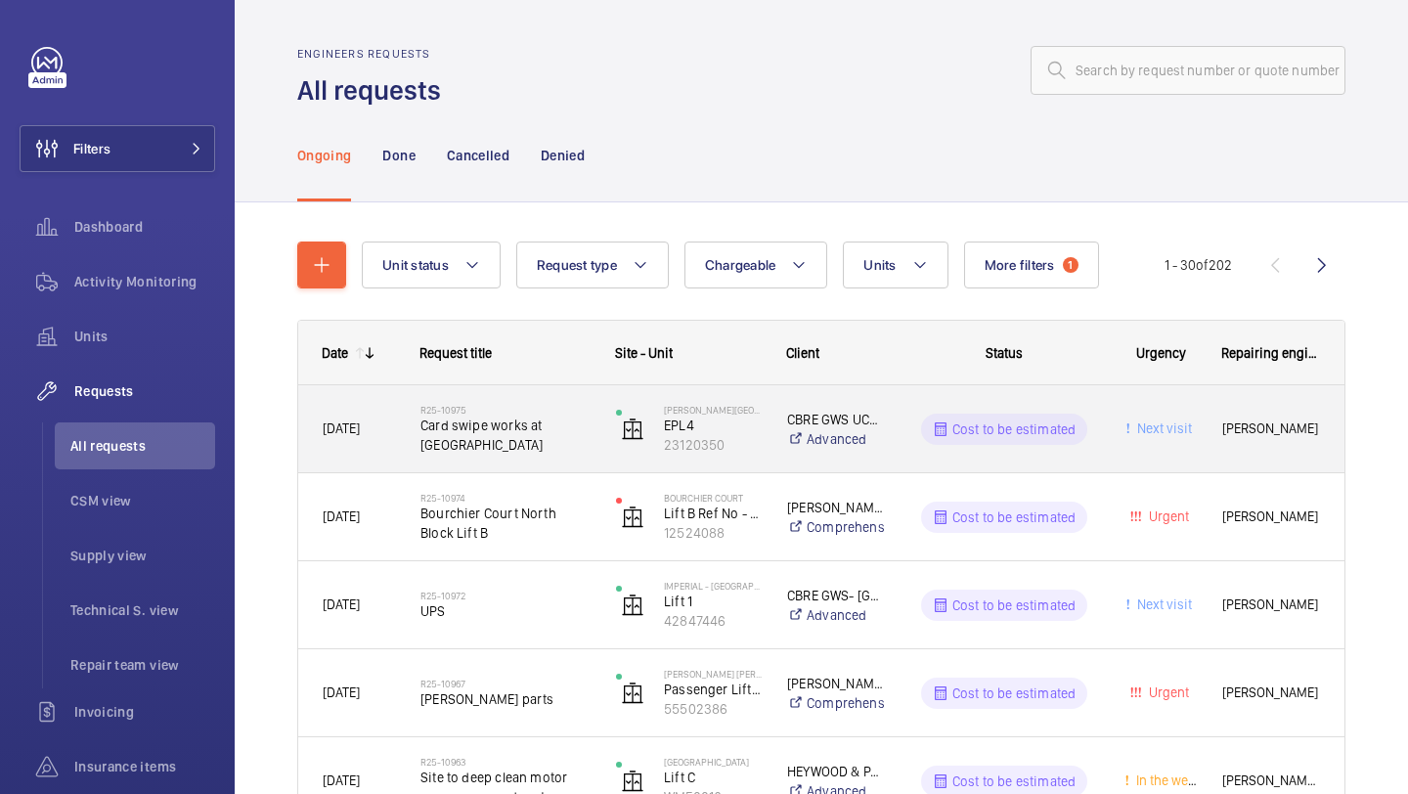
click at [561, 416] on h2 "R25-10975" at bounding box center [505, 410] width 170 height 12
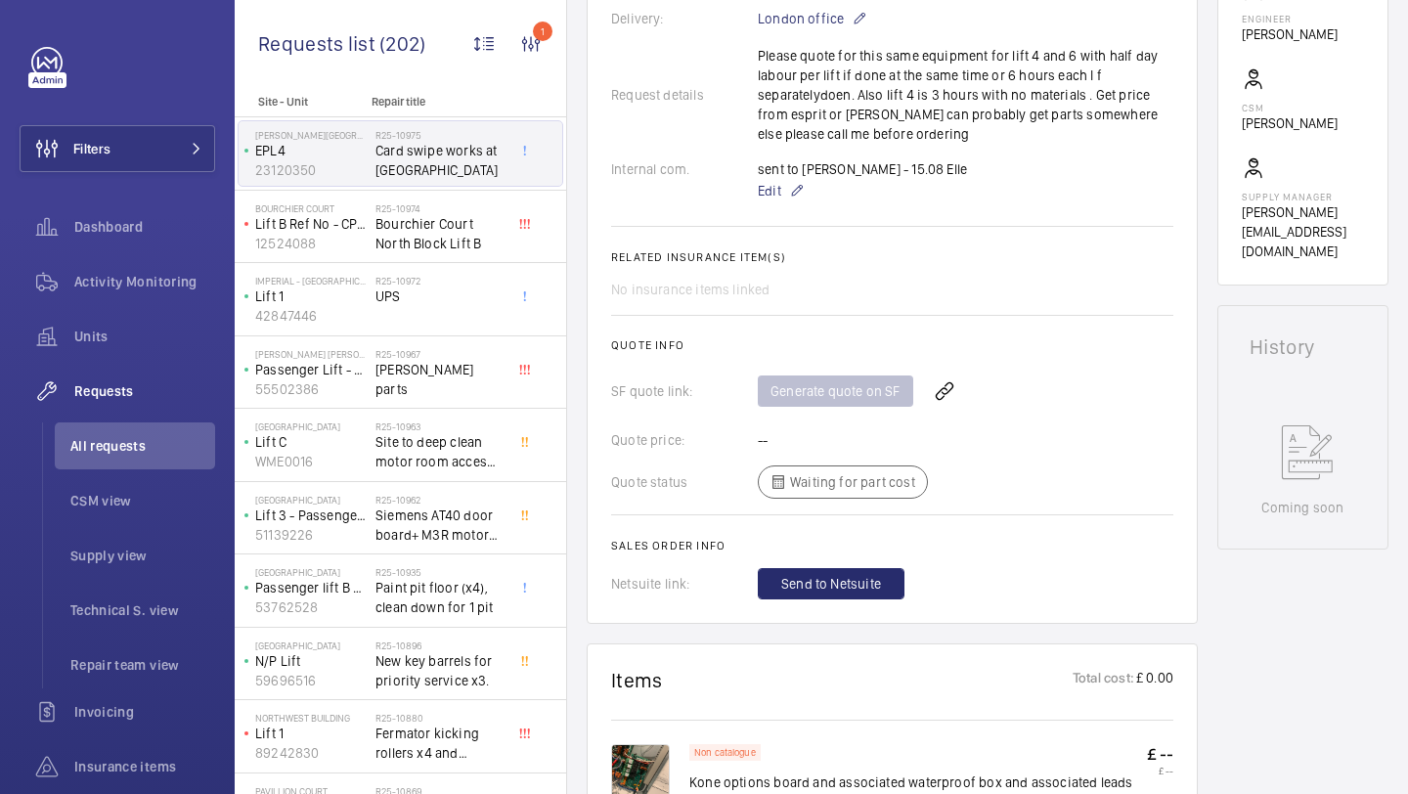
scroll to position [1001, 0]
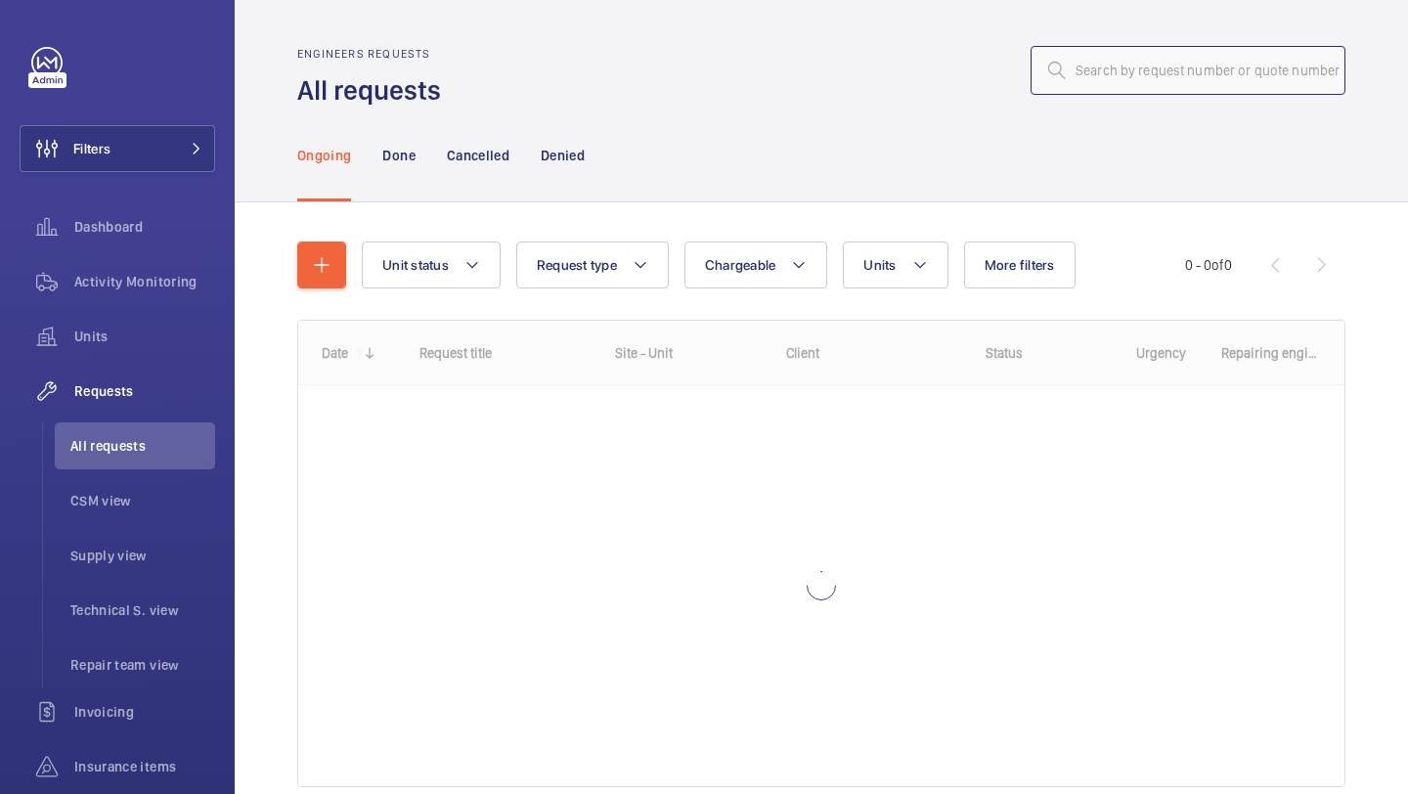
click at [1095, 84] on input "text" at bounding box center [1187, 70] width 315 height 49
paste input "R25-10780"
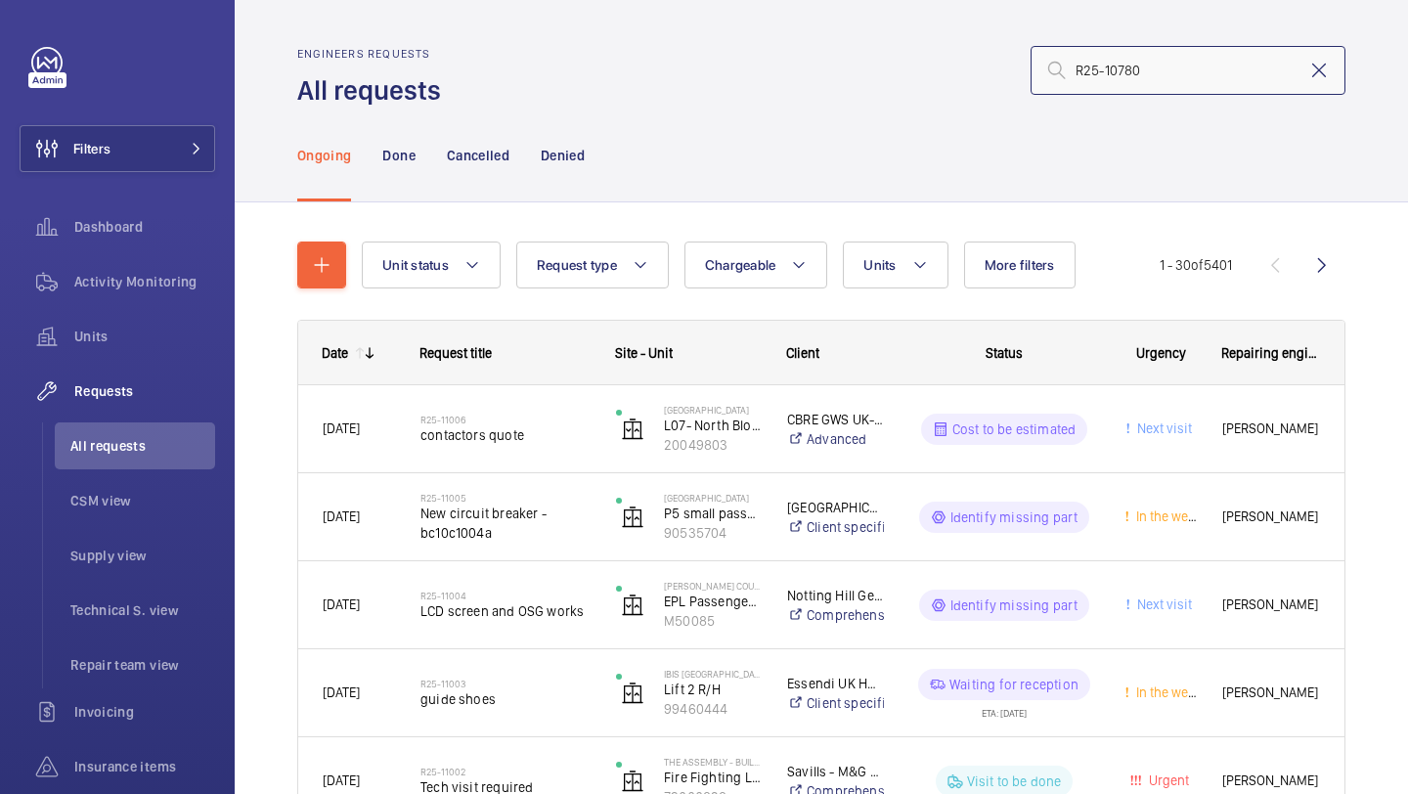
type input "R25-10780"
click at [1312, 62] on mat-icon at bounding box center [1318, 70] width 23 height 23
type input "R25-10780"
click at [1326, 67] on mat-icon at bounding box center [1318, 70] width 23 height 23
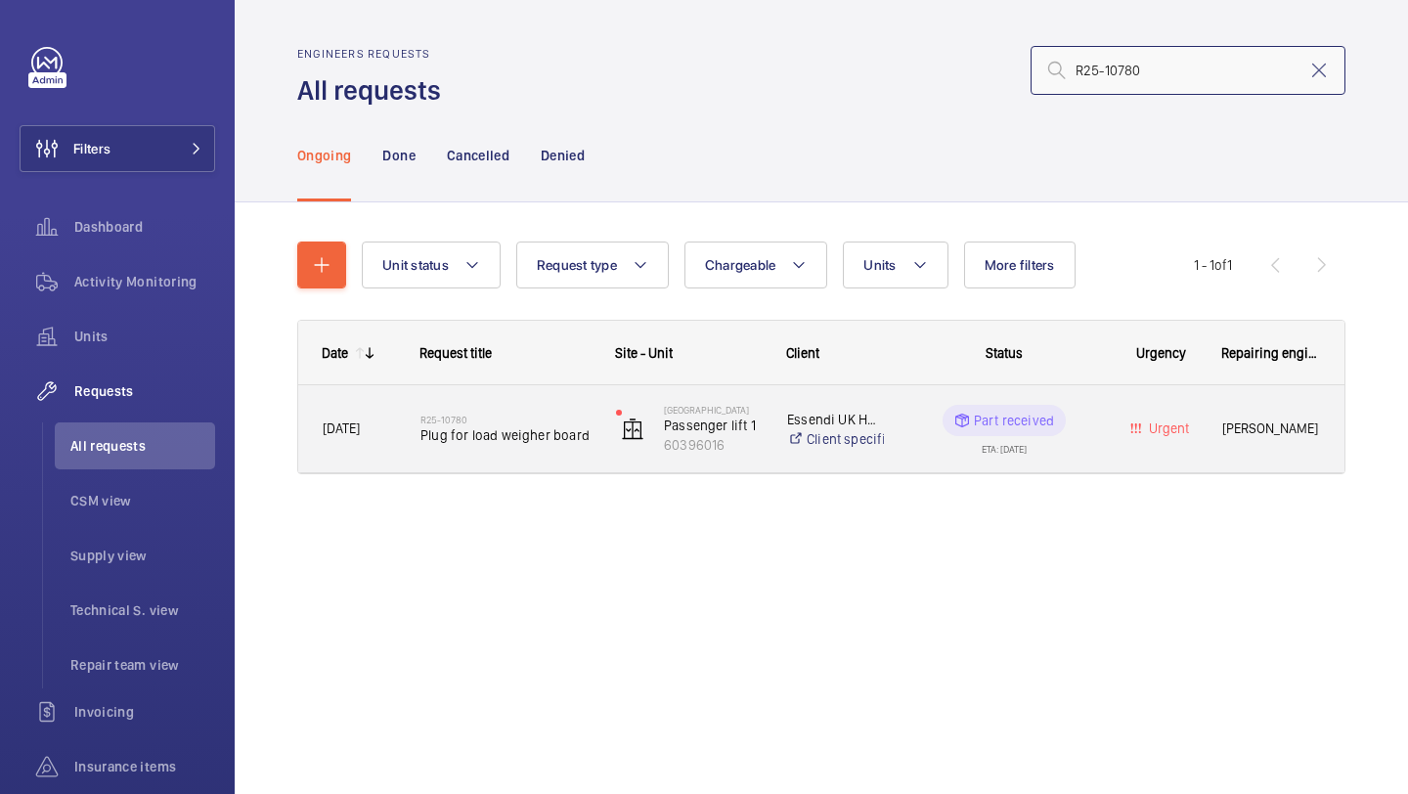
type input "R25-10780"
click at [570, 426] on span "Plug for load weigher board" at bounding box center [505, 435] width 170 height 20
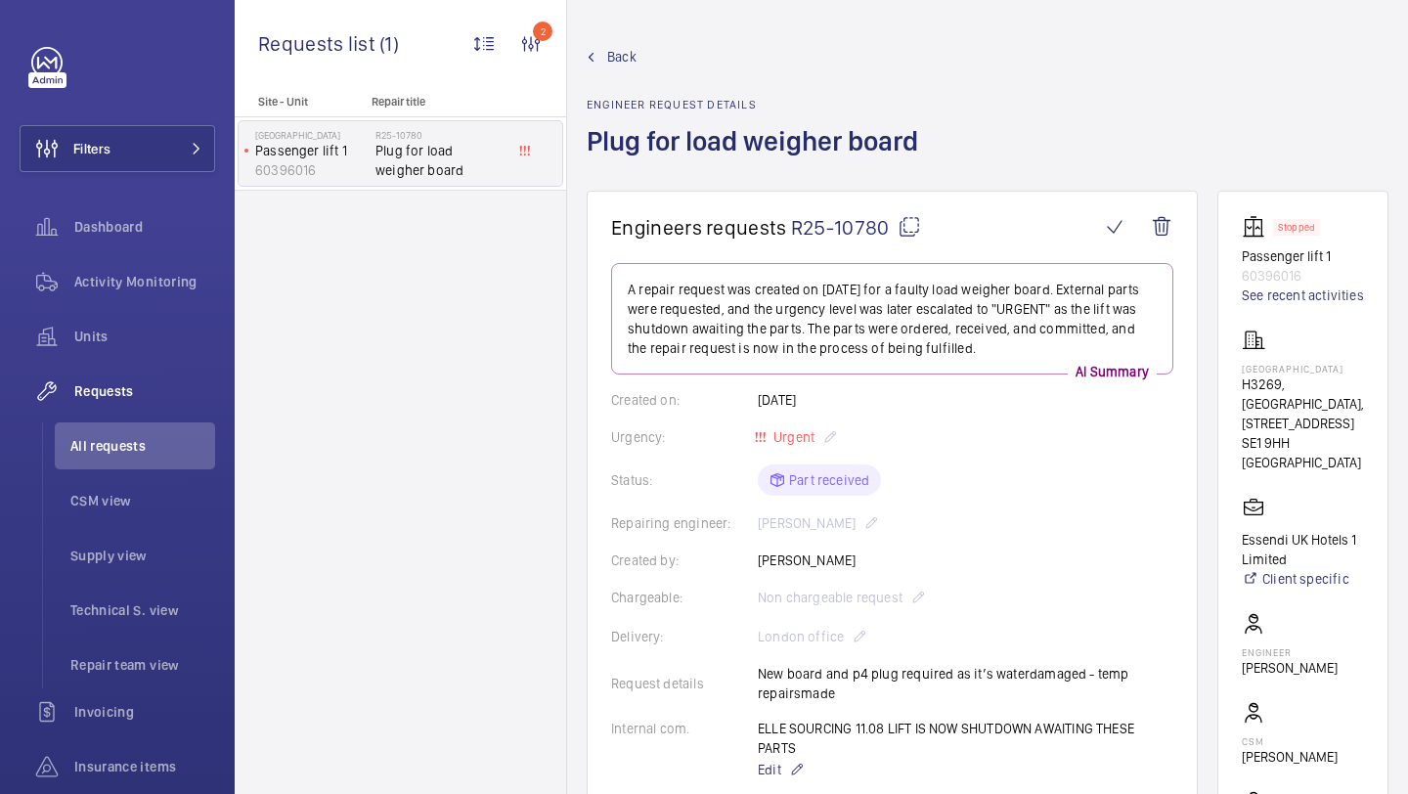
drag, startPoint x: 886, startPoint y: 232, endPoint x: 795, endPoint y: 231, distance: 90.9
click at [794, 231] on span "R25-10780" at bounding box center [856, 227] width 130 height 24
copy span "R25-10780"
